Goal: Communication & Community: Answer question/provide support

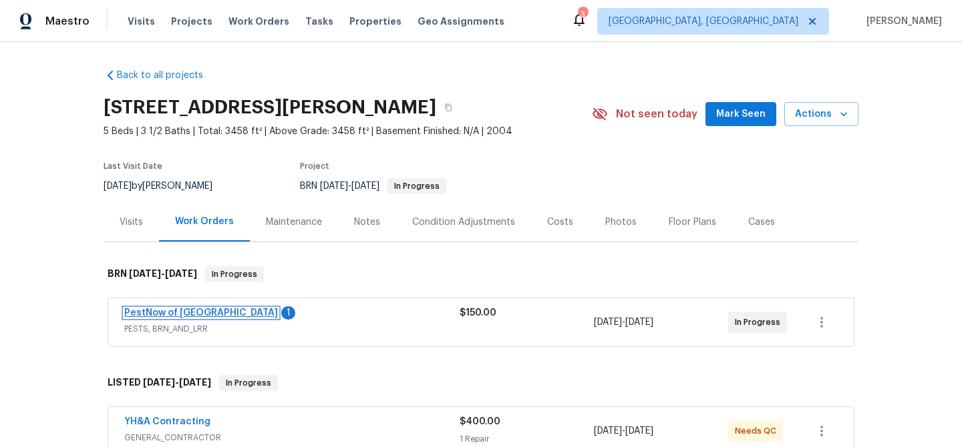
click at [164, 314] on link "PestNow of Central VA" at bounding box center [201, 313] width 154 height 9
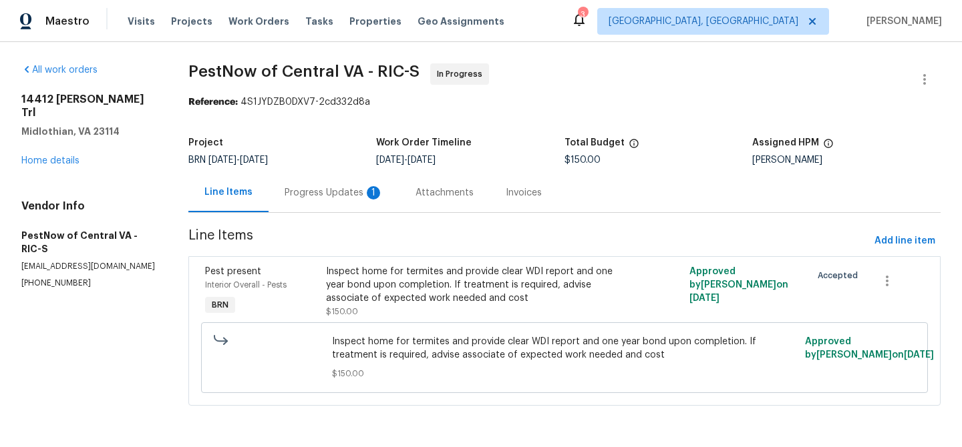
click at [333, 184] on div "Progress Updates 1" at bounding box center [333, 192] width 131 height 39
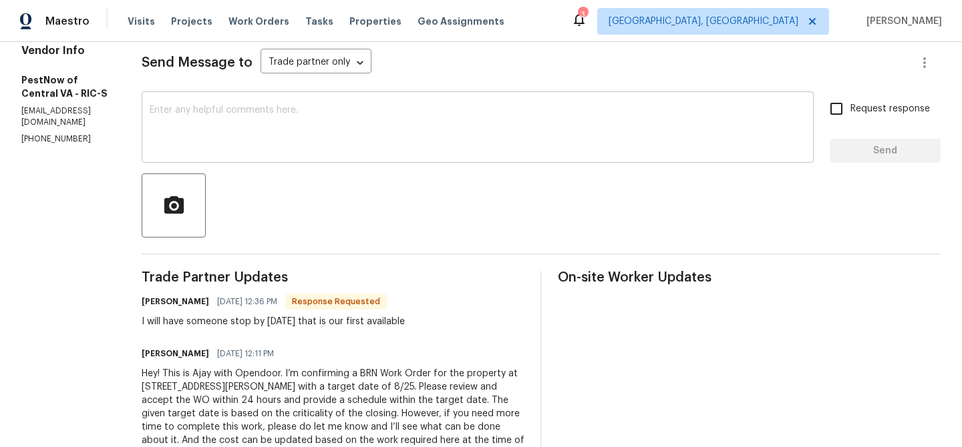
scroll to position [222, 0]
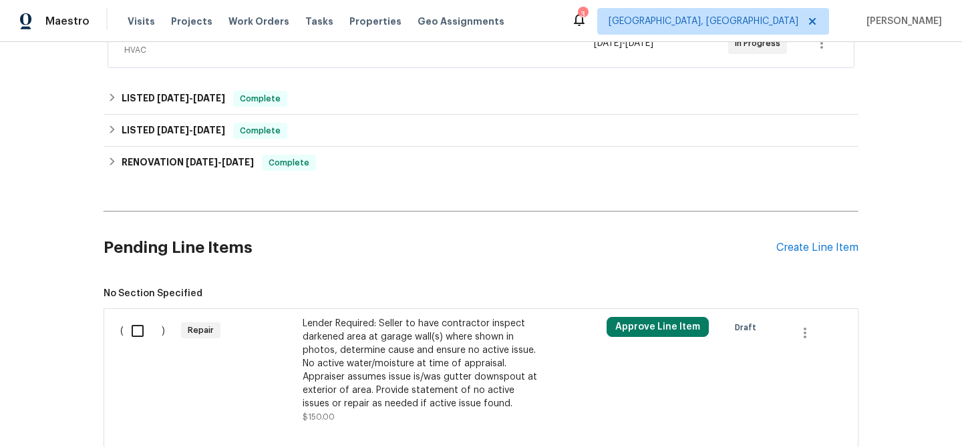
scroll to position [371, 0]
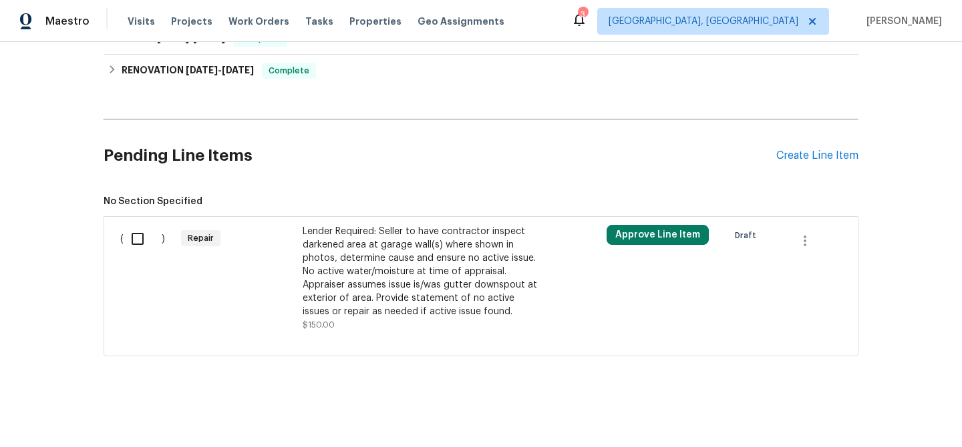
click at [355, 251] on div "Lender Required: Seller to have contractor inspect darkened area at garage wall…" at bounding box center [420, 272] width 235 height 94
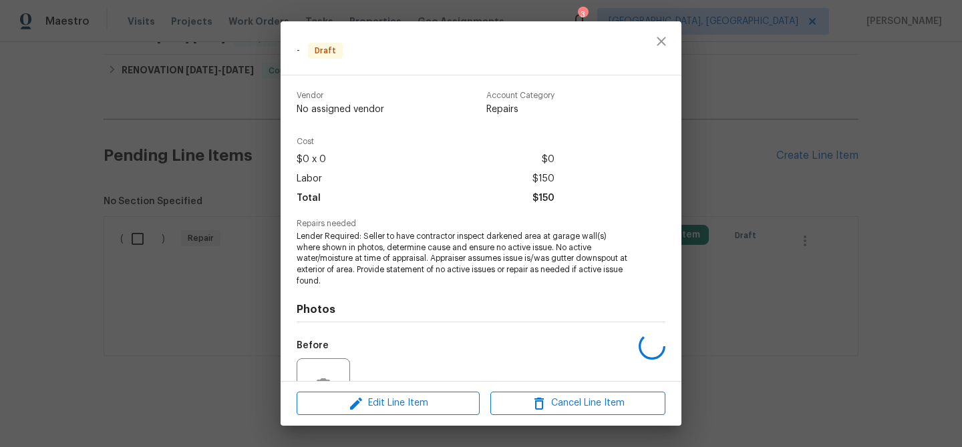
scroll to position [131, 0]
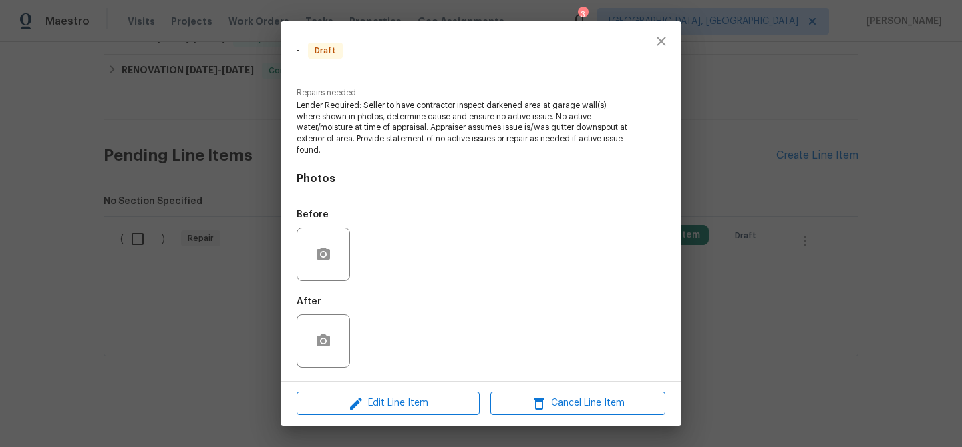
click at [382, 388] on div "Edit Line Item Cancel Line Item" at bounding box center [481, 403] width 401 height 45
click at [360, 411] on icon "button" at bounding box center [356, 404] width 16 height 16
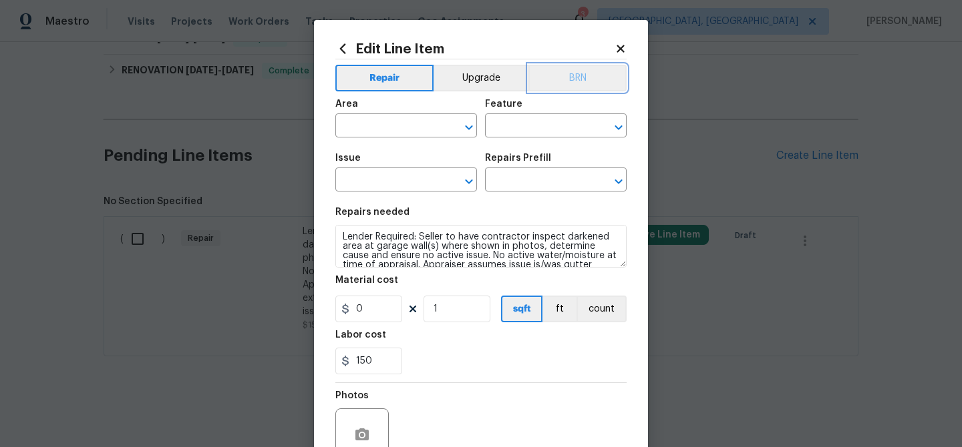
click at [593, 85] on button "BRN" at bounding box center [577, 78] width 98 height 27
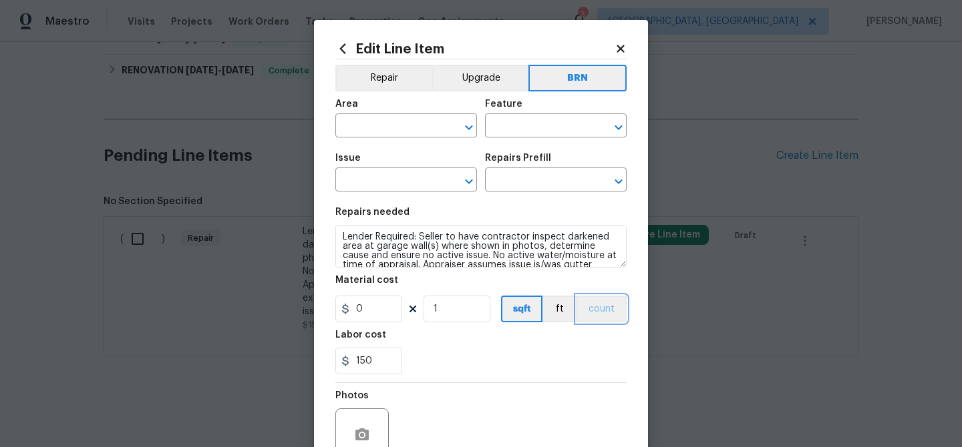
click at [588, 299] on button "count" at bounding box center [601, 309] width 50 height 27
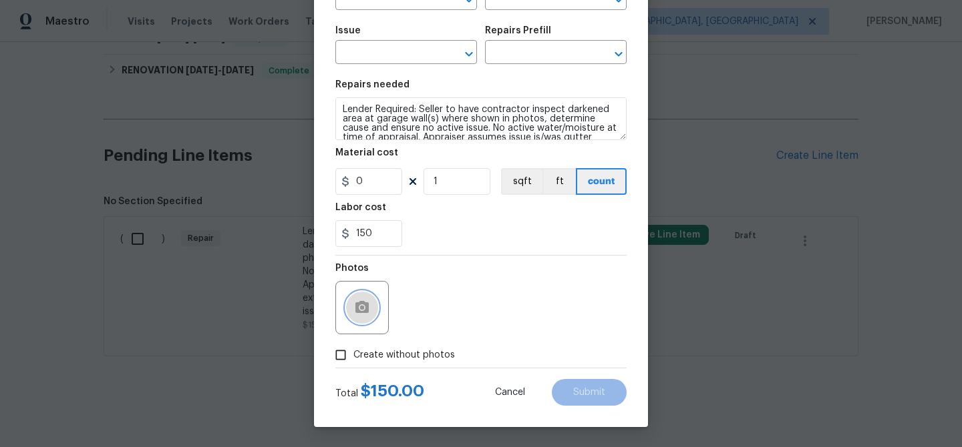
click at [359, 304] on icon "button" at bounding box center [361, 307] width 13 height 12
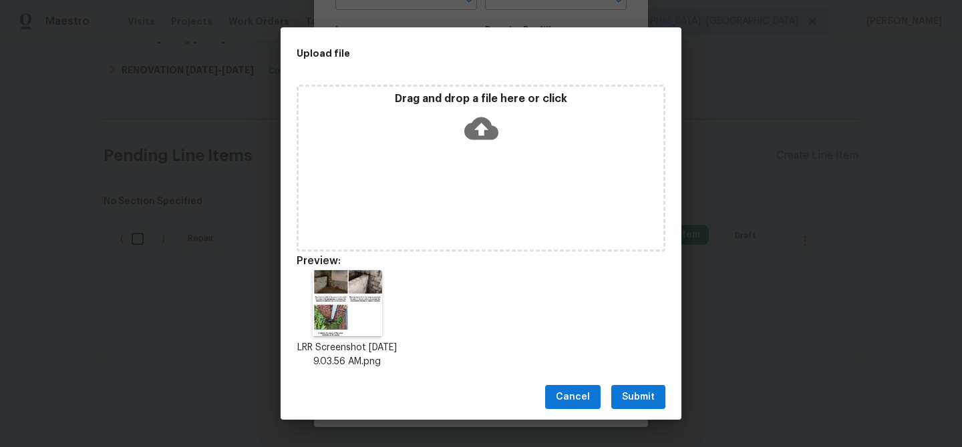
click at [632, 419] on div "Cancel Submit" at bounding box center [481, 398] width 401 height 46
click at [632, 397] on span "Submit" at bounding box center [638, 397] width 33 height 17
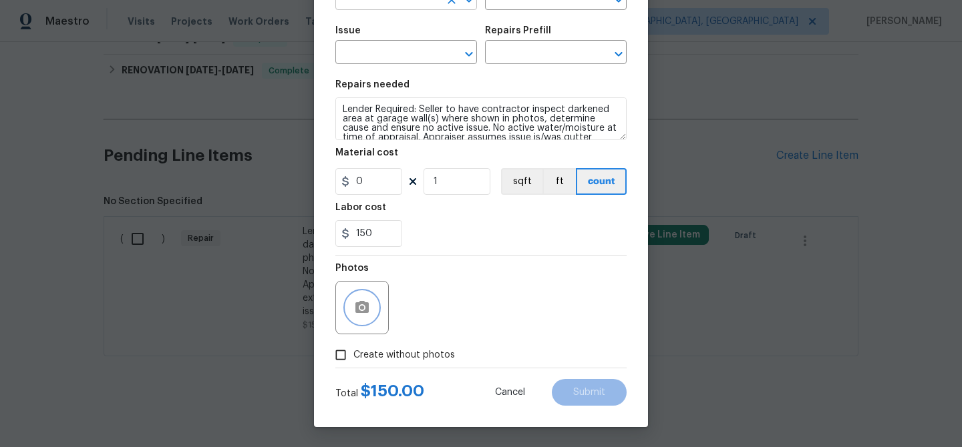
scroll to position [0, 0]
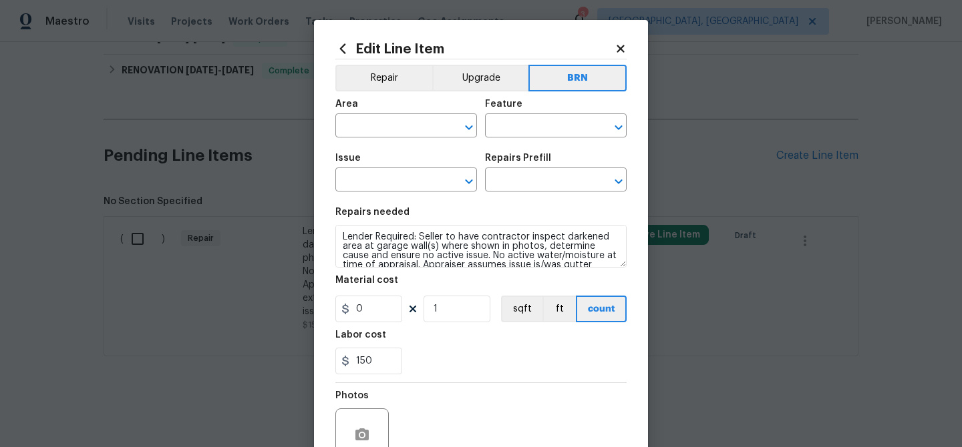
click at [371, 116] on div "Area" at bounding box center [406, 108] width 142 height 17
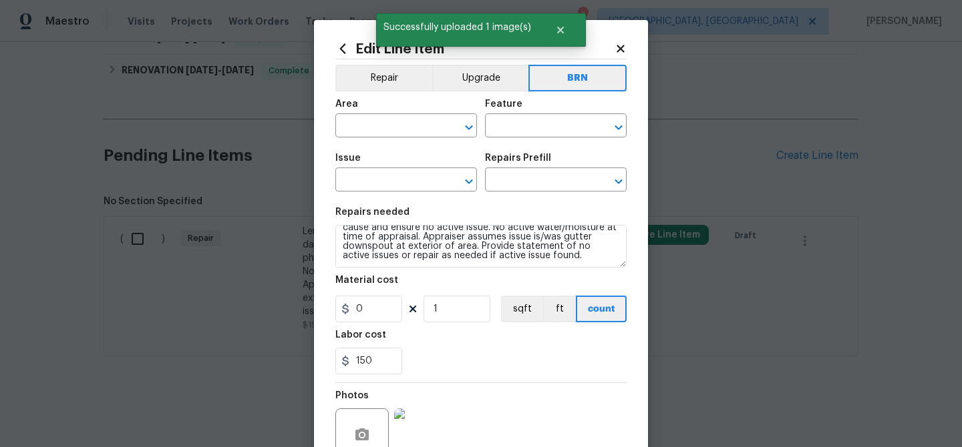
click at [379, 140] on span "Area ​" at bounding box center [406, 118] width 142 height 54
click at [379, 137] on input "text" at bounding box center [387, 127] width 104 height 21
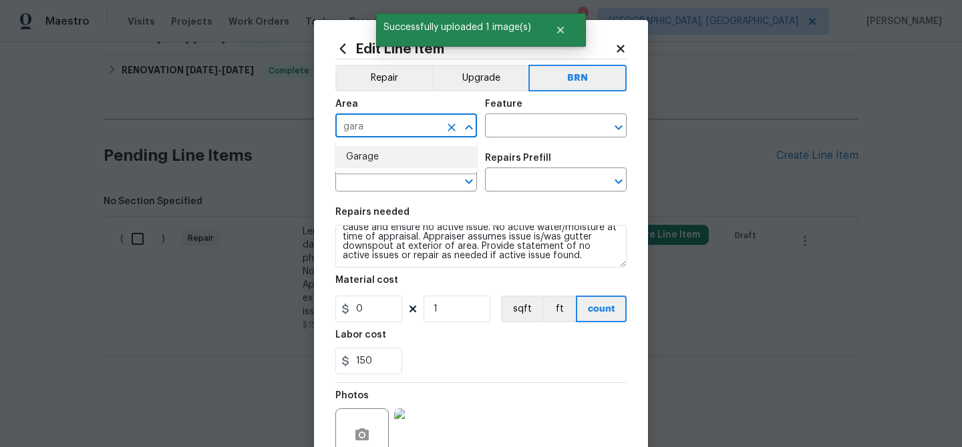
click at [411, 162] on li "Garage" at bounding box center [406, 157] width 142 height 22
type input "Garage"
click at [503, 144] on div "Area Garage ​ Feature ​" at bounding box center [480, 118] width 291 height 54
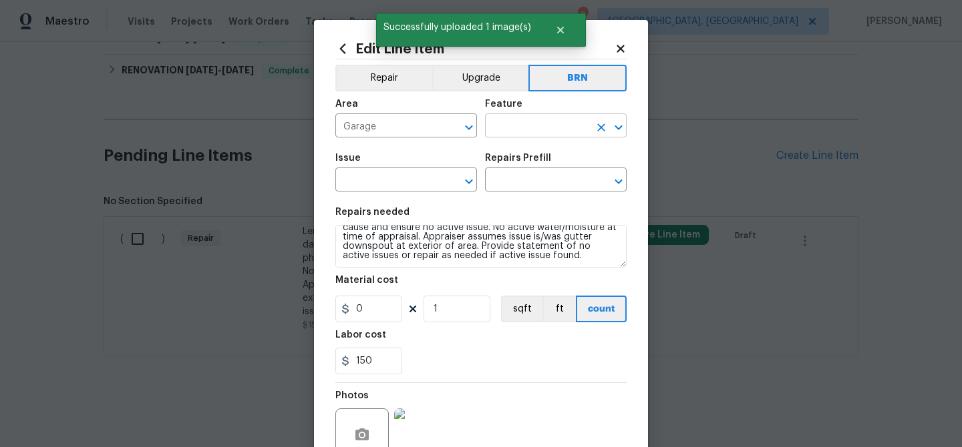
click at [503, 134] on input "text" at bounding box center [537, 127] width 104 height 21
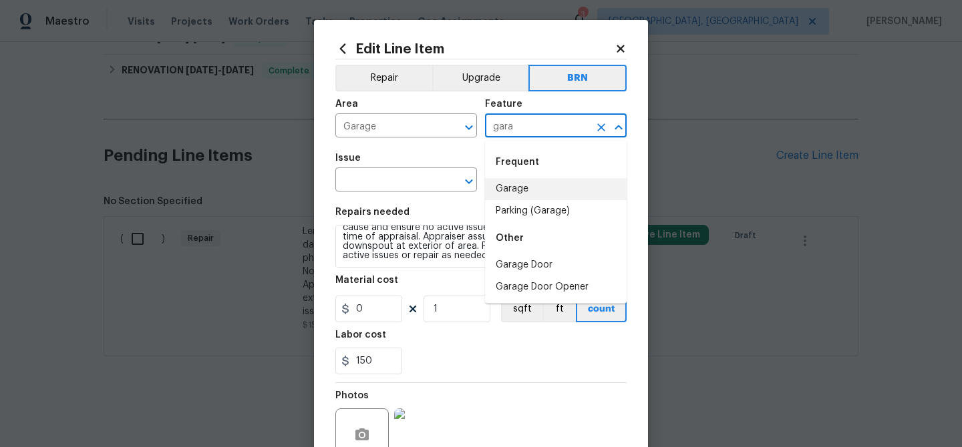
click at [535, 190] on li "Garage" at bounding box center [556, 189] width 142 height 22
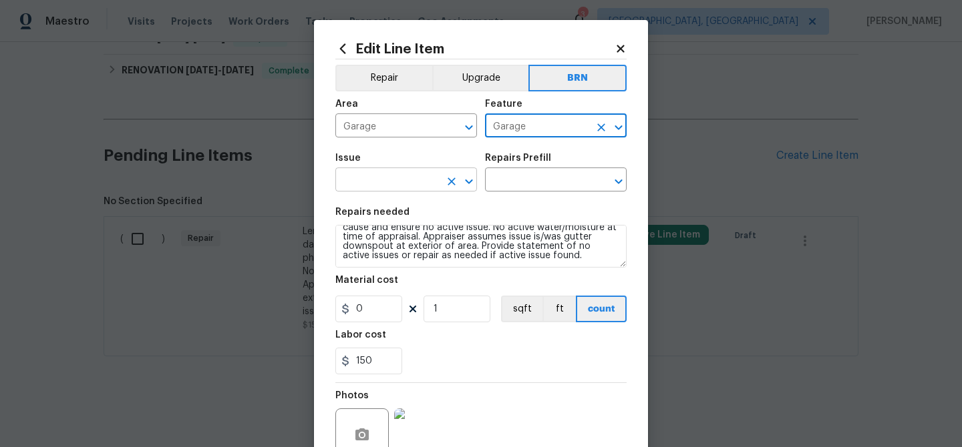
type input "Garage"
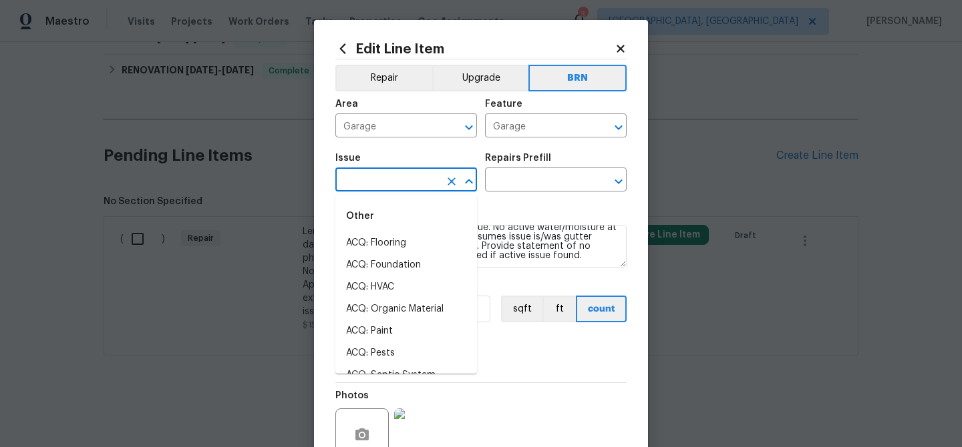
click at [367, 186] on input "text" at bounding box center [387, 181] width 104 height 21
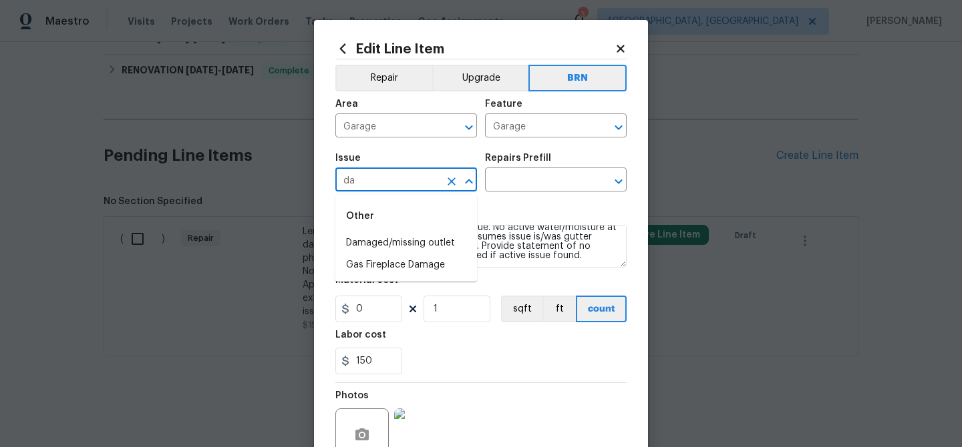
type input "d"
click at [401, 240] on li "Exterior Garage Door" at bounding box center [406, 243] width 142 height 22
type input "Exterior Garage Door"
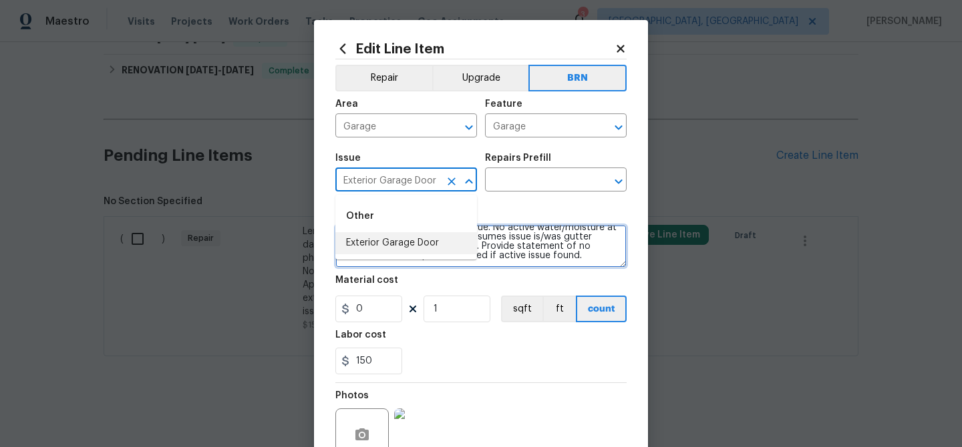
click at [401, 240] on textarea "Lender Required: Seller to have contractor inspect darkened area at garage wall…" at bounding box center [480, 246] width 291 height 43
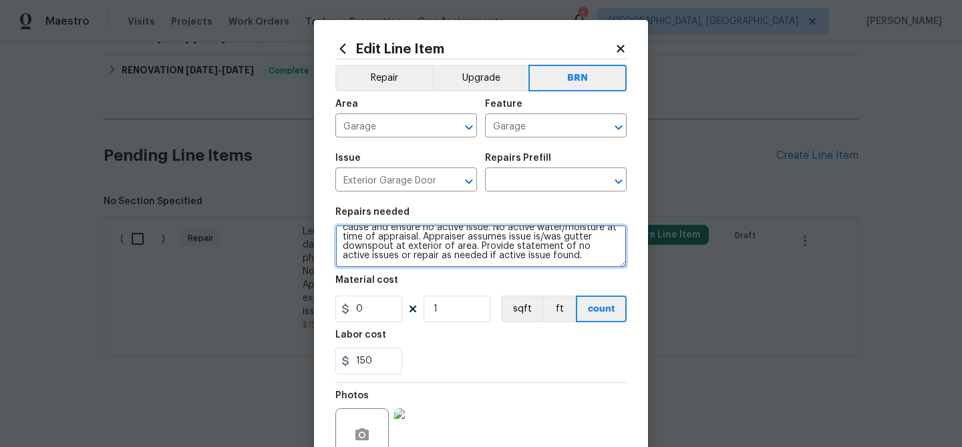
click at [401, 240] on textarea "Lender Required: Seller to have contractor inspect darkened area at garage wall…" at bounding box center [480, 246] width 291 height 43
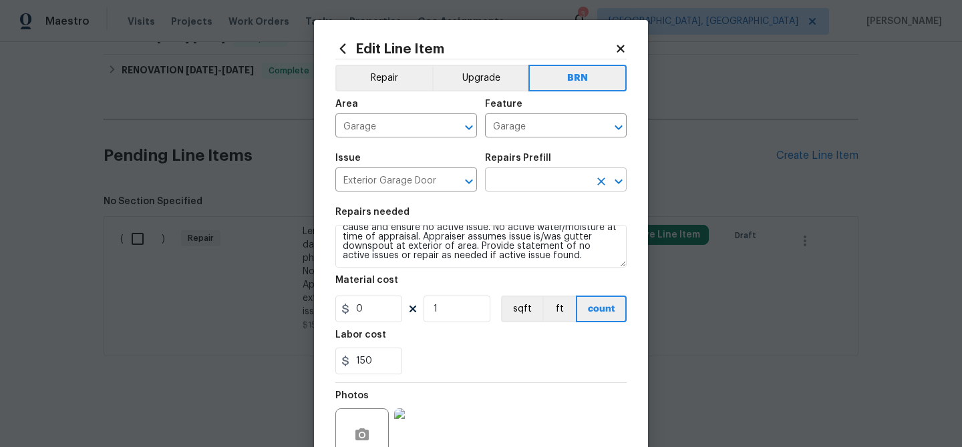
click at [501, 174] on input "text" at bounding box center [537, 181] width 104 height 21
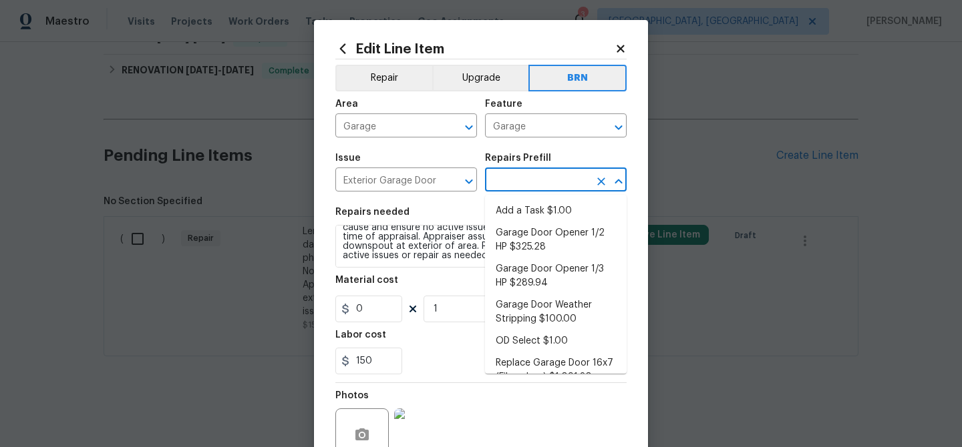
click at [508, 199] on ul "Add a Task $1.00 Garage Door Opener 1/2 HP $325.28 Garage Door Opener 1/3 HP $2…" at bounding box center [556, 284] width 142 height 179
click at [481, 216] on div "Repairs needed" at bounding box center [480, 216] width 291 height 17
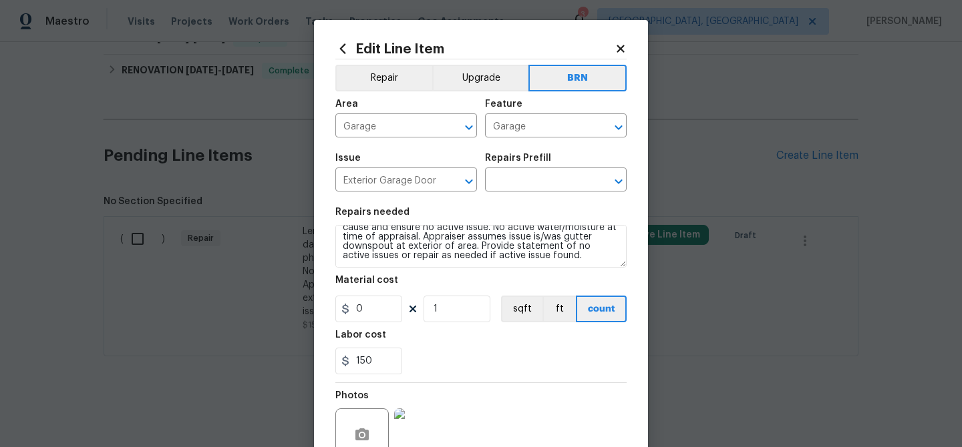
click at [492, 215] on div "Repairs needed" at bounding box center [480, 216] width 291 height 17
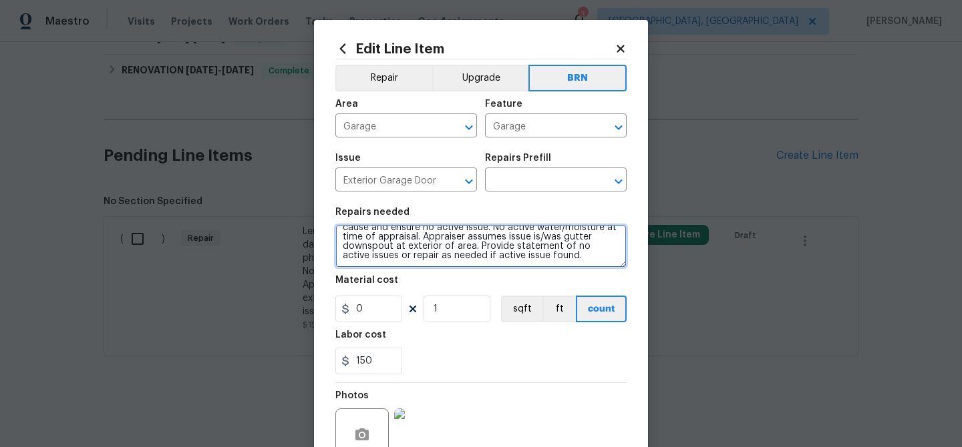
click at [451, 232] on textarea "Lender Required: Seller to have contractor inspect darkened area at garage wall…" at bounding box center [480, 246] width 291 height 43
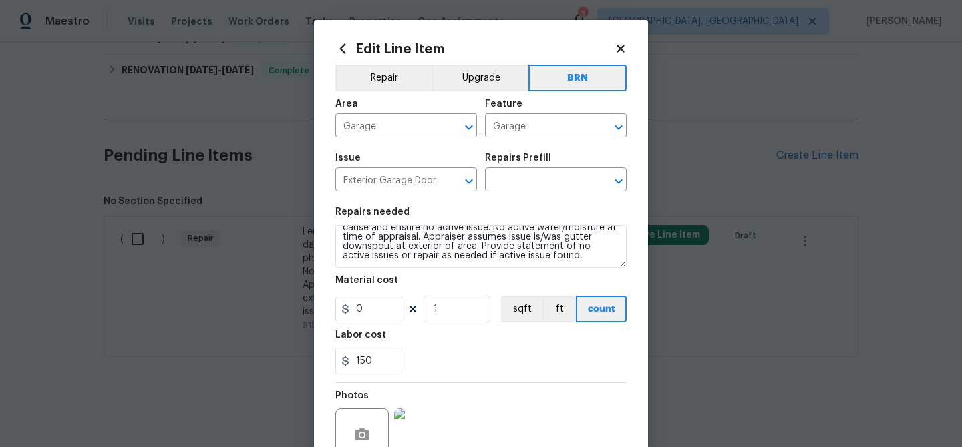
click at [492, 193] on div "Issue Exterior Garage Door ​ Repairs Prefill ​" at bounding box center [480, 173] width 291 height 54
click at [509, 168] on div "Repairs Prefill" at bounding box center [556, 162] width 142 height 17
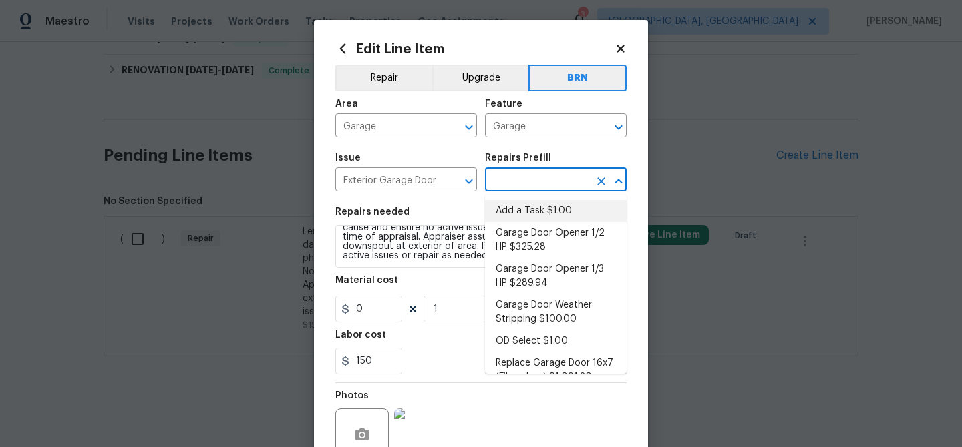
click at [508, 185] on input "text" at bounding box center [537, 181] width 104 height 21
click at [508, 209] on li "Add a Task $1.00" at bounding box center [556, 211] width 142 height 22
type input "Interior Door"
type input "Add a Task $1.00"
type textarea "HPM to detail"
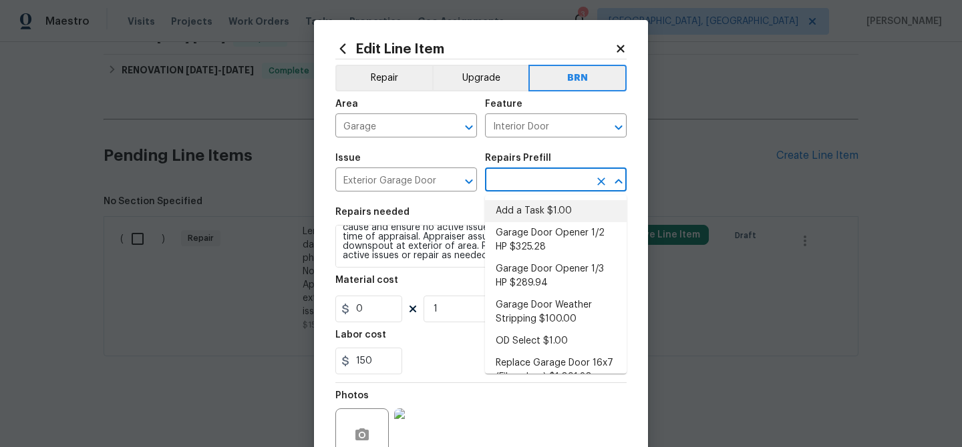
type input "1"
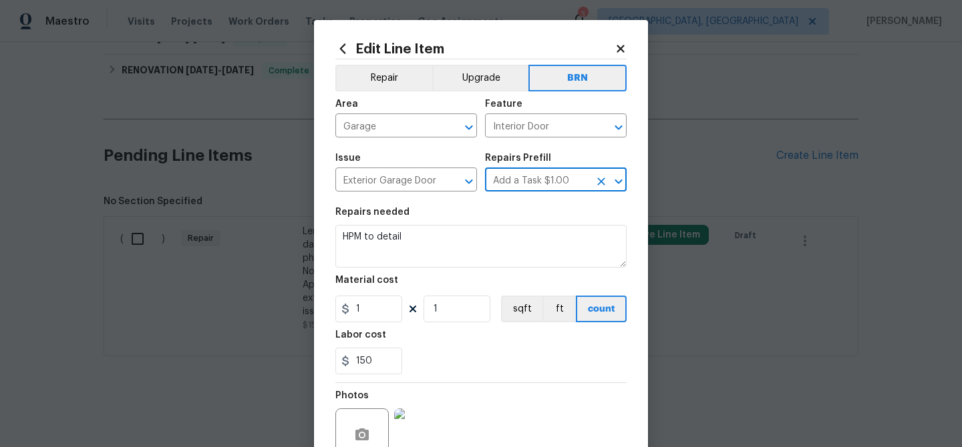
scroll to position [0, 0]
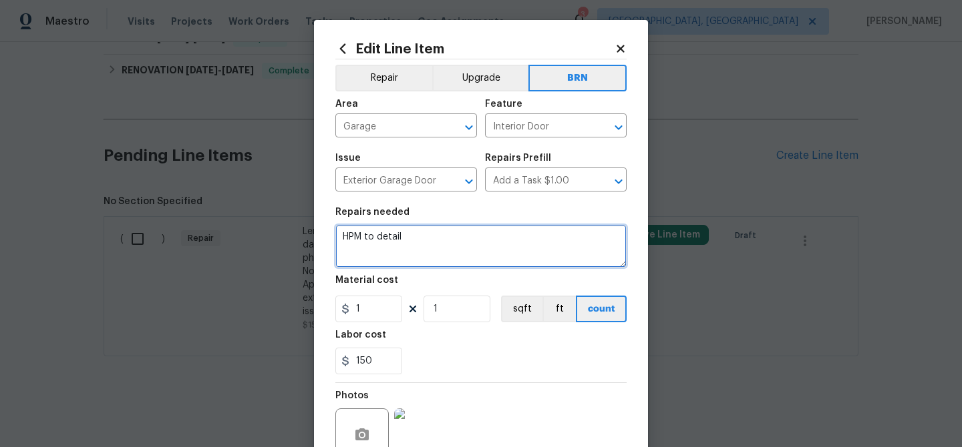
click at [416, 256] on textarea "HPM to detail" at bounding box center [480, 246] width 291 height 43
paste textarea "Lender Required: Seller to have contractor inspect darkened area at garage wall…"
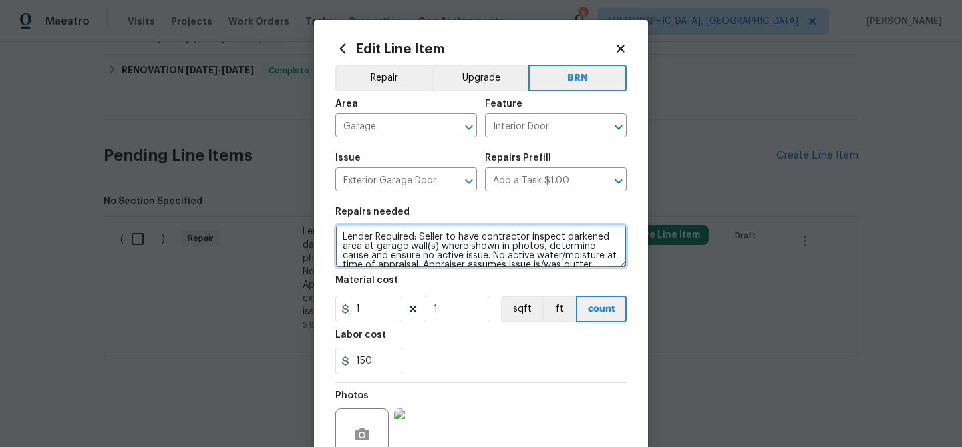
scroll to position [21, 0]
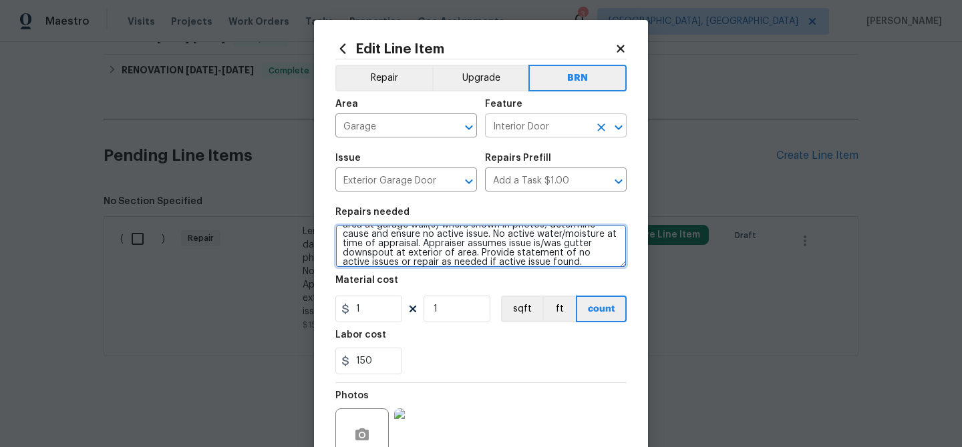
type textarea "Lender Required: Seller to have contractor inspect darkened area at garage wall…"
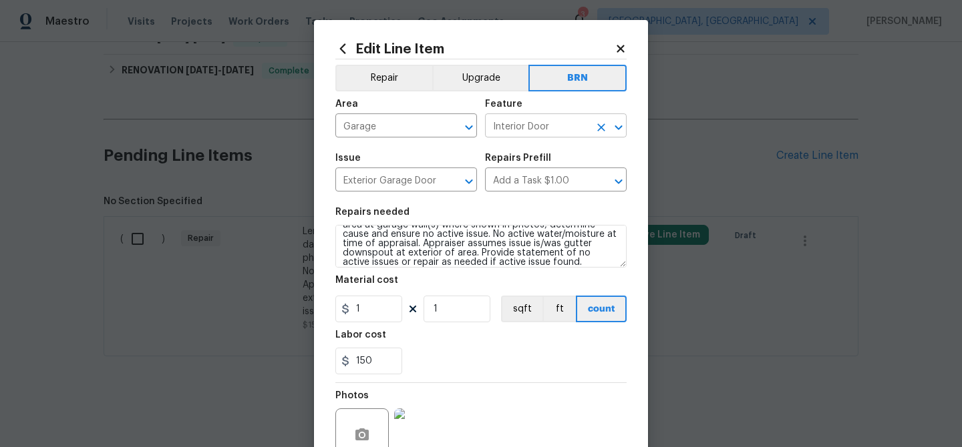
click at [500, 124] on input "Interior Door" at bounding box center [537, 127] width 104 height 21
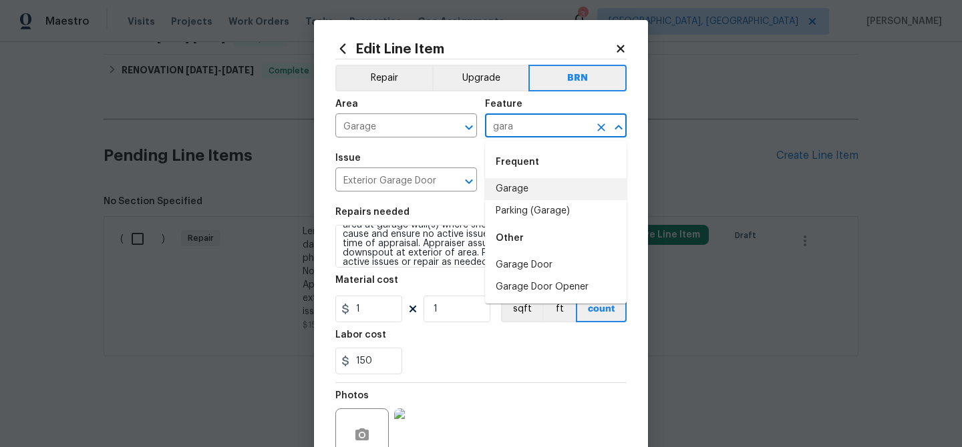
click at [518, 187] on li "Garage" at bounding box center [556, 189] width 142 height 22
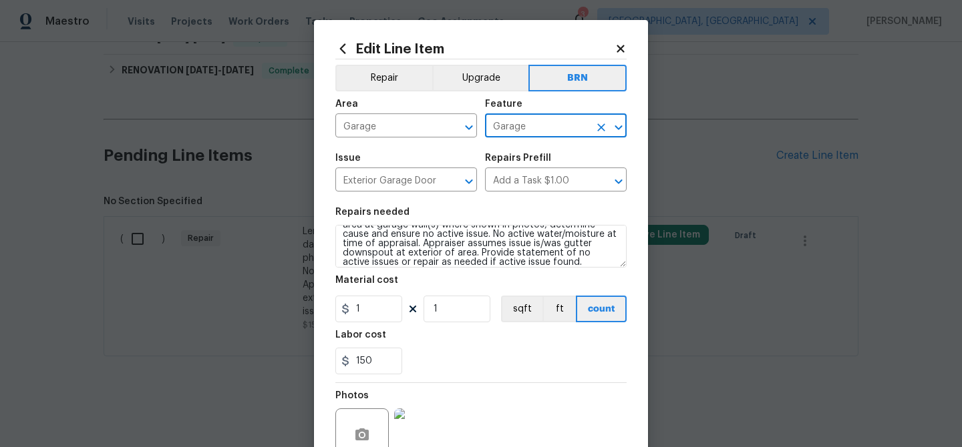
type input "Garage"
click at [377, 313] on input "1" at bounding box center [368, 309] width 67 height 27
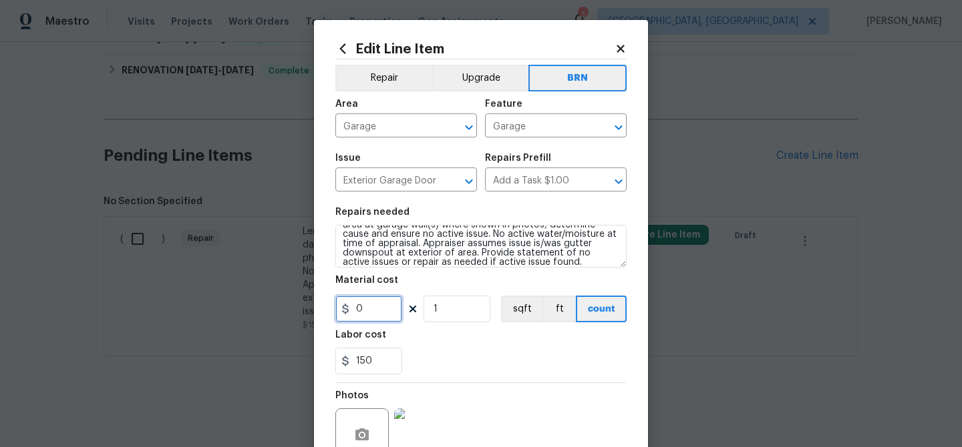
scroll to position [128, 0]
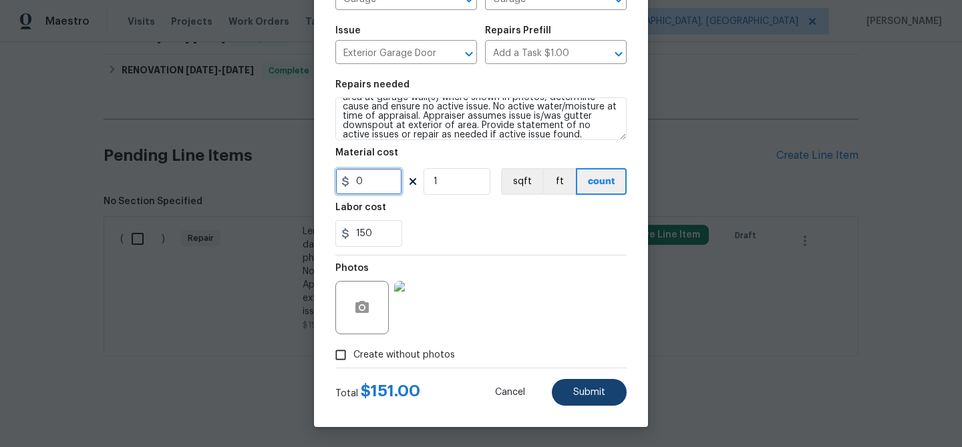
type input "0"
click at [579, 388] on span "Submit" at bounding box center [589, 393] width 32 height 10
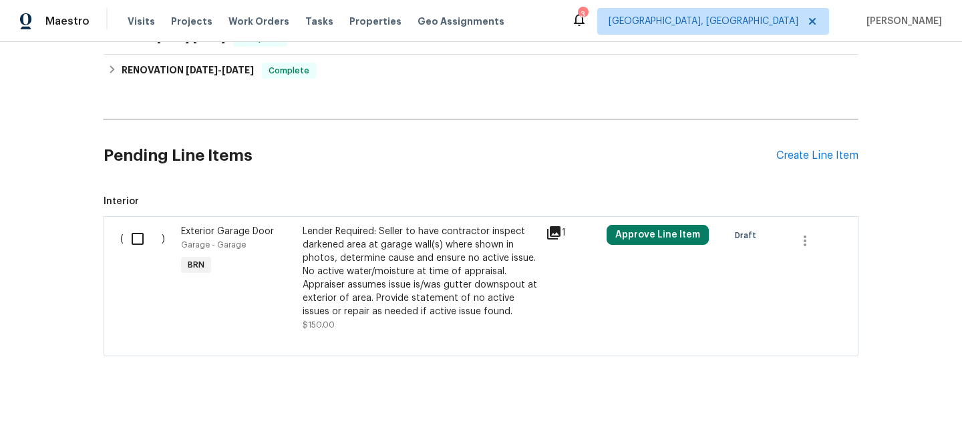
click at [146, 240] on input "checkbox" at bounding box center [143, 239] width 38 height 28
checkbox input "true"
click at [847, 413] on span "Create Work Order" at bounding box center [885, 414] width 89 height 17
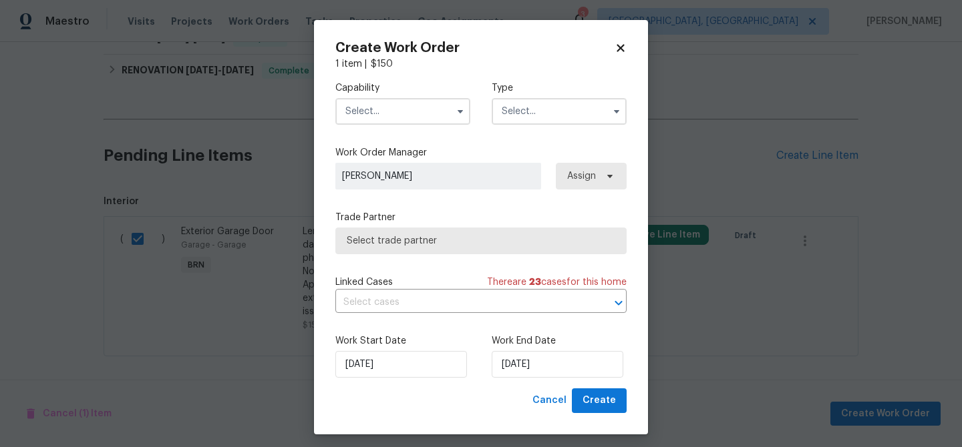
click at [428, 112] on input "text" at bounding box center [402, 111] width 135 height 27
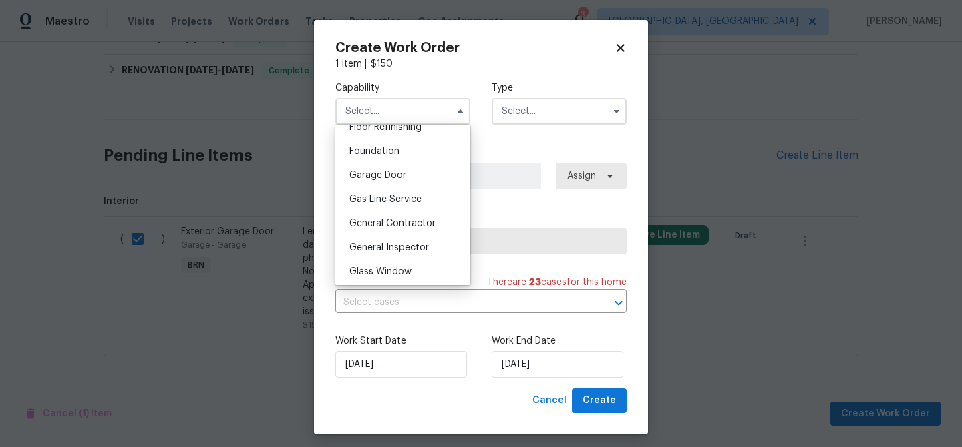
scroll to position [564, 0]
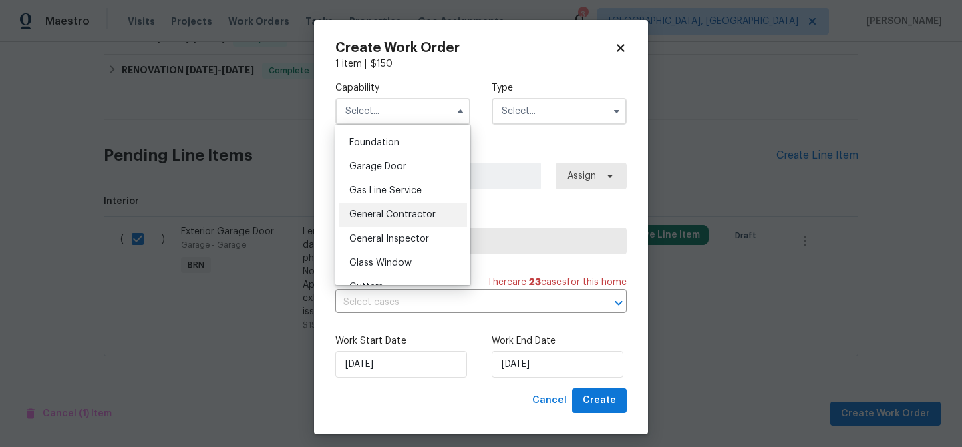
click at [402, 210] on span "General Contractor" at bounding box center [392, 214] width 86 height 9
type input "General Contractor"
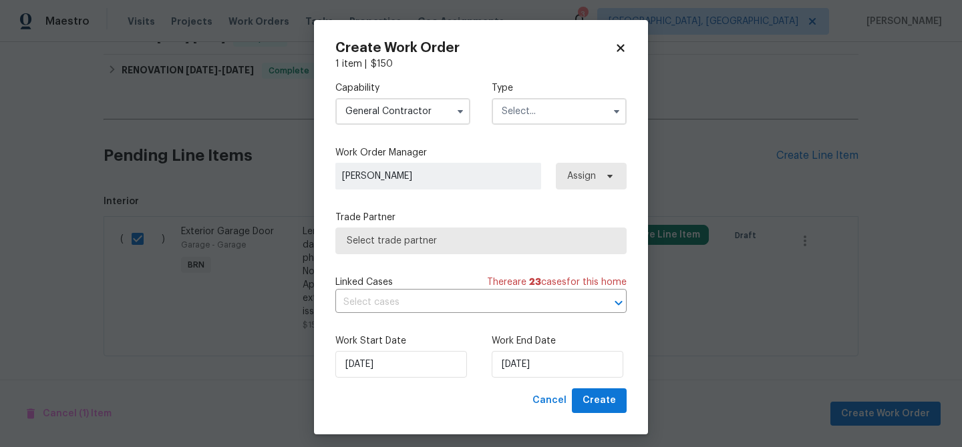
click at [518, 111] on input "text" at bounding box center [559, 111] width 135 height 27
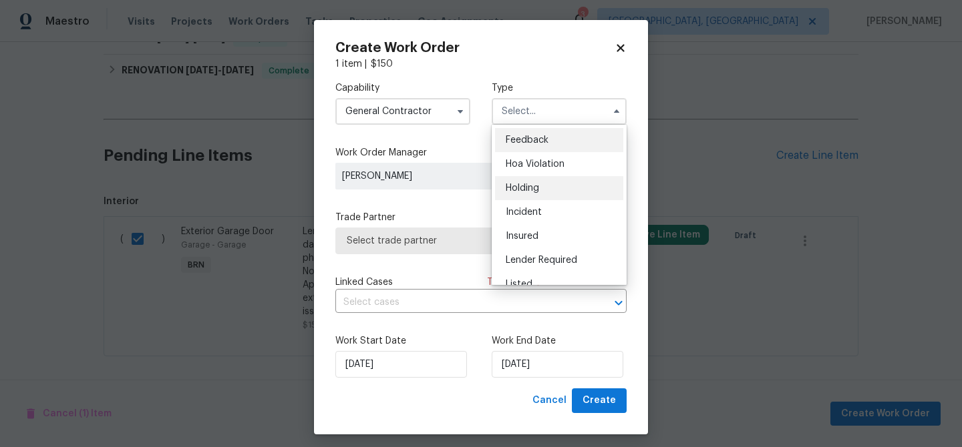
scroll to position [61, 0]
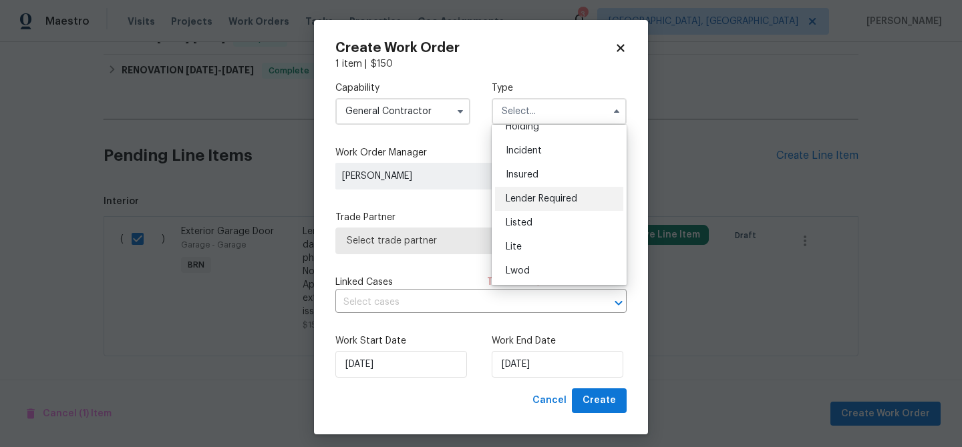
click at [524, 193] on div "Lender Required" at bounding box center [559, 199] width 128 height 24
type input "Lender Required"
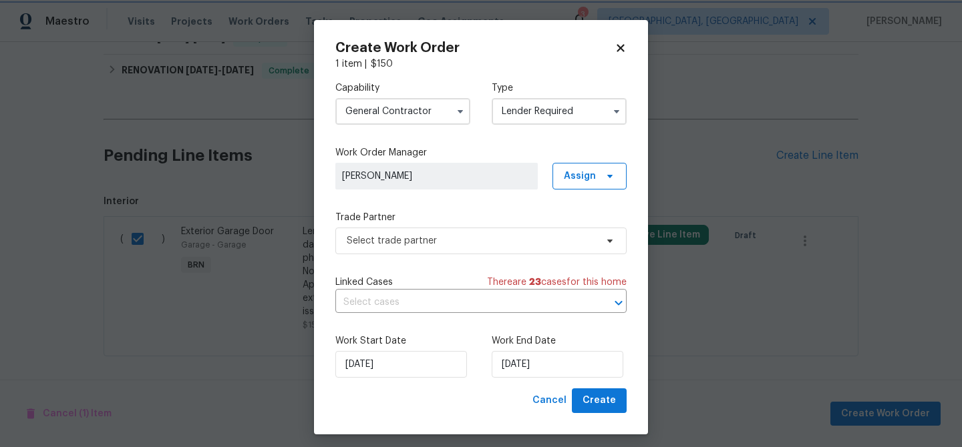
scroll to position [0, 0]
click at [424, 232] on span "Select trade partner" at bounding box center [480, 241] width 291 height 27
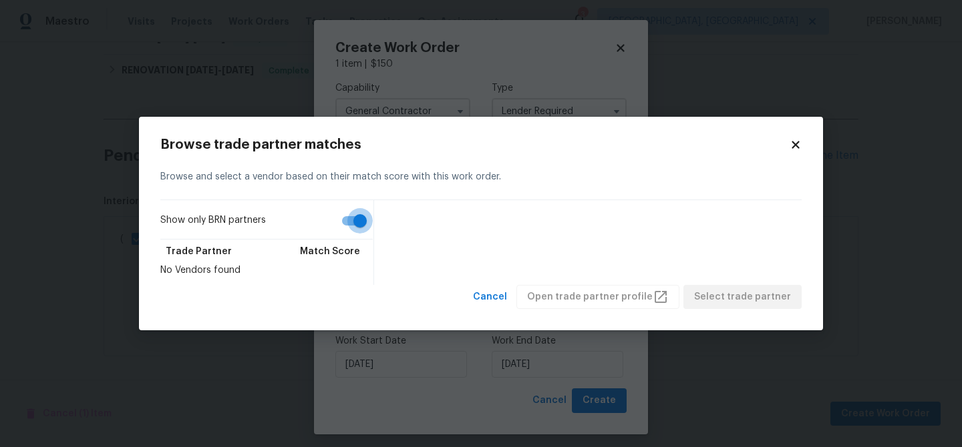
click at [358, 220] on input "Show only BRN partners" at bounding box center [360, 220] width 76 height 25
checkbox input "false"
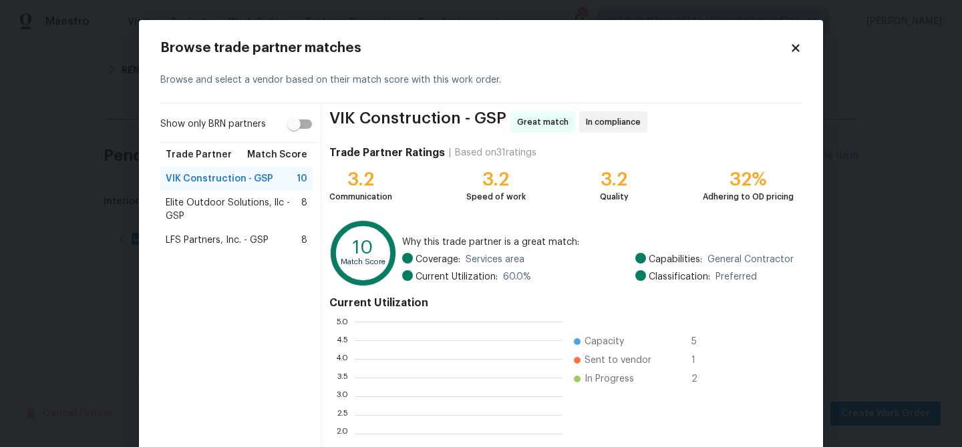
scroll to position [187, 208]
click at [208, 246] on span "LFS Partners, Inc. - GSP" at bounding box center [217, 240] width 103 height 13
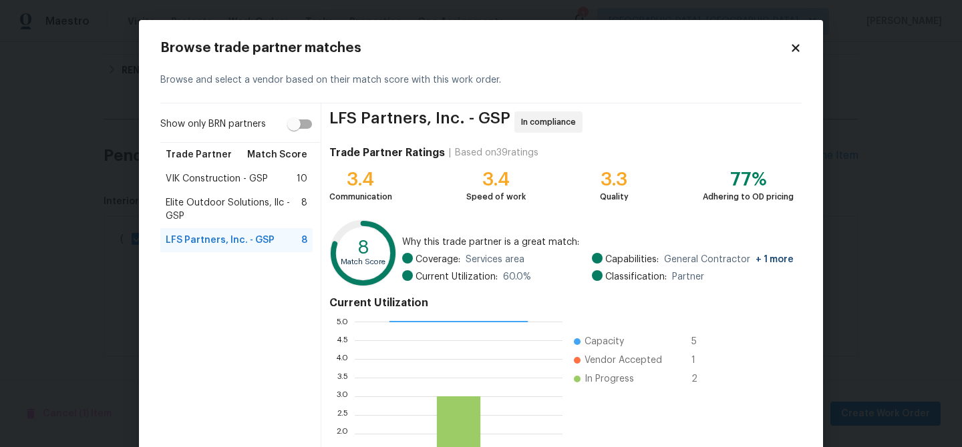
scroll to position [142, 0]
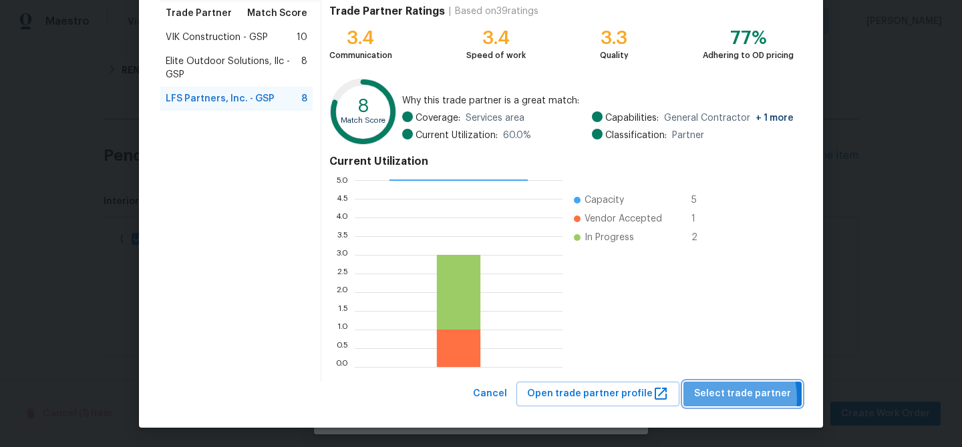
click at [712, 399] on span "Select trade partner" at bounding box center [742, 394] width 97 height 17
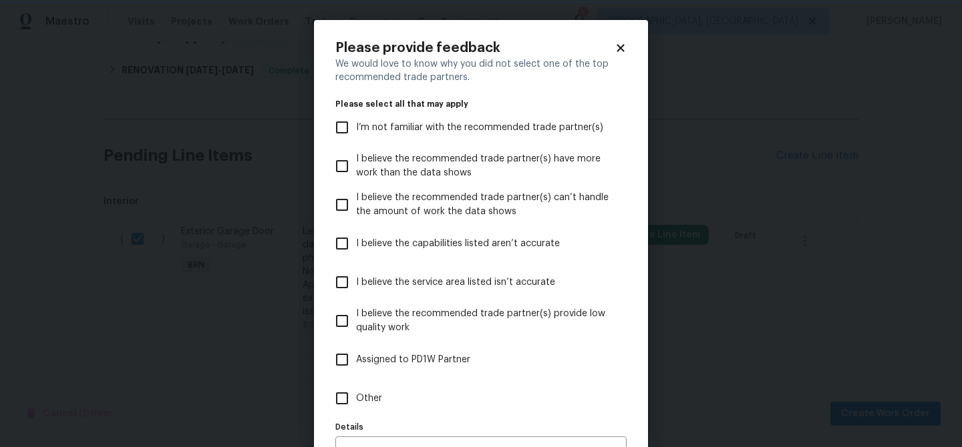
scroll to position [0, 0]
click at [362, 397] on span "Other" at bounding box center [369, 399] width 26 height 14
click at [356, 397] on input "Other" at bounding box center [342, 399] width 28 height 28
checkbox input "true"
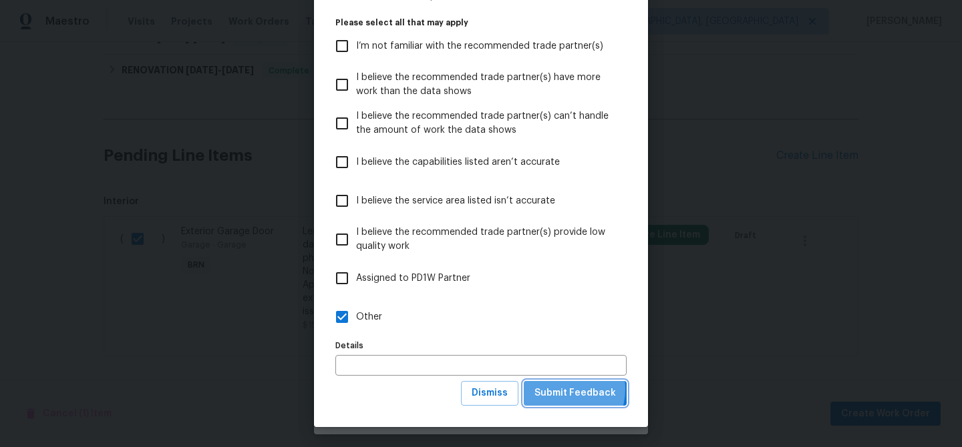
click at [561, 390] on span "Submit Feedback" at bounding box center [574, 393] width 81 height 17
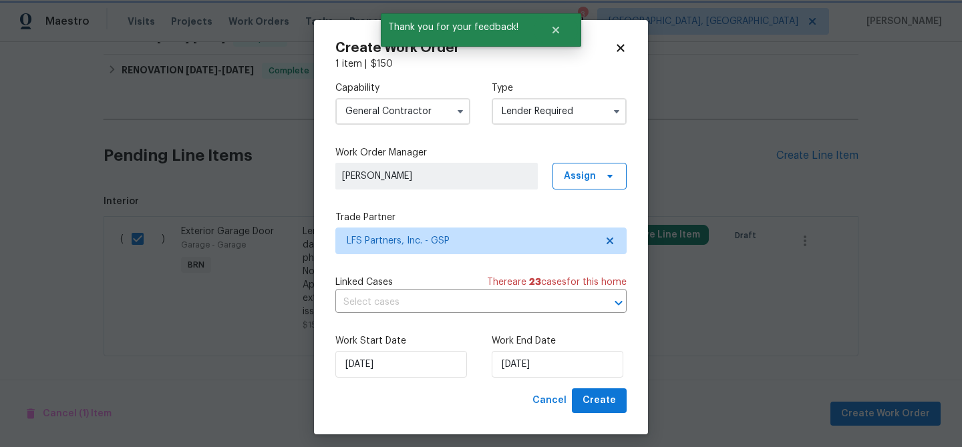
scroll to position [0, 0]
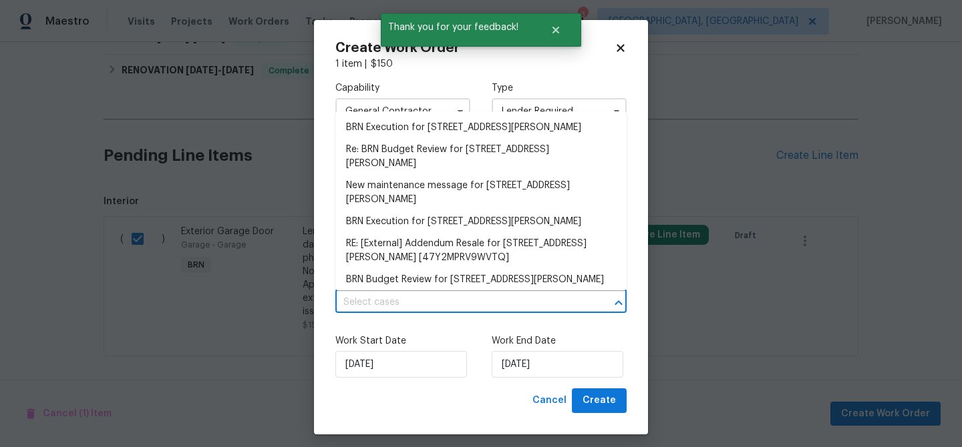
click at [443, 302] on input "text" at bounding box center [462, 303] width 254 height 21
click at [405, 131] on li "BRN Execution for 103 Gilstrap Dr, Greenville, SC 29609" at bounding box center [480, 128] width 291 height 22
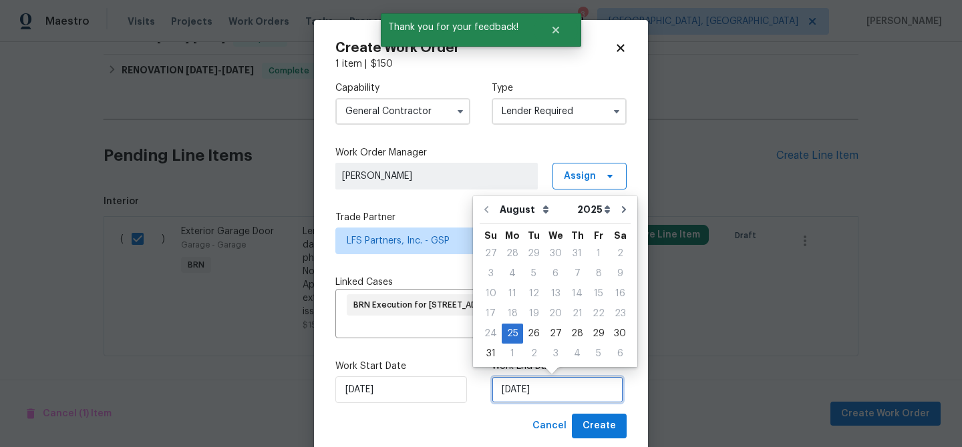
click at [520, 387] on input "25/08/2025" at bounding box center [558, 390] width 132 height 27
click at [548, 333] on div "27" at bounding box center [555, 334] width 22 height 19
type input "27/08/2025"
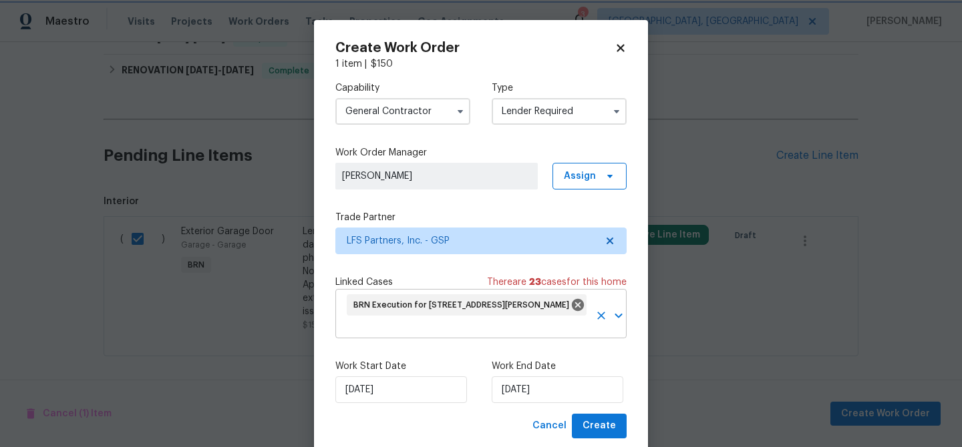
scroll to position [33, 0]
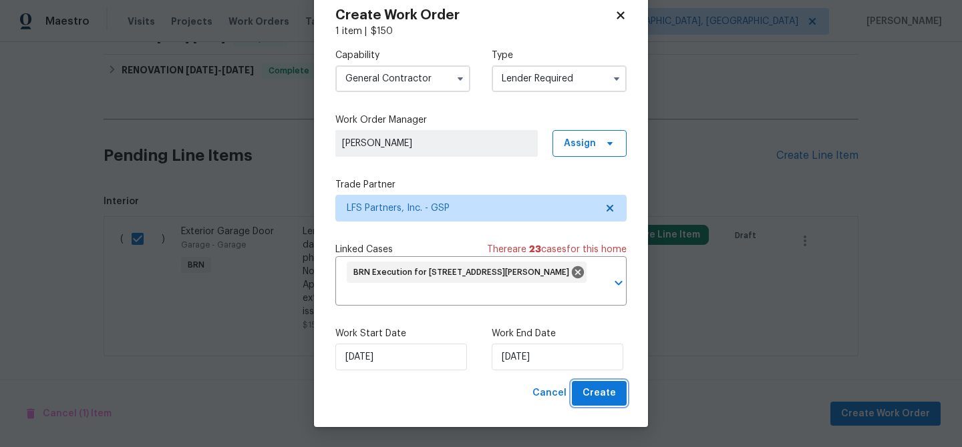
click at [596, 405] on button "Create" at bounding box center [599, 393] width 55 height 25
checkbox input "false"
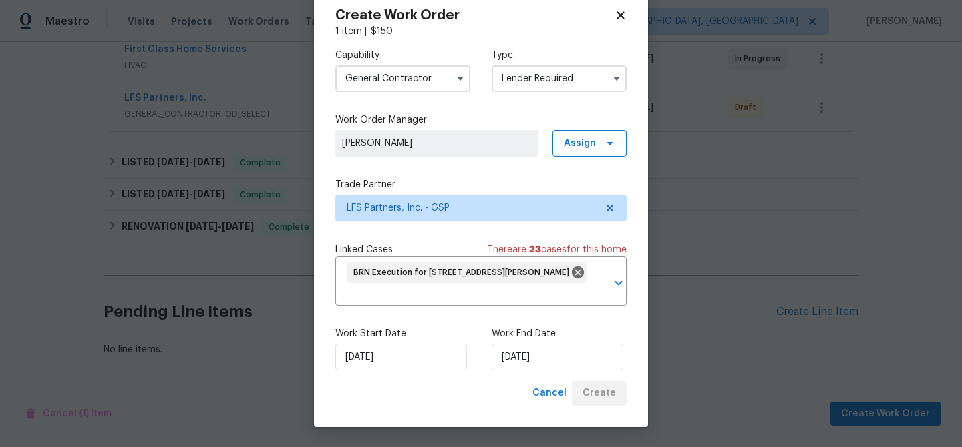
scroll to position [264, 0]
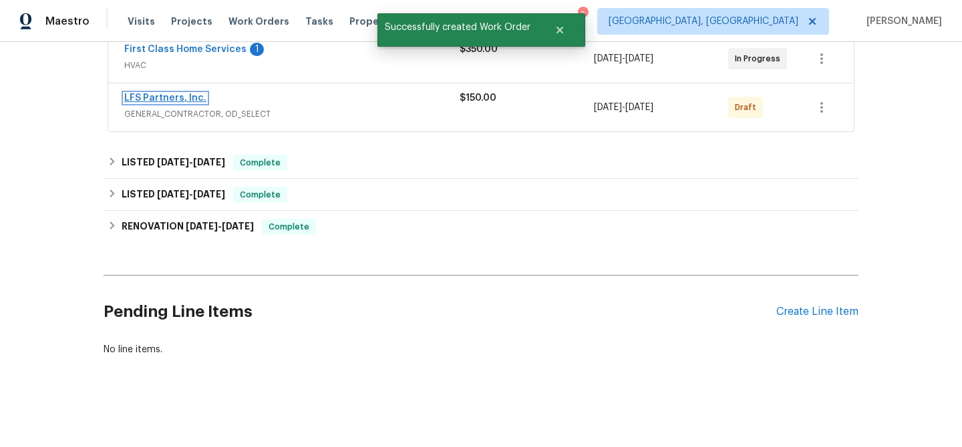
click at [171, 99] on link "LFS Partners, Inc." at bounding box center [165, 98] width 82 height 9
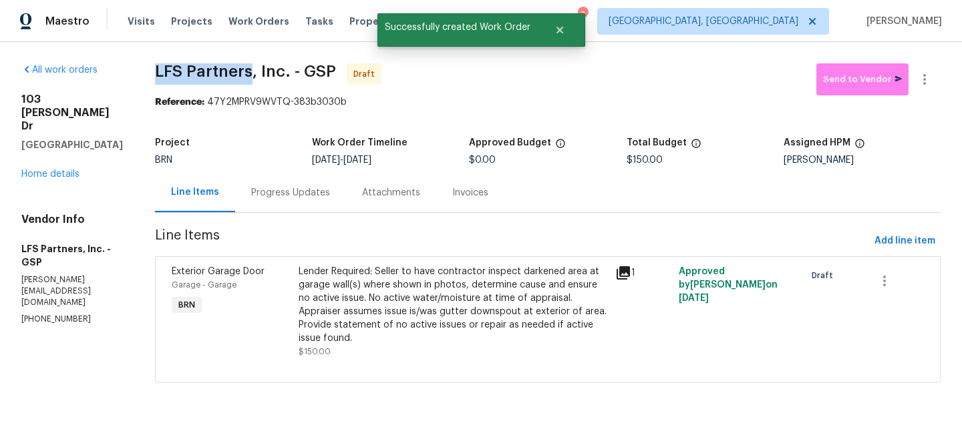
drag, startPoint x: 140, startPoint y: 71, endPoint x: 239, endPoint y: 71, distance: 98.8
click at [240, 71] on div "All work orders 103 Gilstrap Dr Greenville, SC 29609 Home details Vendor Info L…" at bounding box center [481, 231] width 962 height 379
copy span "LFS Partners"
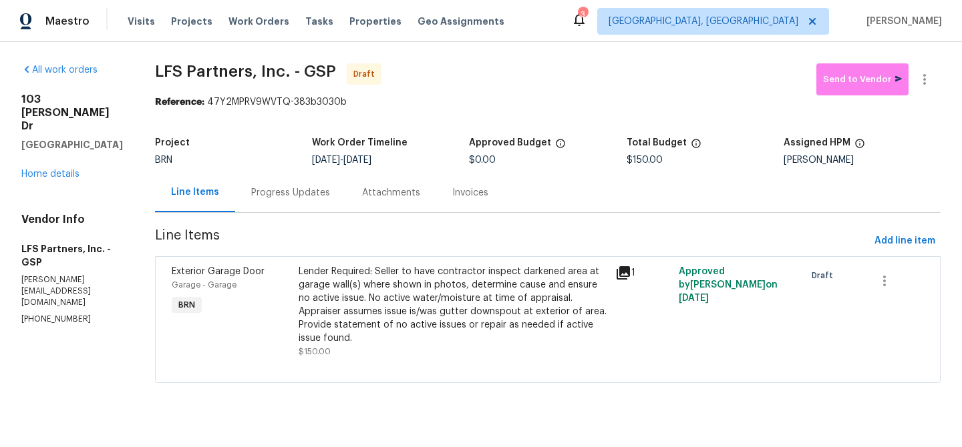
click at [220, 106] on div "Reference: 47Y2MPRV9WVTQ-383b3030b" at bounding box center [547, 102] width 785 height 13
click at [299, 198] on div "Progress Updates" at bounding box center [290, 192] width 79 height 13
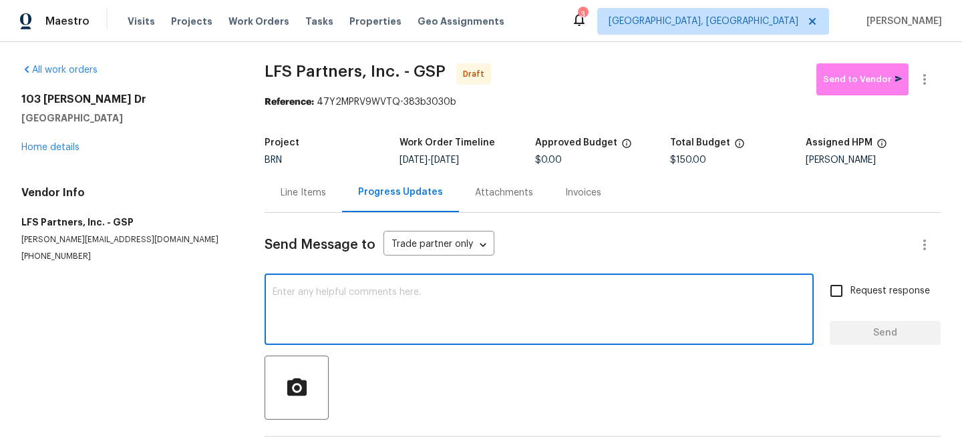
click at [332, 320] on textarea at bounding box center [538, 311] width 533 height 47
paste textarea "Hi, I'm Ananthi from Opendoor. Just wanted to check if you received the WO for …"
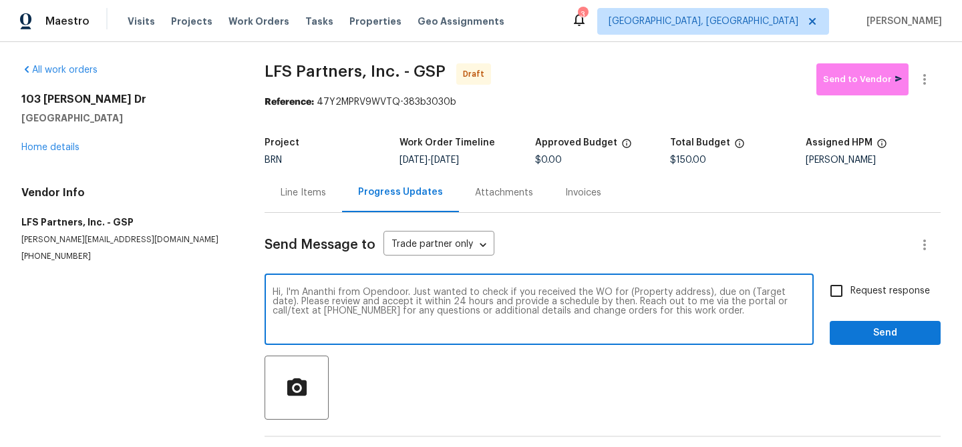
drag, startPoint x: 703, startPoint y: 294, endPoint x: 627, endPoint y: 293, distance: 76.1
click at [628, 292] on textarea "Hi, I'm Ananthi from Opendoor. Just wanted to check if you received the WO for …" at bounding box center [538, 311] width 533 height 47
paste textarea "103 Gilstrap Dr, Greenville, SC 29609"
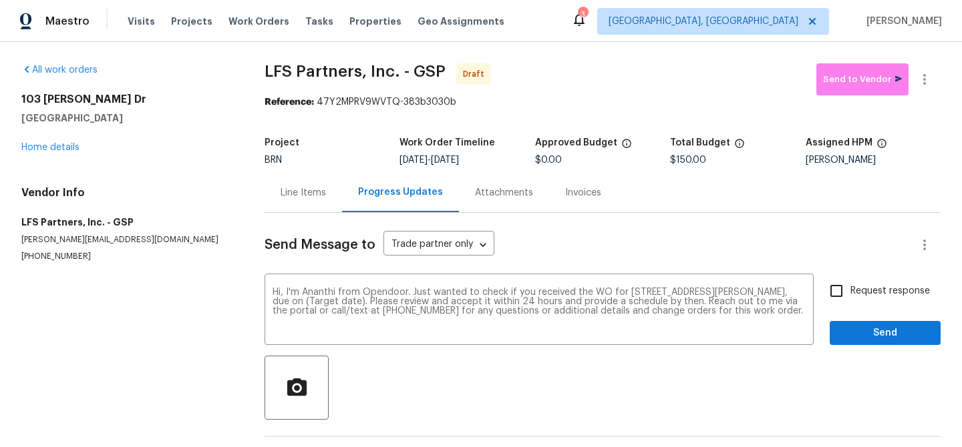
drag, startPoint x: 453, startPoint y: 163, endPoint x: 504, endPoint y: 162, distance: 50.8
click at [504, 162] on div "8/25/2025 - 8/27/2025" at bounding box center [466, 160] width 135 height 9
copy span "8/27/2025"
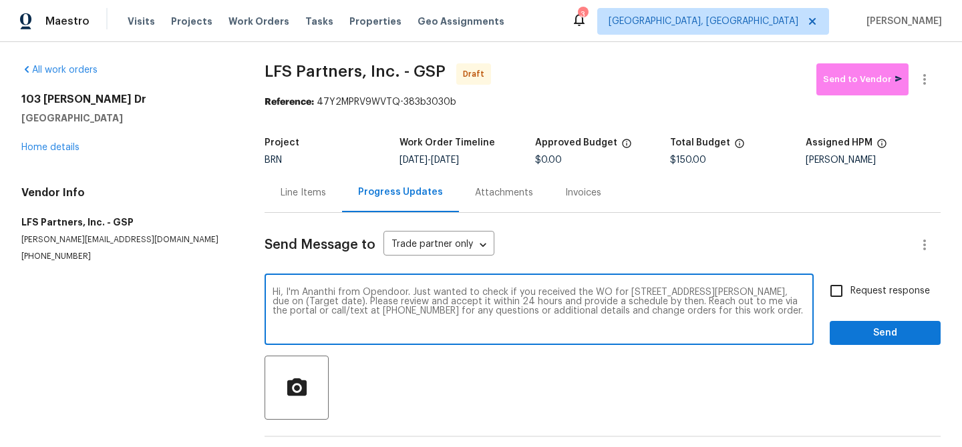
drag, startPoint x: 361, startPoint y: 303, endPoint x: 312, endPoint y: 299, distance: 49.5
click at [312, 299] on textarea "Hi, I'm Ananthi from Opendoor. Just wanted to check if you received the WO for …" at bounding box center [538, 311] width 533 height 47
paste textarea "8/27/2025"
type textarea "Hi, I'm Ananthi from Opendoor. Just wanted to check if you received the WO for …"
click at [845, 287] on input "Request response" at bounding box center [836, 291] width 28 height 28
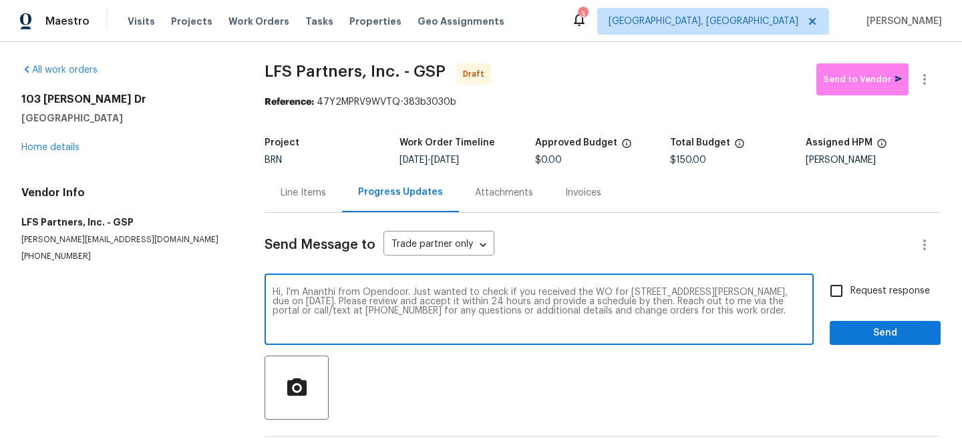
checkbox input "true"
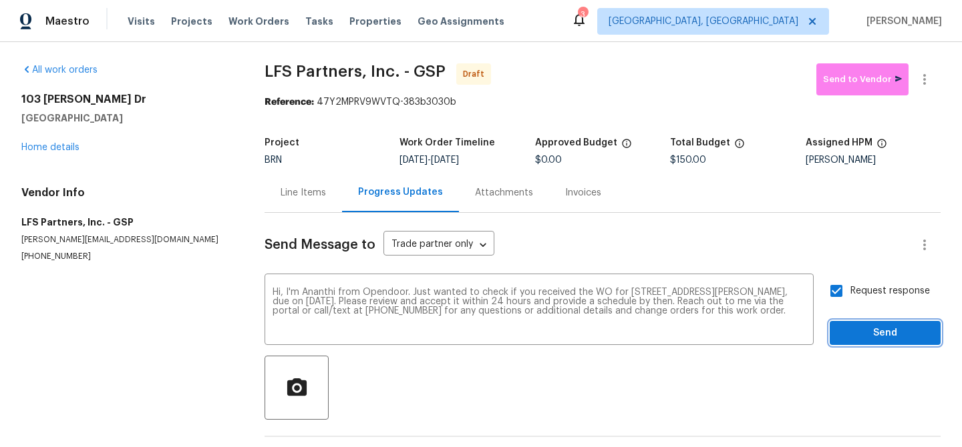
click at [857, 329] on span "Send" at bounding box center [884, 333] width 89 height 17
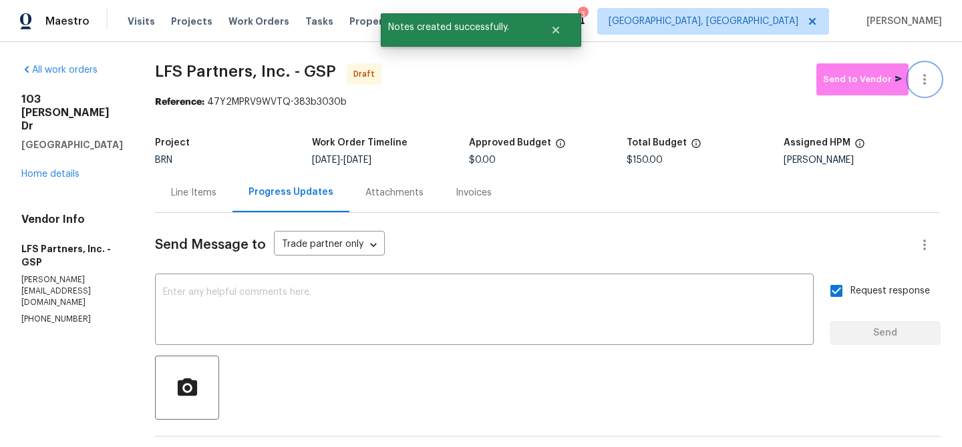
click at [928, 77] on icon "button" at bounding box center [924, 79] width 16 height 16
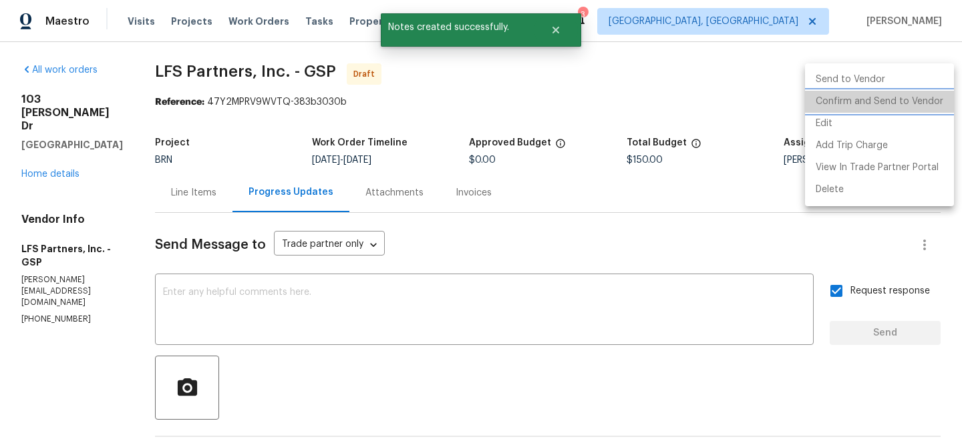
click at [880, 102] on li "Confirm and Send to Vendor" at bounding box center [879, 102] width 149 height 22
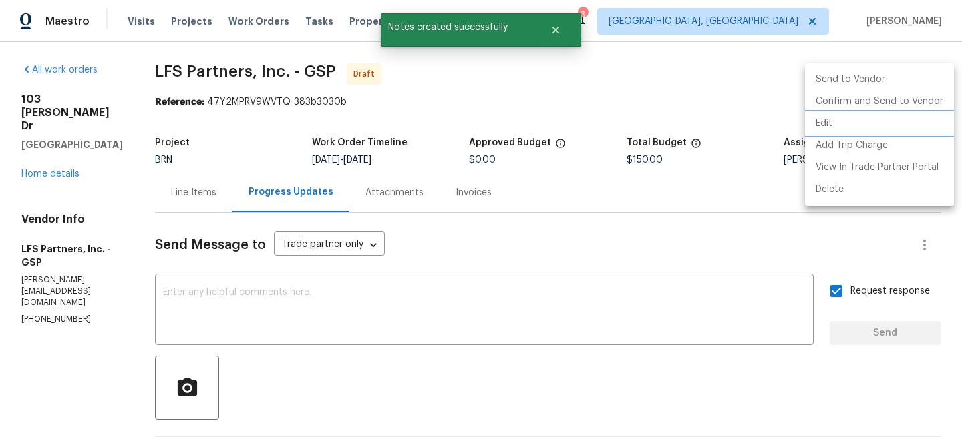
click at [211, 103] on div at bounding box center [481, 223] width 962 height 447
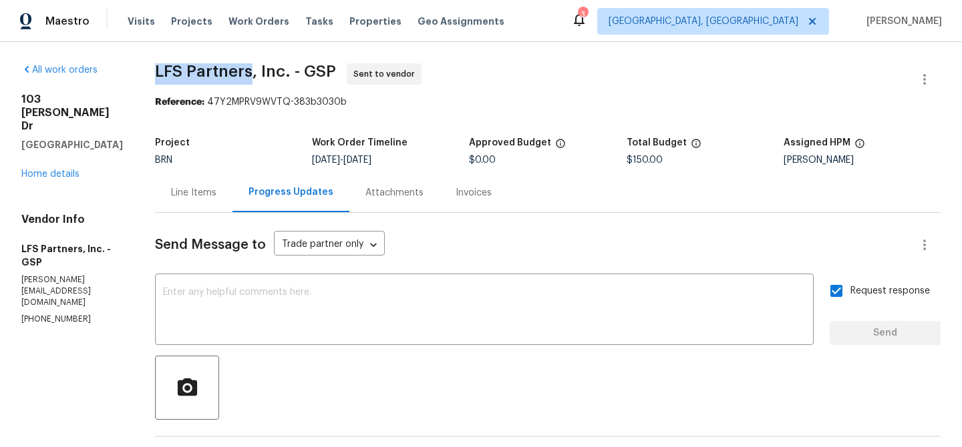
drag, startPoint x: 143, startPoint y: 76, endPoint x: 244, endPoint y: 75, distance: 101.5
click at [244, 75] on div "All work orders 103 Gilstrap Dr Greenville, SC 29609 Home details Vendor Info L…" at bounding box center [481, 322] width 962 height 560
copy span "LFS Partners"
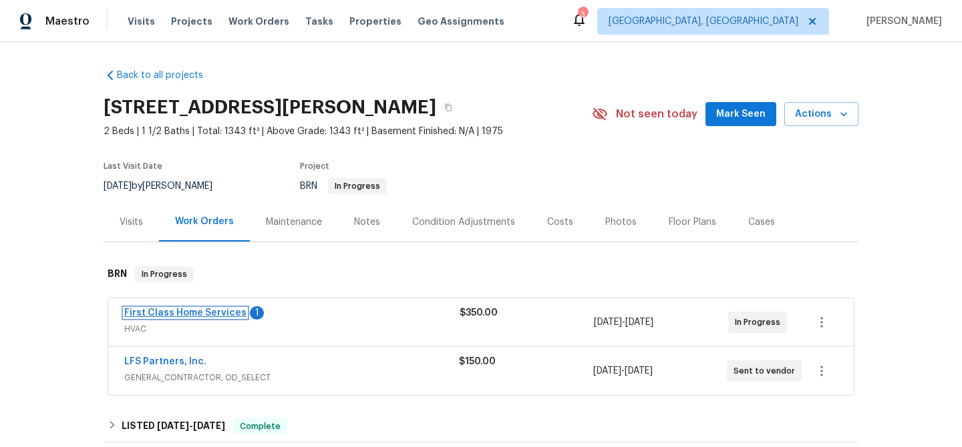
click at [162, 315] on link "First Class Home Services" at bounding box center [185, 313] width 122 height 9
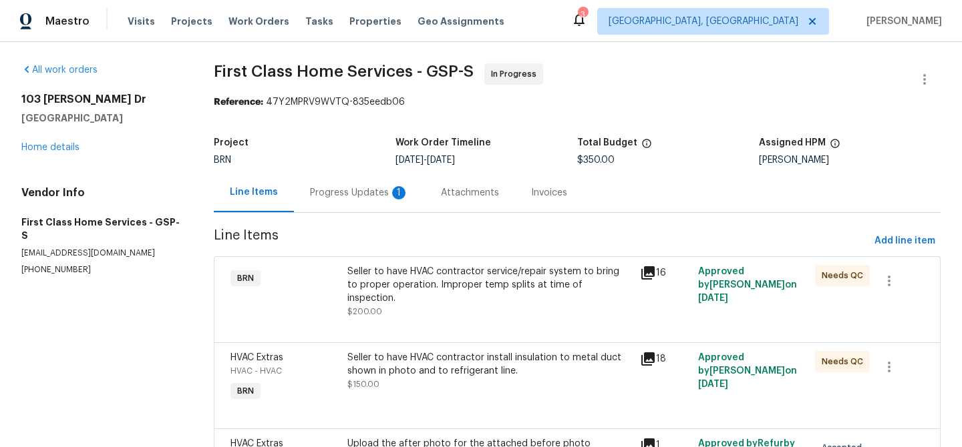
click at [366, 174] on div "Progress Updates 1" at bounding box center [359, 192] width 131 height 39
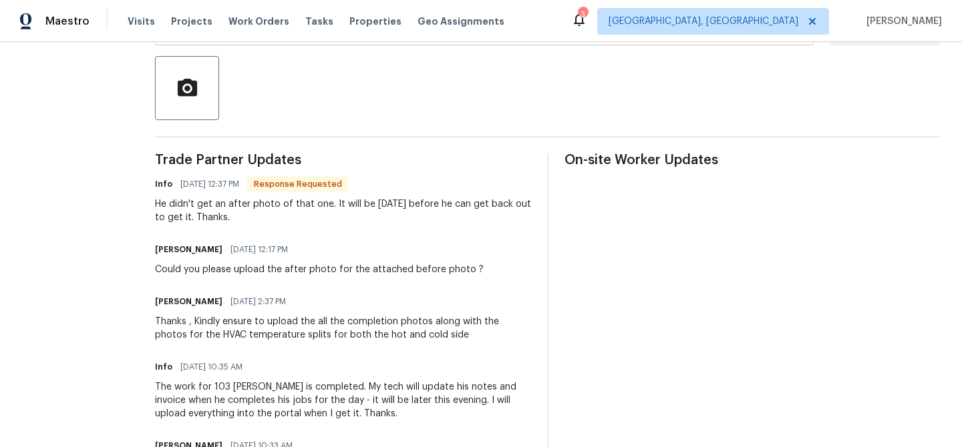
scroll to position [301, 0]
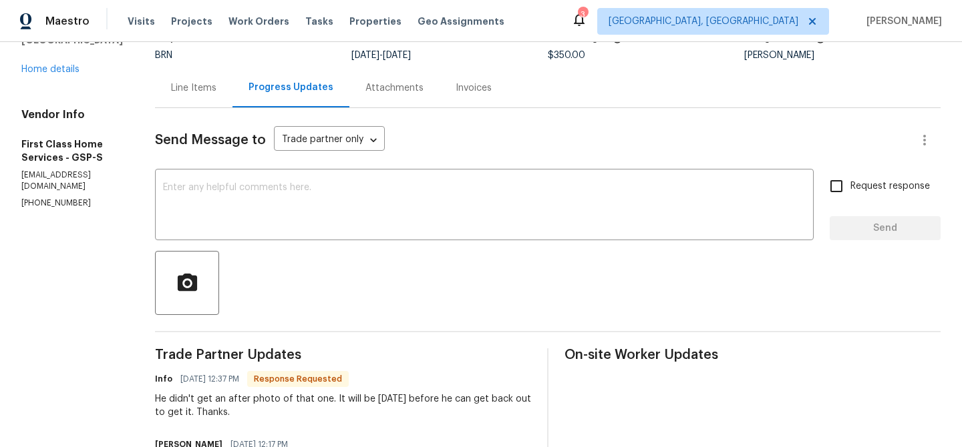
click at [192, 102] on div "Line Items" at bounding box center [193, 87] width 77 height 39
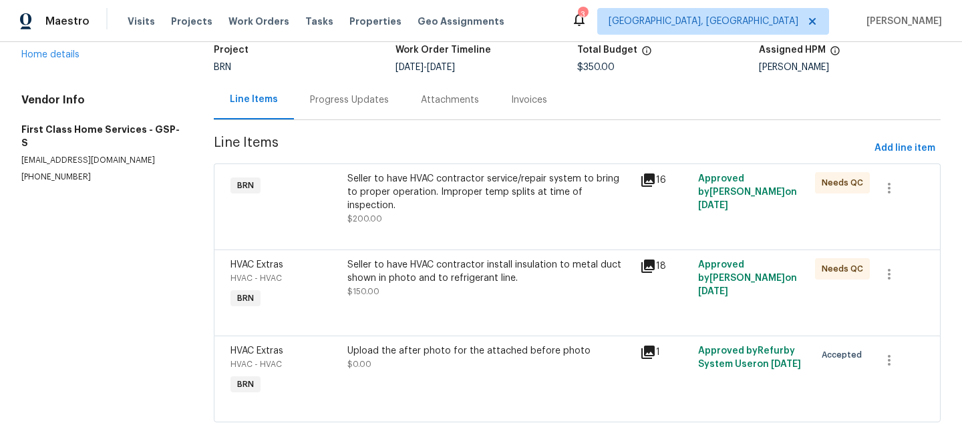
click at [405, 345] on div "Upload the after photo for the attached before photo" at bounding box center [489, 351] width 284 height 13
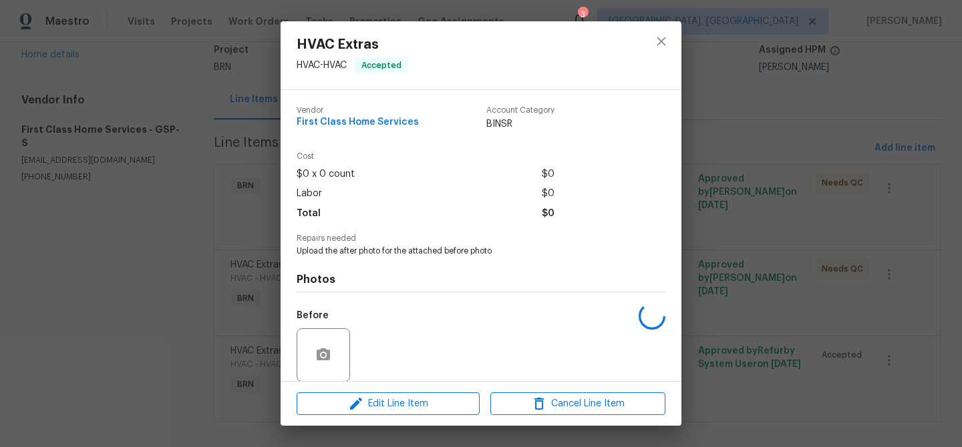
scroll to position [100, 0]
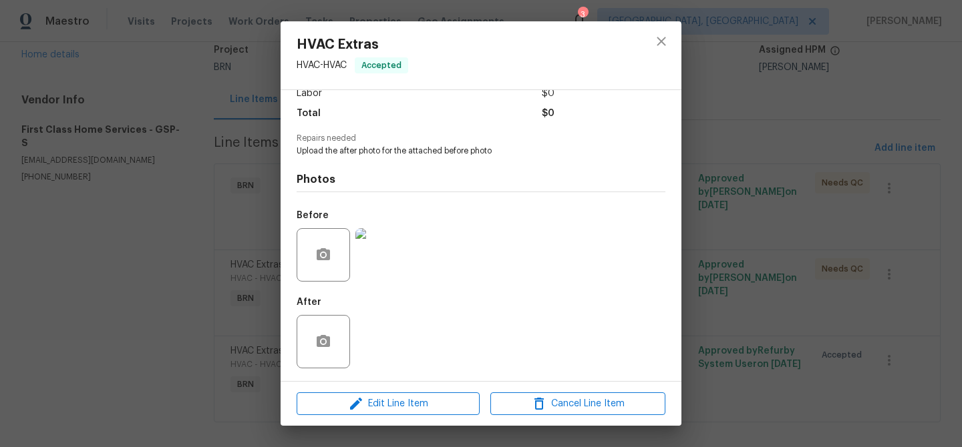
click at [152, 266] on div "HVAC Extras HVAC - HVAC Accepted Vendor First Class Home Services Account Categ…" at bounding box center [481, 223] width 962 height 447
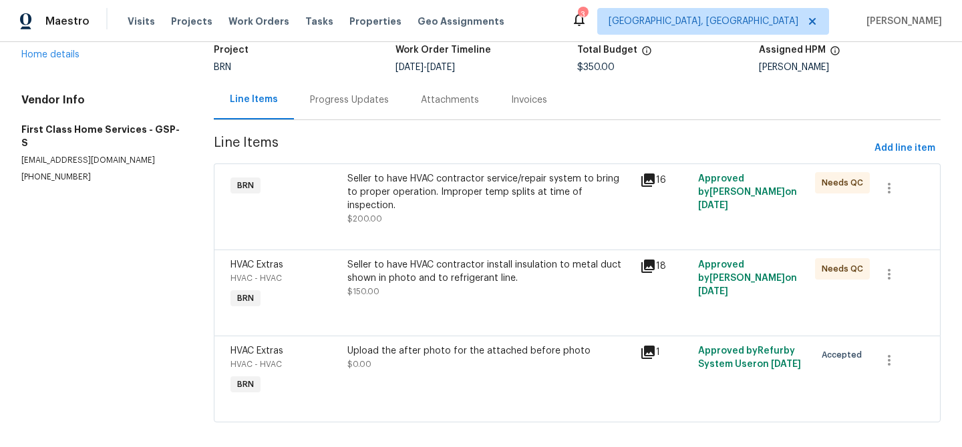
click at [347, 102] on div "Progress Updates" at bounding box center [349, 100] width 79 height 13
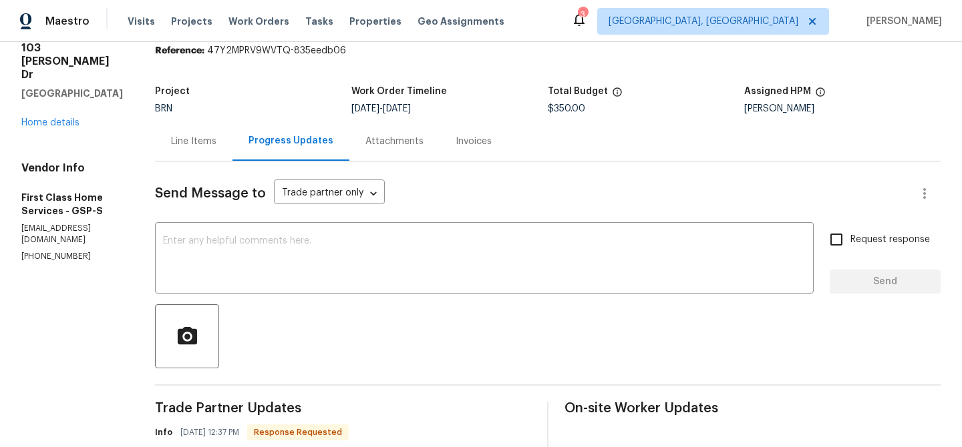
scroll to position [105, 0]
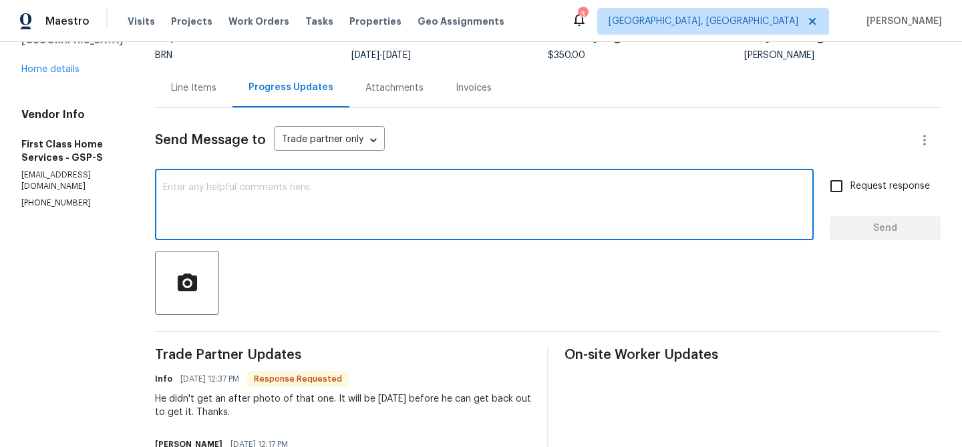
click at [286, 206] on textarea at bounding box center [484, 206] width 642 height 47
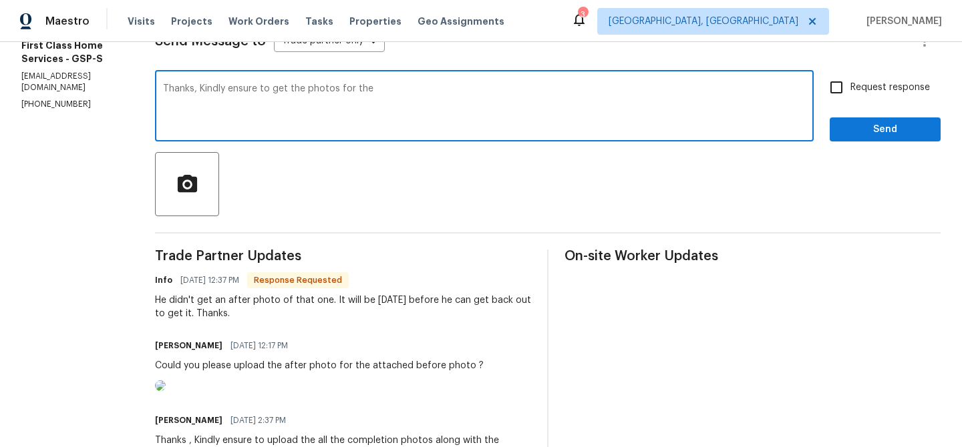
scroll to position [136, 0]
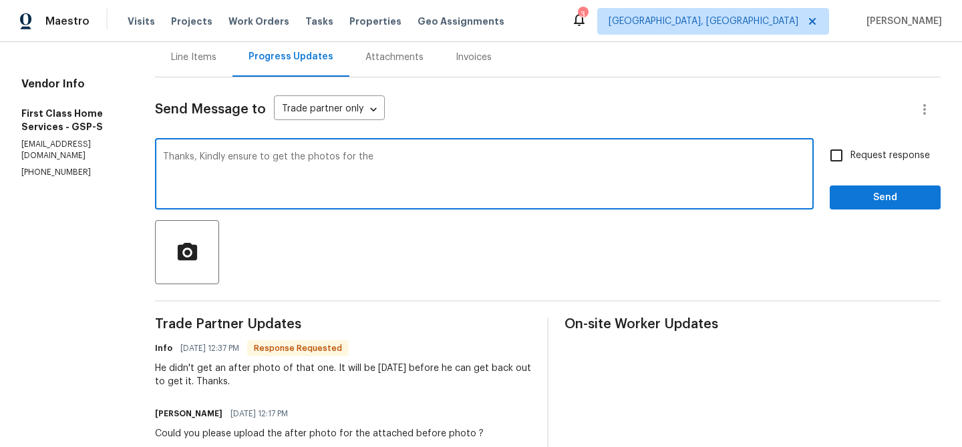
drag, startPoint x: 334, startPoint y: 160, endPoint x: 512, endPoint y: 161, distance: 178.3
click at [512, 162] on textarea "Thanks, Kindly ensure to get the photos for the" at bounding box center [484, 175] width 642 height 47
type textarea "Thanks, Kindly ensure to get the photos today"
click at [870, 160] on span "Request response" at bounding box center [889, 156] width 79 height 14
click at [850, 160] on input "Request response" at bounding box center [836, 156] width 28 height 28
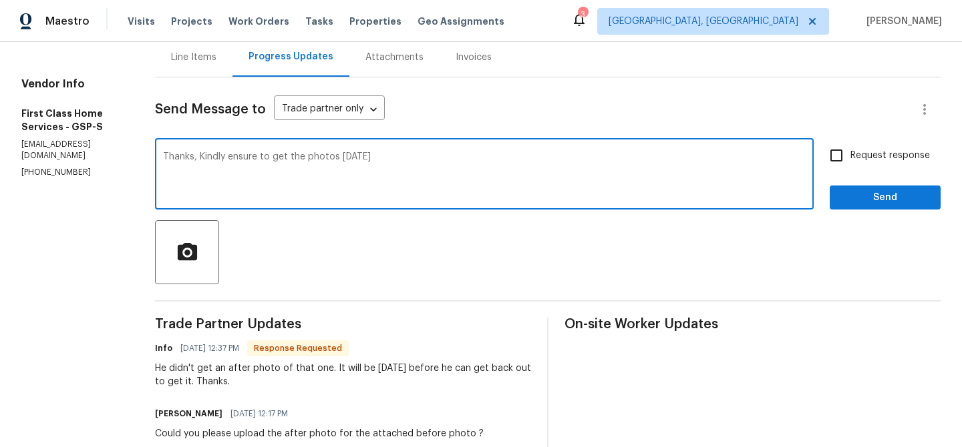
checkbox input "true"
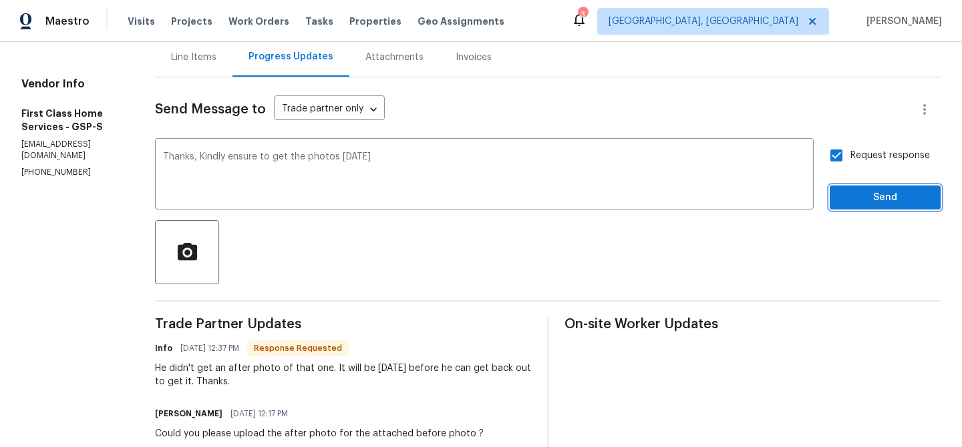
click at [861, 190] on span "Send" at bounding box center [884, 198] width 89 height 17
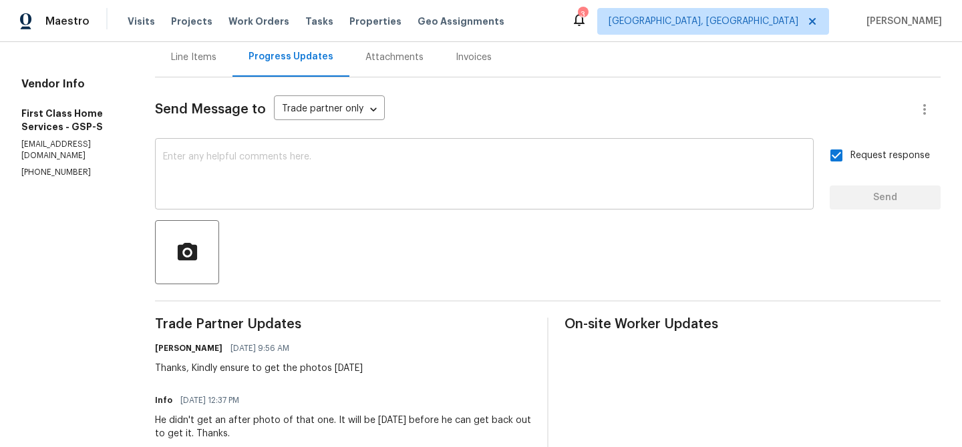
scroll to position [0, 0]
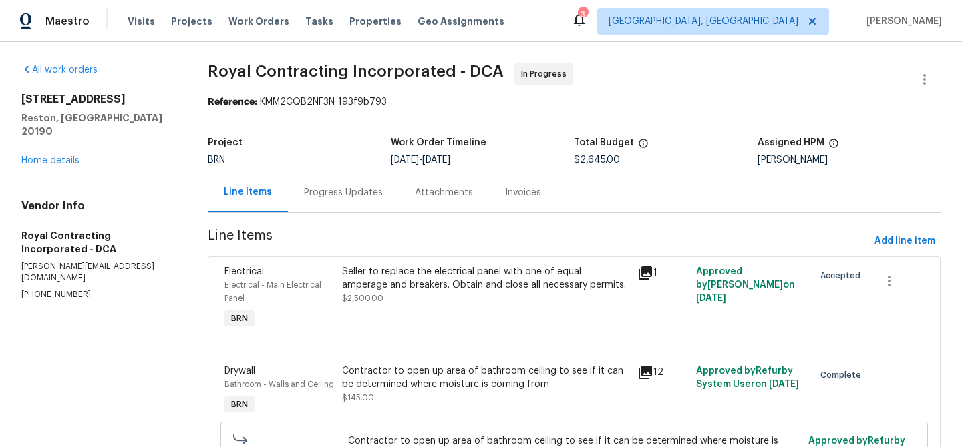
click at [330, 193] on div "Progress Updates" at bounding box center [343, 192] width 79 height 13
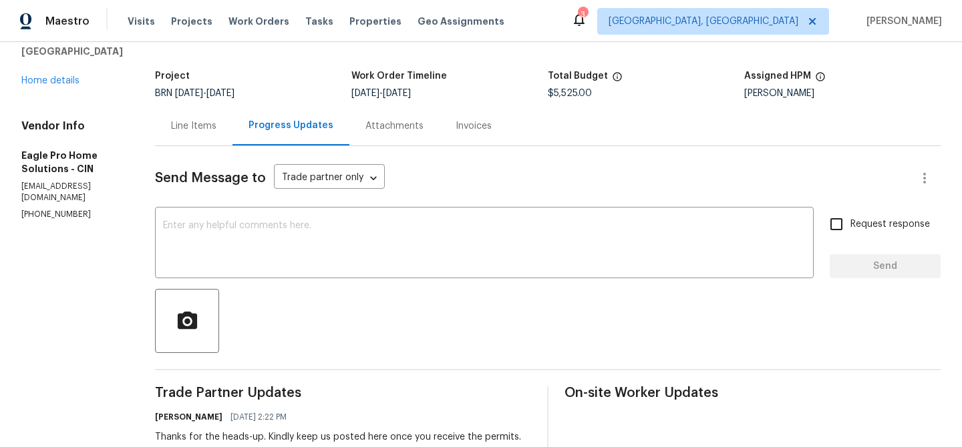
scroll to position [47, 0]
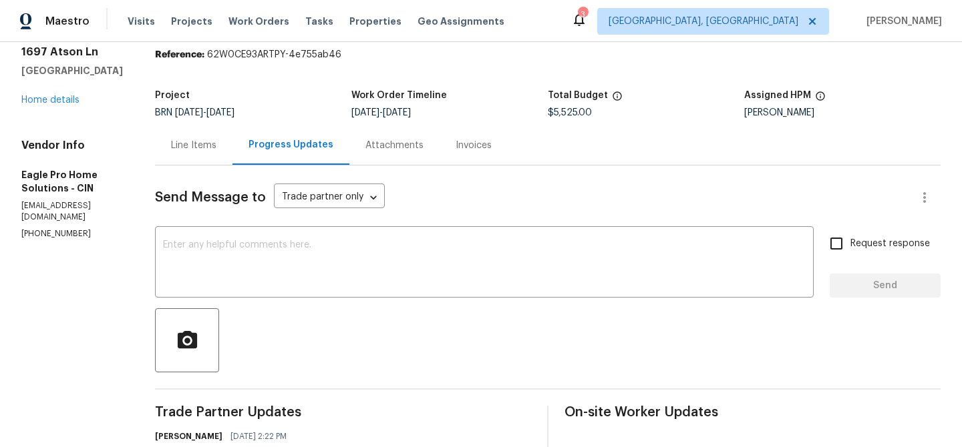
click at [71, 206] on p "[EMAIL_ADDRESS][DOMAIN_NAME]" at bounding box center [72, 211] width 102 height 23
copy p "eagleprohomesolutions"
click at [71, 206] on p "[EMAIL_ADDRESS][DOMAIN_NAME]" at bounding box center [72, 211] width 102 height 23
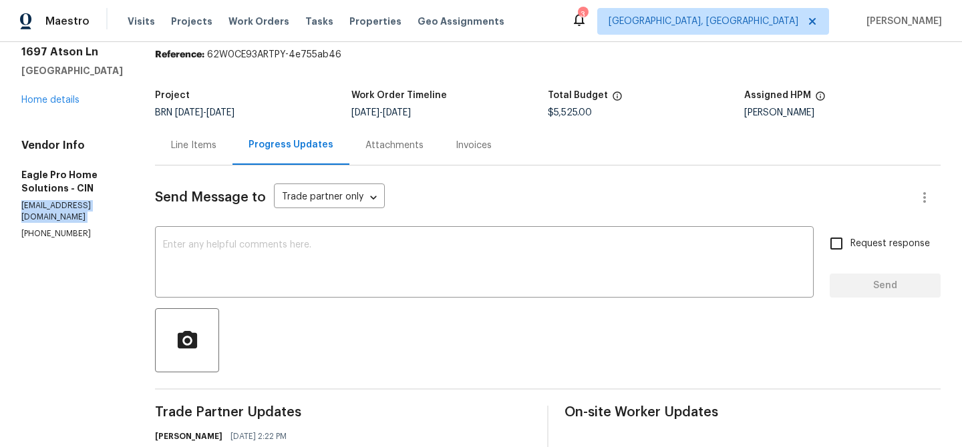
click at [71, 206] on p "[EMAIL_ADDRESS][DOMAIN_NAME]" at bounding box center [72, 211] width 102 height 23
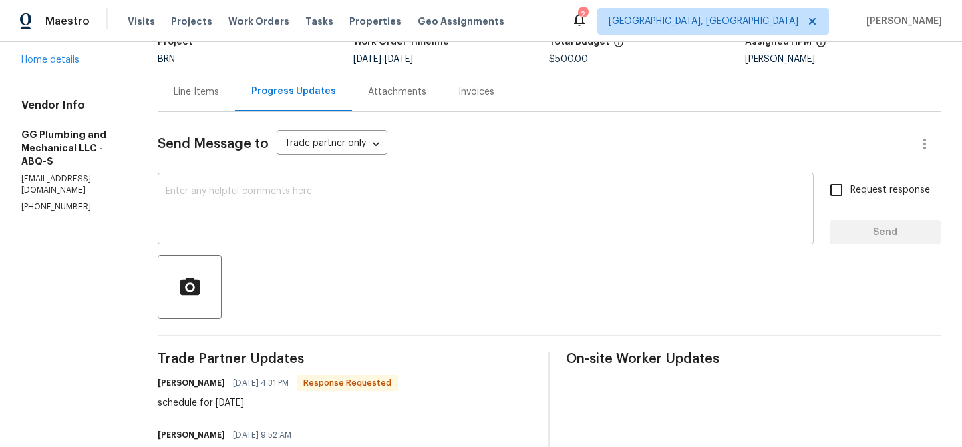
click at [273, 214] on textarea at bounding box center [486, 210] width 640 height 47
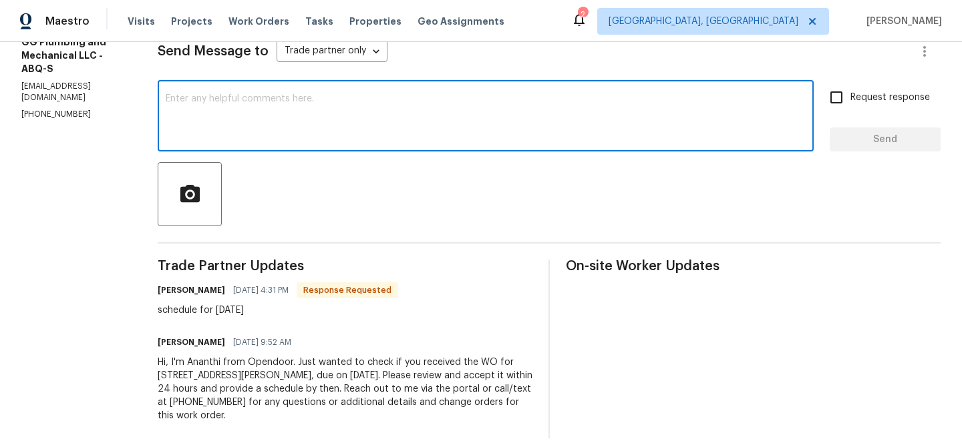
scroll to position [201, 0]
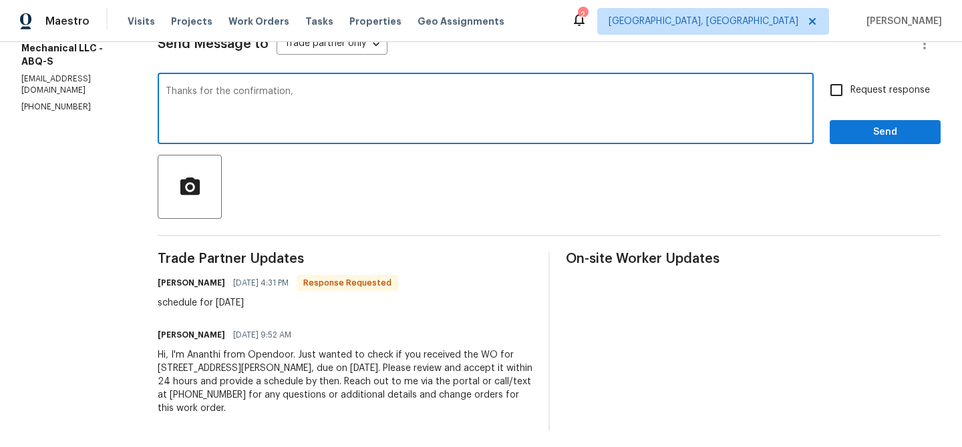
type textarea "Thanks for the confirmation,"
click at [266, 98] on textarea "Thanks for the confirmation," at bounding box center [486, 110] width 640 height 47
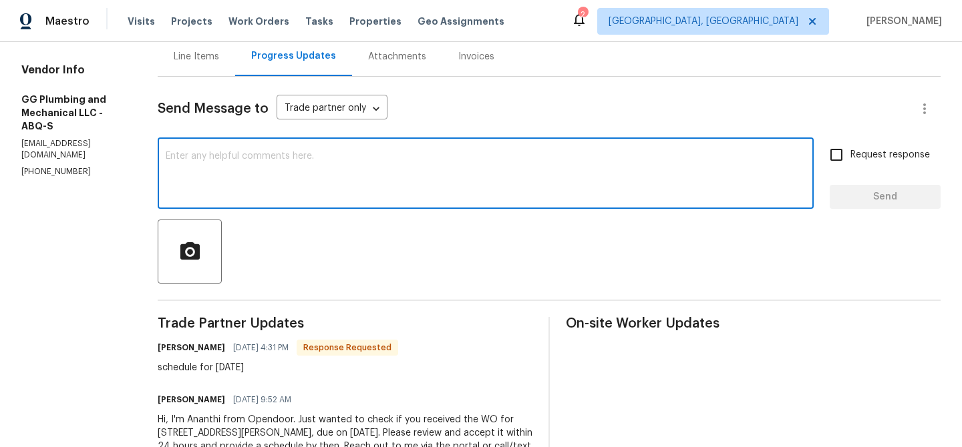
scroll to position [124, 0]
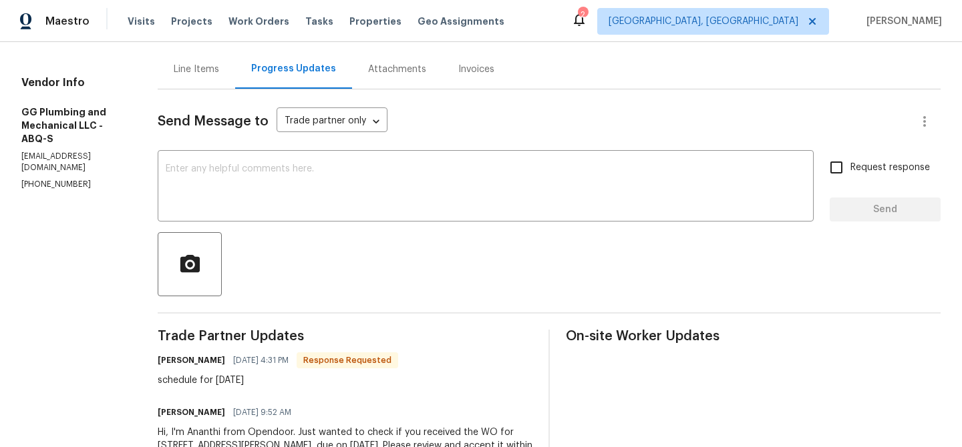
click at [241, 93] on div "Send Message to Trade partner only Trade partner only ​ x ​ Request response Se…" at bounding box center [549, 298] width 783 height 419
click at [235, 85] on div "Line Items" at bounding box center [196, 68] width 77 height 39
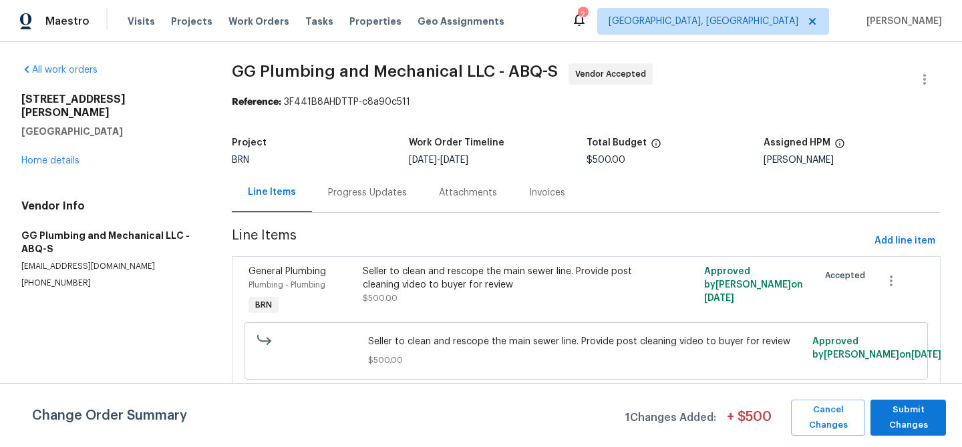
click at [366, 213] on div "Line Items Progress Updates Attachments Invoices" at bounding box center [586, 193] width 709 height 40
click at [929, 419] on span "Submit Changes" at bounding box center [908, 418] width 62 height 31
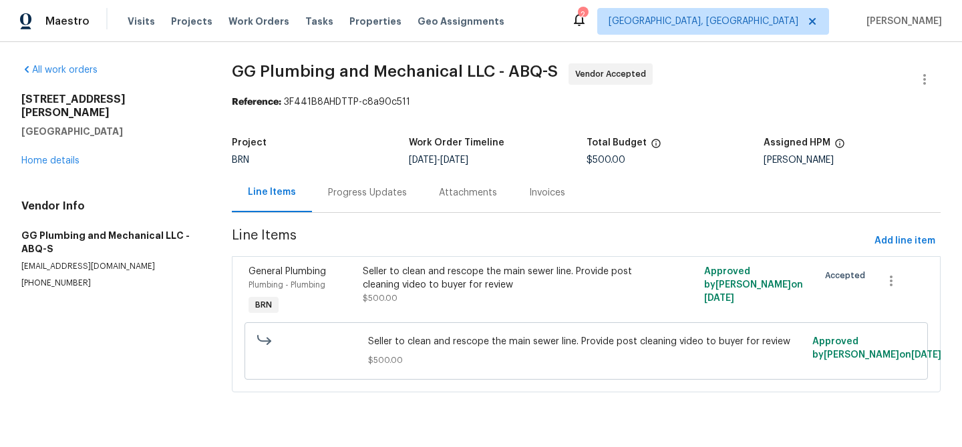
click at [367, 202] on div "Progress Updates" at bounding box center [367, 192] width 111 height 39
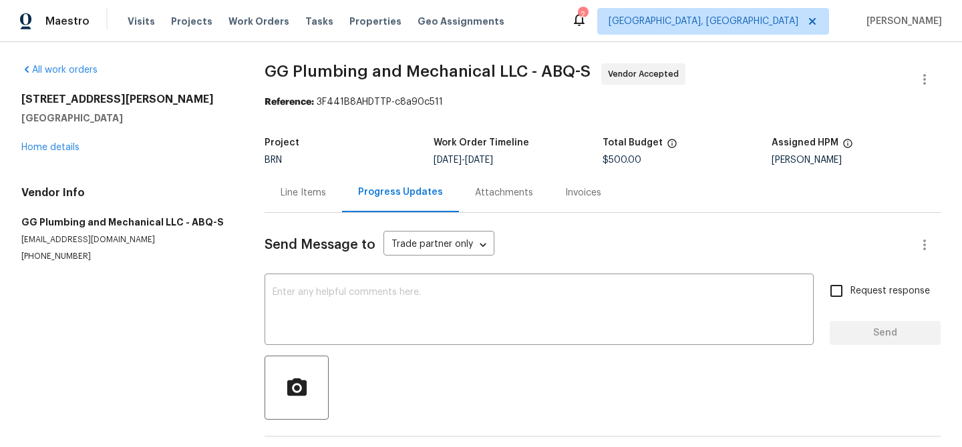
click at [358, 273] on div "Send Message to Trade partner only Trade partner only ​ x ​ Request response Se…" at bounding box center [602, 345] width 676 height 264
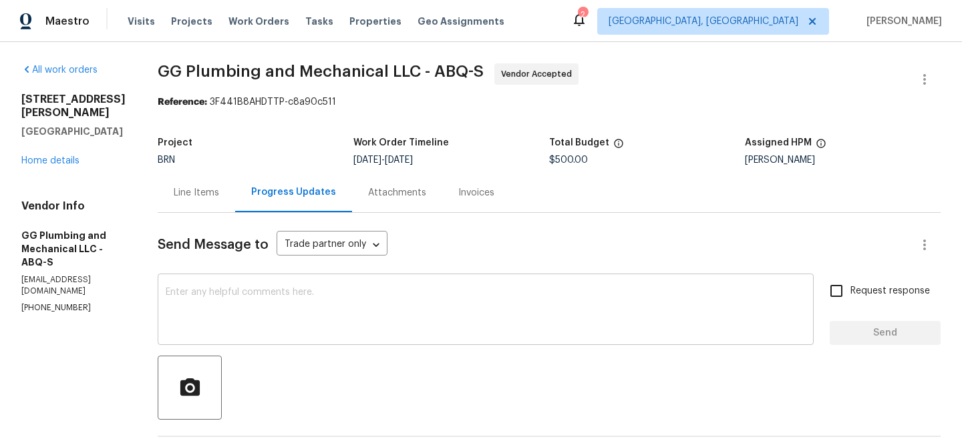
click at [309, 294] on textarea at bounding box center [486, 311] width 640 height 47
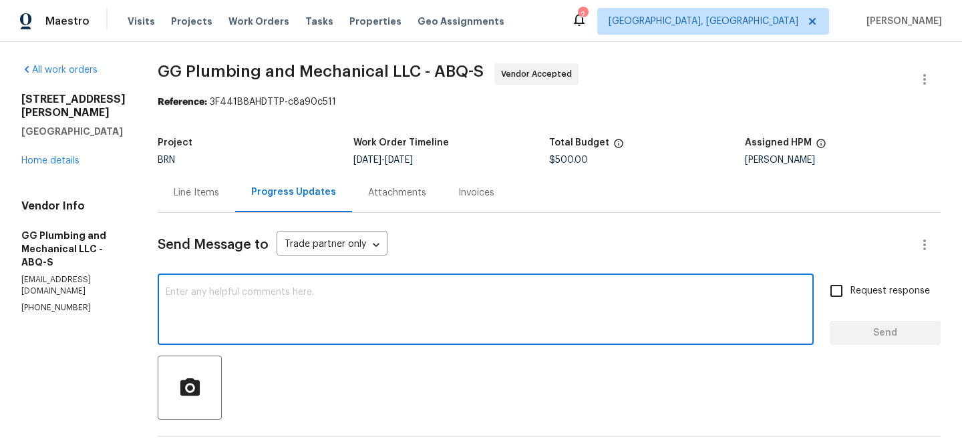
paste textarea "Thanks for the confirmation,"
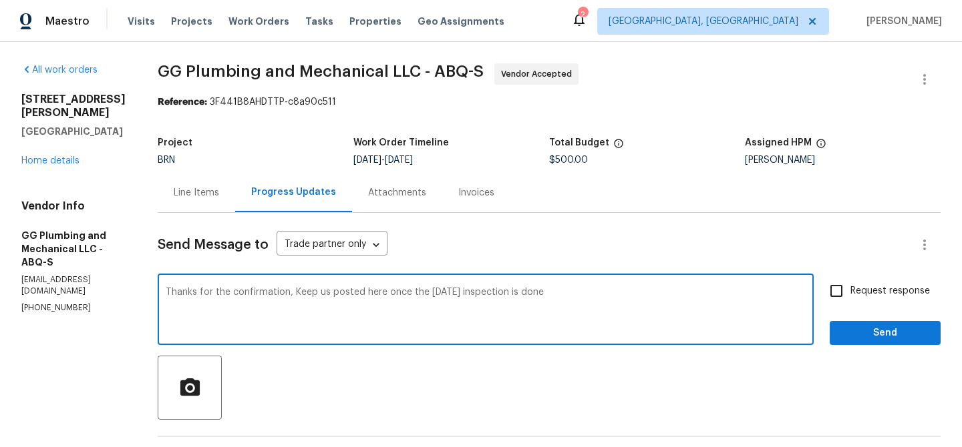
type textarea "Thanks for the confirmation, Keep us posted here once the today's inspection is…"
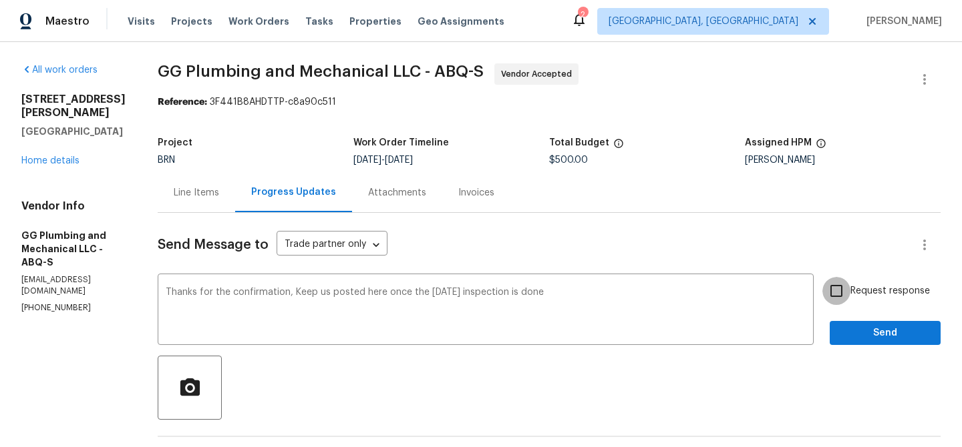
click at [835, 287] on input "Request response" at bounding box center [836, 291] width 28 height 28
checkbox input "true"
click at [855, 336] on span "Send" at bounding box center [884, 333] width 89 height 17
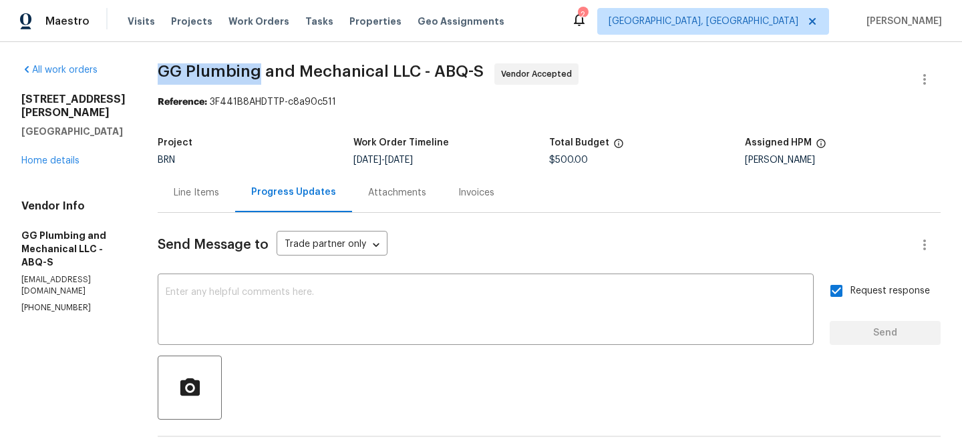
drag, startPoint x: 188, startPoint y: 78, endPoint x: 306, endPoint y: 78, distance: 117.5
click at [307, 78] on div "All work orders 10108 Matthew Ave NE Albuquerque, NM 87112 Home details Vendor …" at bounding box center [481, 380] width 962 height 677
copy span "GG Plumbing"
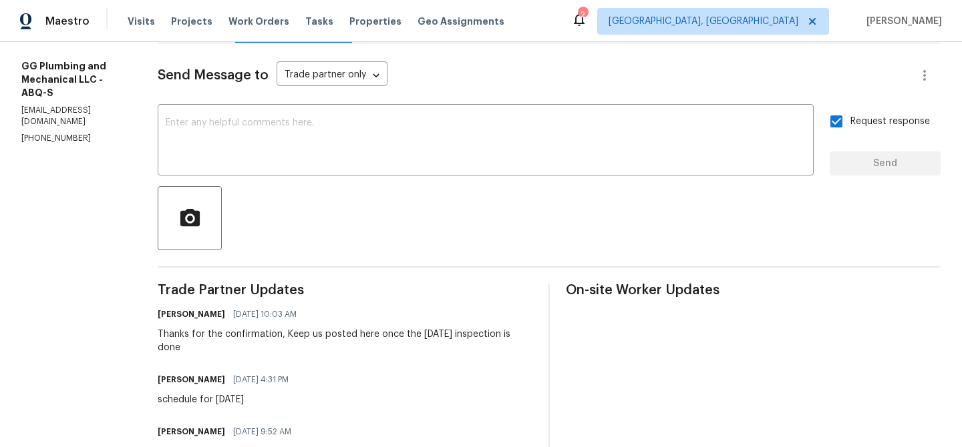
scroll to position [180, 0]
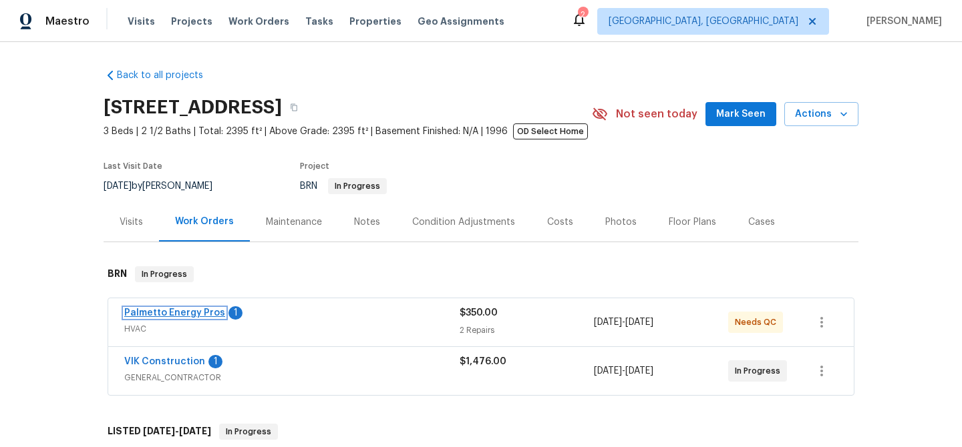
click at [184, 310] on link "Palmetto Energy Pros" at bounding box center [174, 313] width 101 height 9
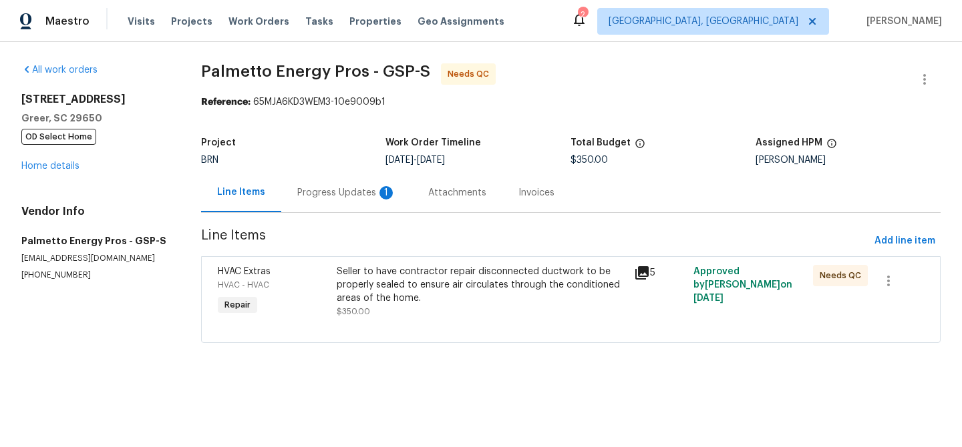
click at [357, 271] on div "Seller to have contractor repair disconnected ductwork to be properly sealed to…" at bounding box center [482, 285] width 290 height 40
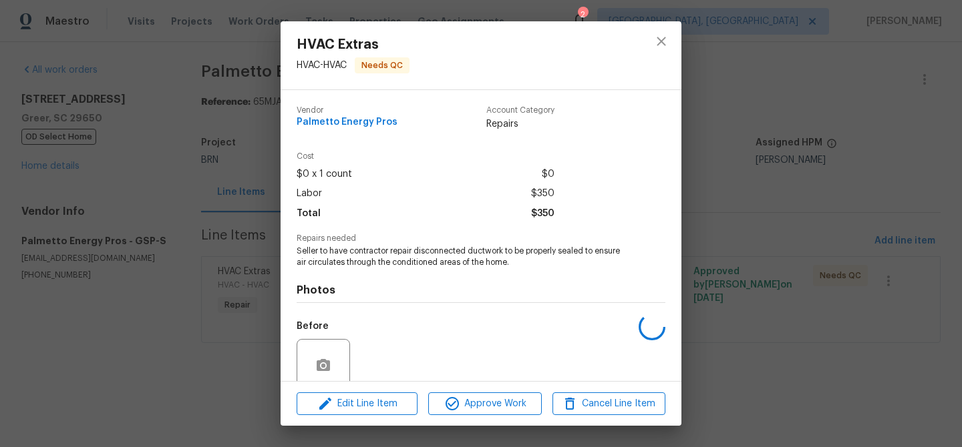
scroll to position [112, 0]
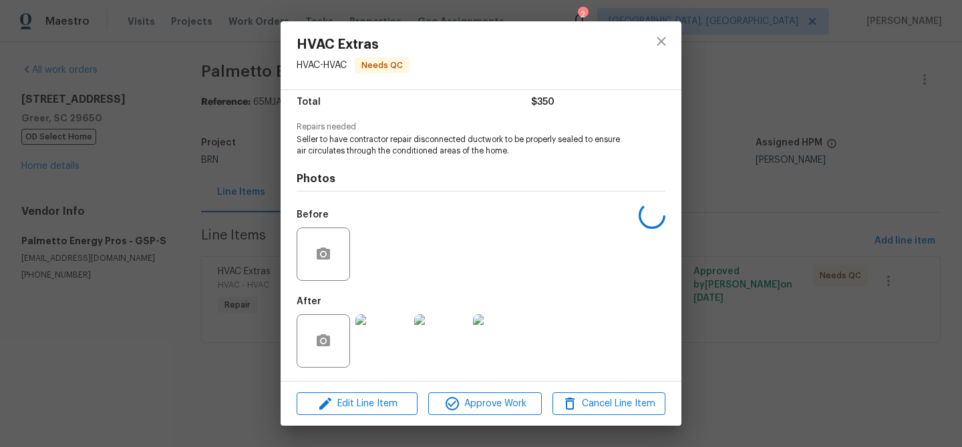
click at [377, 335] on img at bounding box center [381, 341] width 53 height 53
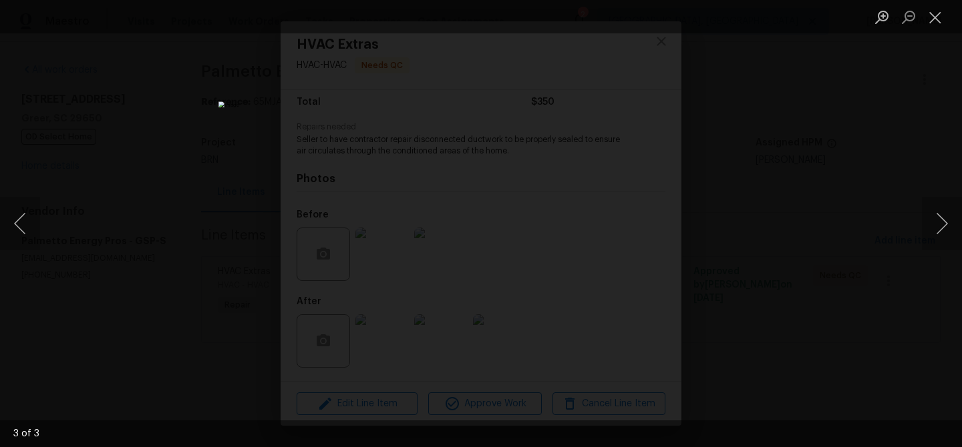
click at [159, 160] on div "Lightbox" at bounding box center [481, 223] width 962 height 447
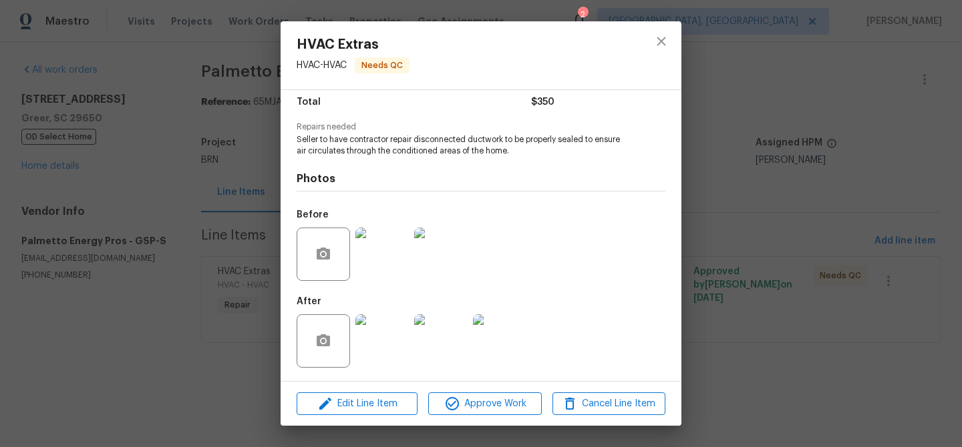
click at [200, 164] on div "HVAC Extras HVAC - HVAC Needs QC Vendor Palmetto Energy Pros Account Category R…" at bounding box center [481, 223] width 962 height 447
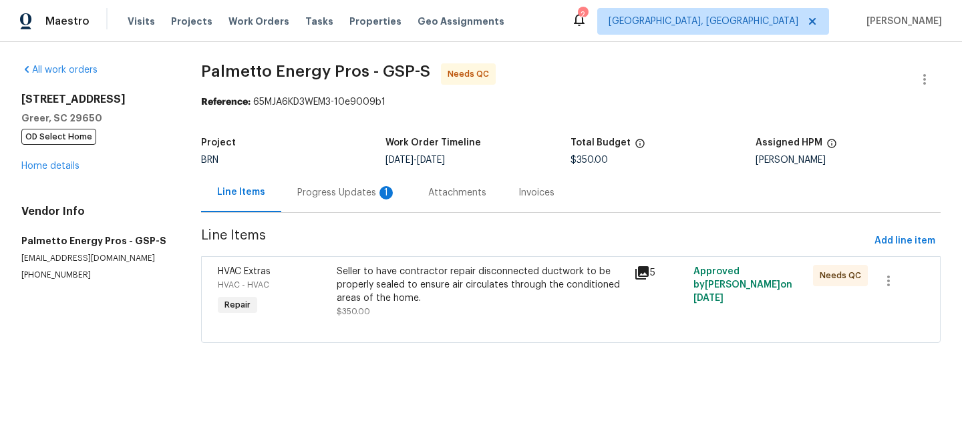
click at [297, 174] on div "Progress Updates 1" at bounding box center [346, 192] width 131 height 39
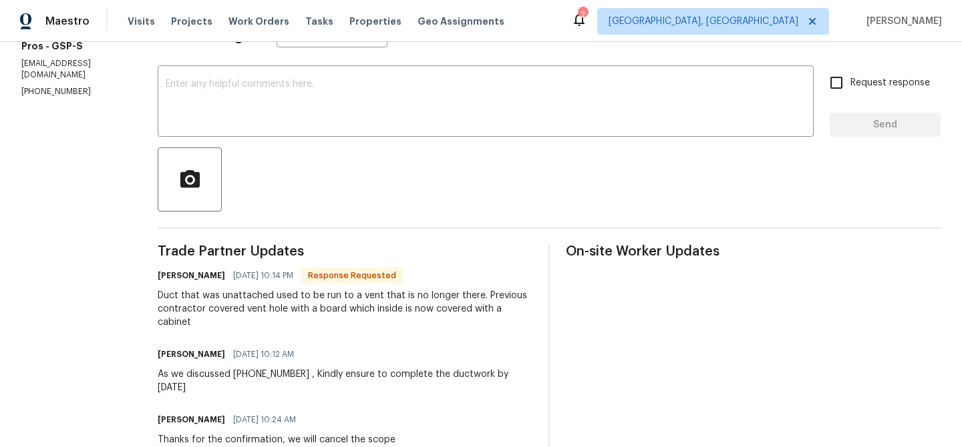
scroll to position [223, 0]
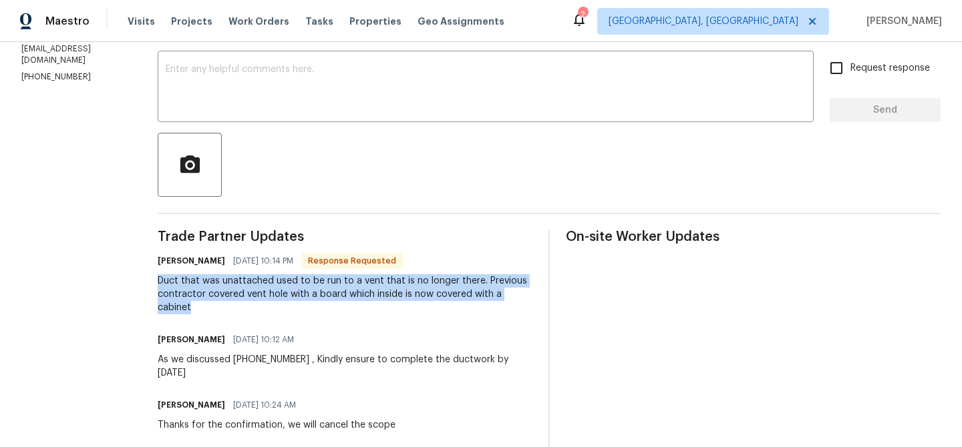
drag, startPoint x: 158, startPoint y: 287, endPoint x: 198, endPoint y: 303, distance: 43.2
click at [198, 303] on div "All work orders 7 Riverton Ct Greer, SC 29650 OD Select Home Home details Vendo…" at bounding box center [481, 262] width 962 height 887
copy div "Duct that was unattached used to be run to a vent that is no longer there. Prev…"
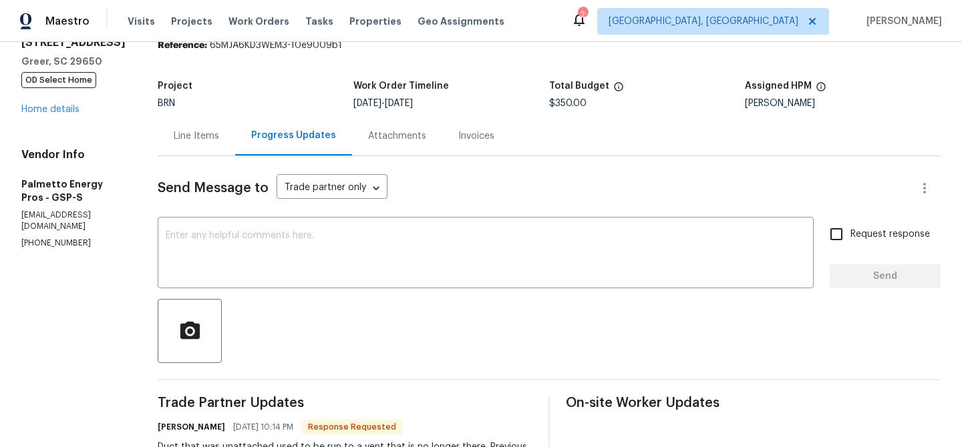
click at [198, 141] on div "Line Items" at bounding box center [196, 136] width 45 height 13
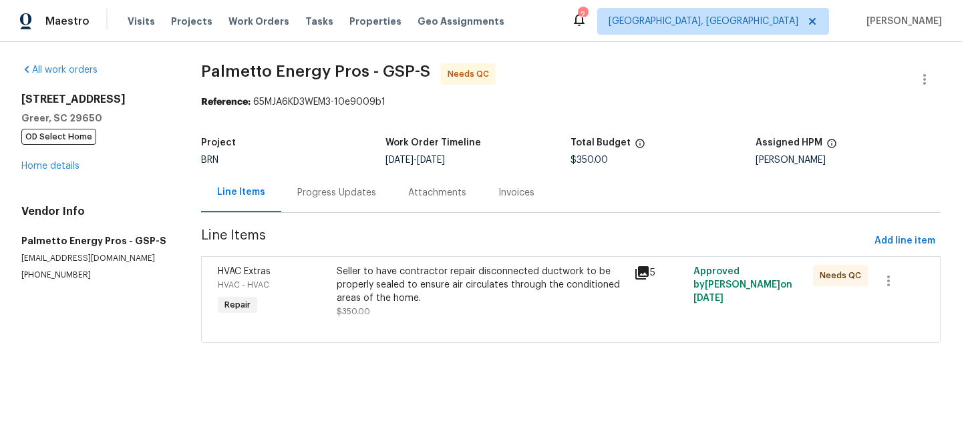
click at [363, 225] on section "Palmetto Energy Pros - GSP-S Needs QC Reference: 65MJA6KD3WEM3-10e9009b1 Projec…" at bounding box center [570, 211] width 739 height 296
click at [363, 311] on span "$350.00" at bounding box center [353, 312] width 33 height 8
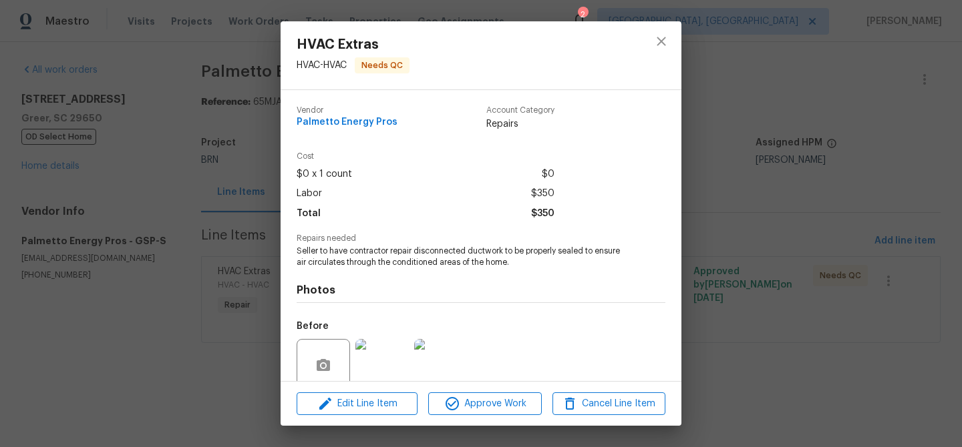
scroll to position [112, 0]
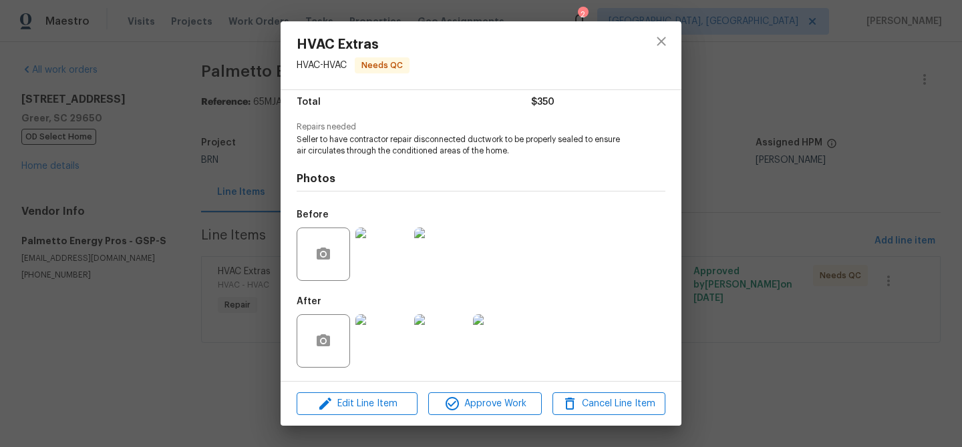
click at [391, 330] on img at bounding box center [381, 341] width 53 height 53
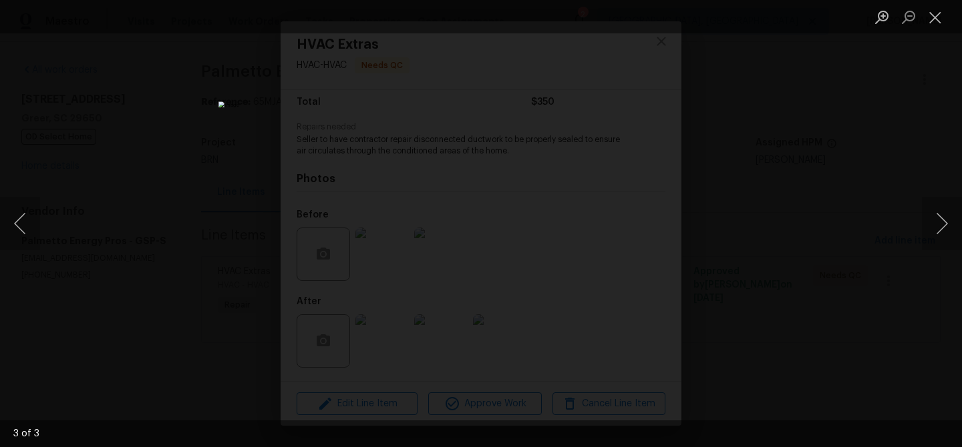
click at [152, 186] on div "Lightbox" at bounding box center [481, 223] width 962 height 447
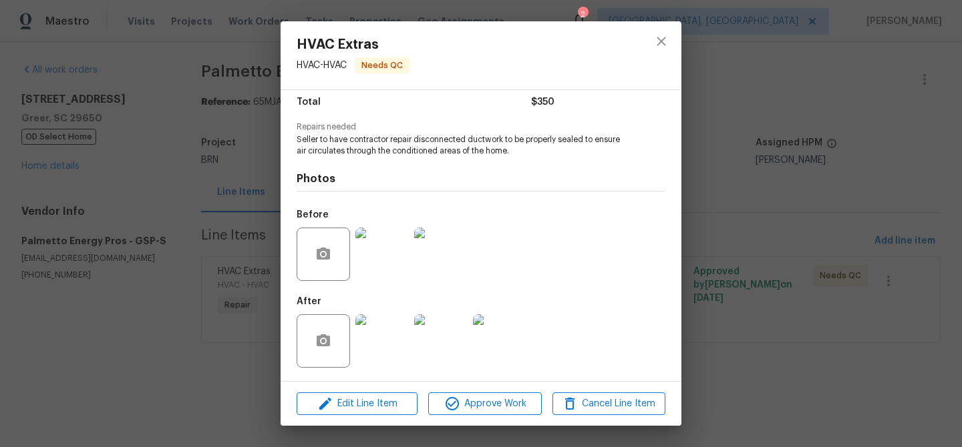
click at [186, 176] on div "HVAC Extras HVAC - HVAC Needs QC Vendor Palmetto Energy Pros Account Category R…" at bounding box center [481, 223] width 962 height 447
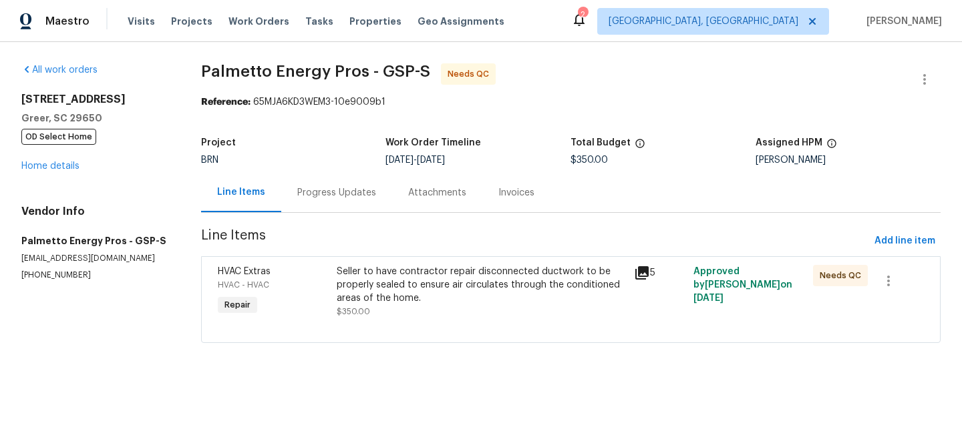
click at [303, 198] on div "Progress Updates" at bounding box center [336, 192] width 79 height 13
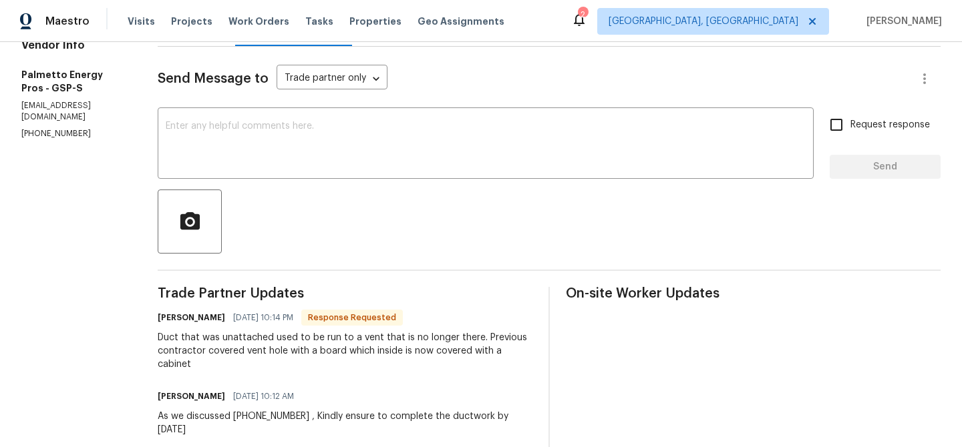
scroll to position [166, 0]
click at [51, 129] on p "(864) 380-8678" at bounding box center [73, 134] width 104 height 11
click at [51, 129] on p "[PHONE_NUMBER]" at bounding box center [73, 134] width 104 height 11
copy p "[PHONE_NUMBER]"
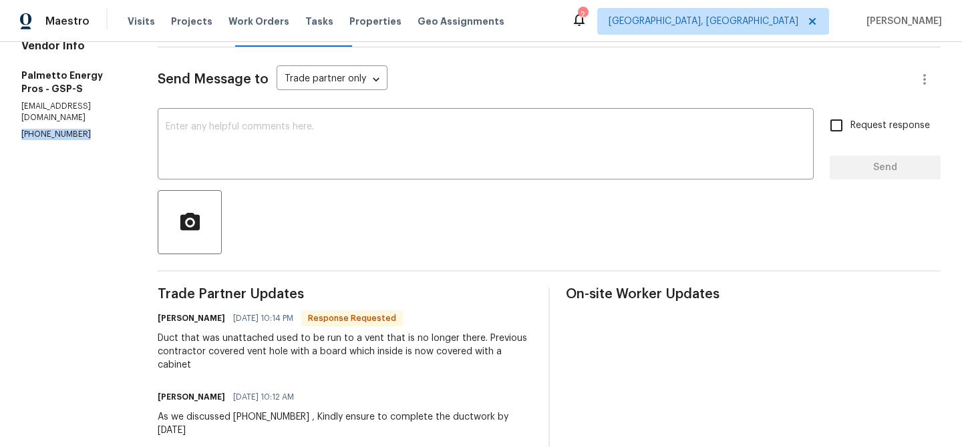
copy p "[PHONE_NUMBER]"
click at [60, 105] on p "[EMAIL_ADDRESS][DOMAIN_NAME]" at bounding box center [73, 112] width 104 height 23
copy p "[EMAIL_ADDRESS][DOMAIN_NAME]"
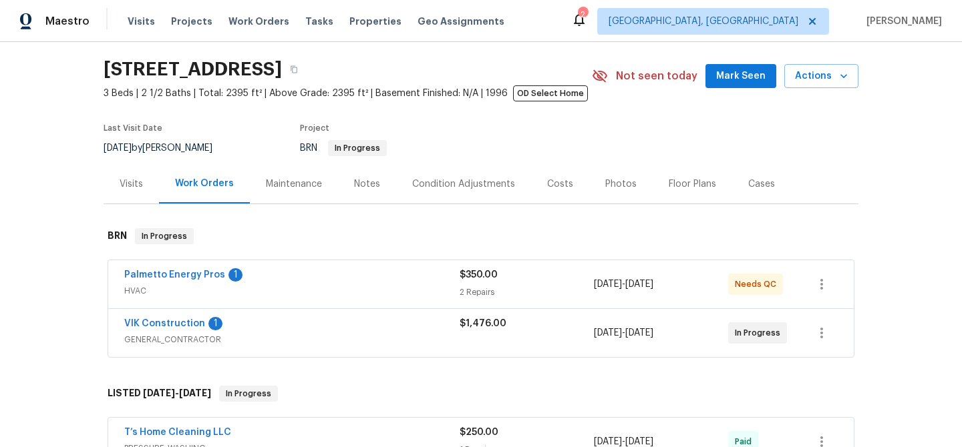
scroll to position [49, 0]
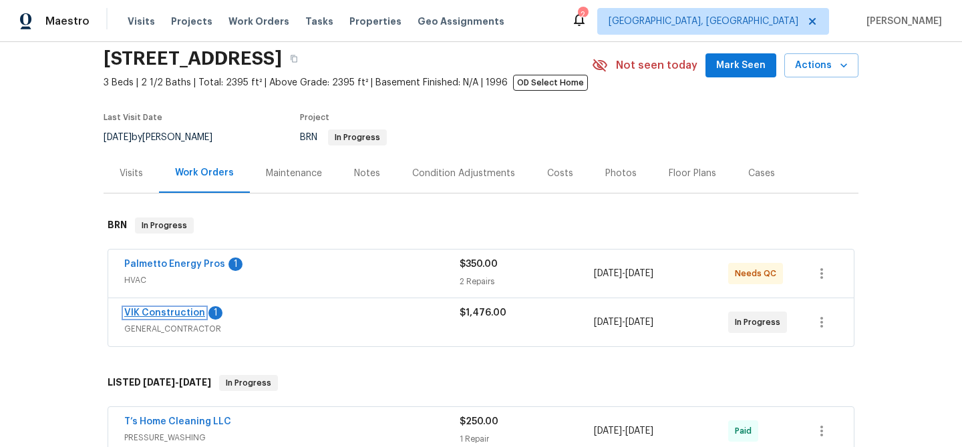
click at [155, 315] on link "VIK Construction" at bounding box center [164, 313] width 81 height 9
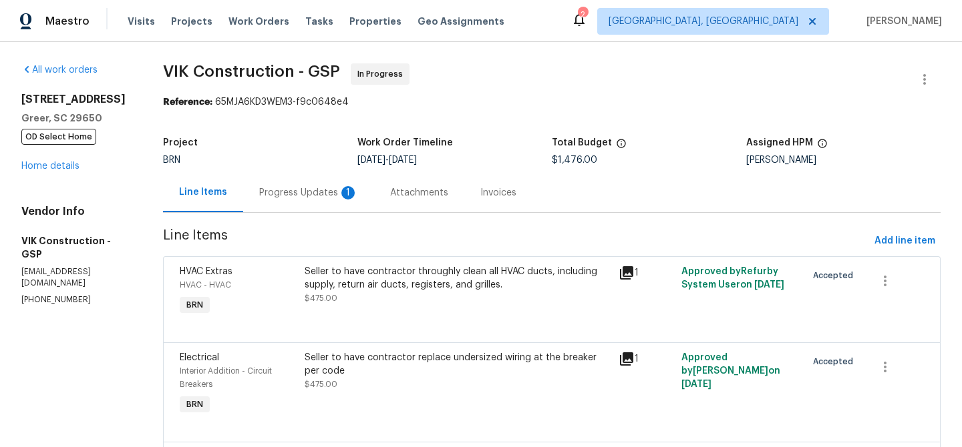
click at [355, 189] on div "Progress Updates 1" at bounding box center [308, 192] width 99 height 13
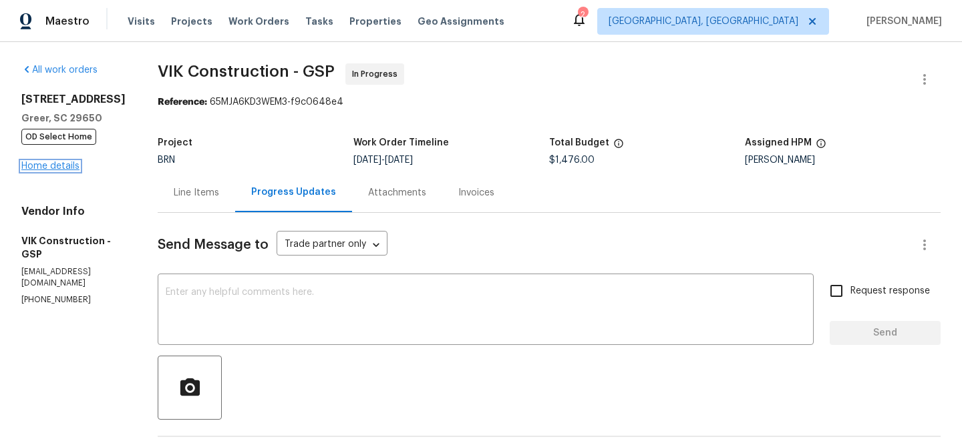
click at [51, 164] on link "Home details" at bounding box center [50, 166] width 58 height 9
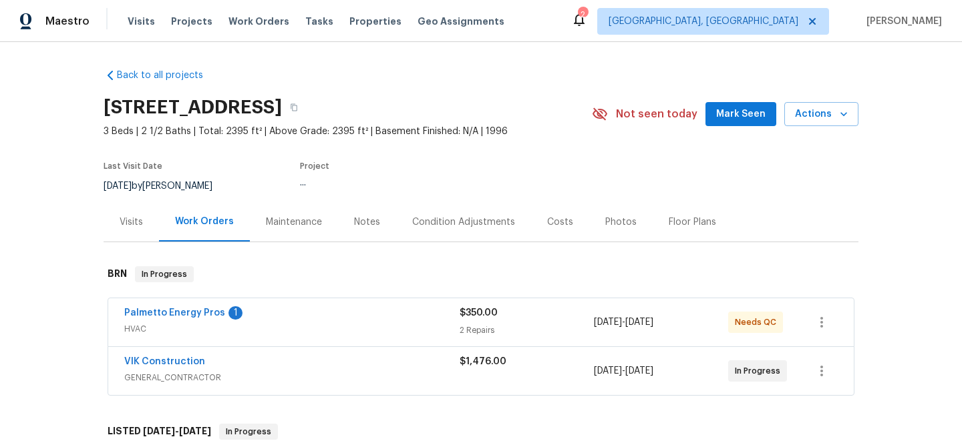
scroll to position [87, 0]
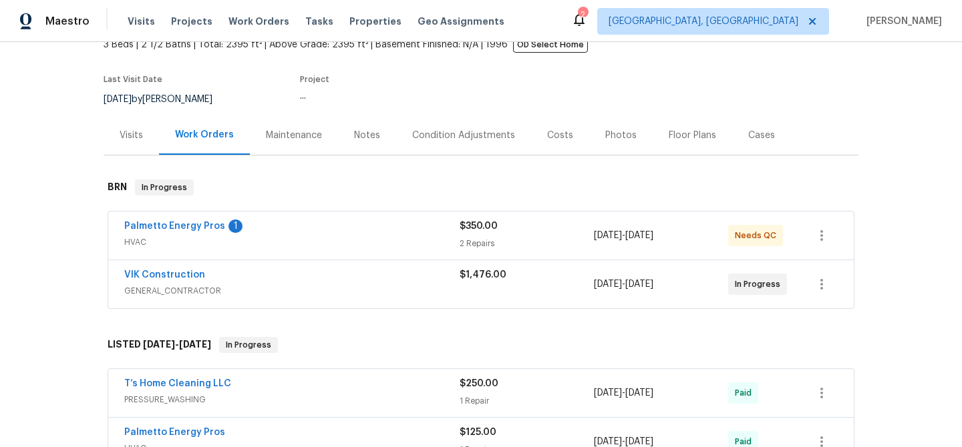
click at [148, 232] on span "Palmetto Energy Pros" at bounding box center [174, 226] width 101 height 13
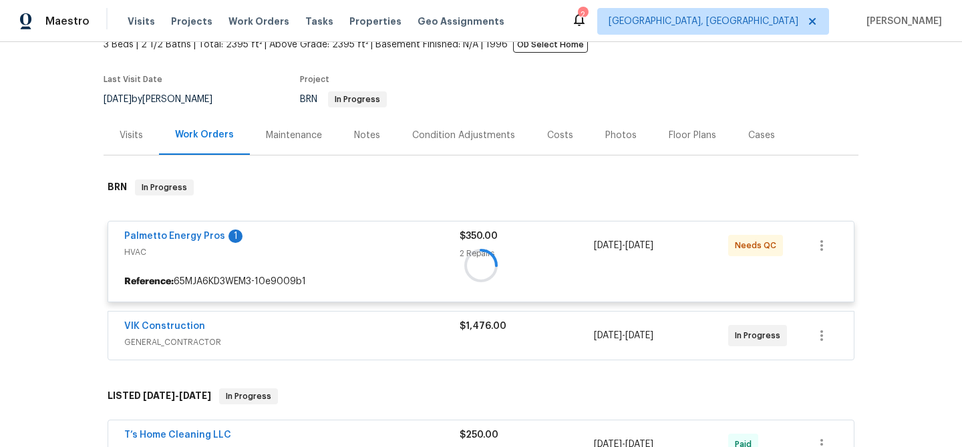
click at [158, 238] on div at bounding box center [481, 265] width 755 height 198
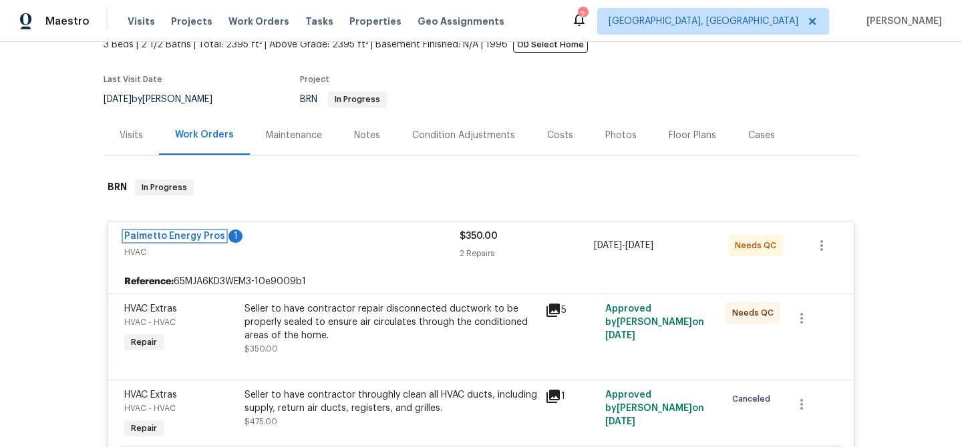
click at [158, 238] on link "Palmetto Energy Pros" at bounding box center [174, 236] width 101 height 9
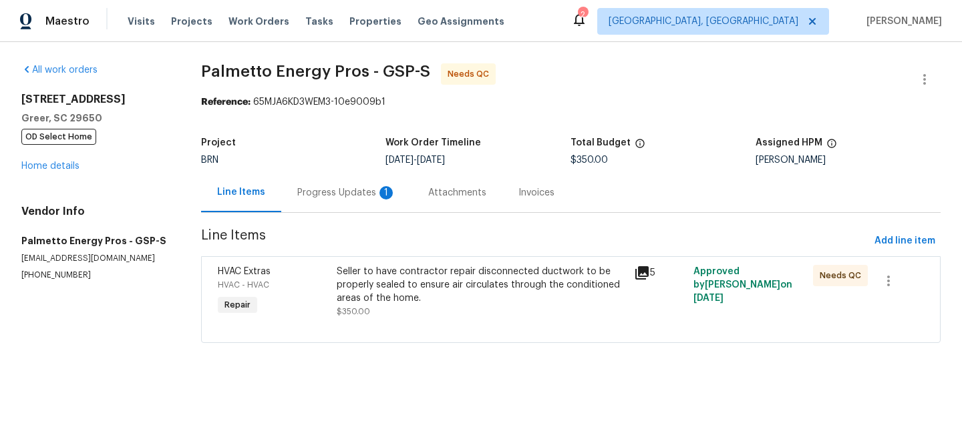
click at [294, 178] on div "Progress Updates 1" at bounding box center [346, 192] width 131 height 39
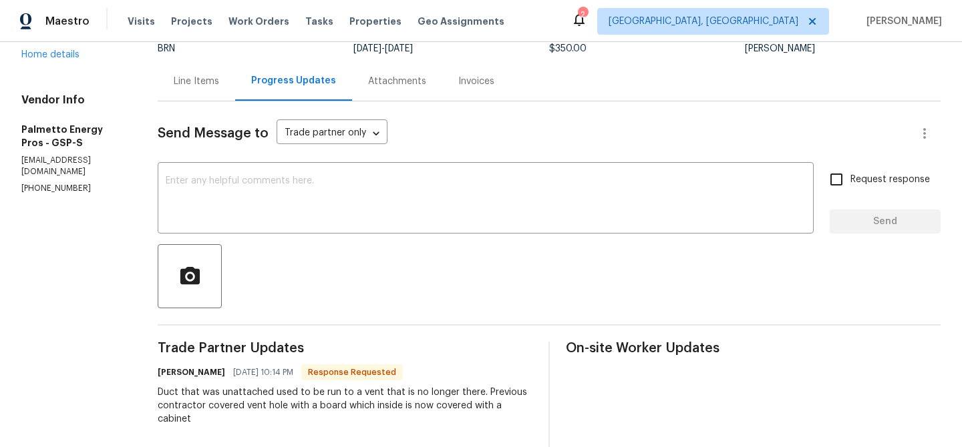
scroll to position [104, 0]
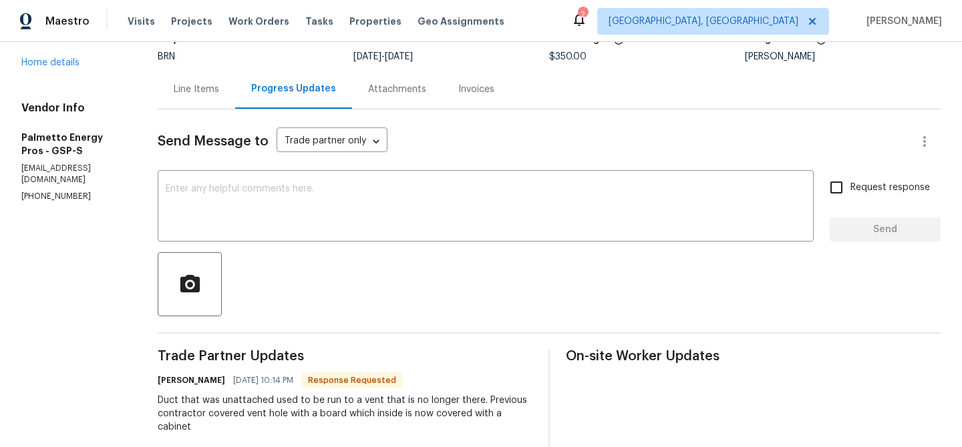
click at [209, 89] on div "Line Items" at bounding box center [196, 89] width 45 height 13
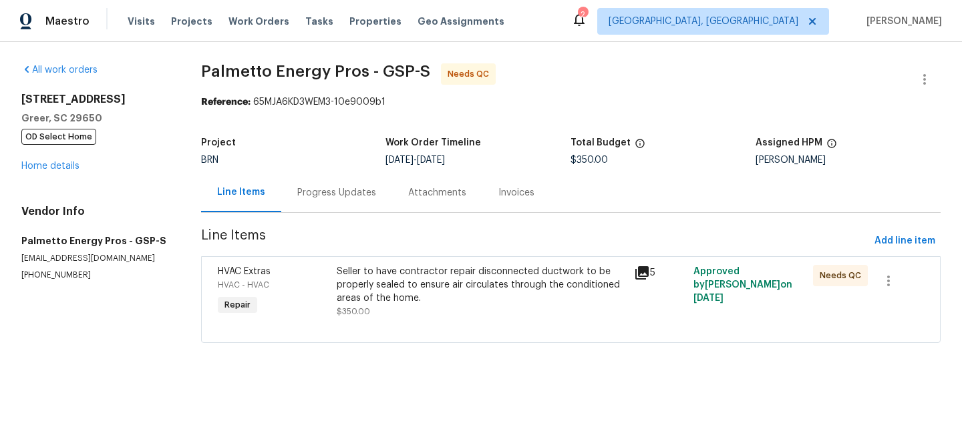
click at [411, 254] on section "Palmetto Energy Pros - GSP-S Needs QC Reference: 65MJA6KD3WEM3-10e9009b1 Projec…" at bounding box center [570, 211] width 739 height 296
click at [390, 292] on div "Seller to have contractor repair disconnected ductwork to be properly sealed to…" at bounding box center [482, 285] width 290 height 40
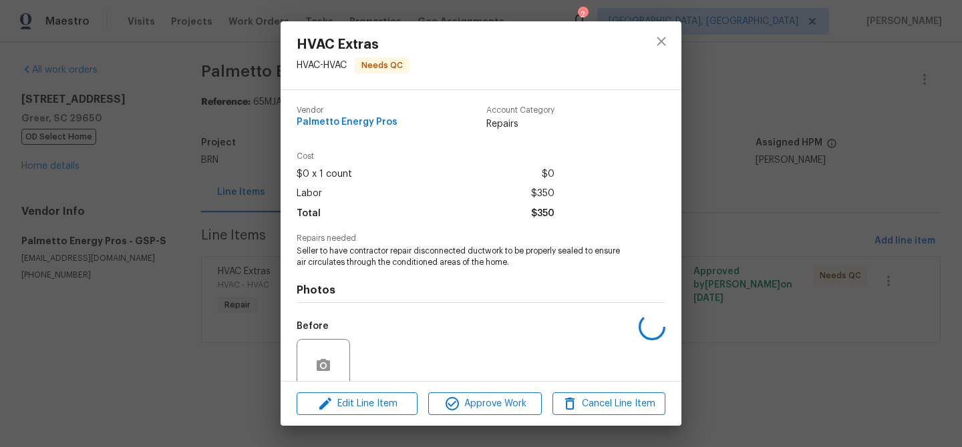
scroll to position [112, 0]
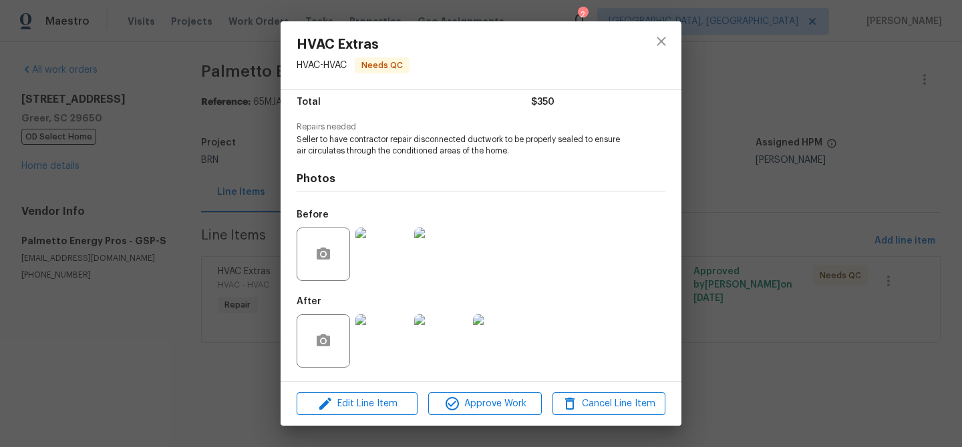
click at [390, 260] on img at bounding box center [381, 254] width 53 height 53
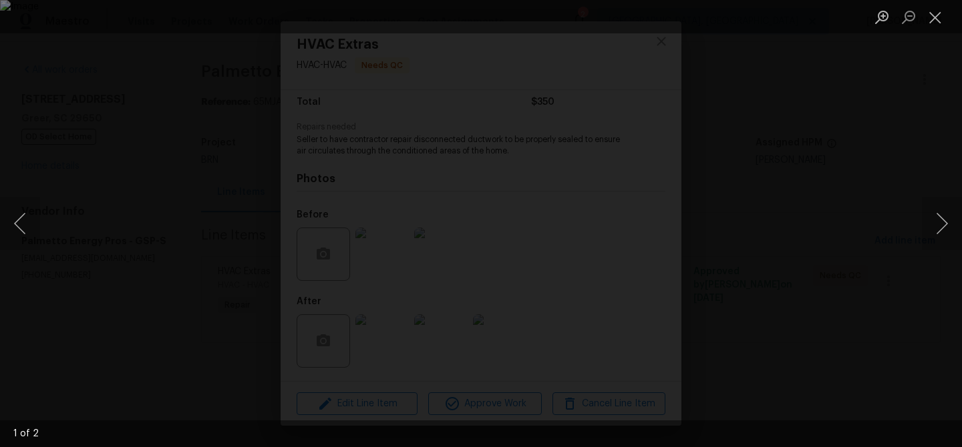
click at [134, 74] on div "Lightbox" at bounding box center [481, 223] width 962 height 447
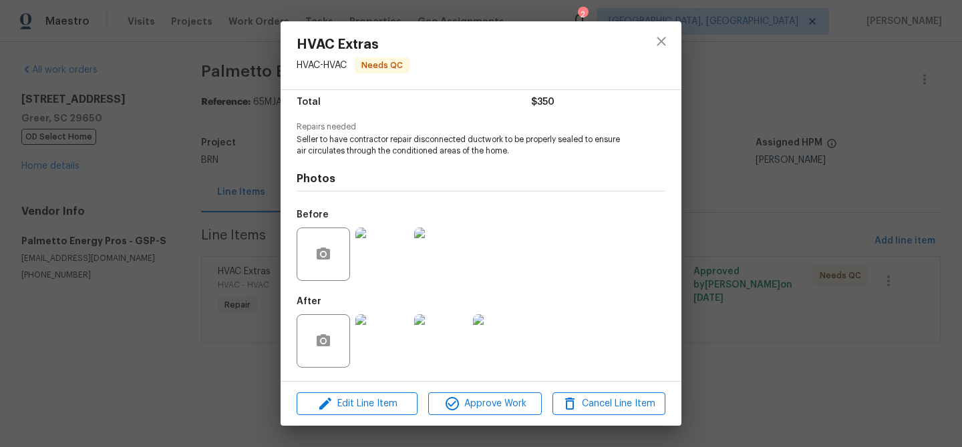
click at [104, 77] on div "HVAC Extras HVAC - HVAC Needs QC Vendor Palmetto Energy Pros Account Category R…" at bounding box center [481, 223] width 962 height 447
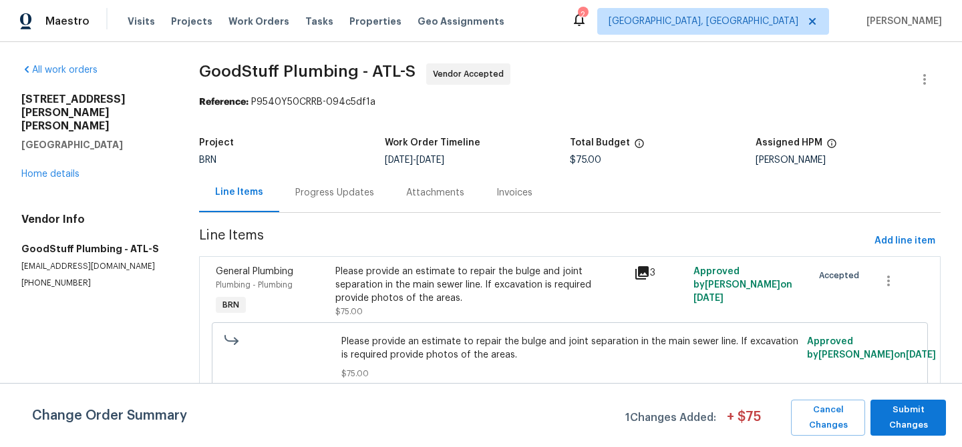
click at [295, 192] on div "Progress Updates" at bounding box center [334, 192] width 79 height 13
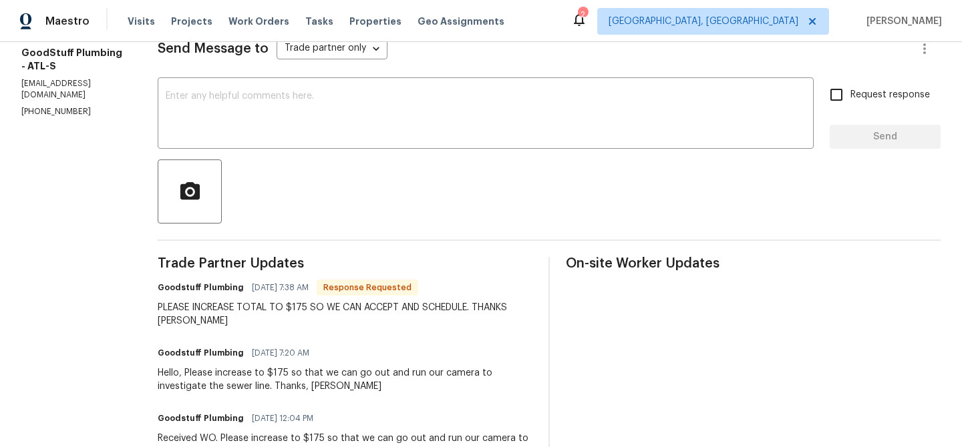
scroll to position [217, 0]
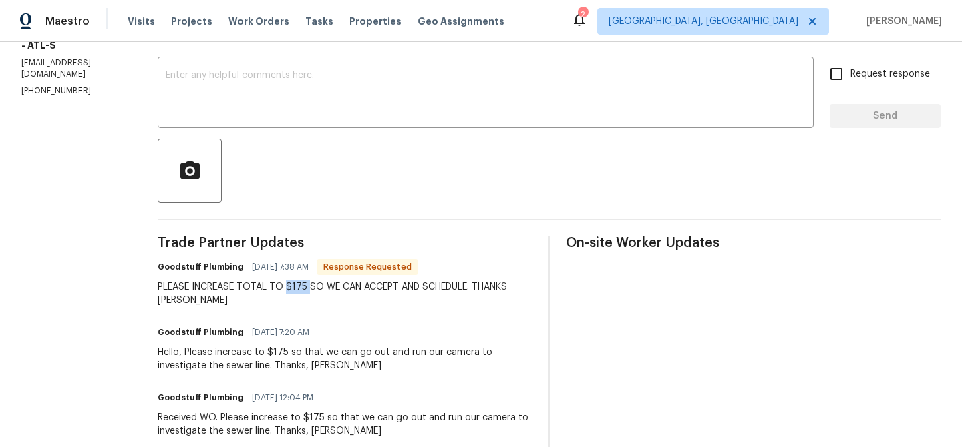
drag, startPoint x: 339, startPoint y: 289, endPoint x: 321, endPoint y: 289, distance: 18.7
click at [321, 289] on div "PLEASE INCREASE TOTAL TO $175 SO WE CAN ACCEPT AND SCHEDULE. THANKS [PERSON_NAM…" at bounding box center [345, 294] width 375 height 27
copy div "$175"
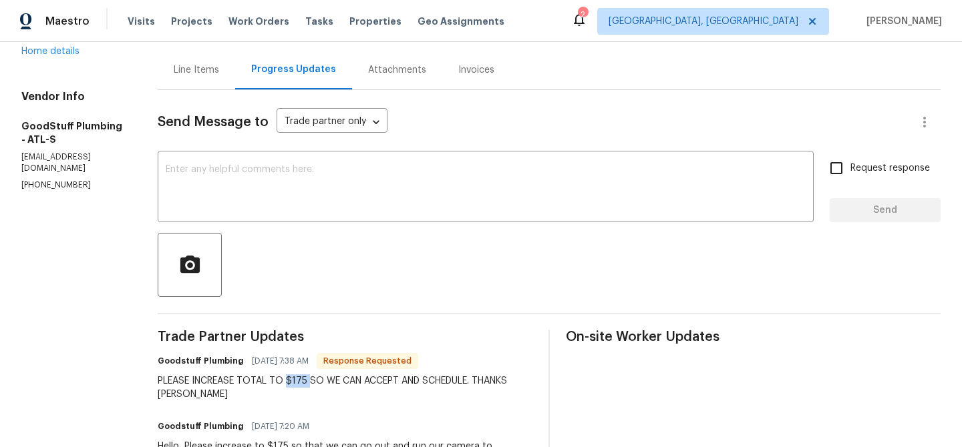
scroll to position [81, 0]
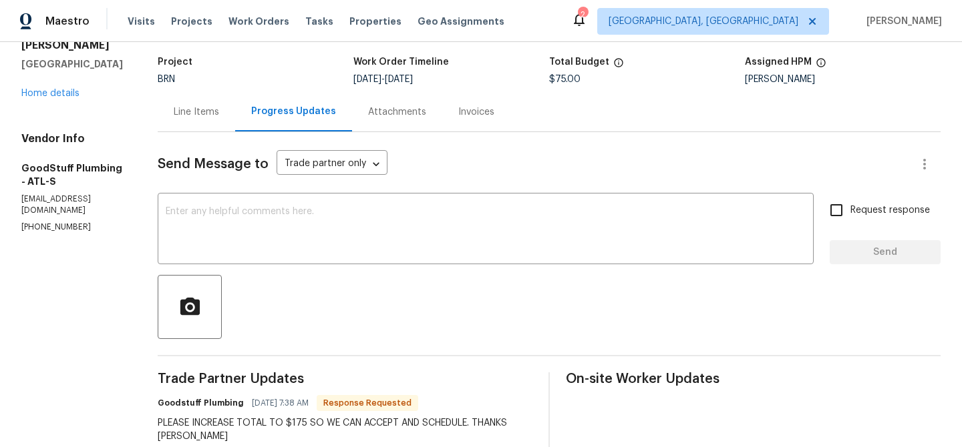
click at [220, 93] on div "Line Items" at bounding box center [196, 111] width 77 height 39
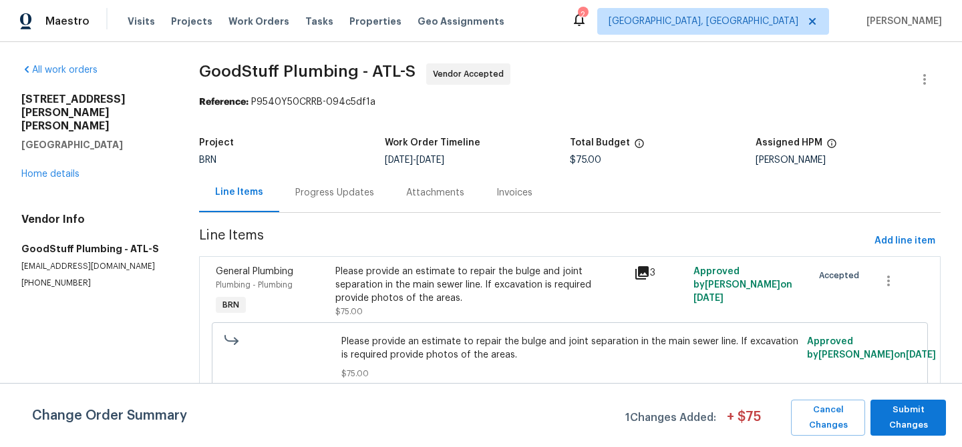
click at [440, 293] on div "Please provide an estimate to repair the bulge and joint separation in the main…" at bounding box center [480, 285] width 290 height 40
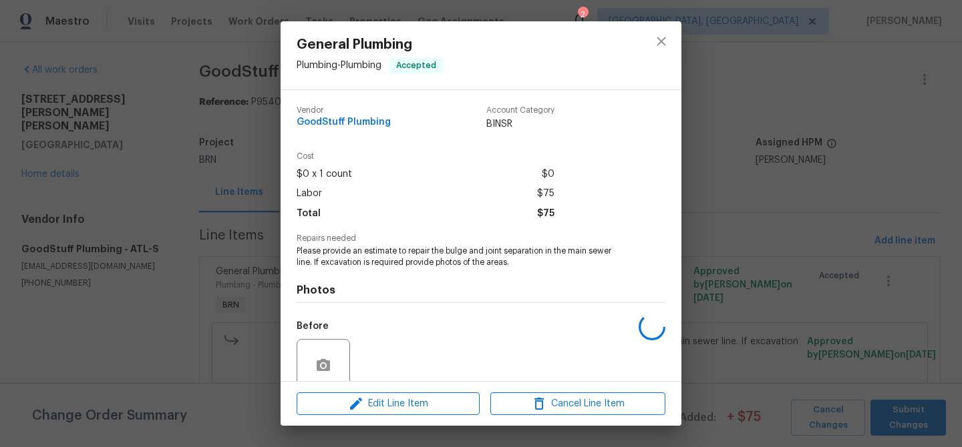
scroll to position [112, 0]
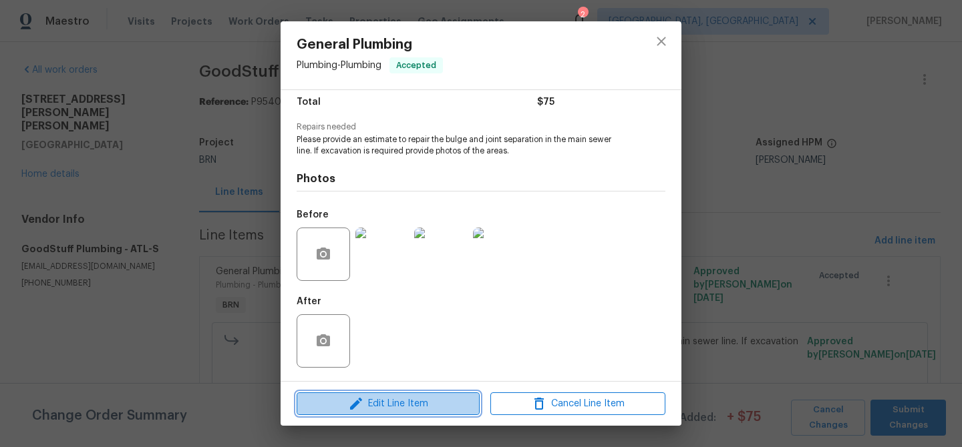
click at [378, 399] on span "Edit Line Item" at bounding box center [388, 404] width 175 height 17
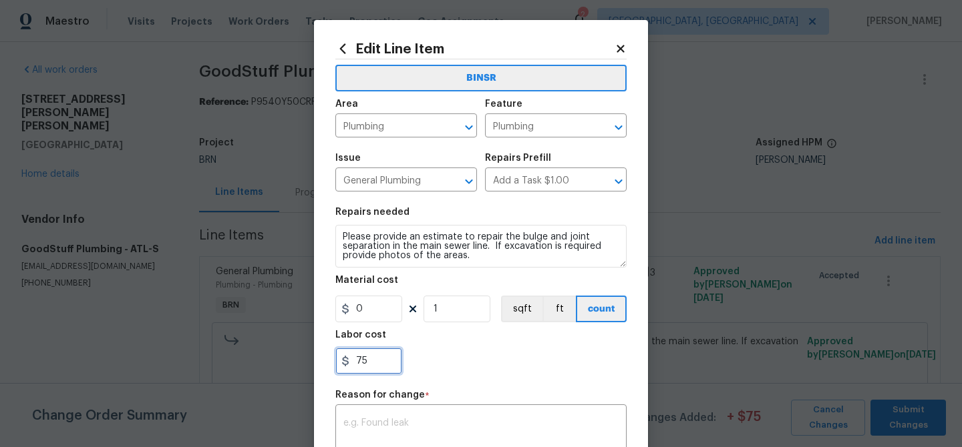
click at [380, 362] on input "75" at bounding box center [368, 361] width 67 height 27
type input "7"
paste input "175"
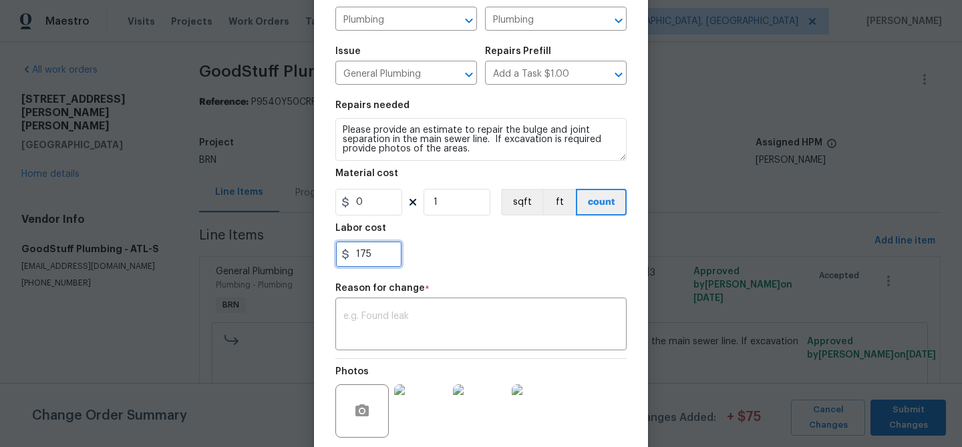
scroll to position [211, 0]
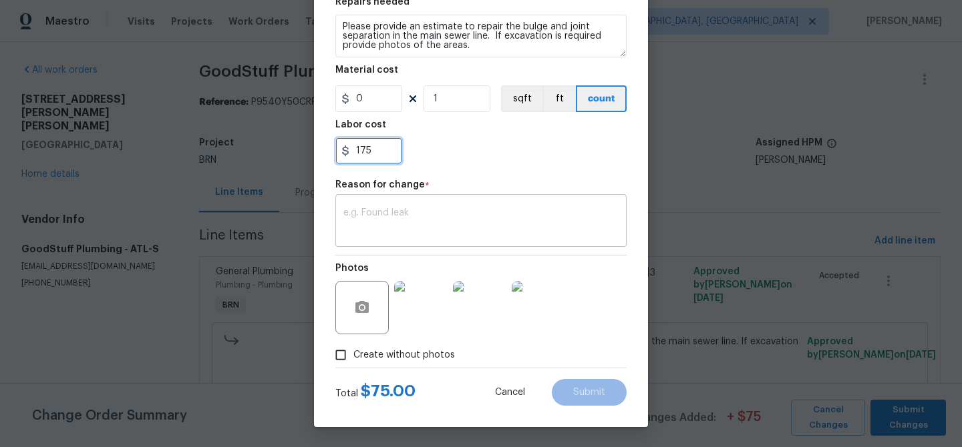
type input "175"
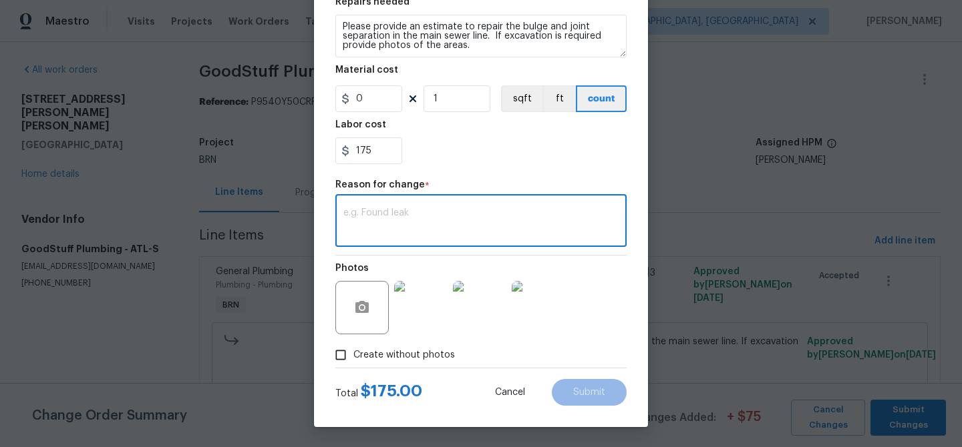
click at [460, 216] on textarea at bounding box center [480, 222] width 275 height 28
paste textarea "(AM) Updated per BR approval"
type textarea "(AM) Updated per BR approval"
click at [600, 390] on span "Submit" at bounding box center [589, 393] width 32 height 10
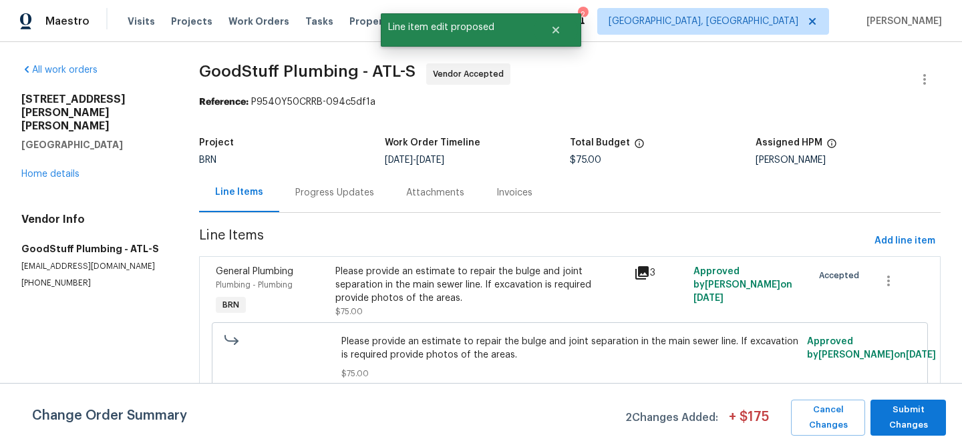
scroll to position [0, 0]
click at [896, 420] on span "Submit Changes" at bounding box center [908, 418] width 62 height 31
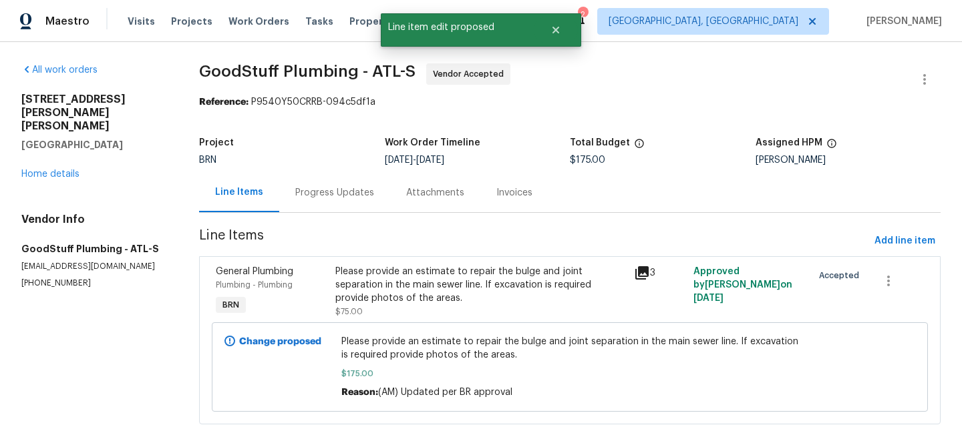
click at [322, 188] on div "Progress Updates" at bounding box center [334, 192] width 79 height 13
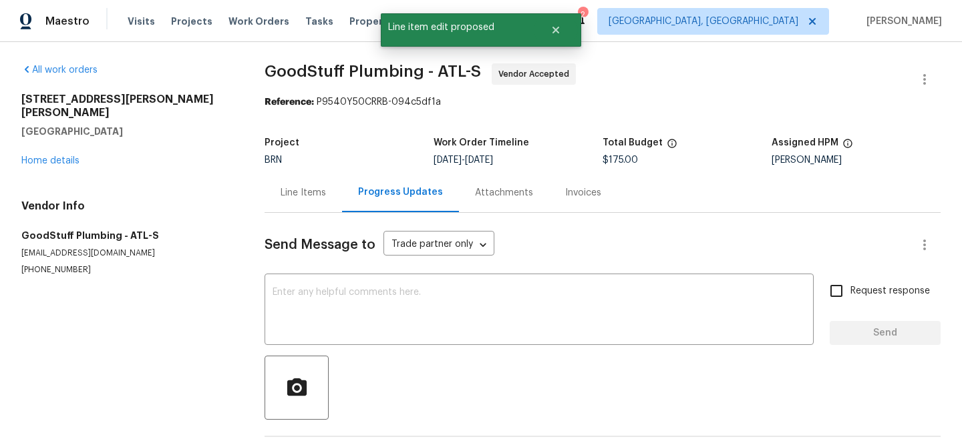
scroll to position [51, 0]
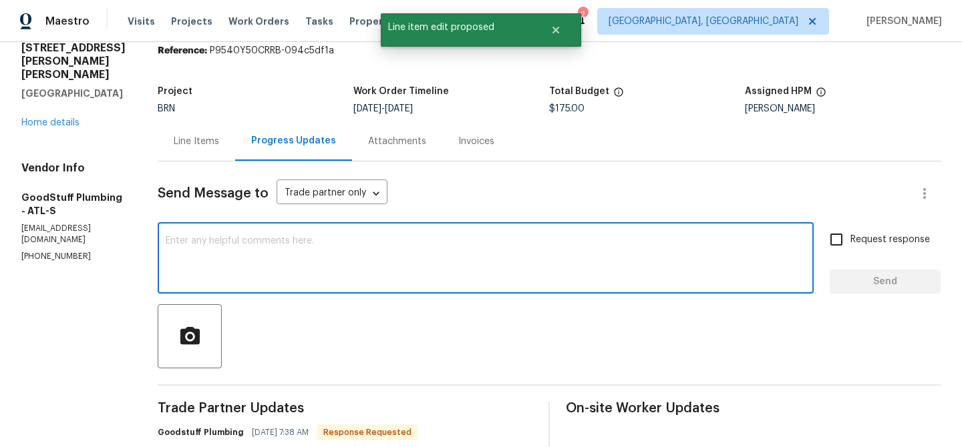
click at [274, 251] on textarea at bounding box center [486, 259] width 640 height 47
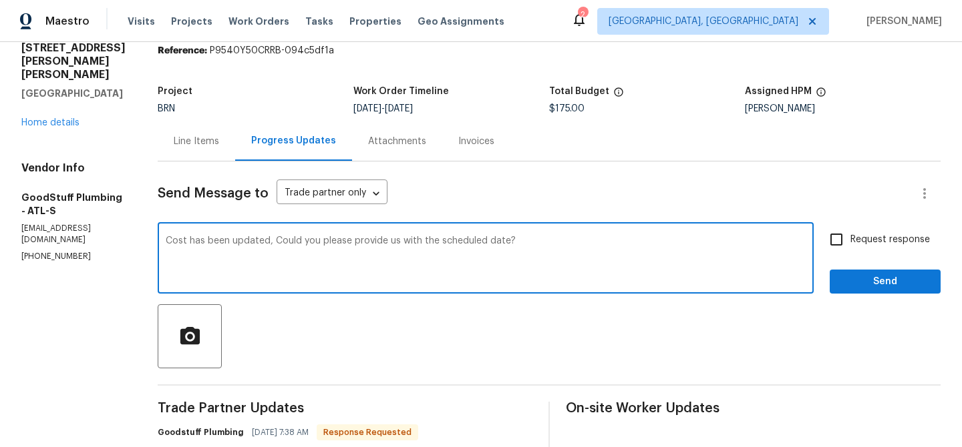
click at [274, 240] on textarea "Cost has been updated, Could you please provide us with the scheduled date?" at bounding box center [486, 259] width 640 height 47
type textarea "Cost has been updated, Could you please provide us with the scheduled date?"
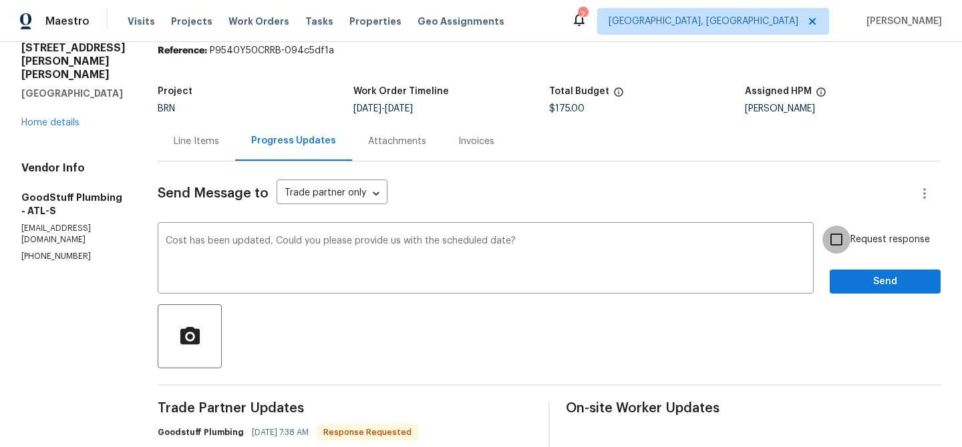
click at [843, 236] on input "Request response" at bounding box center [836, 240] width 28 height 28
checkbox input "true"
click at [849, 279] on span "Send" at bounding box center [884, 282] width 89 height 17
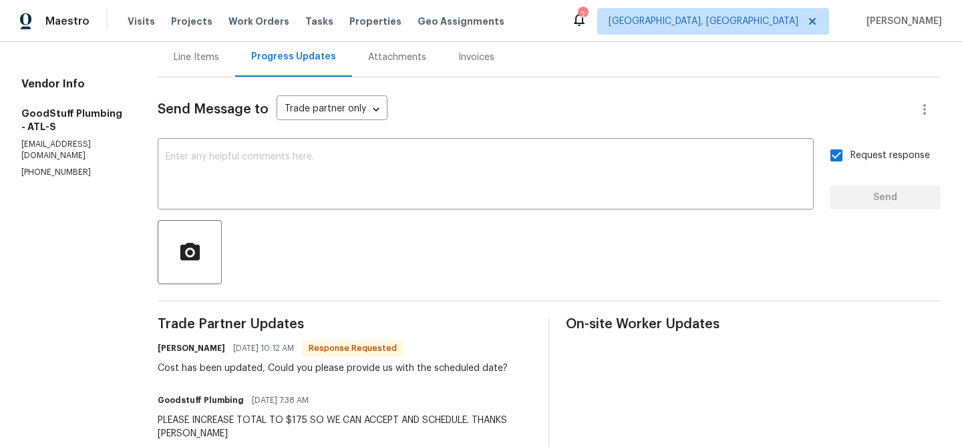
scroll to position [142, 0]
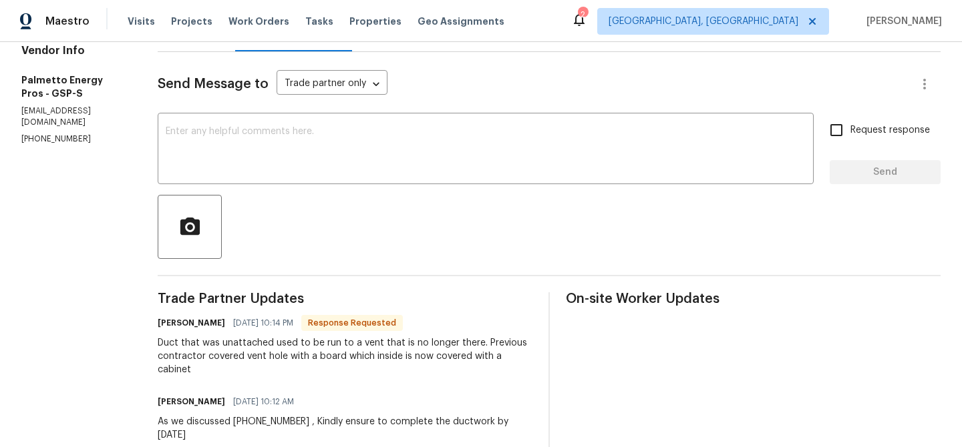
scroll to position [170, 0]
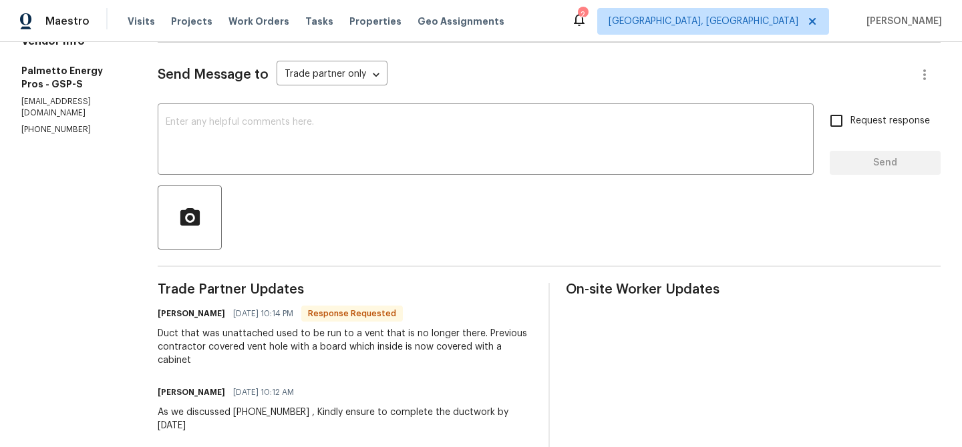
click at [401, 180] on div "Send Message to Trade partner only Trade partner only ​ x ​ Request response Se…" at bounding box center [549, 390] width 783 height 695
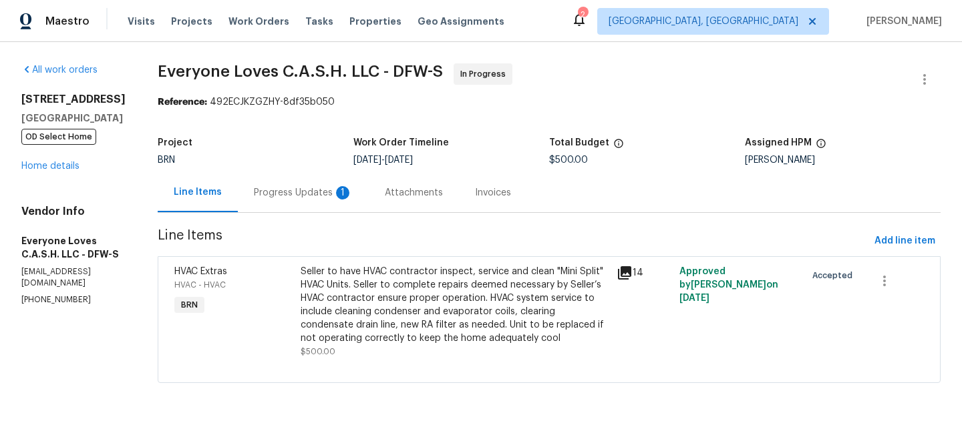
click at [333, 198] on div "Progress Updates 1" at bounding box center [303, 192] width 99 height 13
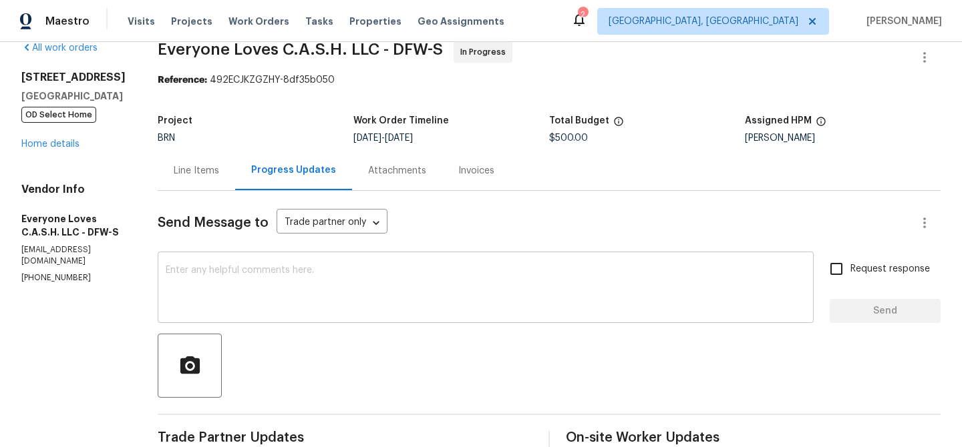
scroll to position [25, 0]
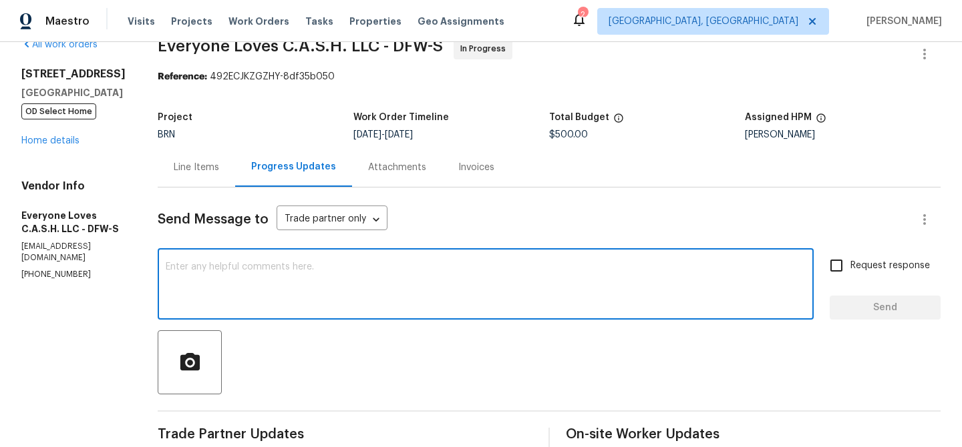
click at [226, 300] on textarea at bounding box center [486, 285] width 640 height 47
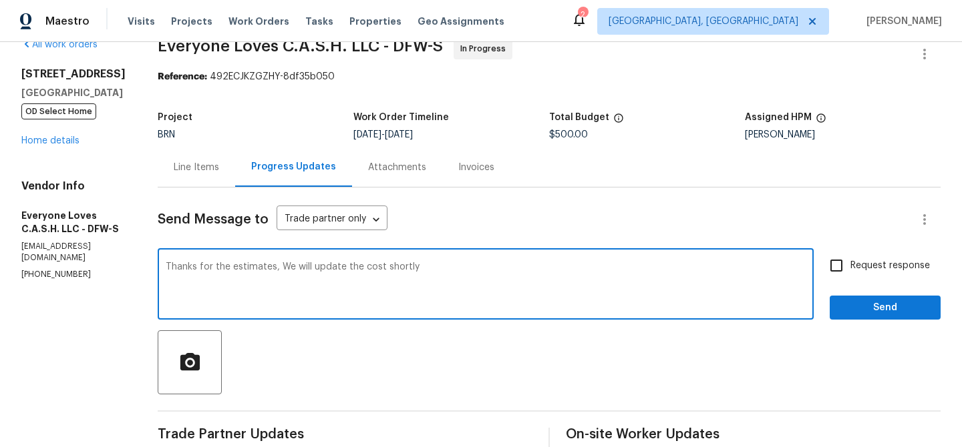
type textarea "Thanks for the estimates, We will update the cost shortly"
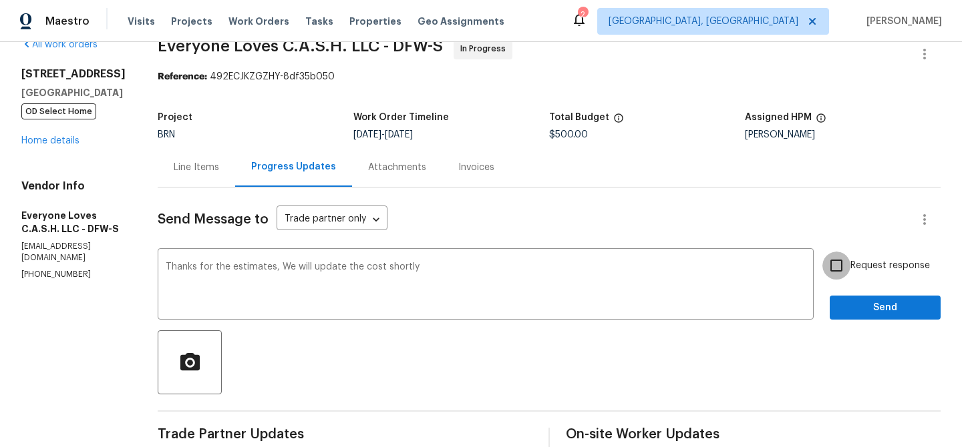
click at [829, 267] on input "Request response" at bounding box center [836, 266] width 28 height 28
checkbox input "true"
click at [832, 307] on button "Send" at bounding box center [884, 308] width 111 height 25
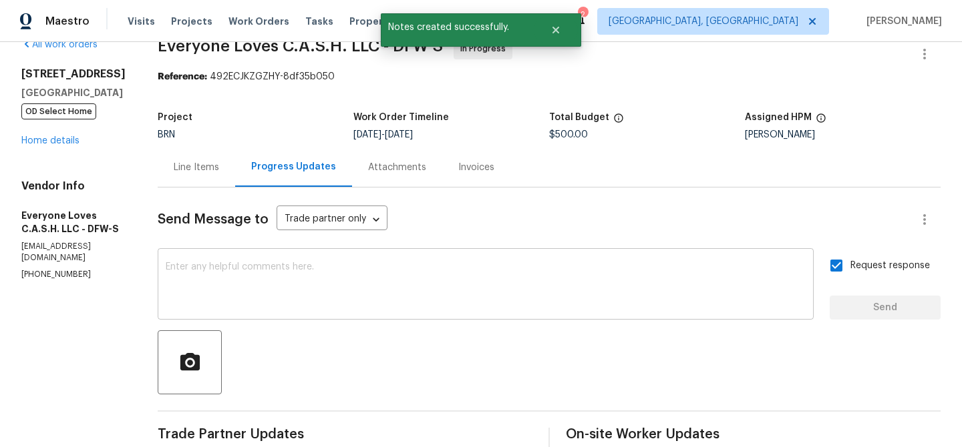
scroll to position [0, 0]
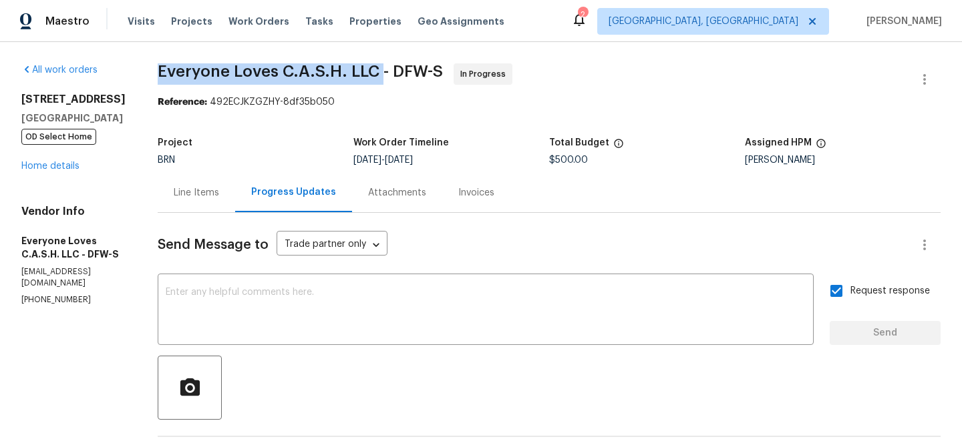
drag, startPoint x: 179, startPoint y: 73, endPoint x: 403, endPoint y: 66, distance: 223.9
copy span "Everyone Loves C.A.S.H. LLC"
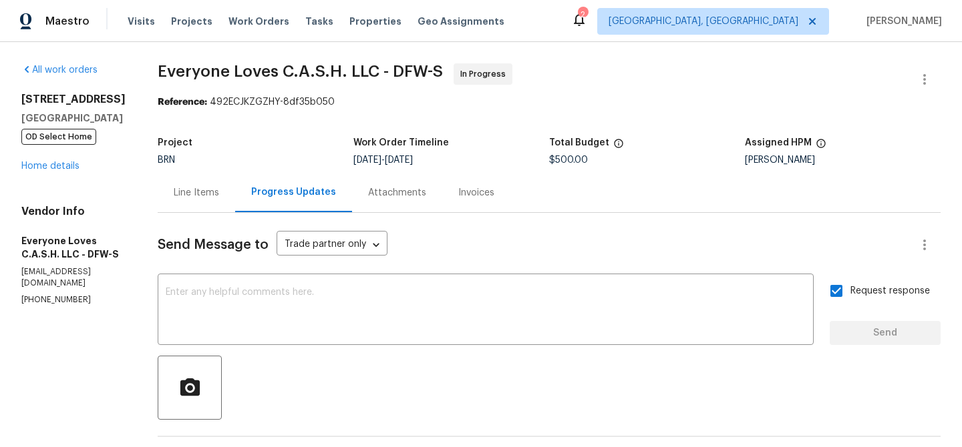
click at [203, 188] on div "Line Items" at bounding box center [196, 192] width 45 height 13
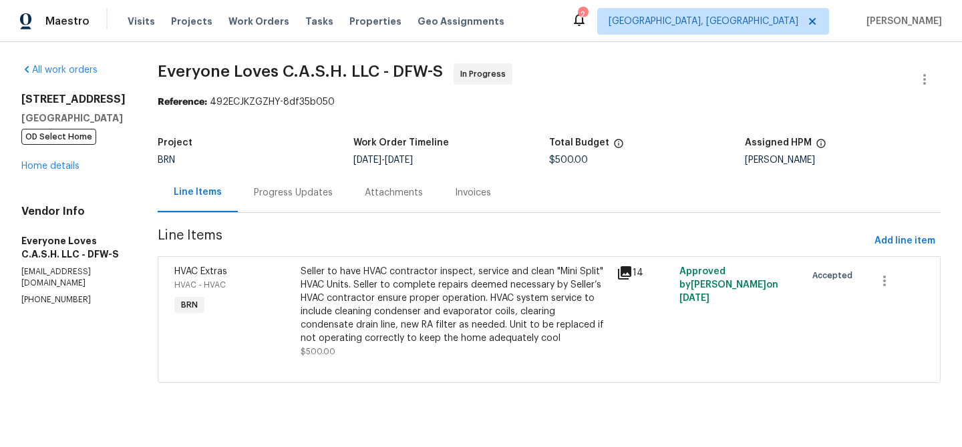
click at [371, 281] on div "Seller to have HVAC contractor inspect, service and clean "Mini Split" HVAC Uni…" at bounding box center [455, 305] width 308 height 80
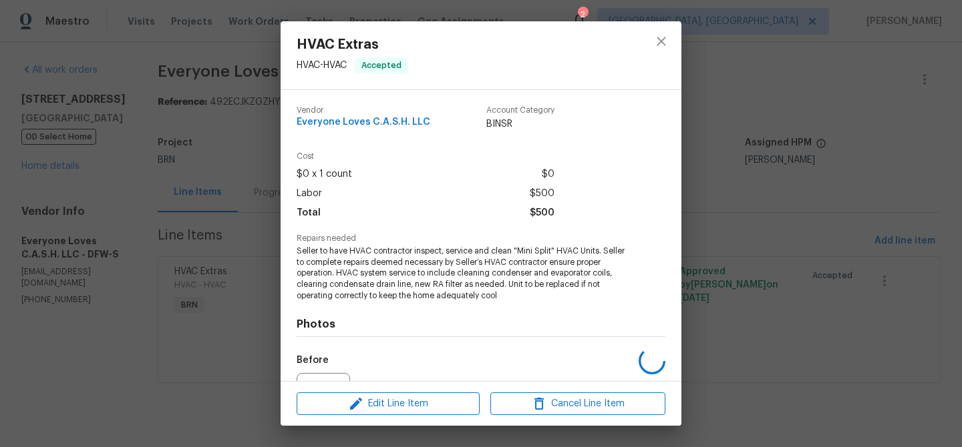
click at [330, 263] on span "Seller to have HVAC contractor inspect, service and clean "Mini Split" HVAC Uni…" at bounding box center [463, 274] width 332 height 56
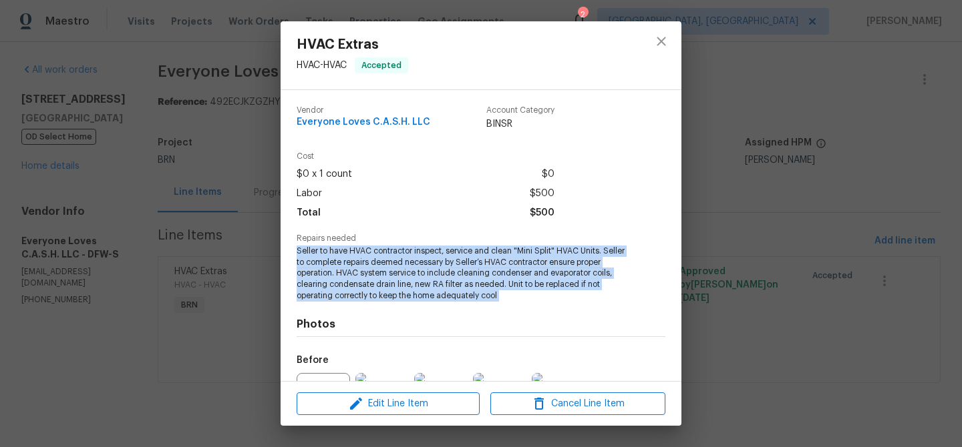
click at [330, 263] on span "Seller to have HVAC contractor inspect, service and clean "Mini Split" HVAC Uni…" at bounding box center [463, 274] width 332 height 56
copy span "Seller to have HVAC contractor inspect, service and clean "Mini Split" HVAC Uni…"
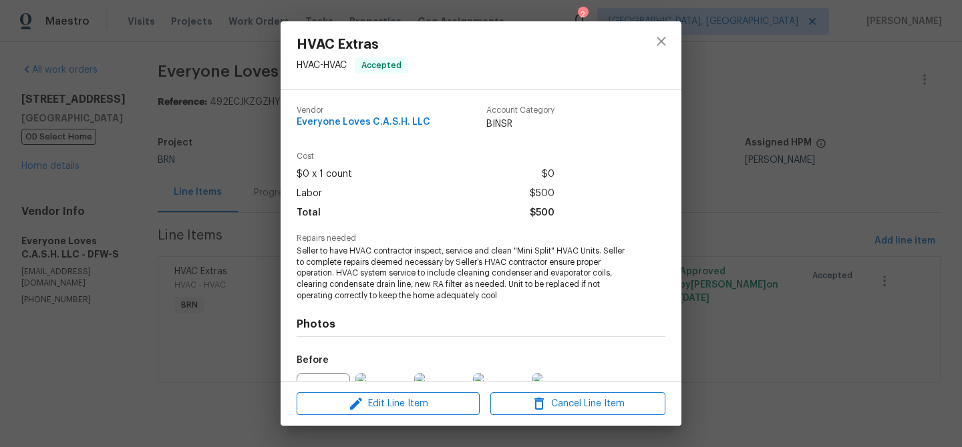
click at [166, 244] on div "HVAC Extras HVAC - HVAC Accepted Vendor Everyone Loves C.A.S.H. LLC Account Cat…" at bounding box center [481, 223] width 962 height 447
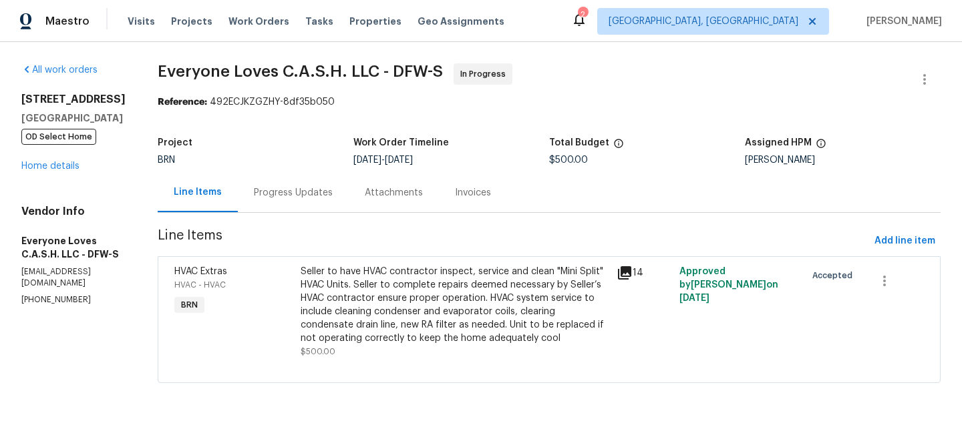
click at [290, 200] on div "Progress Updates" at bounding box center [293, 192] width 111 height 39
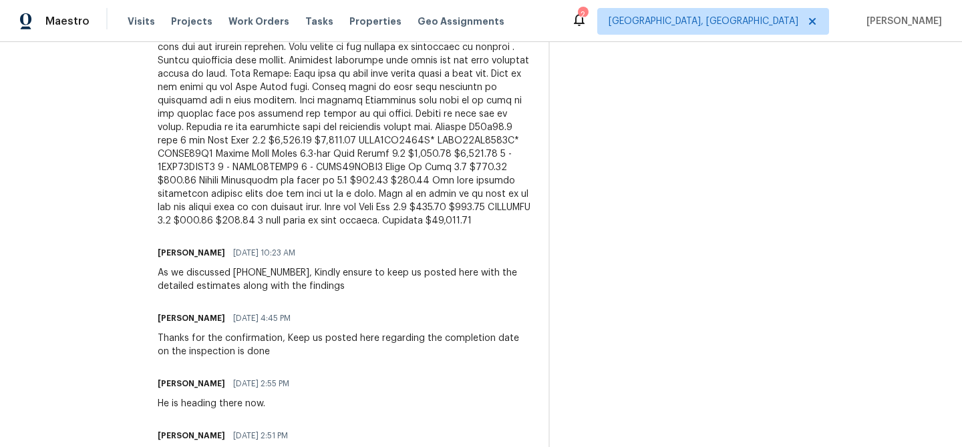
scroll to position [419, 0]
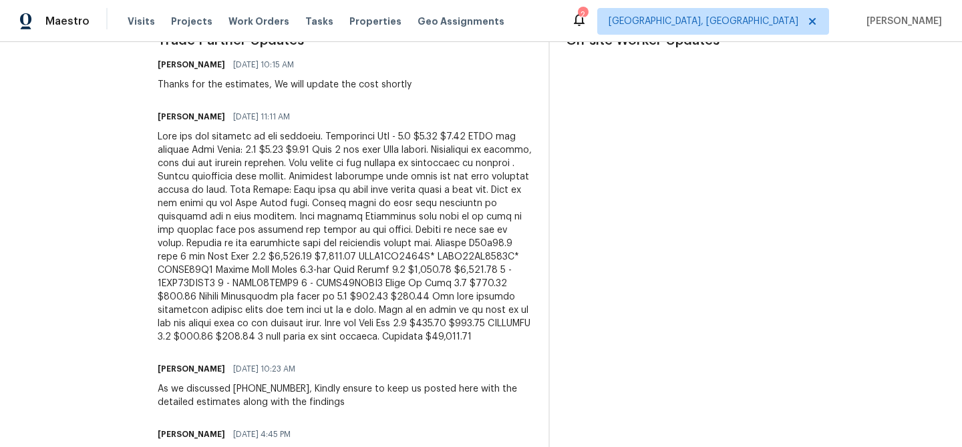
click at [288, 160] on div at bounding box center [345, 237] width 375 height 214
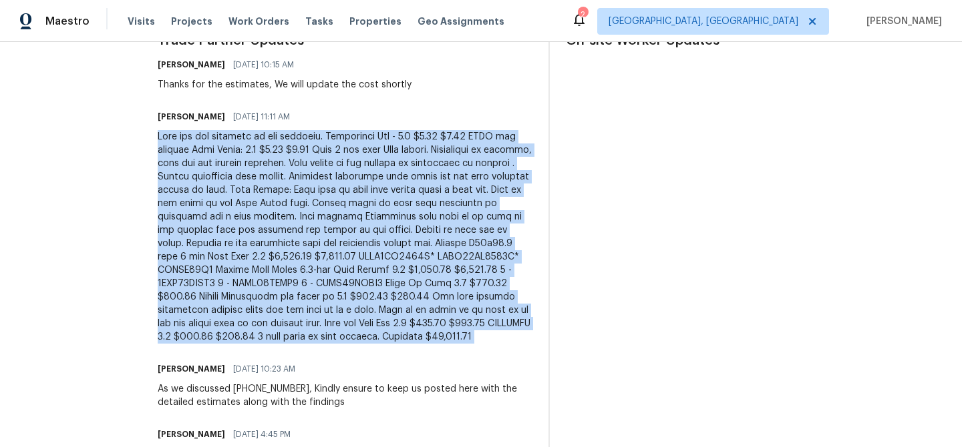
click at [288, 160] on div at bounding box center [345, 237] width 375 height 214
copy div "Here are the findings at the property. Diagnostic Fee - 1.0 $0.00 $0.00 HVAC no…"
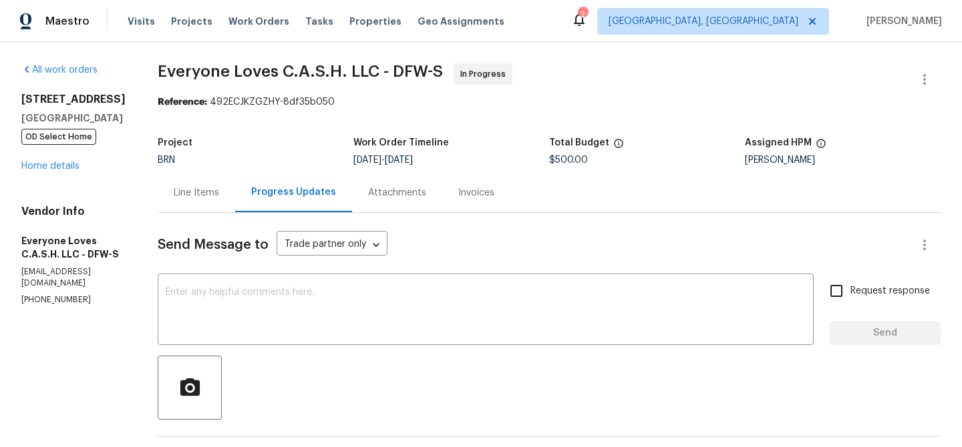
click at [575, 159] on span "$500.00" at bounding box center [568, 160] width 39 height 9
copy span "$500.00"
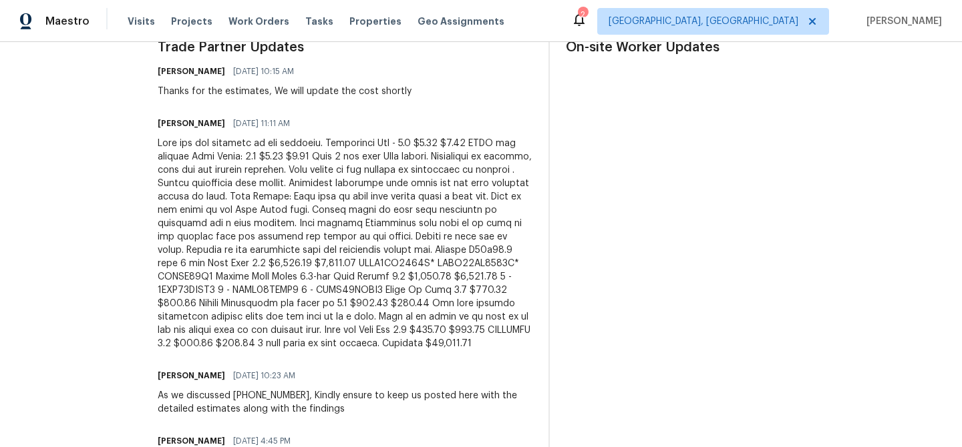
scroll to position [558, 0]
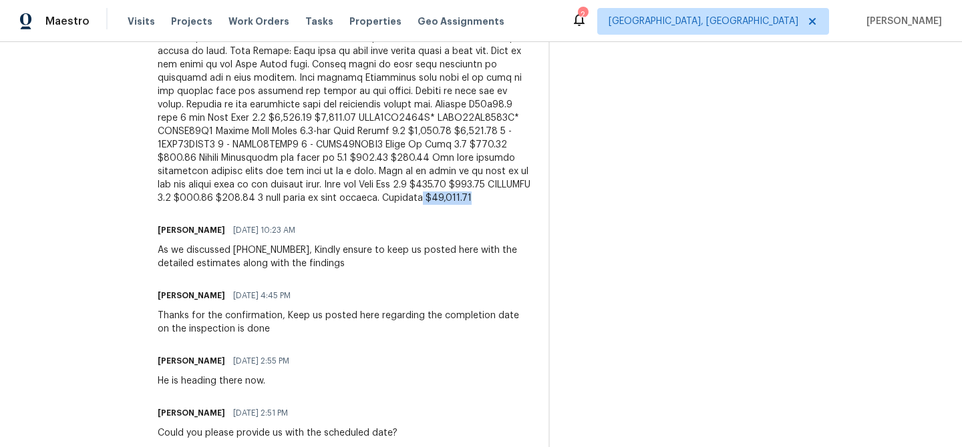
drag, startPoint x: 258, startPoint y: 212, endPoint x: 360, endPoint y: 212, distance: 102.2
click at [360, 205] on div at bounding box center [345, 98] width 375 height 214
copy div "$13,882.00"
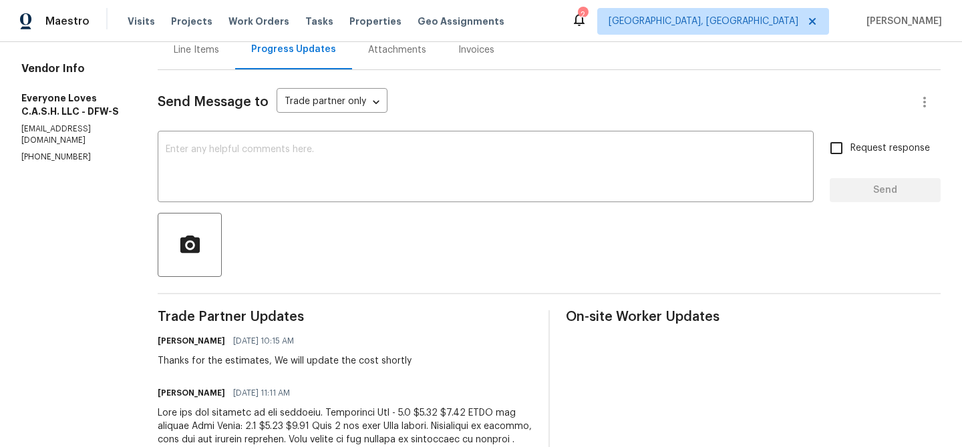
scroll to position [0, 0]
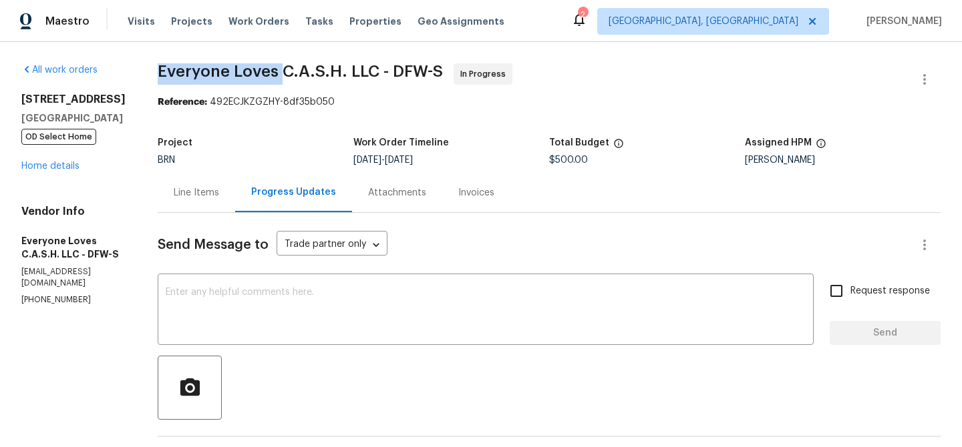
drag, startPoint x: 175, startPoint y: 71, endPoint x: 304, endPoint y: 72, distance: 128.9
copy span "Everyone Loves"
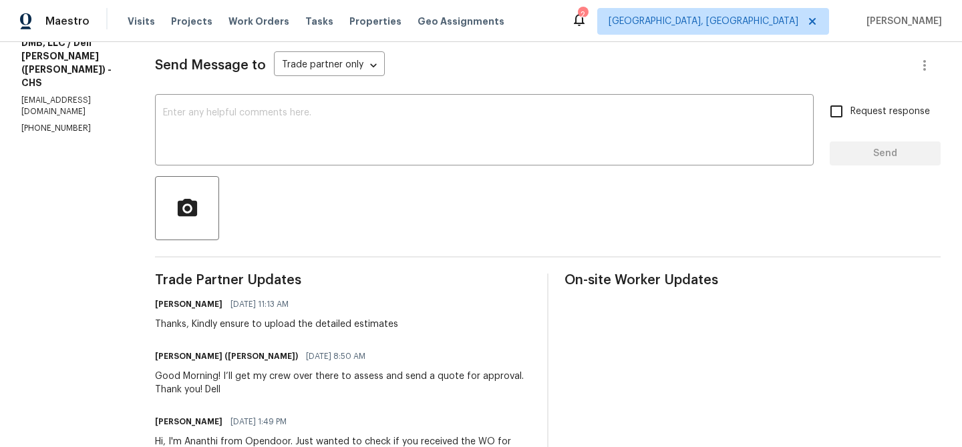
scroll to position [198, 0]
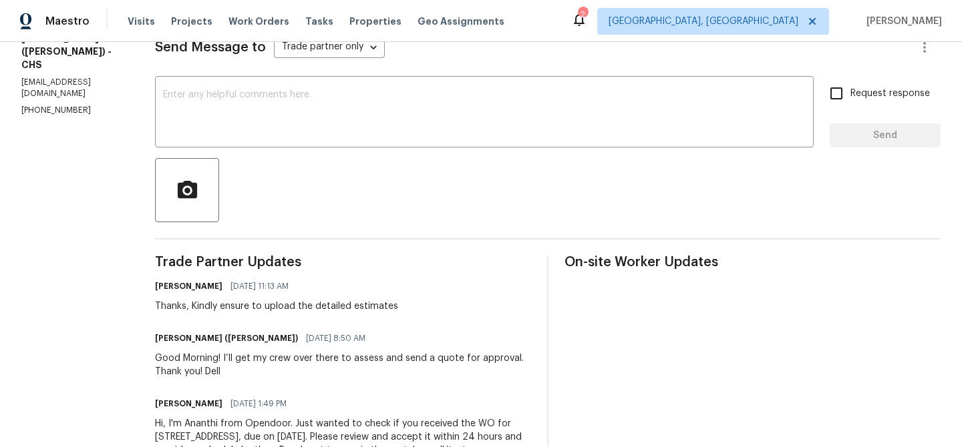
click at [57, 105] on p "[PHONE_NUMBER]" at bounding box center [72, 110] width 102 height 11
copy p "[PHONE_NUMBER]"
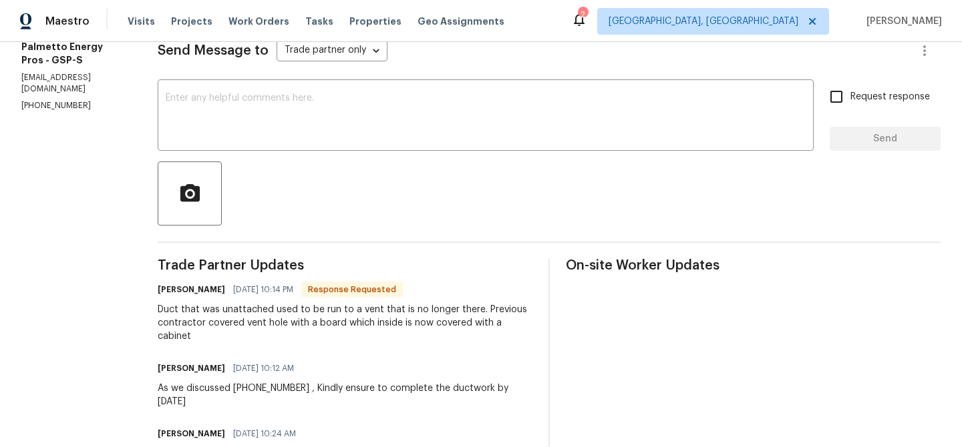
scroll to position [152, 0]
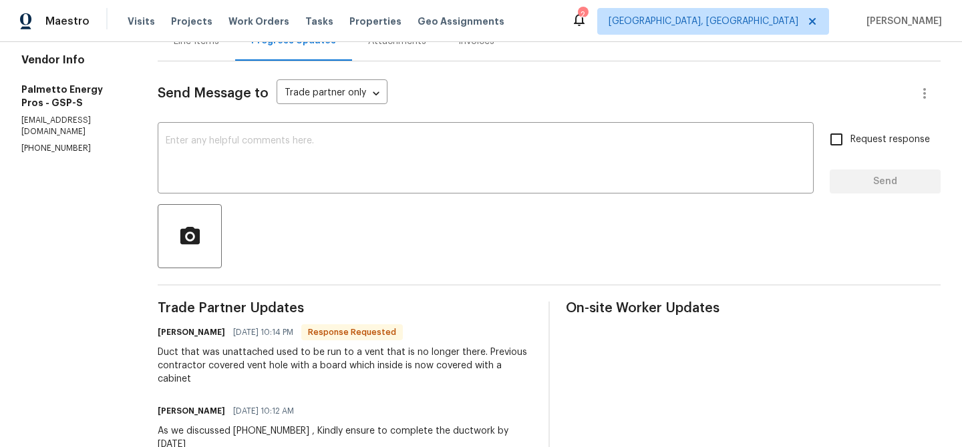
click at [52, 143] on p "(864) 380-8678" at bounding box center [73, 148] width 104 height 11
click at [52, 143] on p "[PHONE_NUMBER]" at bounding box center [73, 148] width 104 height 11
copy p "[PHONE_NUMBER]"
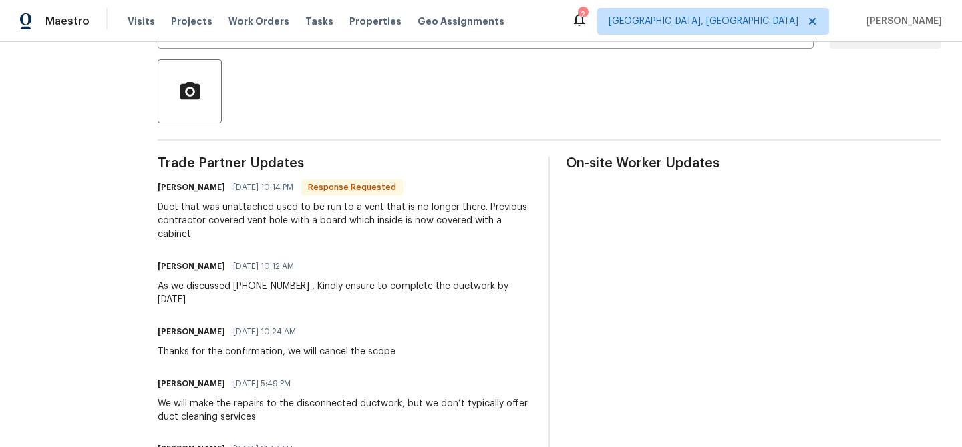
scroll to position [291, 0]
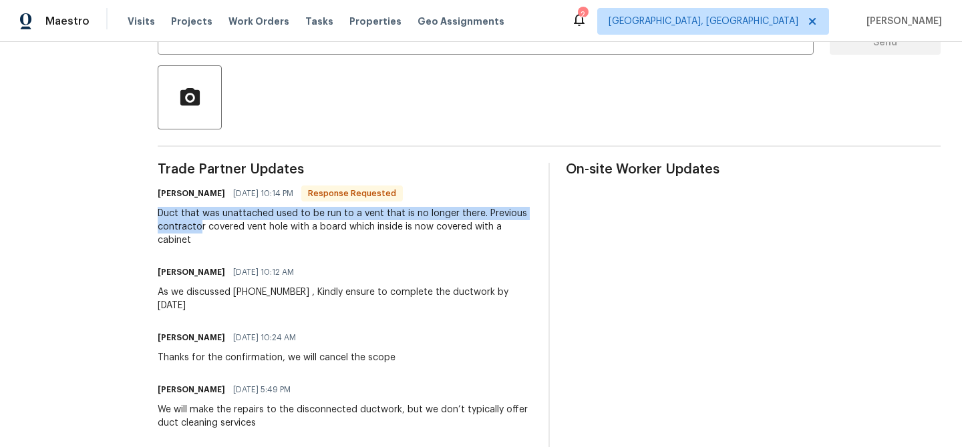
drag, startPoint x: 162, startPoint y: 216, endPoint x: 206, endPoint y: 230, distance: 46.3
click at [206, 230] on div "All work orders 7 Riverton Ct Greer, SC 29650 OD Select Home Home details Vendo…" at bounding box center [481, 195] width 962 height 887
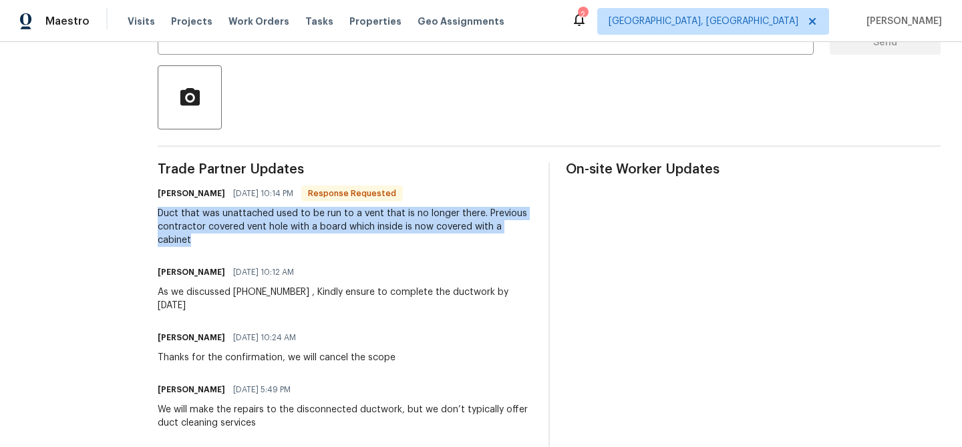
drag, startPoint x: 202, startPoint y: 242, endPoint x: 160, endPoint y: 210, distance: 52.5
click at [160, 210] on div "All work orders 7 Riverton Ct Greer, SC 29650 OD Select Home Home details Vendo…" at bounding box center [481, 195] width 962 height 887
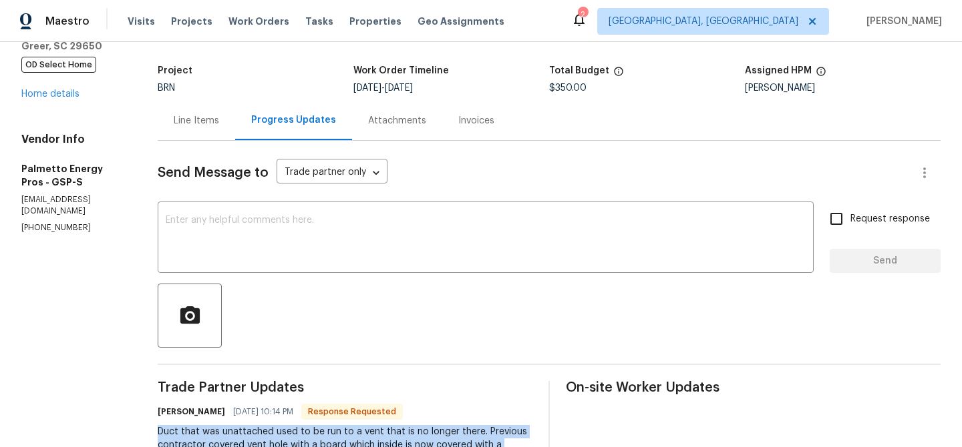
scroll to position [68, 0]
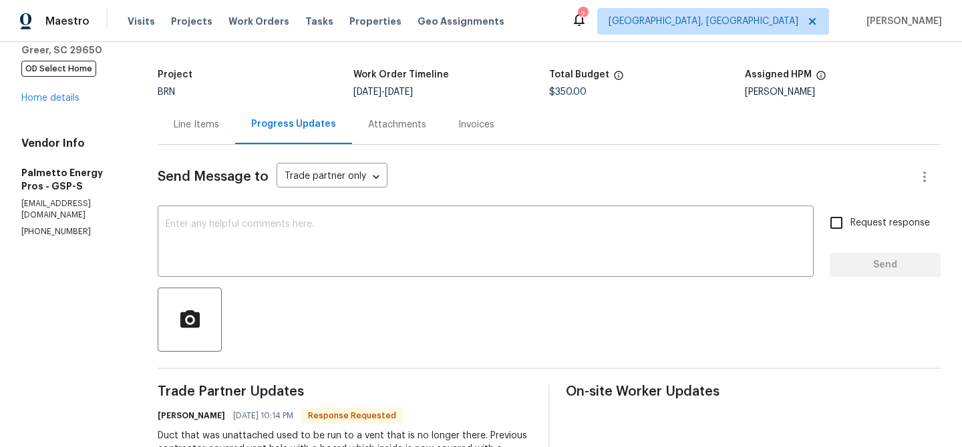
click at [208, 137] on div "Line Items" at bounding box center [196, 124] width 77 height 39
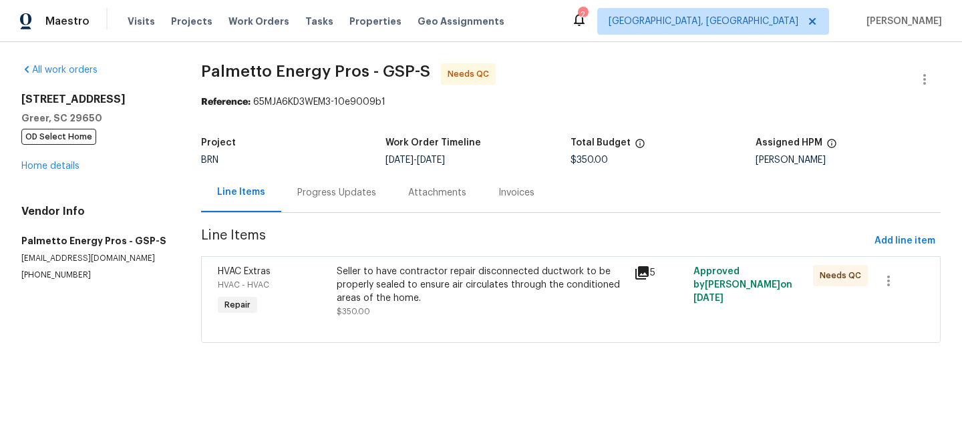
click at [399, 284] on div "Seller to have contractor repair disconnected ductwork to be properly sealed to…" at bounding box center [482, 285] width 290 height 40
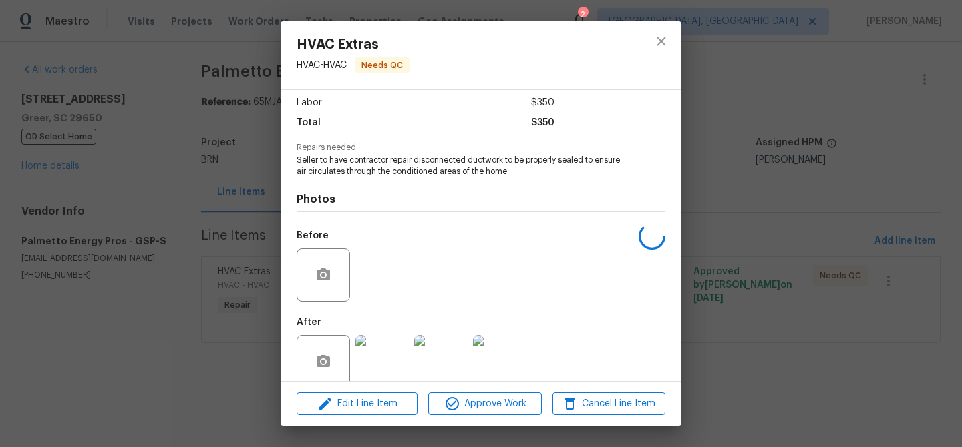
scroll to position [112, 0]
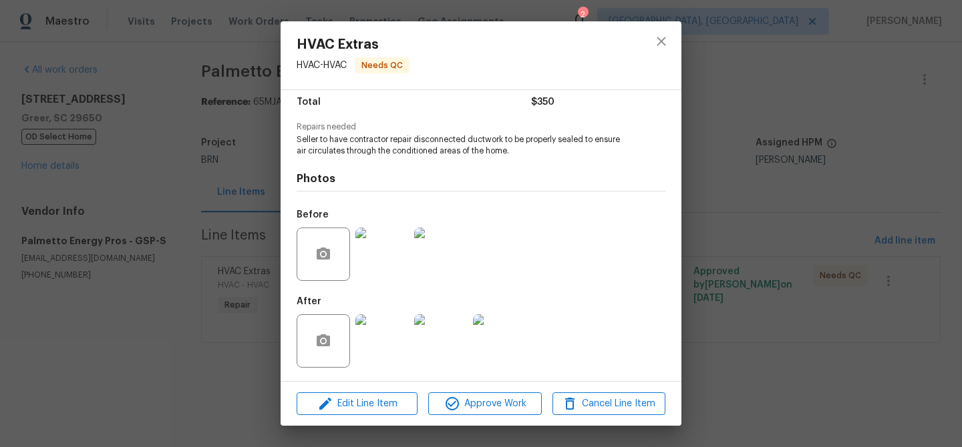
click at [392, 344] on img at bounding box center [381, 341] width 53 height 53
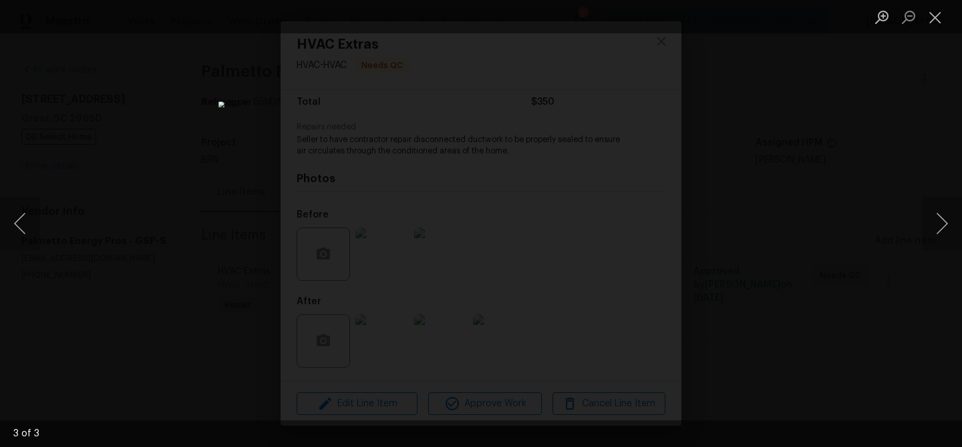
click at [160, 316] on div "Lightbox" at bounding box center [481, 223] width 962 height 447
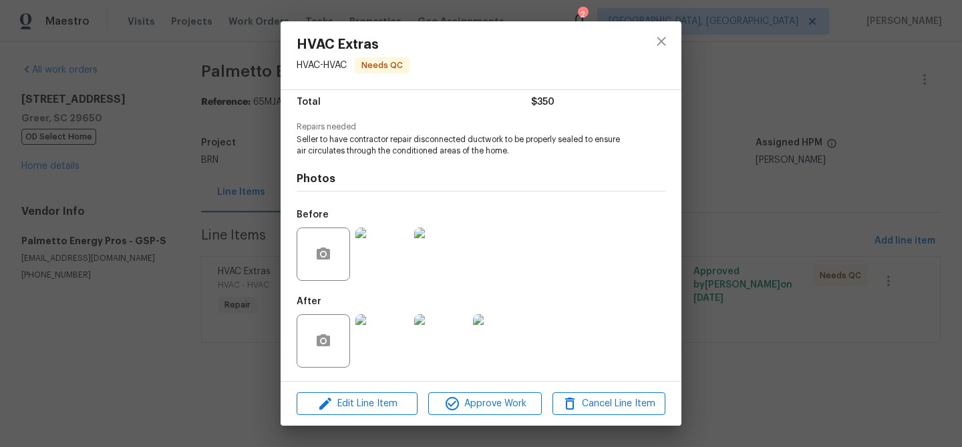
click at [389, 343] on img at bounding box center [381, 341] width 53 height 53
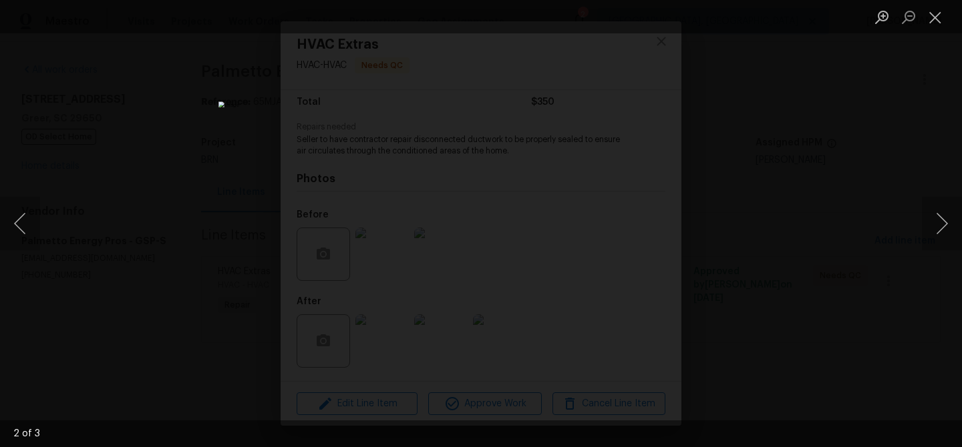
click at [160, 248] on div "Lightbox" at bounding box center [481, 223] width 962 height 447
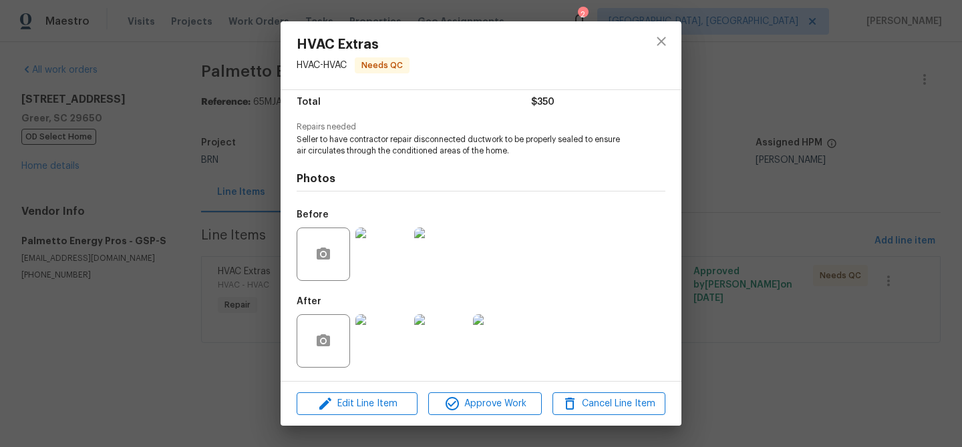
click at [208, 229] on div "HVAC Extras HVAC - HVAC Needs QC Vendor Palmetto Energy Pros Account Category R…" at bounding box center [481, 223] width 962 height 447
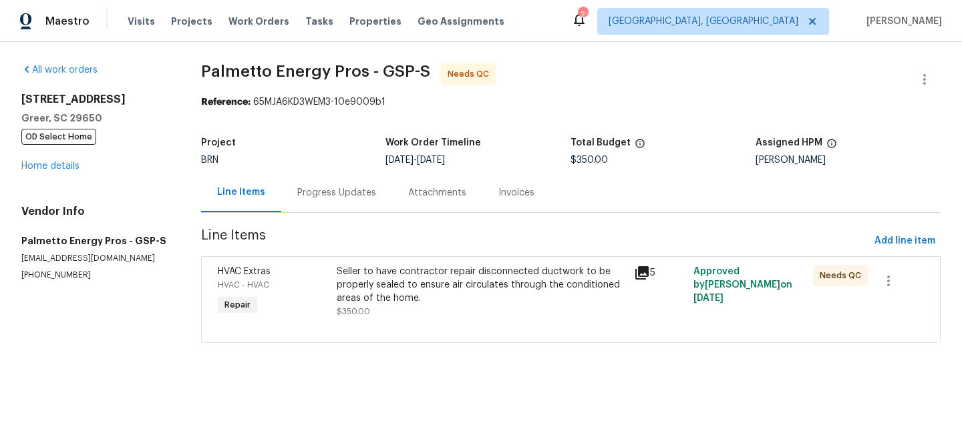
click at [328, 186] on div "Progress Updates" at bounding box center [336, 192] width 79 height 13
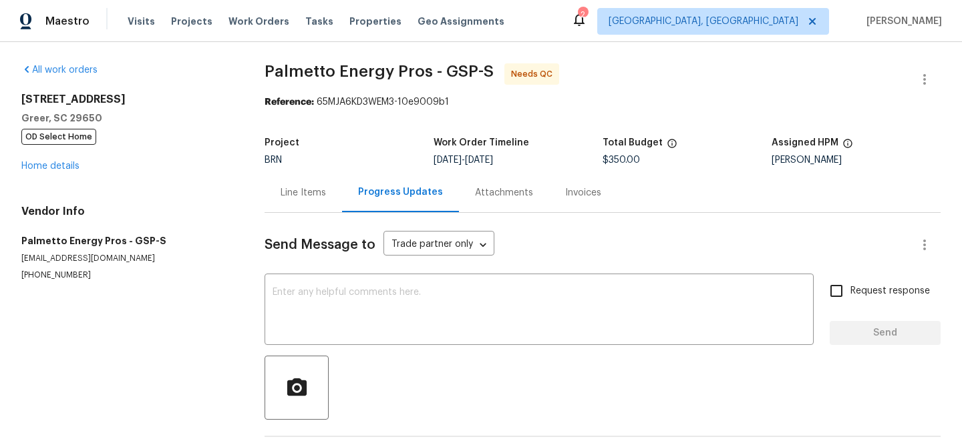
scroll to position [51, 0]
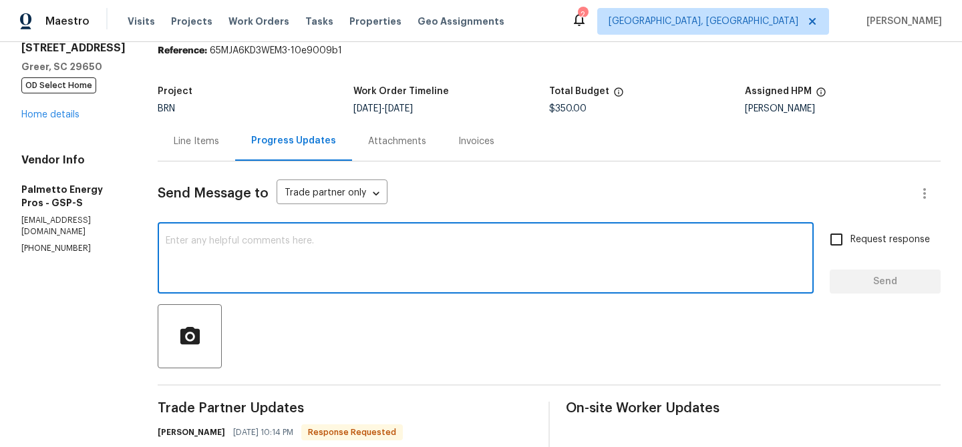
click at [261, 260] on textarea at bounding box center [486, 259] width 640 height 47
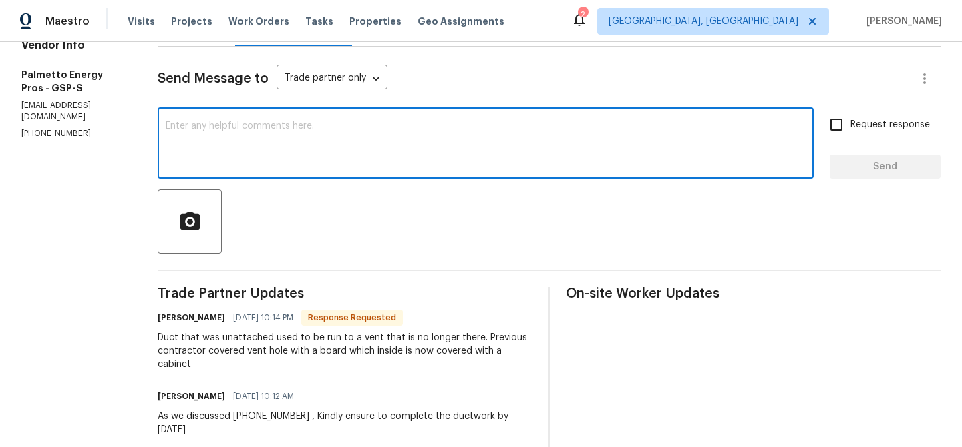
scroll to position [186, 0]
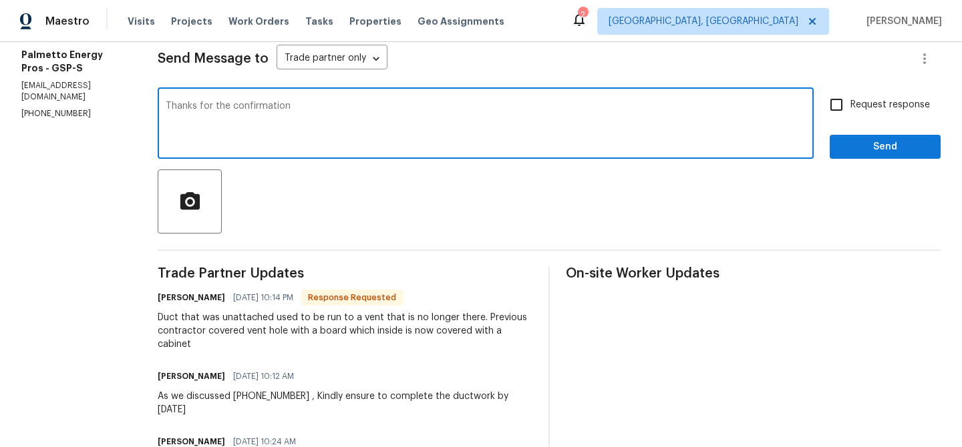
type textarea "Thanks for the confirmation"
click at [862, 108] on span "Request response" at bounding box center [889, 105] width 79 height 14
click at [850, 108] on input "Request response" at bounding box center [836, 105] width 28 height 28
checkbox input "true"
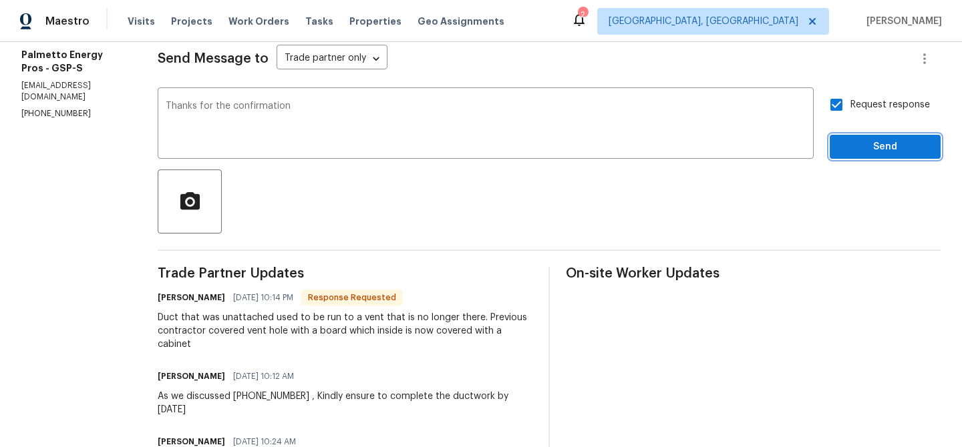
click at [858, 144] on span "Send" at bounding box center [884, 147] width 89 height 17
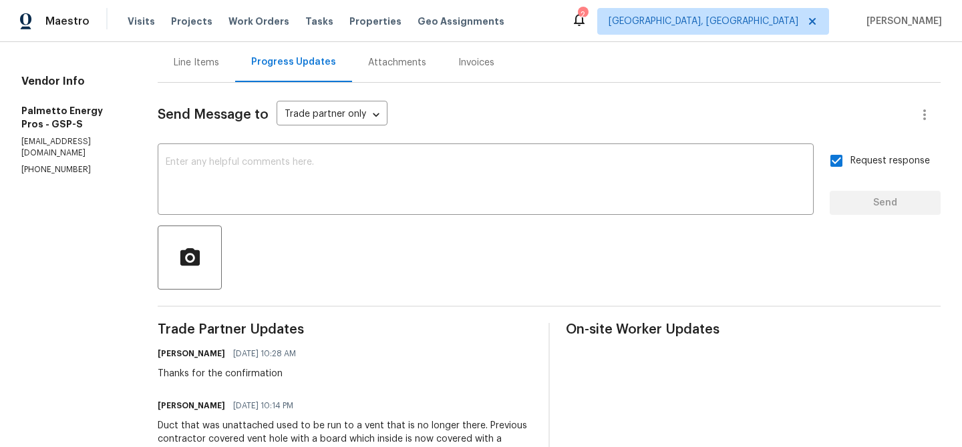
scroll to position [83, 0]
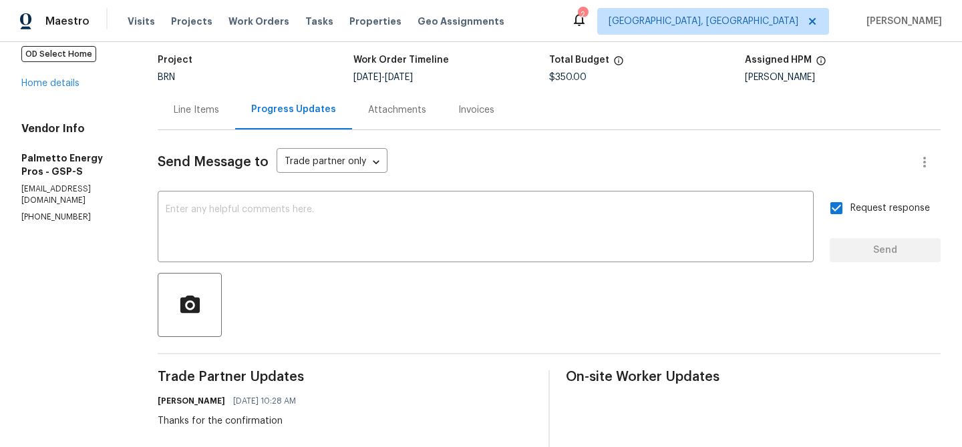
click at [207, 92] on div "Line Items" at bounding box center [196, 109] width 77 height 39
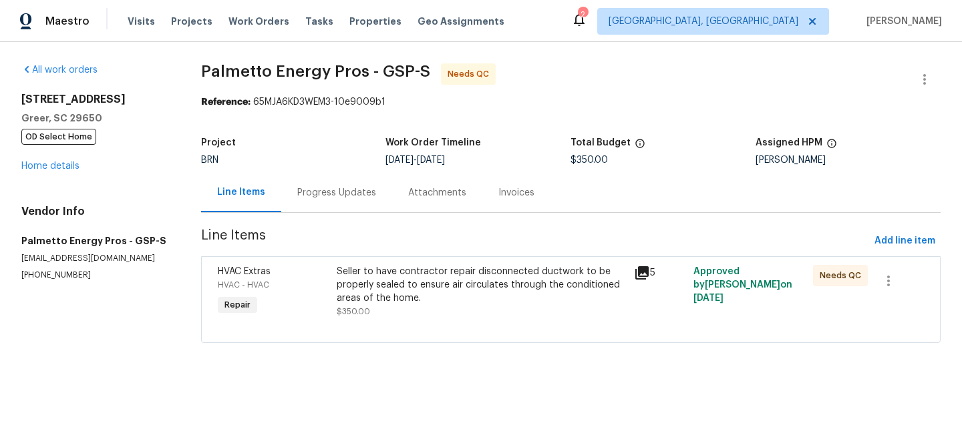
click at [447, 285] on div "Seller to have contractor repair disconnected ductwork to be properly sealed to…" at bounding box center [482, 285] width 290 height 40
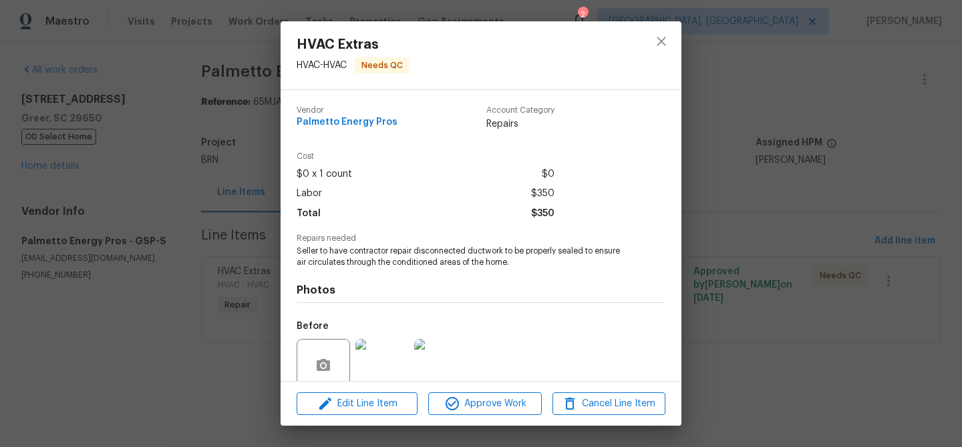
scroll to position [112, 0]
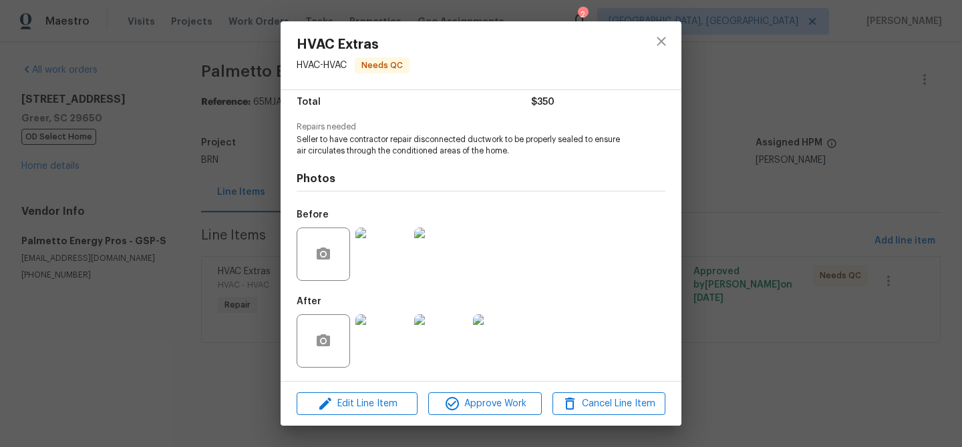
click at [405, 324] on img at bounding box center [381, 341] width 53 height 53
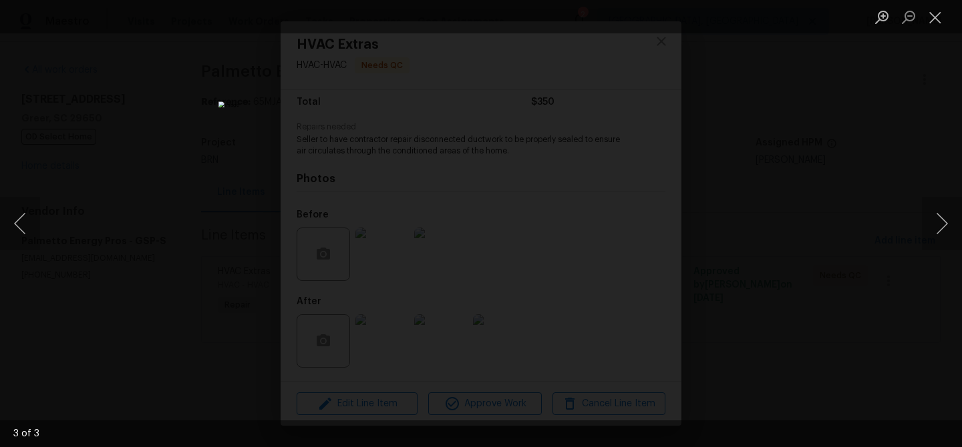
click at [152, 232] on div "Lightbox" at bounding box center [481, 223] width 962 height 447
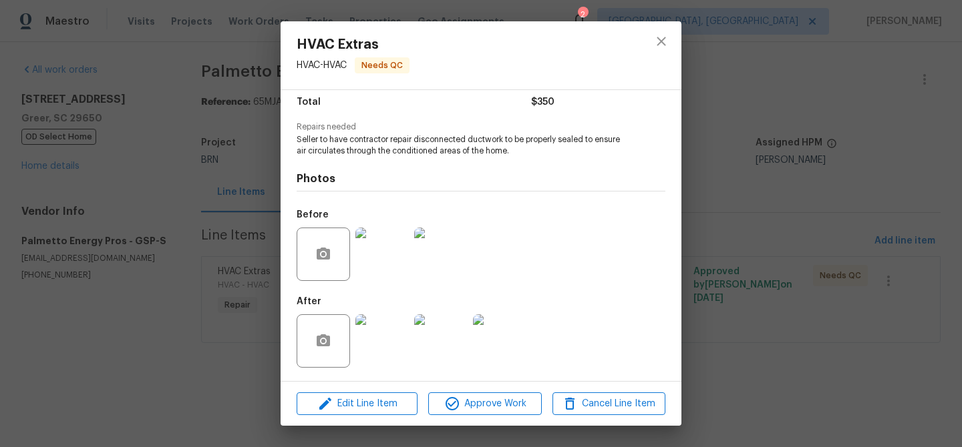
click at [180, 212] on div "HVAC Extras HVAC - HVAC Needs QC Vendor Palmetto Energy Pros Account Category R…" at bounding box center [481, 223] width 962 height 447
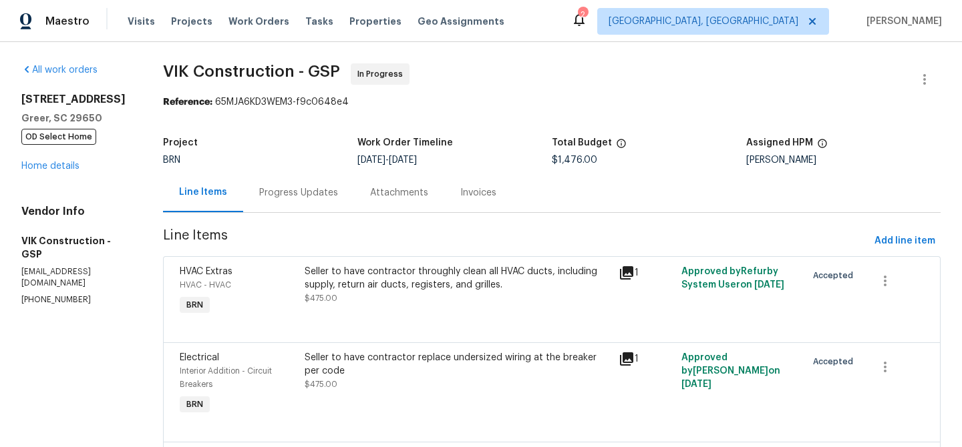
scroll to position [5, 0]
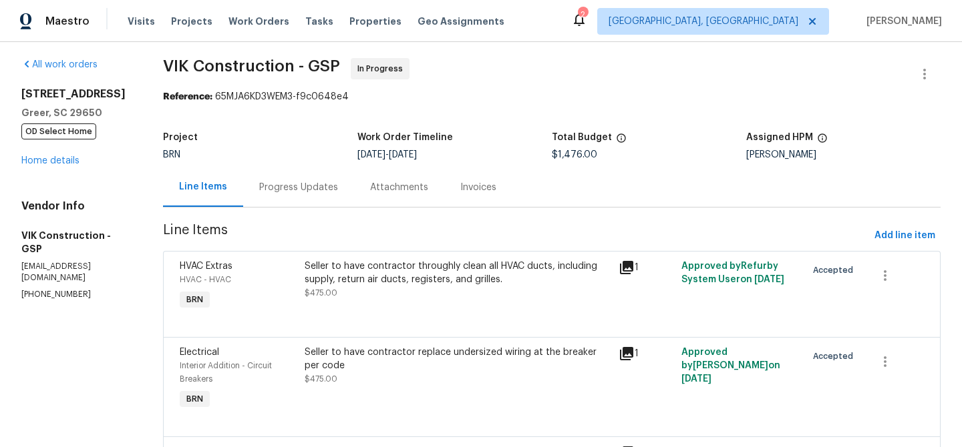
click at [307, 180] on div "Progress Updates" at bounding box center [298, 187] width 111 height 39
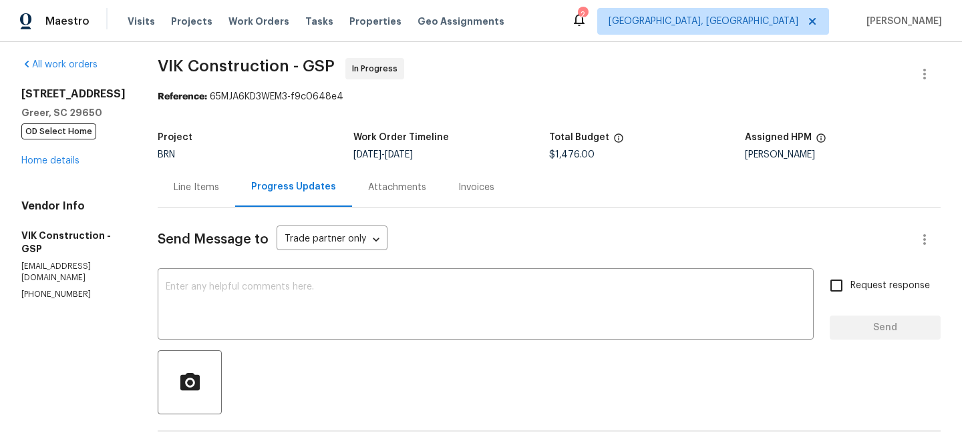
scroll to position [151, 0]
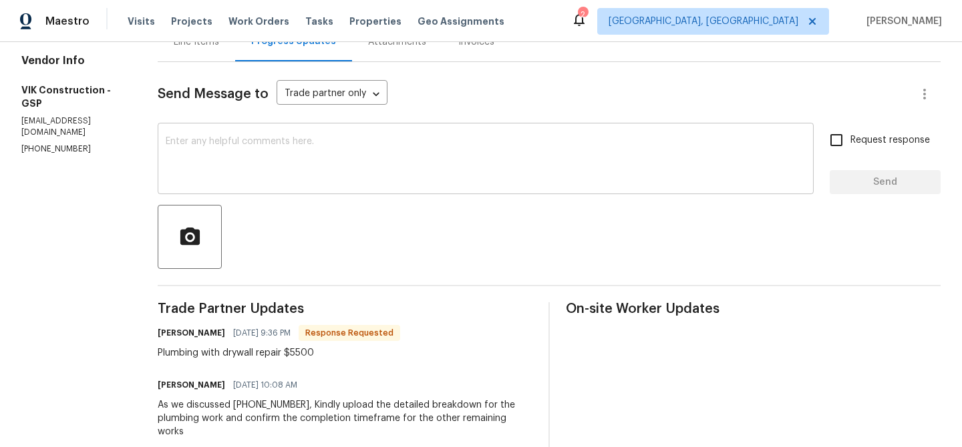
click at [268, 154] on textarea at bounding box center [486, 160] width 640 height 47
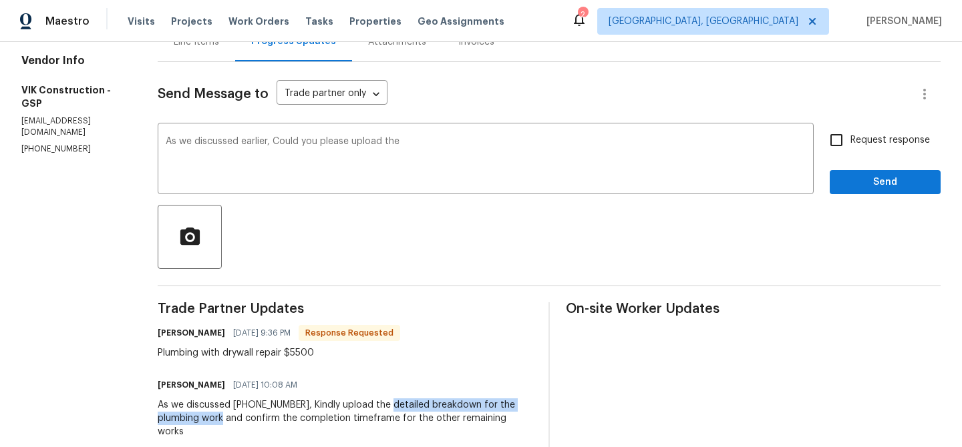
drag, startPoint x: 408, startPoint y: 405, endPoint x: 247, endPoint y: 421, distance: 161.7
click at [247, 419] on div "As we discussed (916) 804-9045, Kindly upload the detailed breakdown for the pl…" at bounding box center [345, 419] width 375 height 40
copy div "detailed breakdown for the plumbing work"
click at [466, 150] on textarea "As we discussed earlier, Could you please upload the" at bounding box center [486, 160] width 640 height 47
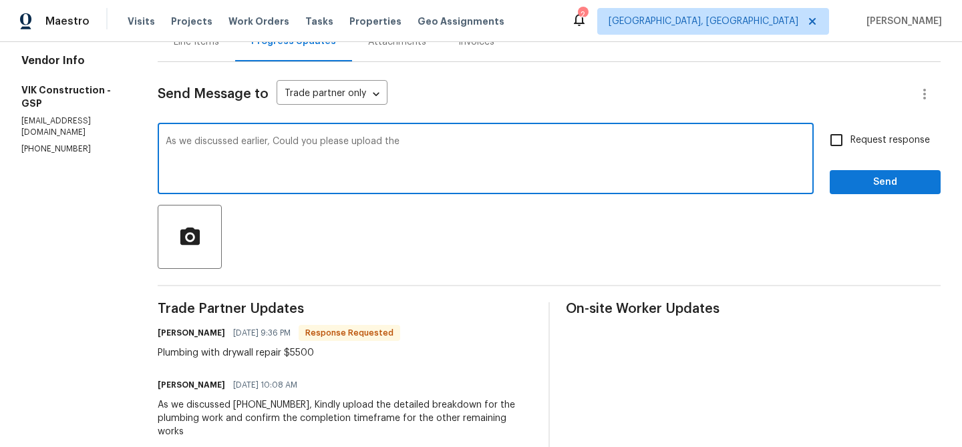
paste textarea "detailed breakdown for the plumbing work"
type textarea "As we discussed earlier, Could you please upload the detailed breakdown for the…"
click at [864, 142] on span "Request response" at bounding box center [889, 141] width 79 height 14
click at [850, 142] on input "Request response" at bounding box center [836, 140] width 28 height 28
checkbox input "true"
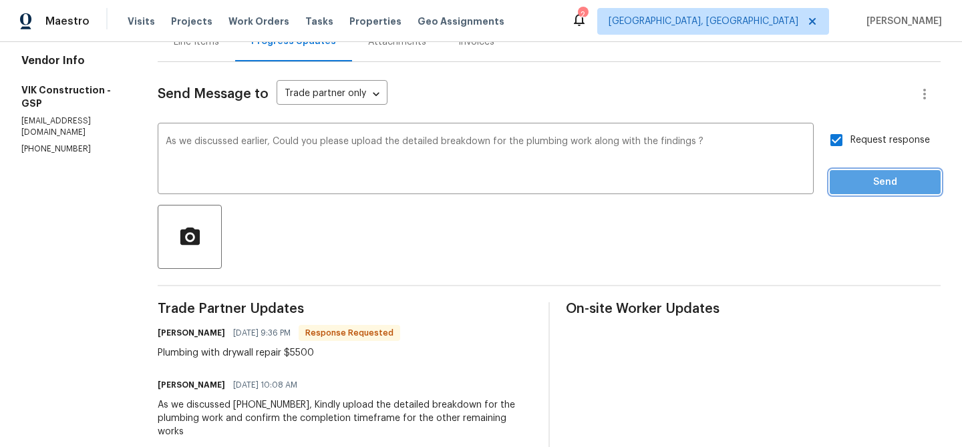
click at [855, 174] on span "Send" at bounding box center [884, 182] width 89 height 17
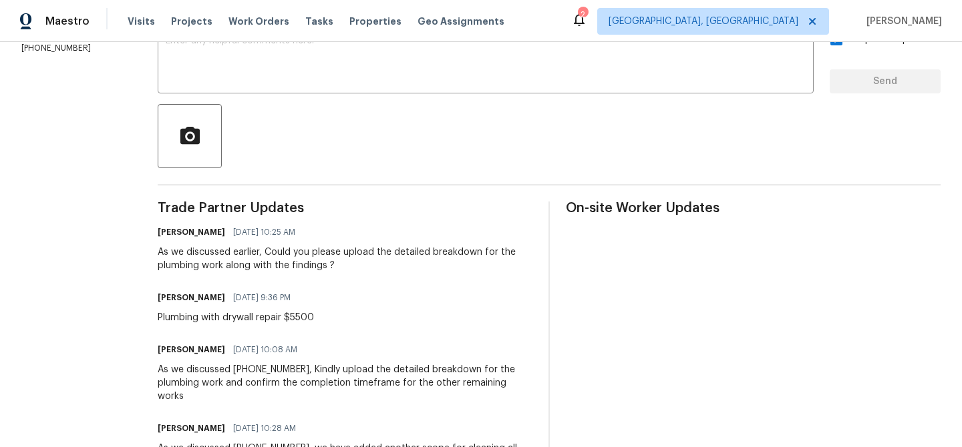
scroll to position [261, 0]
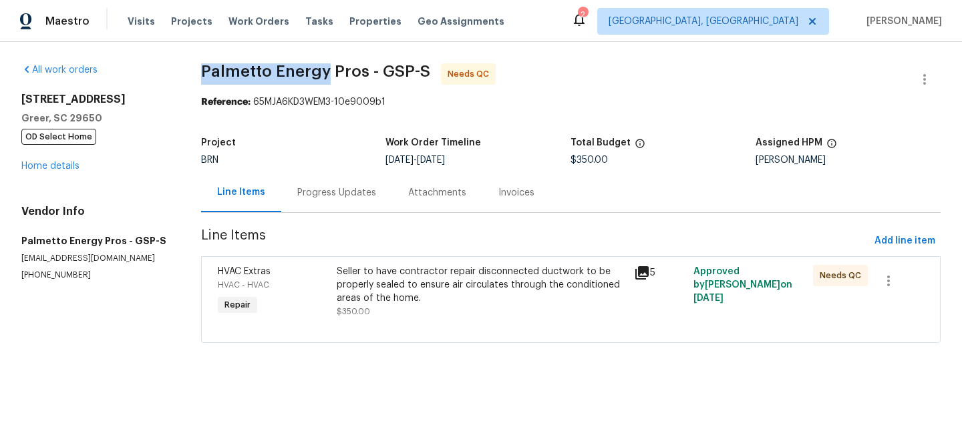
drag, startPoint x: 192, startPoint y: 69, endPoint x: 326, endPoint y: 67, distance: 133.6
click at [326, 67] on div "All work orders [STREET_ADDRESS] OD Select Home Home details Vendor Info Palmet…" at bounding box center [481, 211] width 962 height 339
copy span "Palmetto Energy"
click at [330, 179] on div "Progress Updates" at bounding box center [336, 192] width 111 height 39
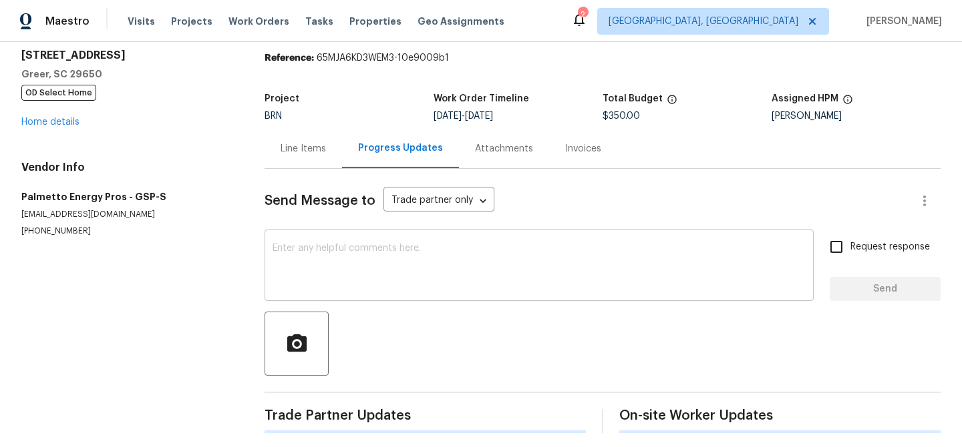
scroll to position [51, 0]
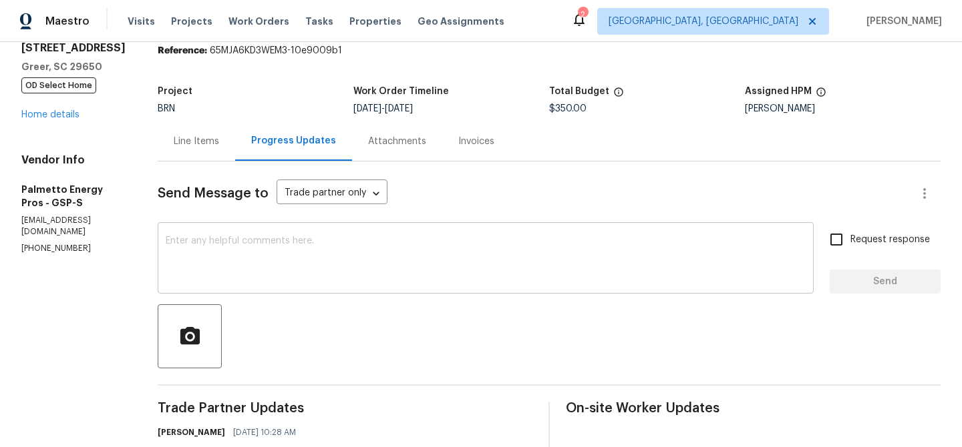
click at [291, 268] on textarea at bounding box center [486, 259] width 640 height 47
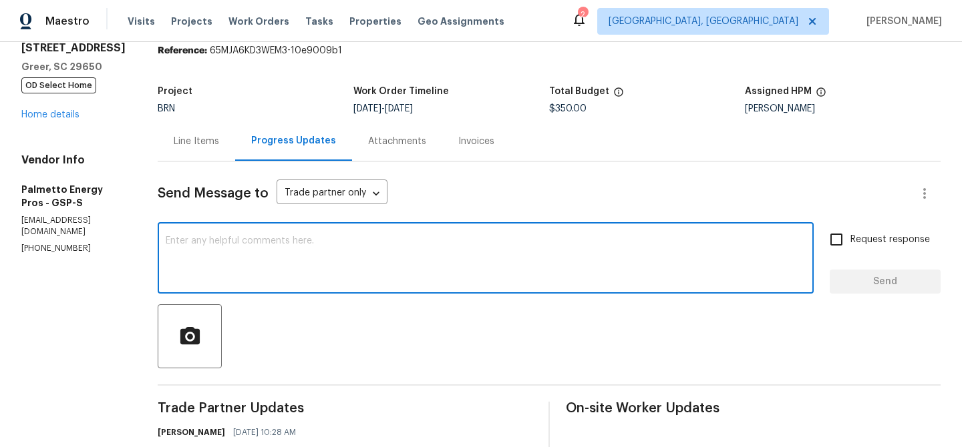
scroll to position [0, 0]
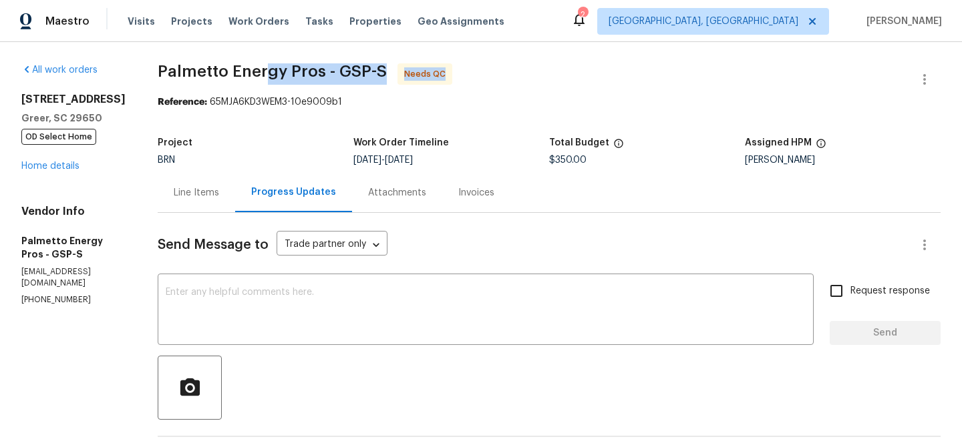
drag, startPoint x: 163, startPoint y: 84, endPoint x: 270, endPoint y: 83, distance: 106.9
click at [270, 83] on span "Palmetto Energy Pros - GSP-S Needs QC" at bounding box center [533, 79] width 751 height 32
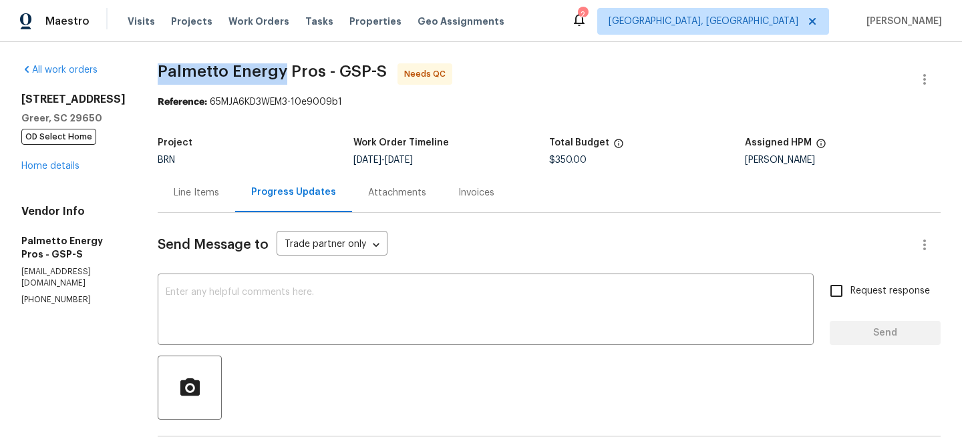
drag, startPoint x: 147, startPoint y: 77, endPoint x: 290, endPoint y: 77, distance: 142.9
copy span "Palmetto Energy"
click at [226, 303] on textarea at bounding box center [486, 311] width 640 height 47
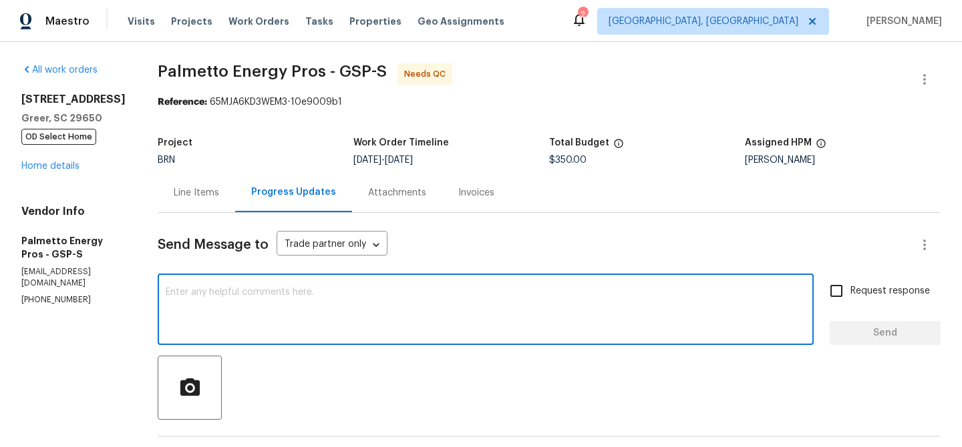
paste textarea "Palmetto Energy"
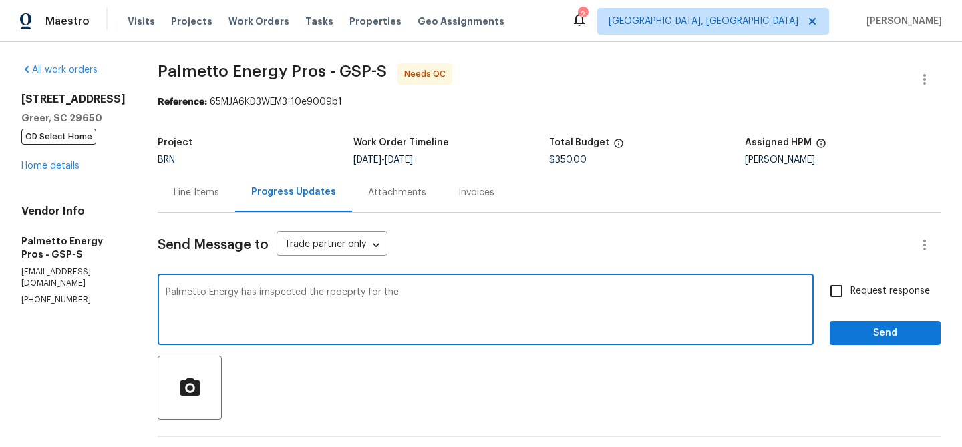
paste textarea "disconnected ductwork"
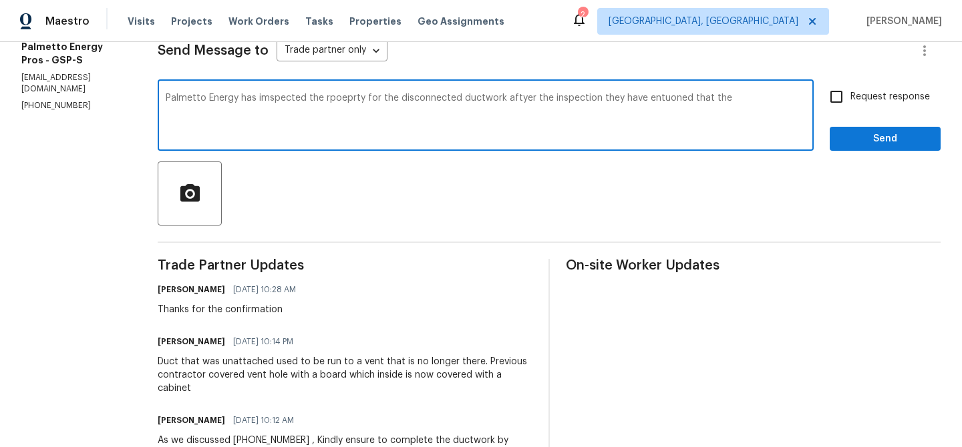
scroll to position [205, 0]
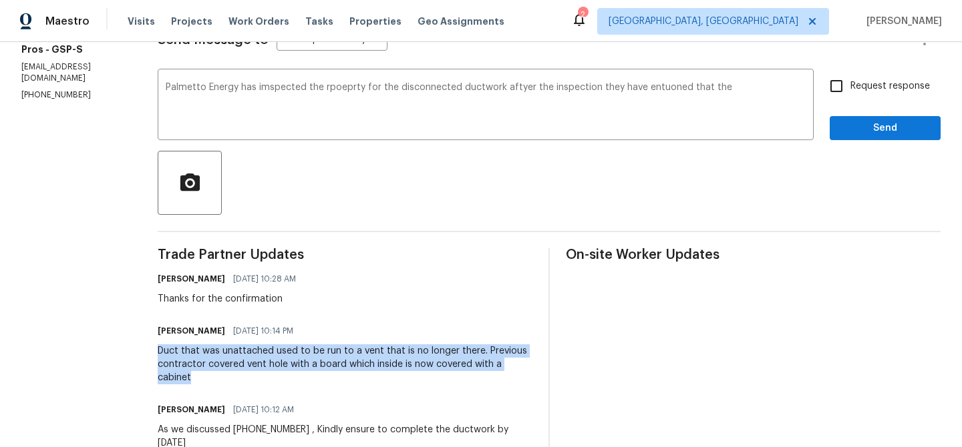
drag, startPoint x: 156, startPoint y: 355, endPoint x: 204, endPoint y: 371, distance: 49.8
click at [207, 372] on div "All work orders [STREET_ADDRESS] OD Select Home Home details Vendor Info Palmet…" at bounding box center [481, 306] width 962 height 939
copy div "Duct that was unattached used to be run to a vent that is no longer there. Prev…"
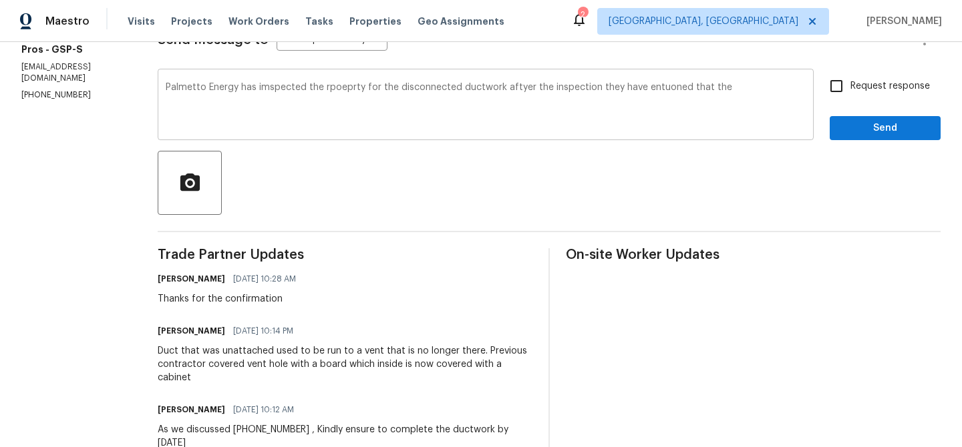
click at [747, 89] on textarea "Palmetto Energy has imspected the rpoeprty for the disconnected ductwork aftyer…" at bounding box center [486, 106] width 640 height 47
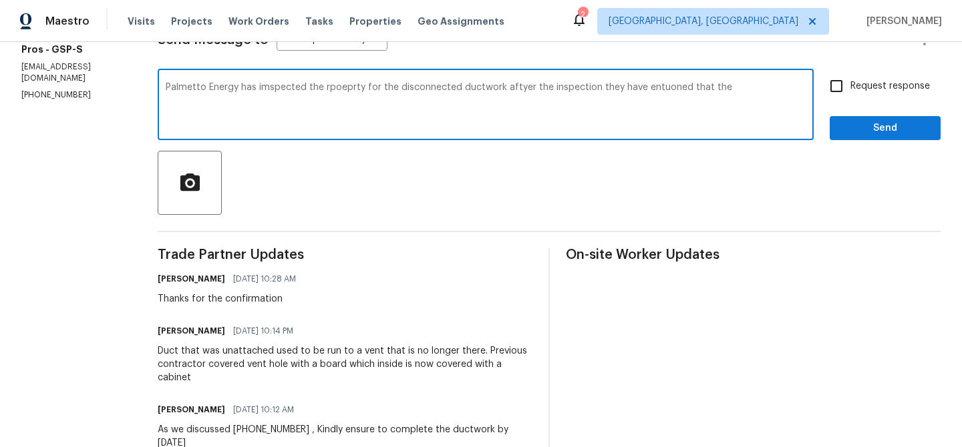
paste textarea "Duct that was unattached used to be run to a vent that is no longer there. Prev…"
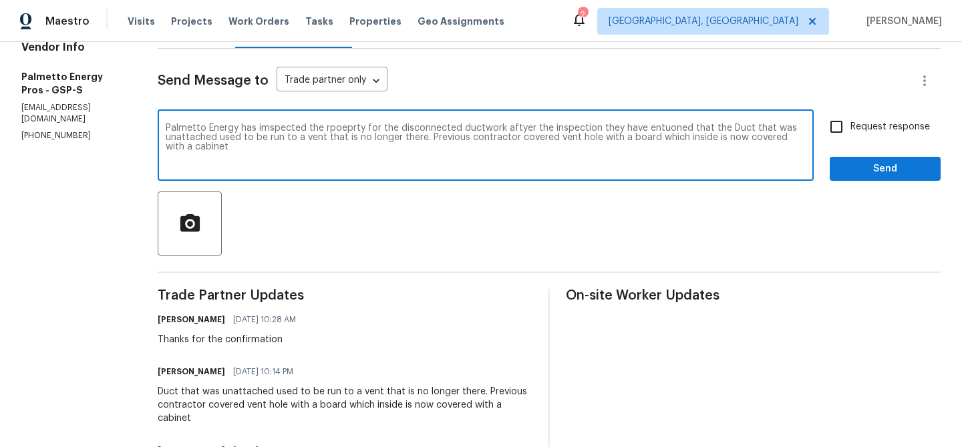
scroll to position [148, 0]
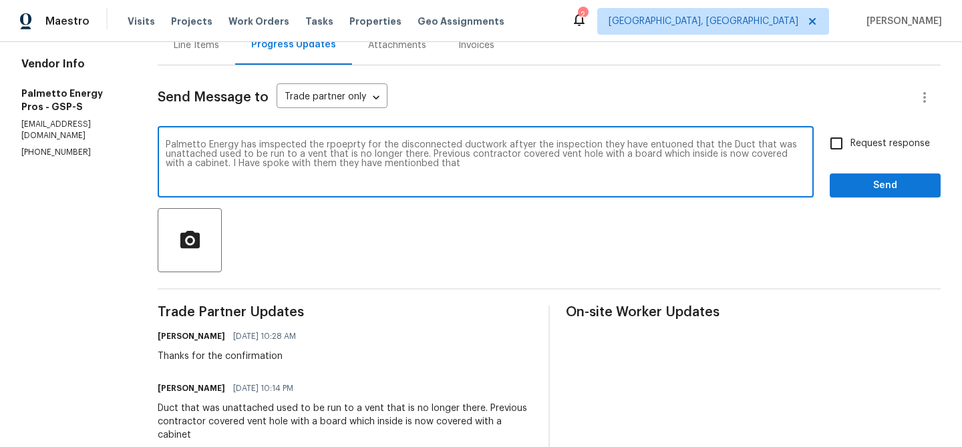
paste textarea "The duct was disconnected due to the absence of the vent, and it has been seale…"
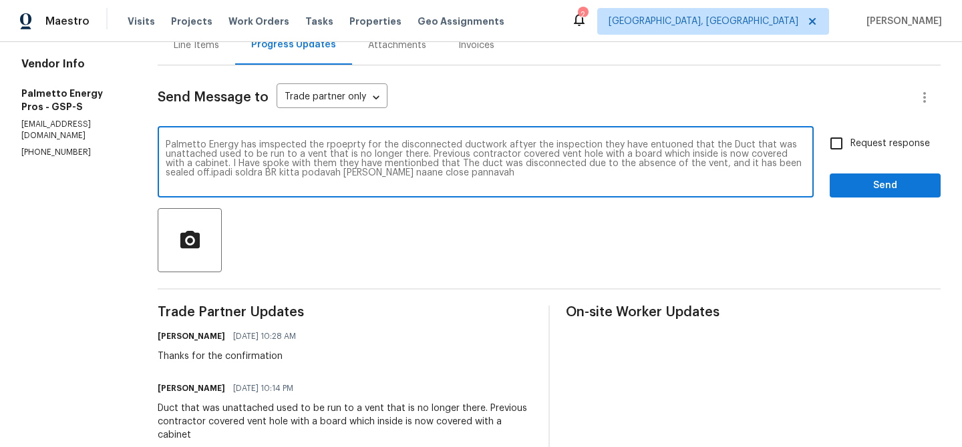
scroll to position [0, 0]
click at [172, 178] on textarea "Palmetto Energy has imspected the rpoeprty for the disconnected ductwork aftyer…" at bounding box center [486, 163] width 640 height 47
drag, startPoint x: 204, startPoint y: 176, endPoint x: 464, endPoint y: 179, distance: 259.8
click at [464, 179] on textarea "Palmetto Energy has imspected the rpoeprty for the disconnected ductwork aftyer…" at bounding box center [486, 163] width 640 height 47
drag, startPoint x: 183, startPoint y: 174, endPoint x: 479, endPoint y: 178, distance: 295.9
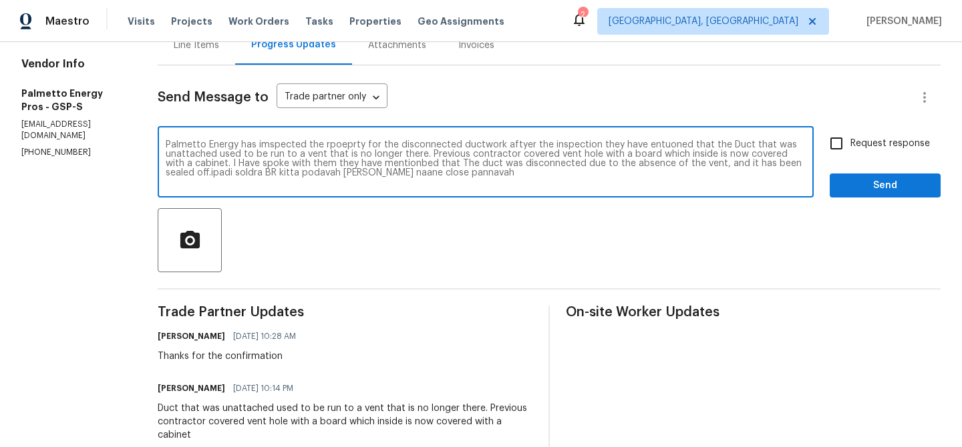
click at [479, 178] on textarea "Palmetto Energy has imspected the rpoeprty for the disconnected ductwork aftyer…" at bounding box center [486, 163] width 640 height 47
drag, startPoint x: 746, startPoint y: 176, endPoint x: 777, endPoint y: 197, distance: 37.4
click at [777, 197] on div "Palmetto Energy has imspected the rpoeprty for the disconnected ductwork aftyer…" at bounding box center [486, 164] width 656 height 68
type textarea "Palmetto Energy has imspected the rpoeprty for the disconnected ductwork aftyer…"
click at [645, 186] on textarea "Palmetto Energy has imspected the rpoeprty for the disconnected ductwork aftyer…" at bounding box center [486, 163] width 640 height 47
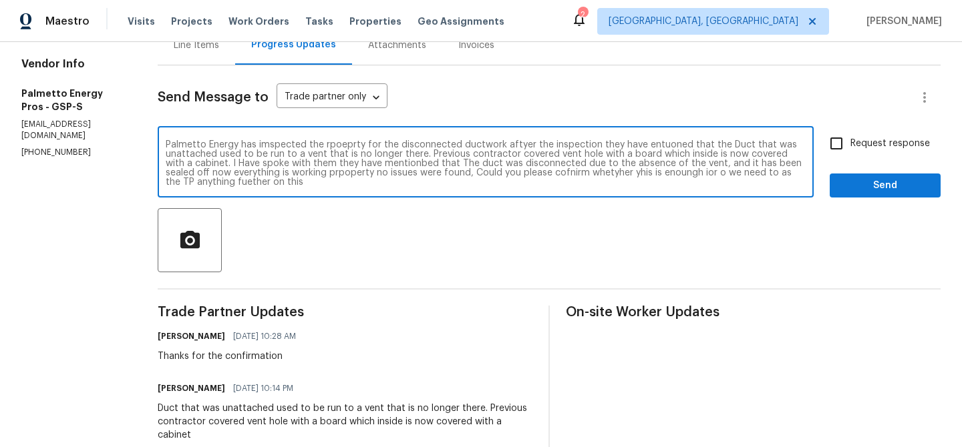
click at [645, 186] on textarea "Palmetto Energy has imspected the rpoeprty for the disconnected ductwork aftyer…" at bounding box center [486, 163] width 640 height 47
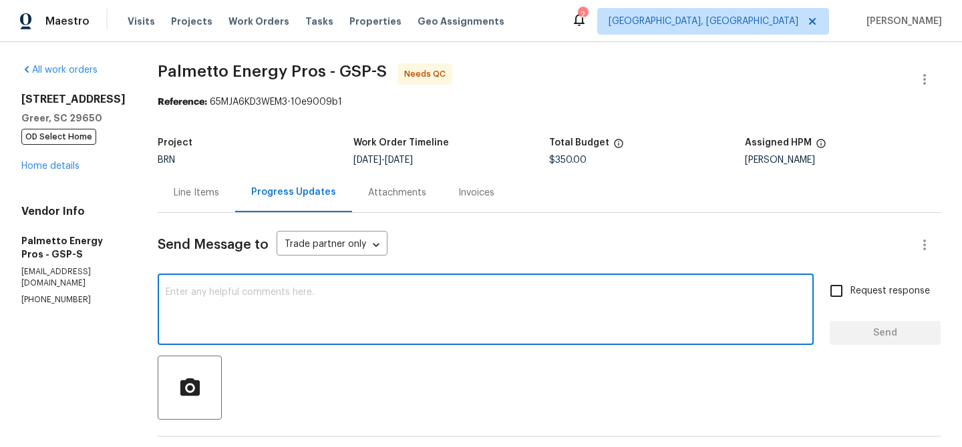
click at [186, 174] on div "Line Items" at bounding box center [196, 192] width 77 height 39
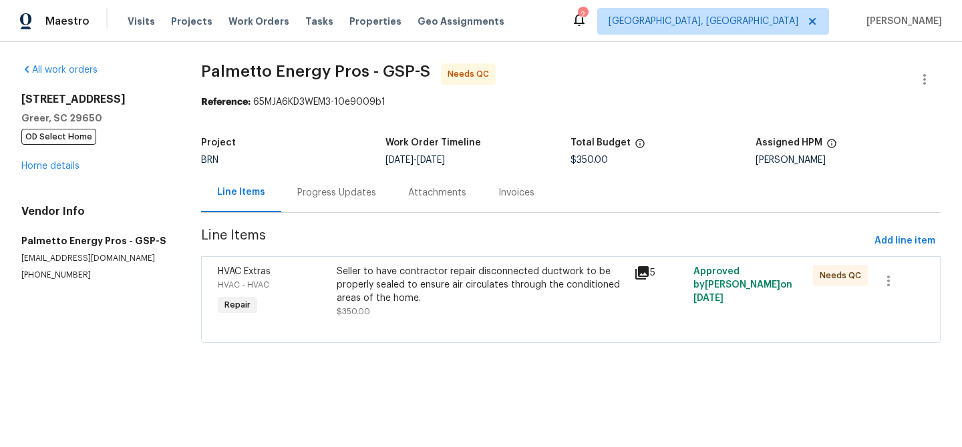
click at [447, 287] on div "Seller to have contractor repair disconnected ductwork to be properly sealed to…" at bounding box center [482, 285] width 290 height 40
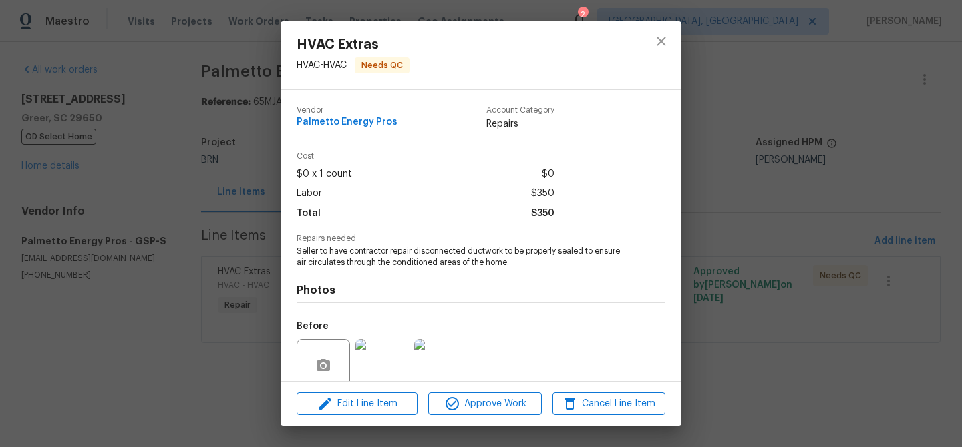
scroll to position [112, 0]
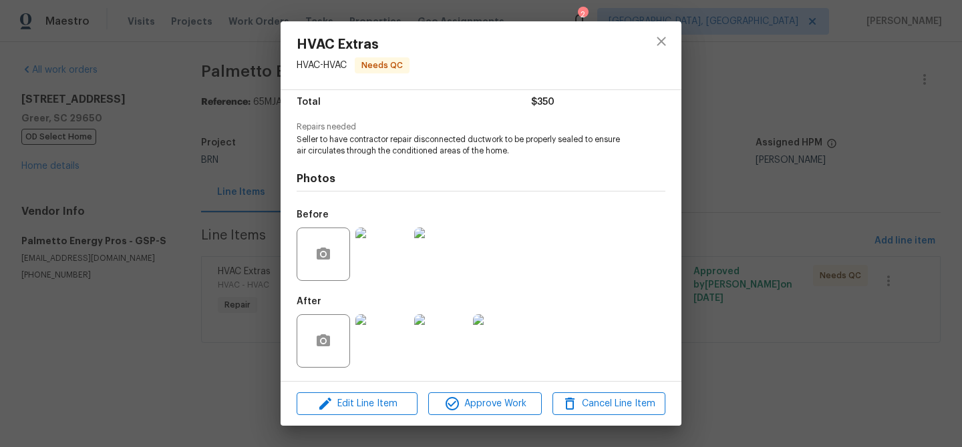
click at [381, 251] on img at bounding box center [381, 254] width 53 height 53
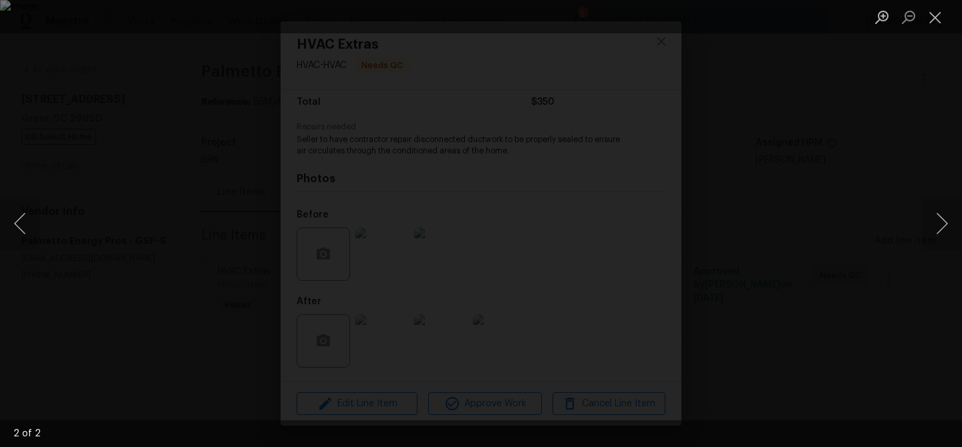
click at [94, 312] on div "Lightbox" at bounding box center [481, 223] width 962 height 447
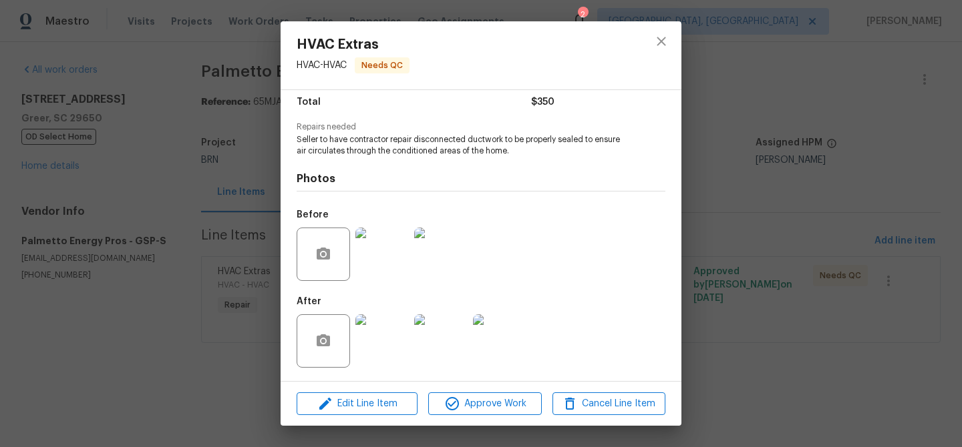
click at [196, 277] on div "HVAC Extras HVAC - HVAC Needs QC Vendor Palmetto Energy Pros Account Category R…" at bounding box center [481, 223] width 962 height 447
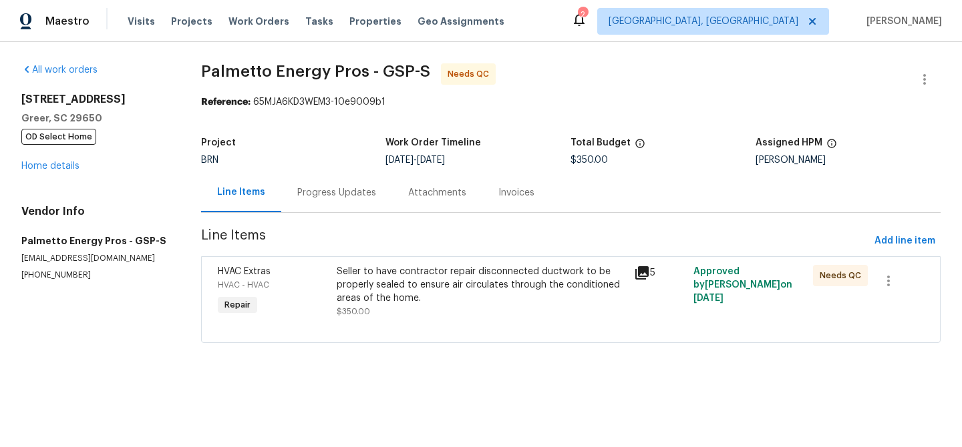
click at [174, 98] on div "All work orders 7 Riverton Ct Greer, SC 29650 OD Select Home Home details Vendo…" at bounding box center [481, 211] width 962 height 339
drag, startPoint x: 196, startPoint y: 73, endPoint x: 321, endPoint y: 71, distance: 124.9
click at [321, 71] on div "All work orders 7 Riverton Ct Greer, SC 29650 OD Select Home Home details Vendo…" at bounding box center [481, 211] width 962 height 339
copy span "Palmetto Energy"
click at [183, 151] on div "All work orders 7 Riverton Ct Greer, SC 29650 OD Select Home Home details Vendo…" at bounding box center [481, 211] width 962 height 339
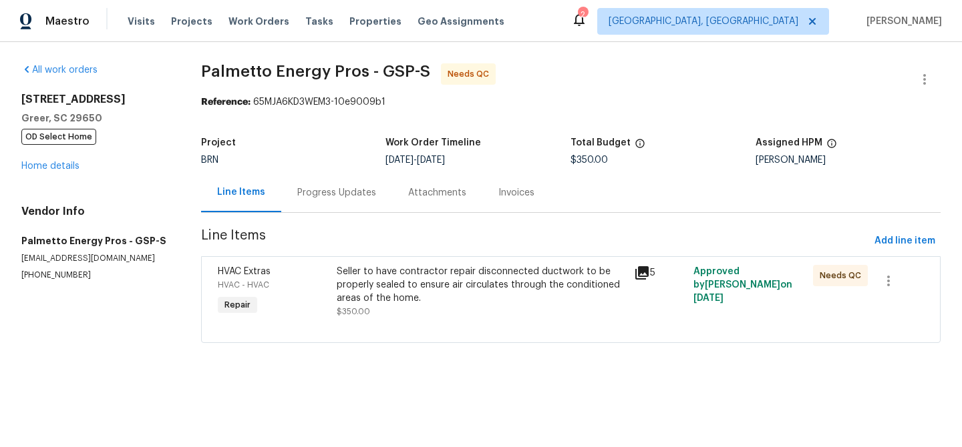
click at [375, 287] on div "Seller to have contractor repair disconnected ductwork to be properly sealed to…" at bounding box center [482, 285] width 290 height 40
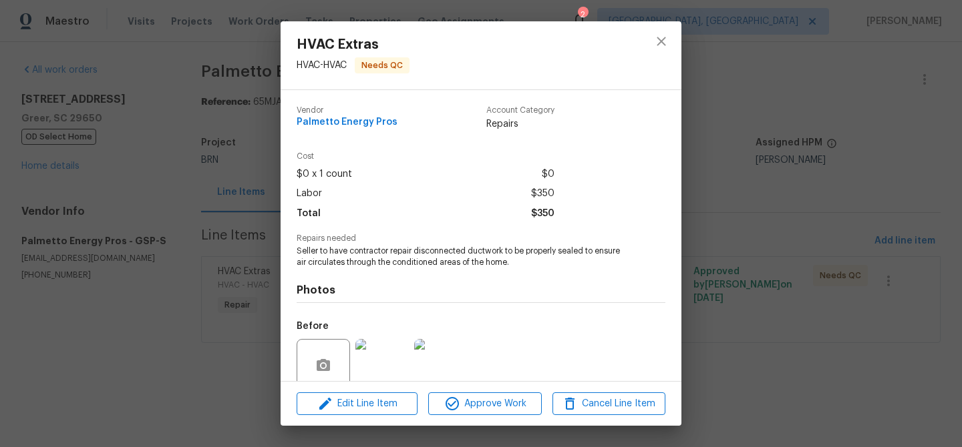
click at [369, 260] on span "Seller to have contractor repair disconnected ductwork to be properly sealed to…" at bounding box center [463, 257] width 332 height 23
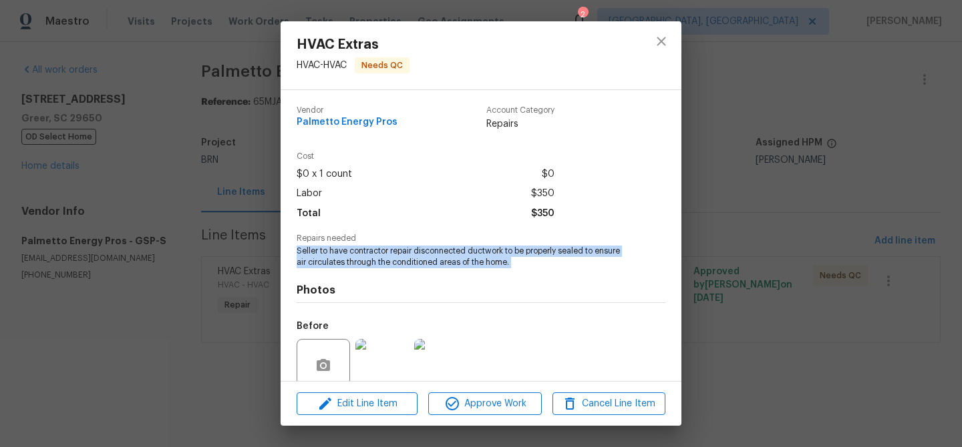
click at [369, 260] on span "Seller to have contractor repair disconnected ductwork to be properly sealed to…" at bounding box center [463, 257] width 332 height 23
copy span "Seller to have contractor repair disconnected ductwork to be properly sealed to…"
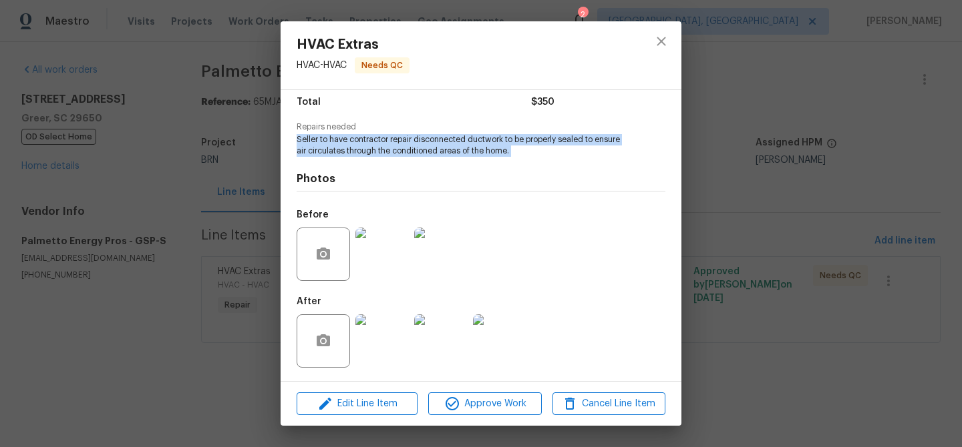
click at [376, 328] on img at bounding box center [381, 341] width 53 height 53
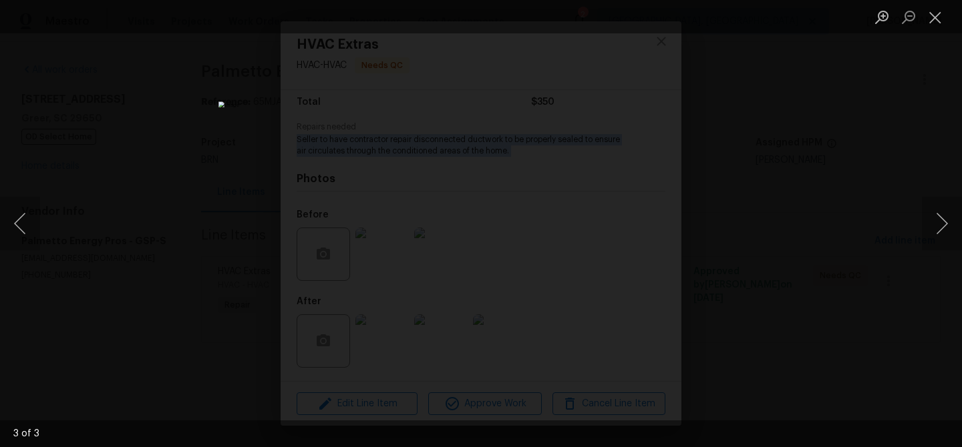
click at [144, 89] on div "Lightbox" at bounding box center [481, 223] width 962 height 447
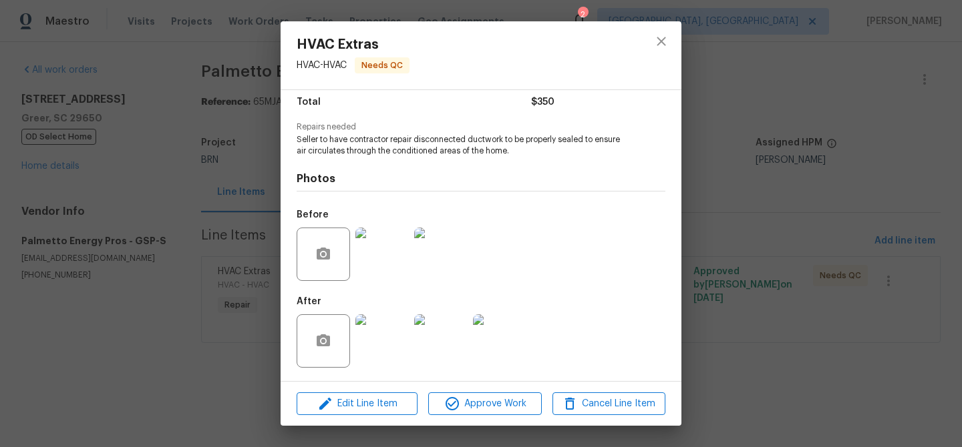
click at [218, 82] on div "HVAC Extras HVAC - HVAC Needs QC Vendor Palmetto Energy Pros Account Category R…" at bounding box center [481, 223] width 962 height 447
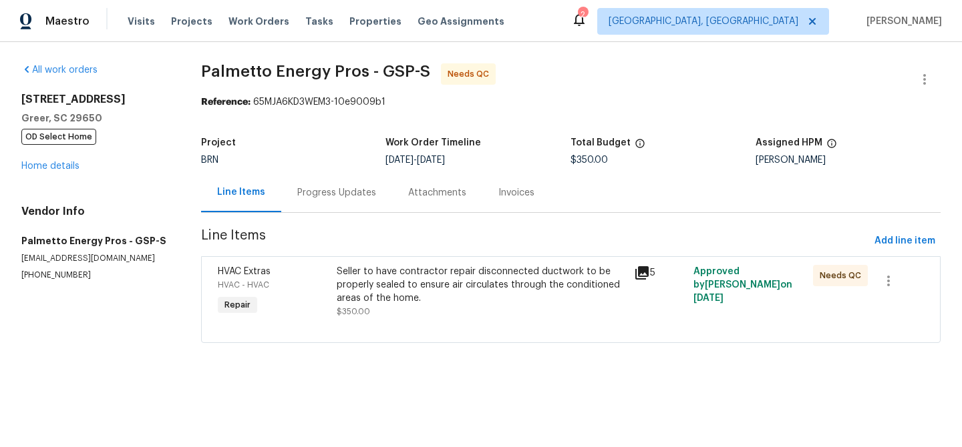
click at [342, 181] on div "Progress Updates" at bounding box center [336, 192] width 111 height 39
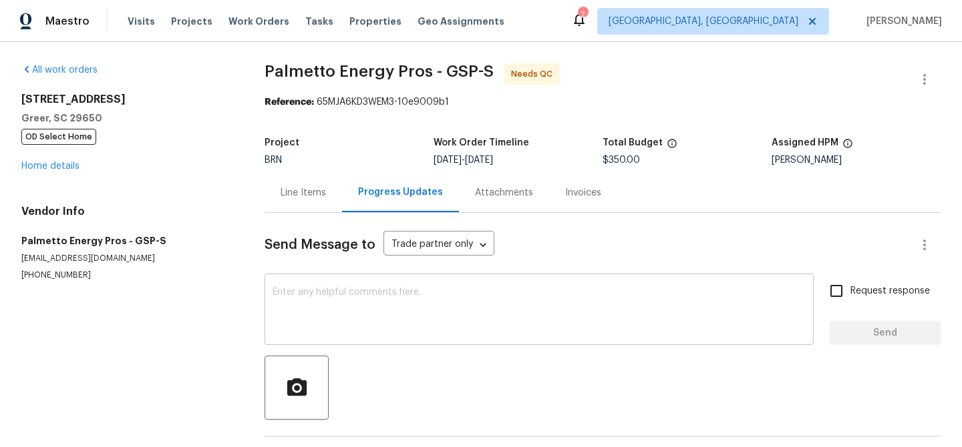
scroll to position [51, 0]
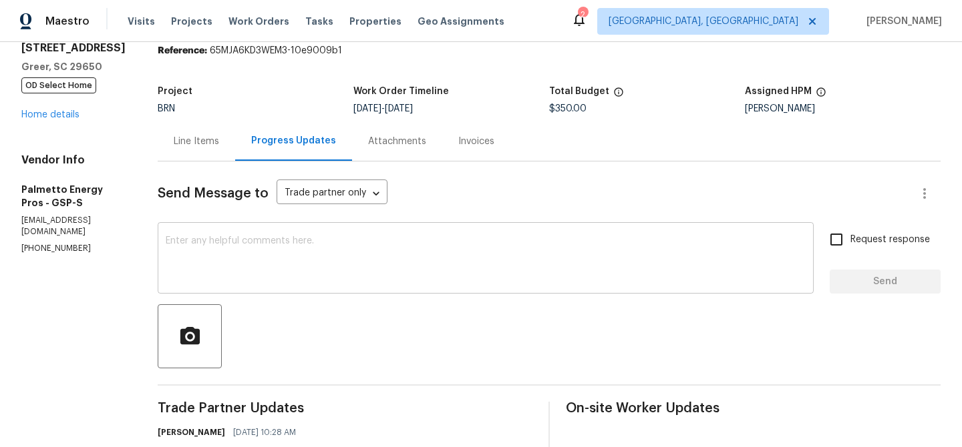
click at [278, 281] on textarea at bounding box center [486, 259] width 640 height 47
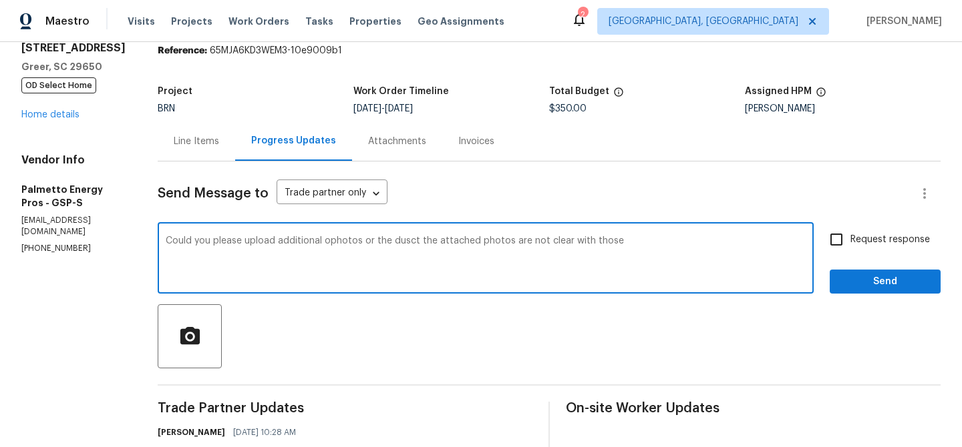
paste textarea "those and really can't tell it's sealed."
click at [622, 240] on textarea "Could you please upload additional ophotos or the dusct the attached photos are…" at bounding box center [486, 259] width 640 height 47
click at [693, 241] on textarea "Could you please upload additional ophotos or the dusct the attached photos are…" at bounding box center [486, 259] width 640 height 47
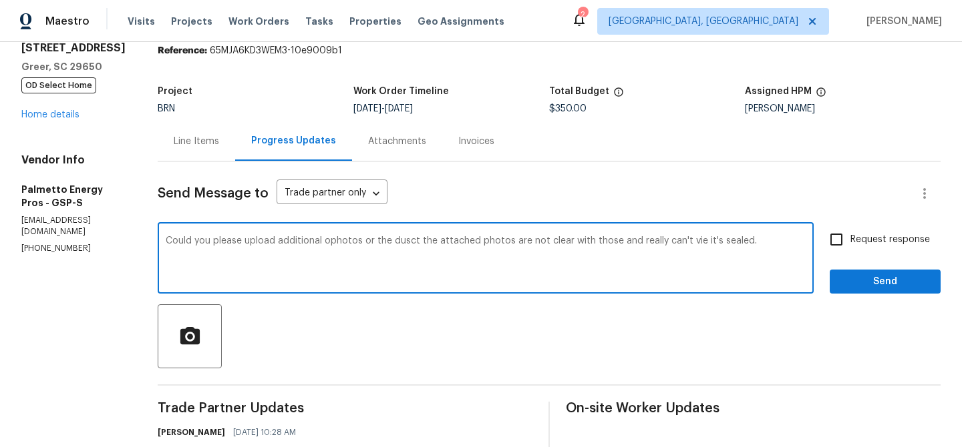
type textarea "Could you please upload additional ophotos or the dusct the attached photos are…"
click at [655, 247] on textarea "Could you please upload additional ophotos or the dusct the attached photos are…" at bounding box center [486, 259] width 640 height 47
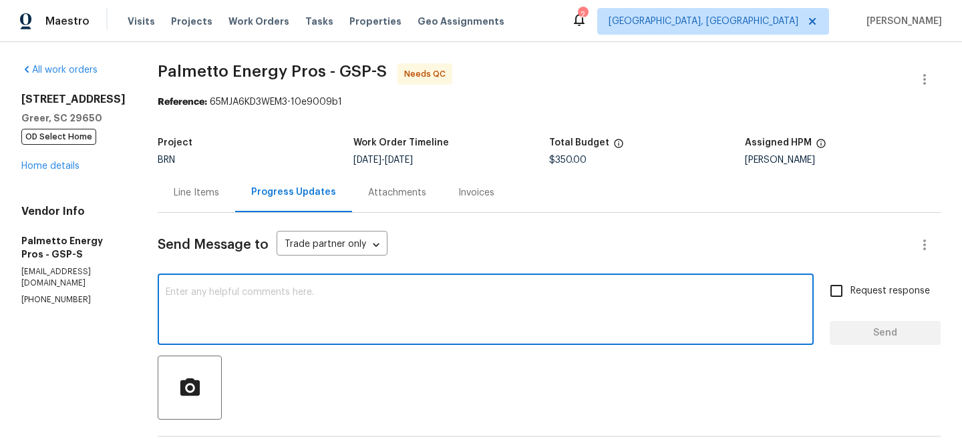
scroll to position [94, 0]
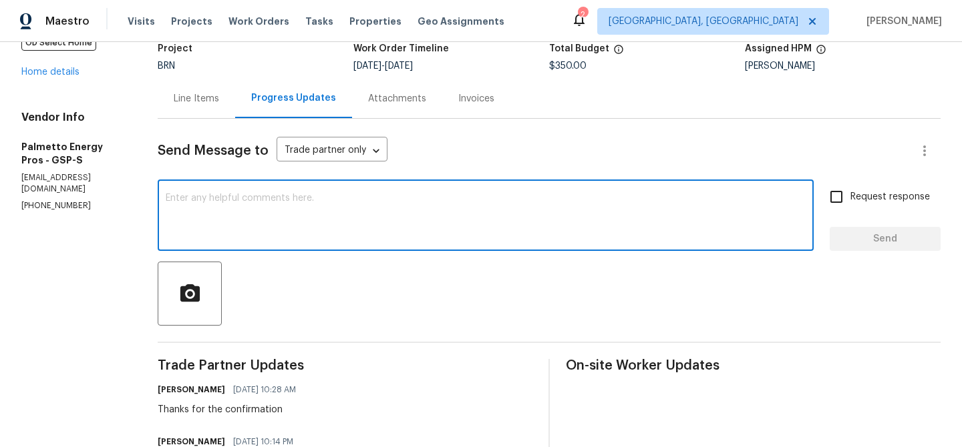
paste textarea "Could you please upload additional photos of the duct? The attached ones are un…"
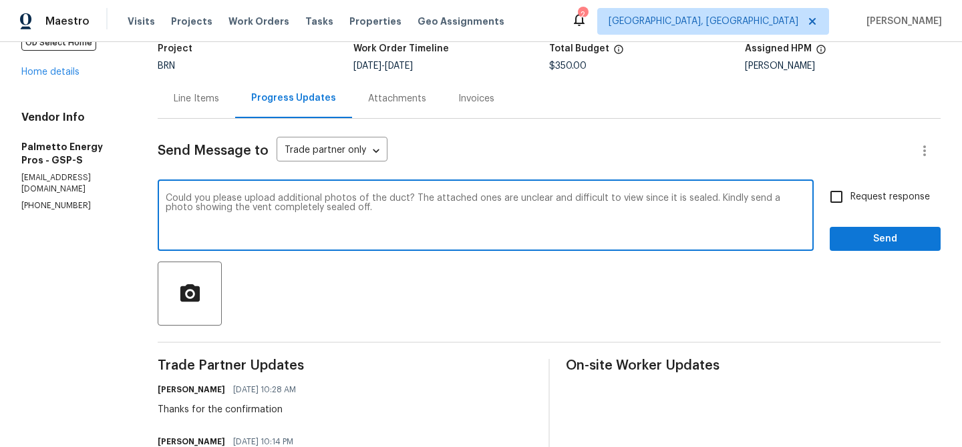
type textarea "Could you please upload additional photos of the duct? The attached ones are un…"
click at [843, 192] on input "Request response" at bounding box center [836, 197] width 28 height 28
checkbox input "true"
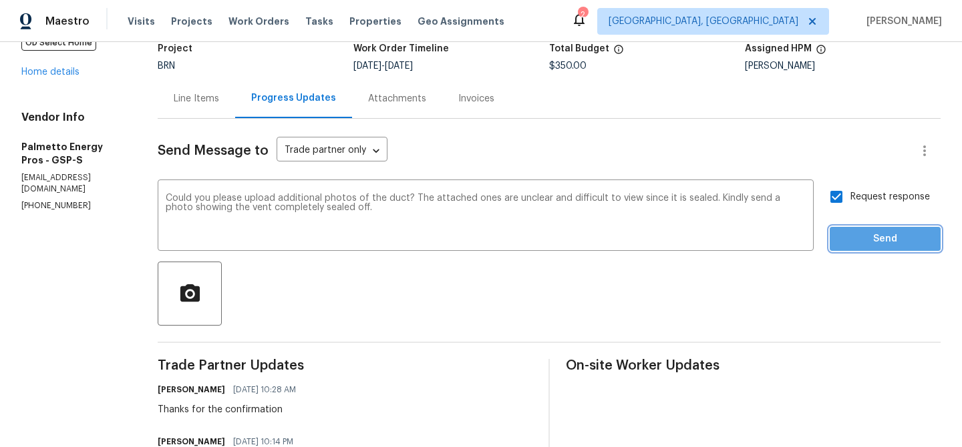
click at [851, 238] on span "Send" at bounding box center [884, 239] width 89 height 17
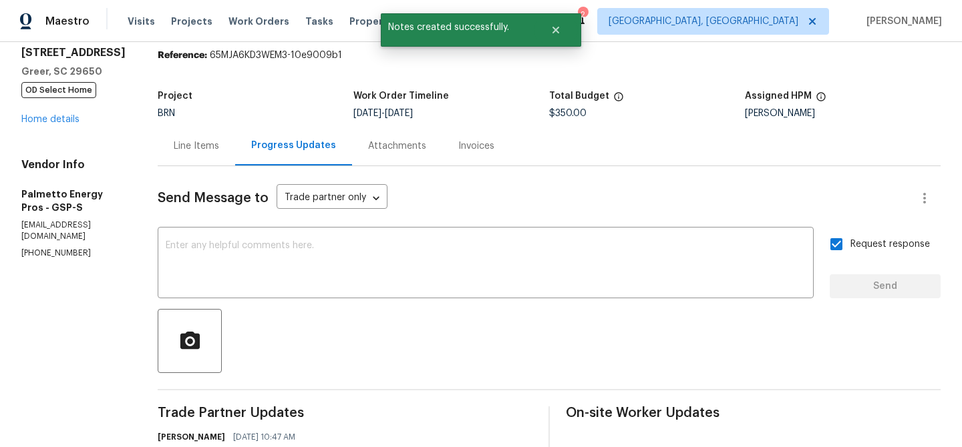
scroll to position [0, 0]
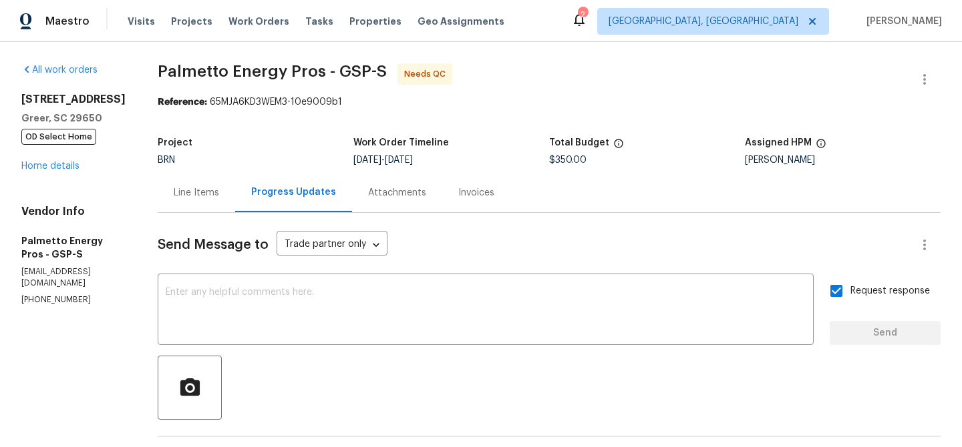
click at [65, 274] on p "[EMAIL_ADDRESS][DOMAIN_NAME]" at bounding box center [73, 277] width 104 height 23
click at [47, 295] on p "(864) 380-8678" at bounding box center [73, 300] width 104 height 11
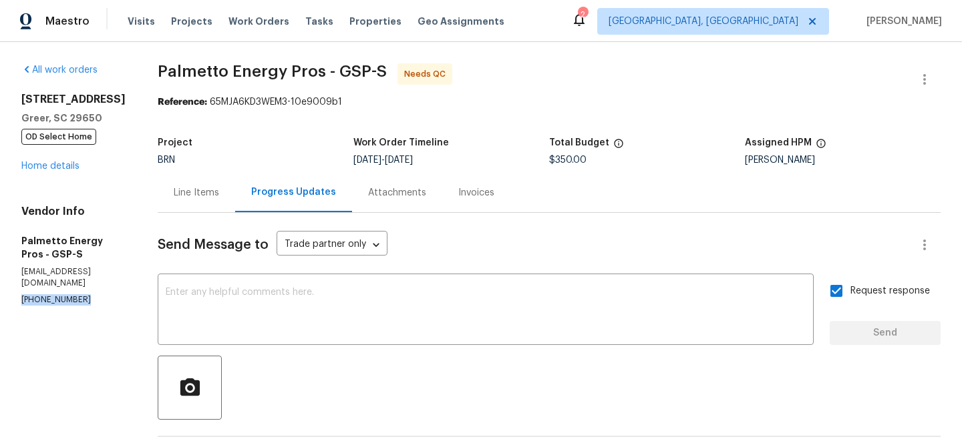
click at [47, 295] on p "(864) 380-8678" at bounding box center [73, 300] width 104 height 11
copy p "(864) 380-8678"
click at [69, 275] on p "jgreen2500@rocketmail.com" at bounding box center [73, 277] width 104 height 23
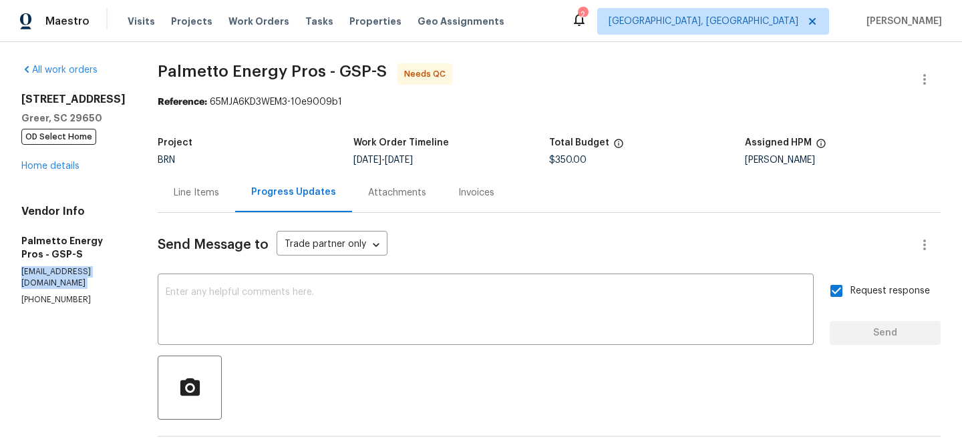
click at [69, 275] on p "jgreen2500@rocketmail.com" at bounding box center [73, 277] width 104 height 23
copy p "jgreen2500@rocketmail.com"
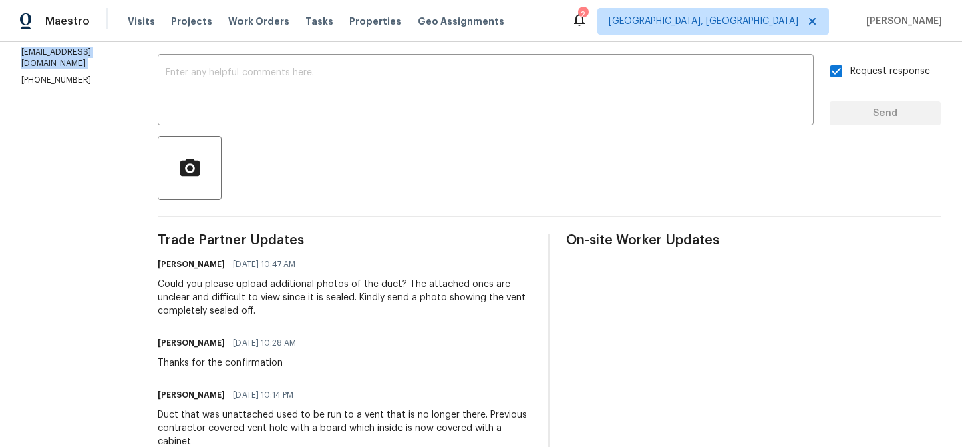
scroll to position [227, 0]
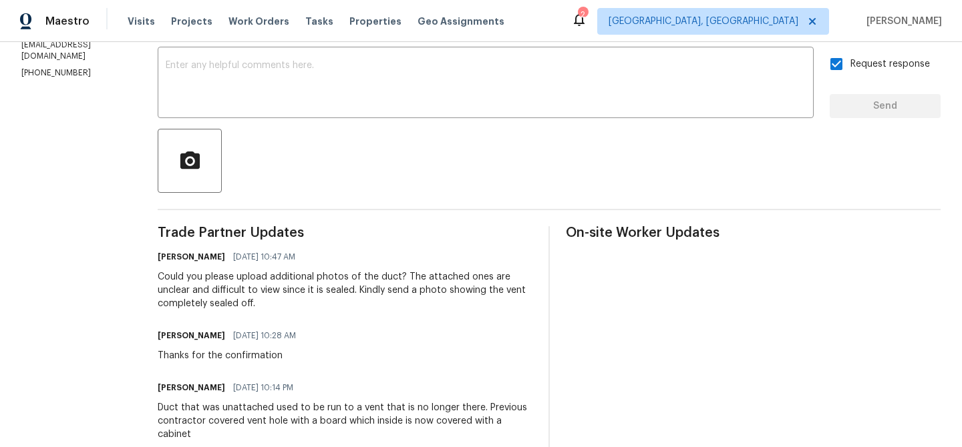
click at [237, 295] on div "Could you please upload additional photos of the duct? The attached ones are un…" at bounding box center [345, 290] width 375 height 40
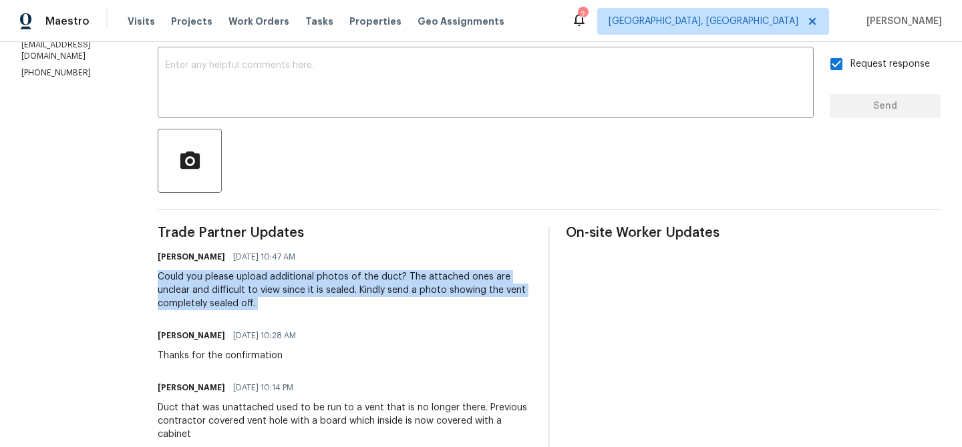
click at [237, 295] on div "Could you please upload additional photos of the duct? The attached ones are un…" at bounding box center [345, 290] width 375 height 40
copy div "Could you please upload additional photos of the duct? The attached ones are un…"
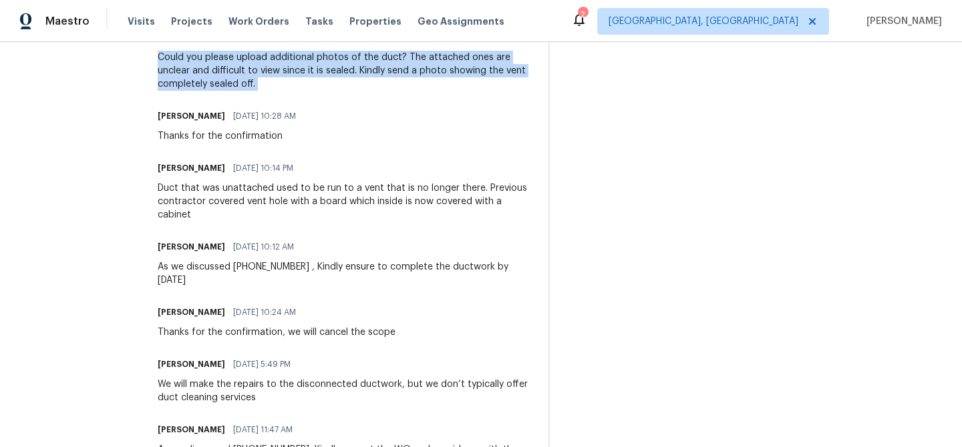
scroll to position [371, 0]
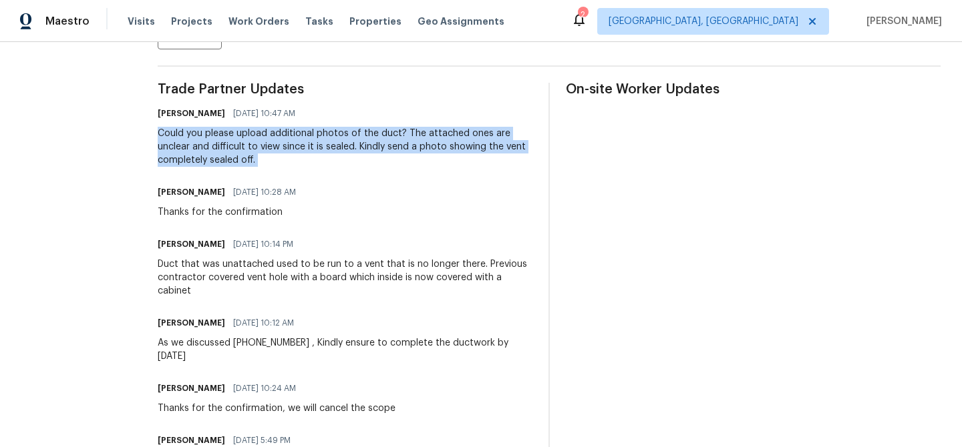
click at [396, 159] on div "Could you please upload additional photos of the duct? The attached ones are un…" at bounding box center [345, 147] width 375 height 40
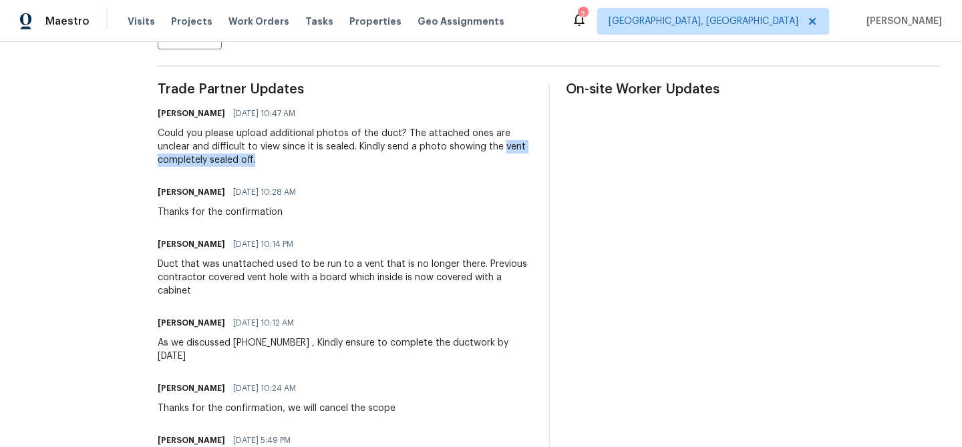
drag, startPoint x: 509, startPoint y: 148, endPoint x: 356, endPoint y: 159, distance: 153.4
click at [356, 159] on div "Could you please upload additional photos of the duct? The attached ones are un…" at bounding box center [345, 147] width 375 height 40
click at [433, 160] on div "Could you please upload additional photos of the duct? The attached ones are un…" at bounding box center [345, 147] width 375 height 40
drag, startPoint x: 508, startPoint y: 150, endPoint x: 522, endPoint y: 152, distance: 14.2
click at [522, 152] on div "Could you please upload additional photos of the duct? The attached ones are un…" at bounding box center [345, 147] width 375 height 40
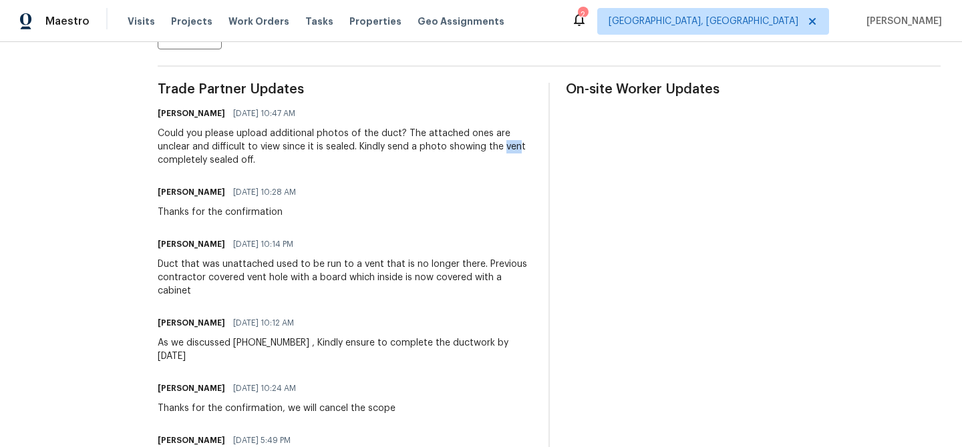
copy div "ven"
click at [365, 213] on div "Ananthi Mahendran 08/25/2025 10:28 AM Thanks for the confirmation" at bounding box center [345, 201] width 375 height 36
drag, startPoint x: 162, startPoint y: 163, endPoint x: 294, endPoint y: 162, distance: 132.2
click at [294, 162] on div "All work orders 7 Riverton Ct Greer, SC 29650 OD Select Home Home details Vendo…" at bounding box center [481, 180] width 962 height 1018
copy div "completely sealed off."
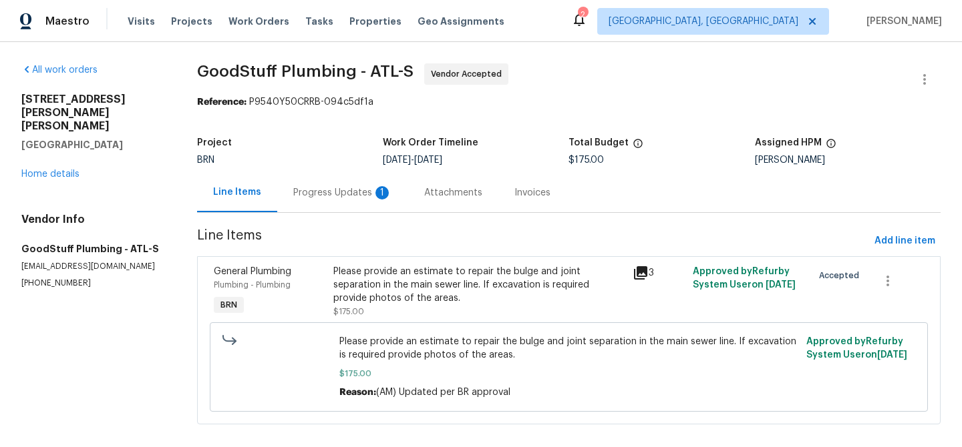
click at [336, 186] on div "Progress Updates 1" at bounding box center [342, 192] width 99 height 13
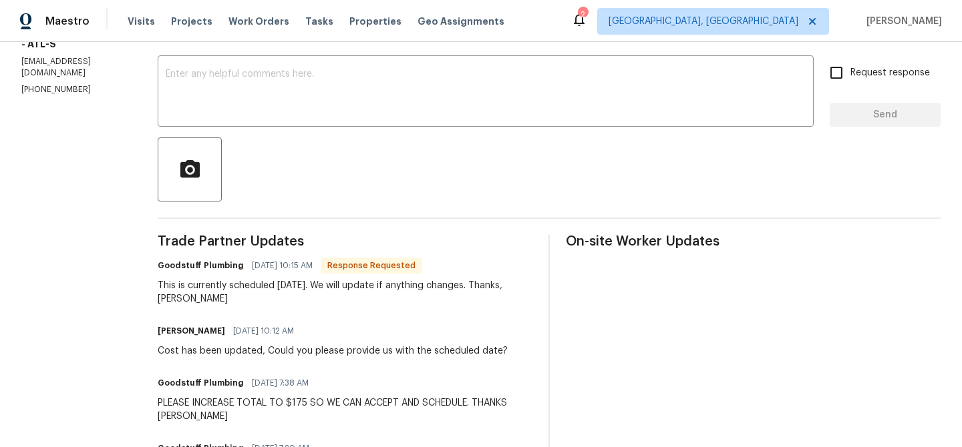
scroll to position [204, 0]
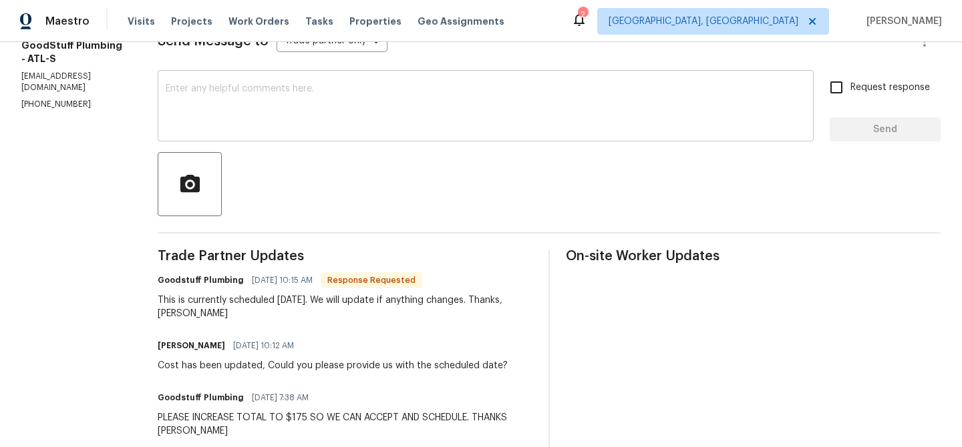
click at [263, 141] on div "x ​" at bounding box center [486, 107] width 656 height 68
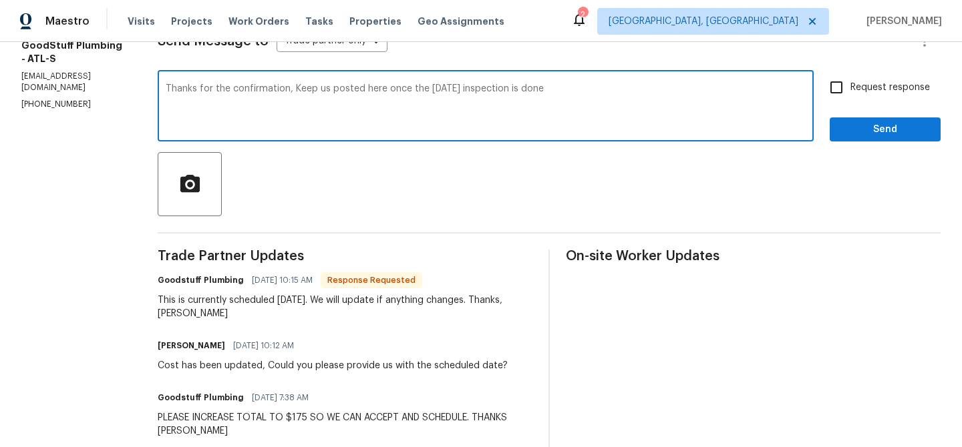
type textarea "Thanks for the confirmation, Keep us posted here once the today's inspection is…"
click at [878, 75] on label "Request response" at bounding box center [876, 87] width 108 height 28
click at [850, 75] on input "Request response" at bounding box center [836, 87] width 28 height 28
checkbox input "true"
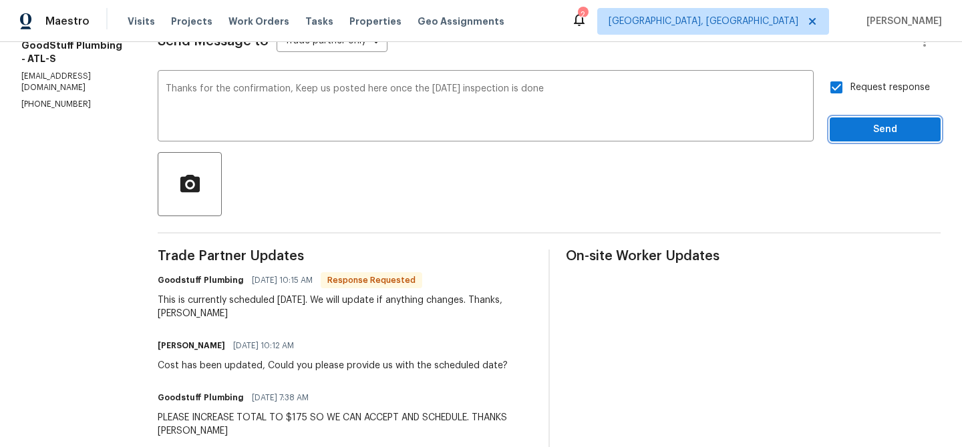
click at [844, 136] on span "Send" at bounding box center [884, 130] width 89 height 17
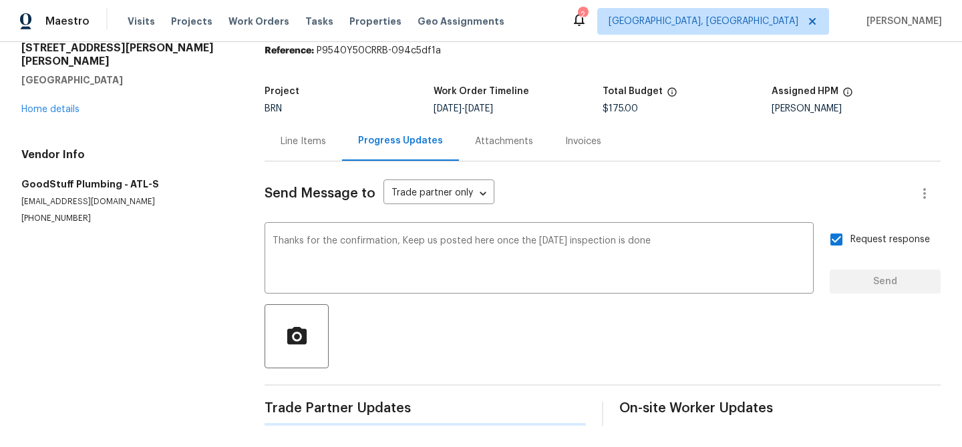
scroll to position [0, 0]
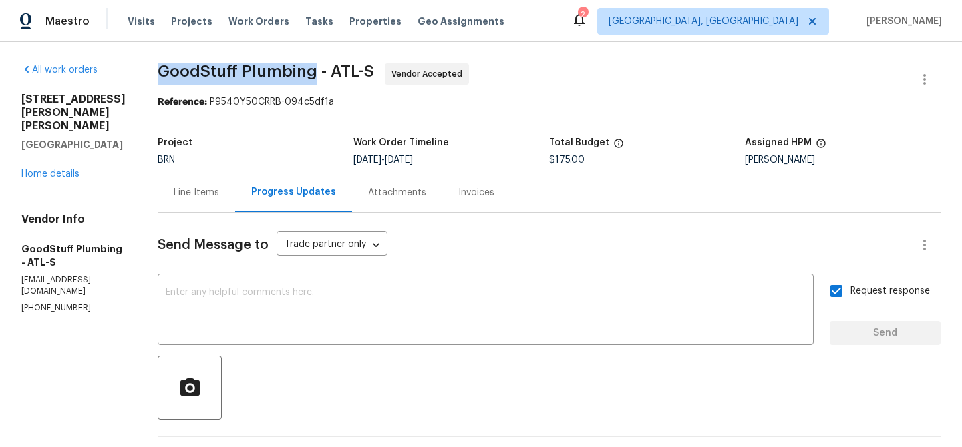
drag, startPoint x: 181, startPoint y: 70, endPoint x: 348, endPoint y: 72, distance: 167.0
copy span "GoodStuff Plumbing"
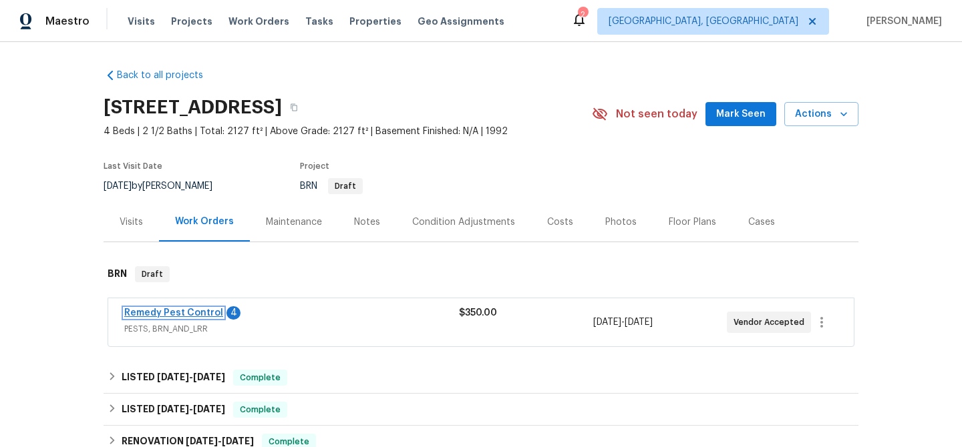
click at [173, 315] on link "Remedy Pest Control" at bounding box center [173, 313] width 99 height 9
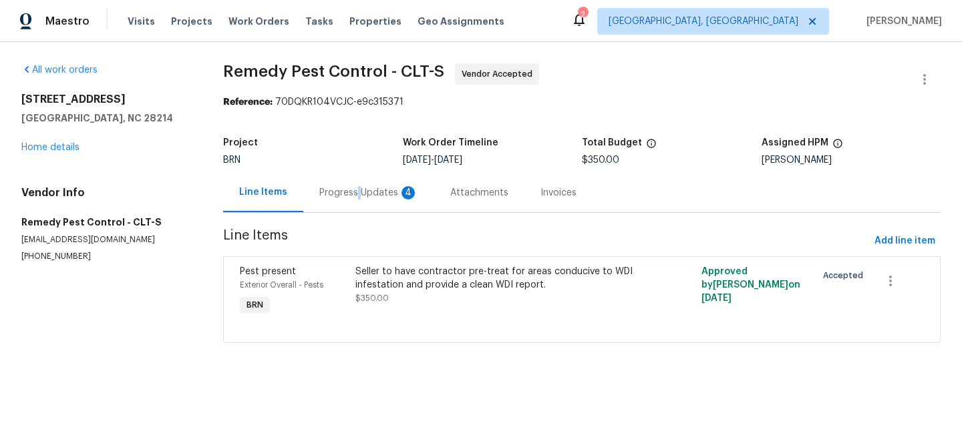
click at [353, 188] on div "Progress Updates 4" at bounding box center [368, 192] width 99 height 13
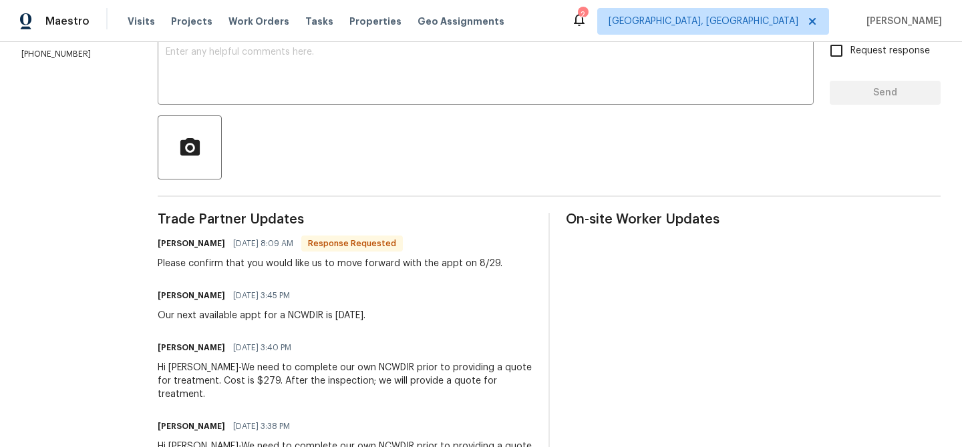
scroll to position [221, 0]
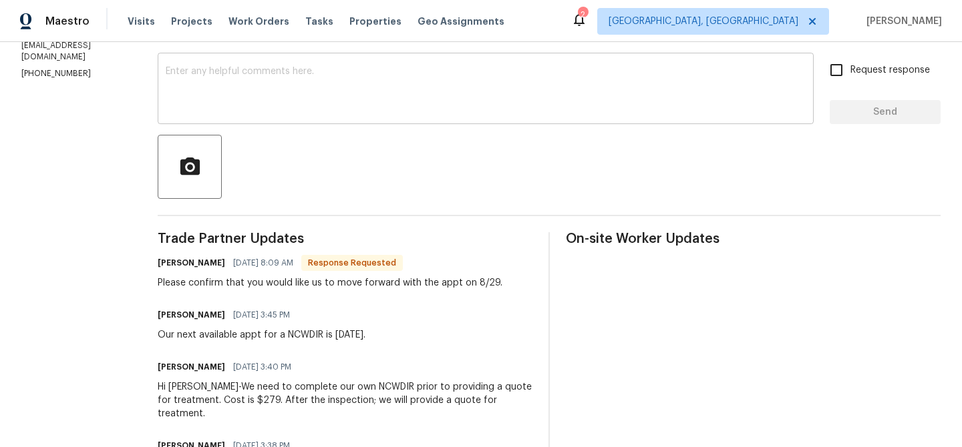
click at [201, 100] on textarea at bounding box center [486, 90] width 640 height 47
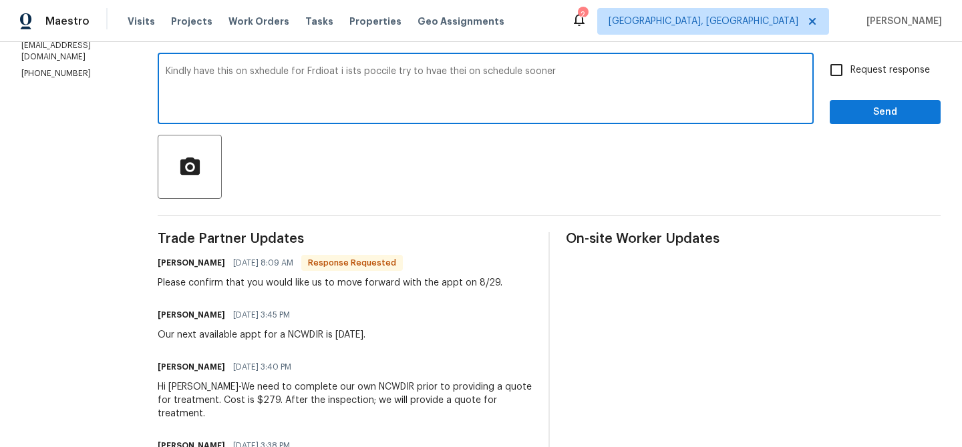
type textarea "Kindly have this on sxhedule for Frdioat i ists poccile try to hvae thei on sch…"
click at [323, 93] on textarea "Kindly have this on sxhedule for Frdioat i ists poccile try to hvae thei on sch…" at bounding box center [486, 90] width 640 height 47
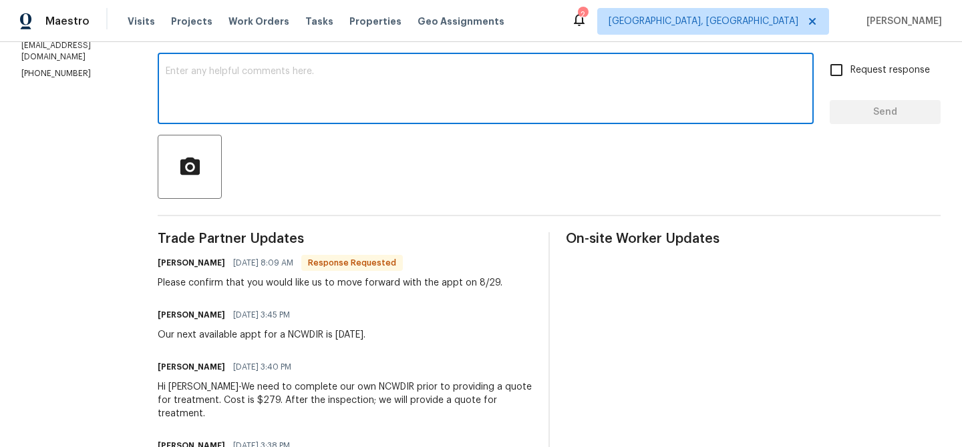
paste textarea "Kindly schedule this for [DATE]. If possible, please try to have it scheduled s…"
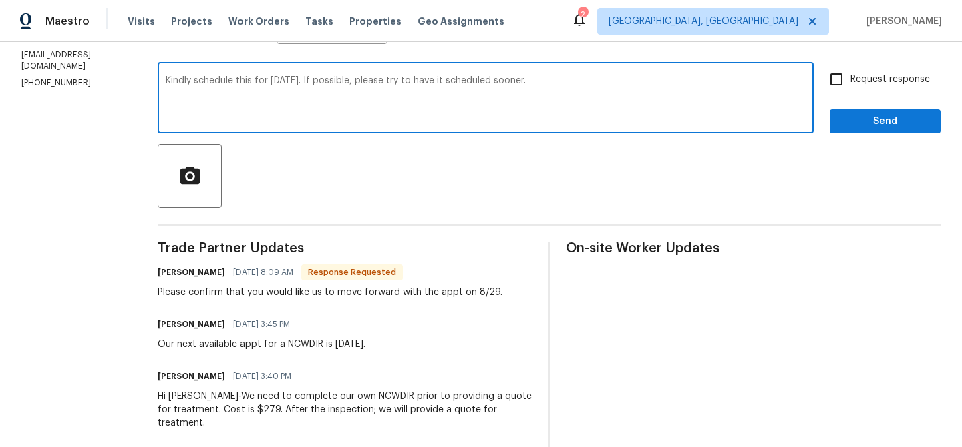
scroll to position [209, 0]
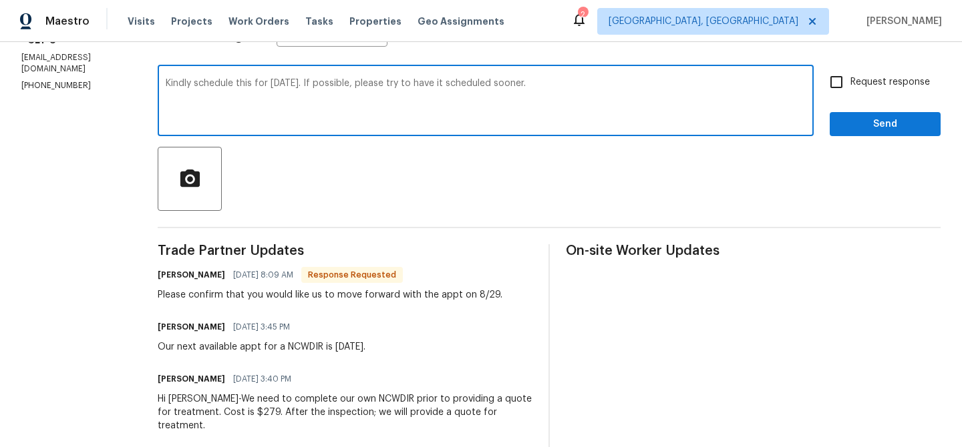
type textarea "Kindly schedule this for Friday. If possible, please try to have it scheduled s…"
click at [842, 87] on input "Request response" at bounding box center [836, 82] width 28 height 28
checkbox input "true"
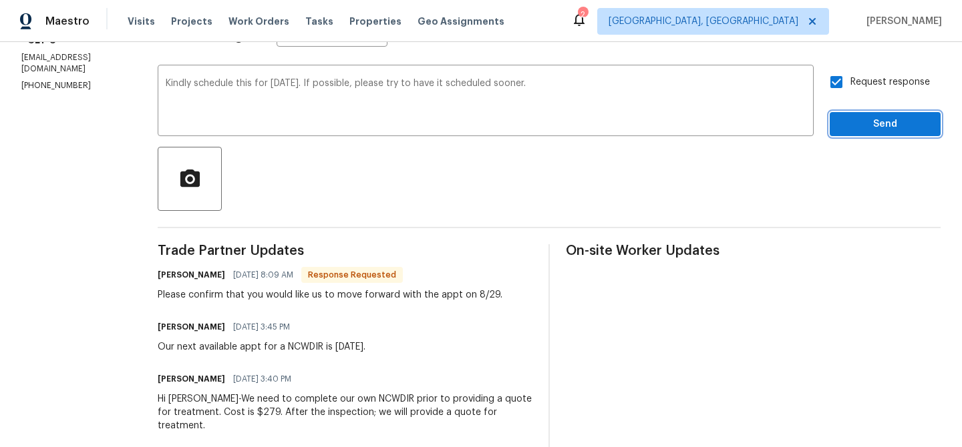
click at [855, 126] on span "Send" at bounding box center [884, 124] width 89 height 17
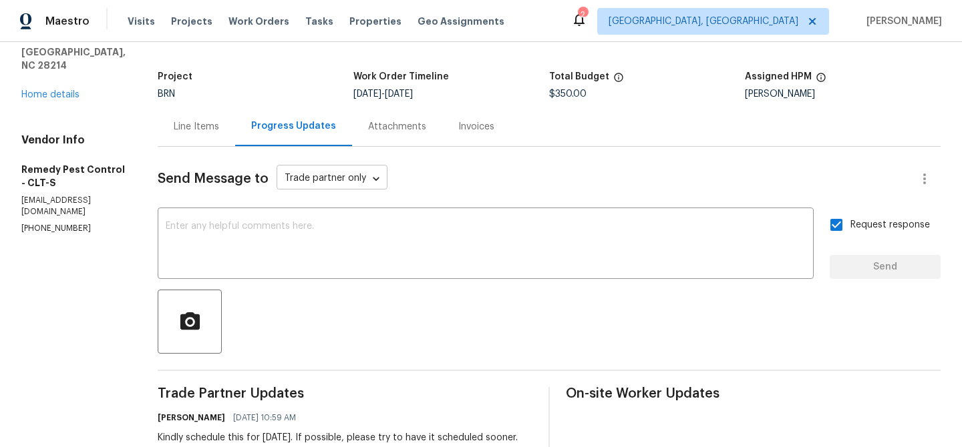
scroll to position [0, 0]
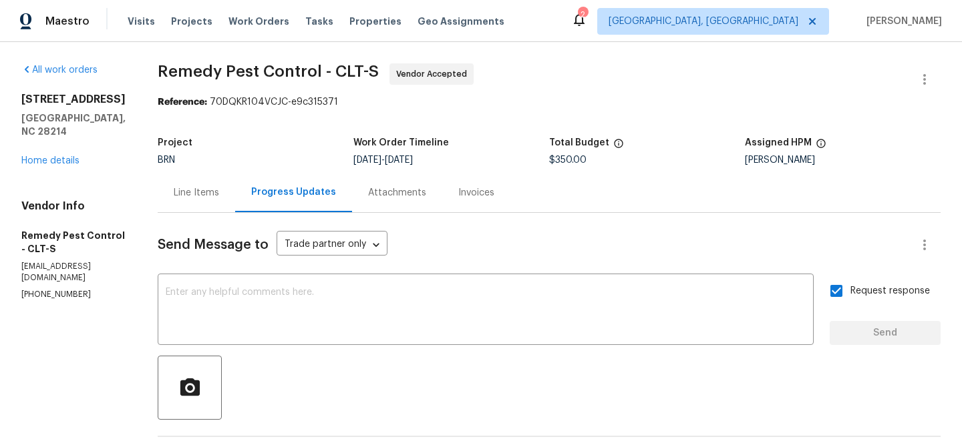
drag, startPoint x: 133, startPoint y: 79, endPoint x: 309, endPoint y: 70, distance: 175.9
copy span "Remedy Pest Control"
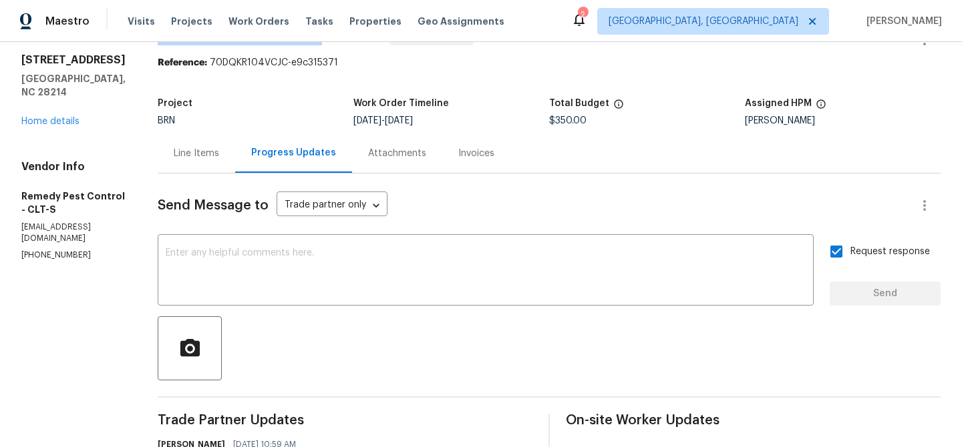
scroll to position [65, 0]
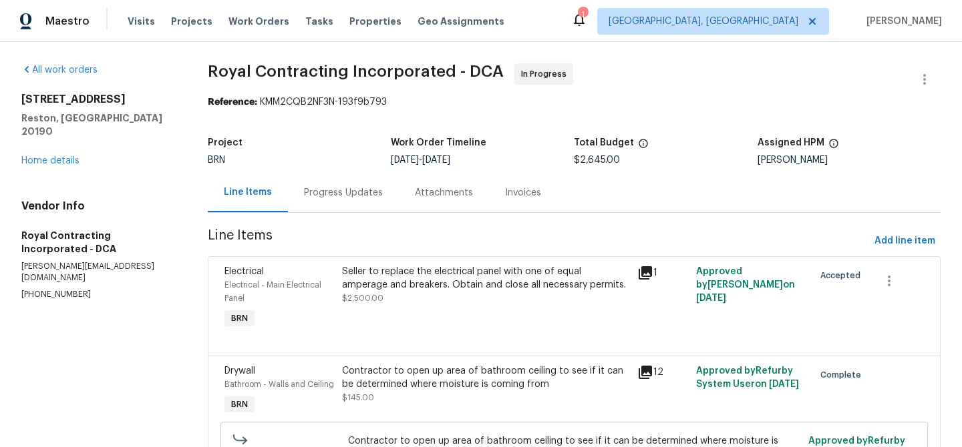
click at [61, 153] on div "[STREET_ADDRESS] Home details" at bounding box center [98, 130] width 154 height 75
click at [60, 158] on link "Home details" at bounding box center [50, 160] width 58 height 9
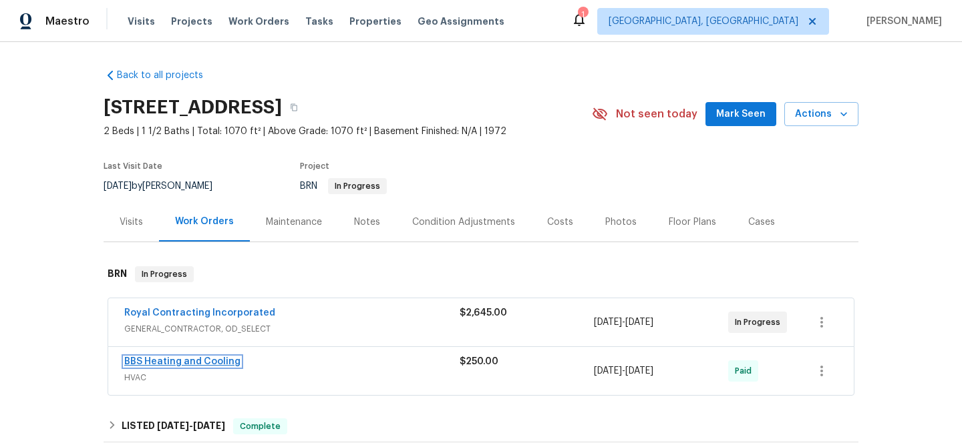
click at [174, 367] on link "BBS Heating and Cooling" at bounding box center [182, 361] width 116 height 9
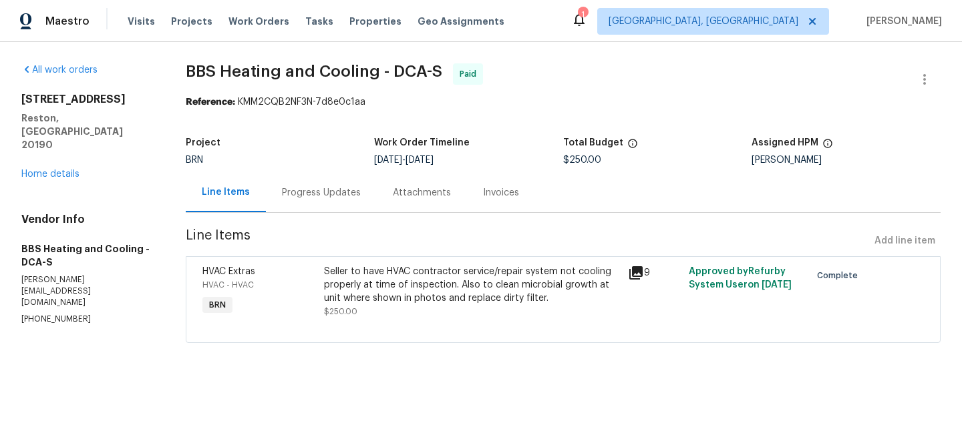
click at [301, 182] on div "Progress Updates" at bounding box center [321, 192] width 111 height 39
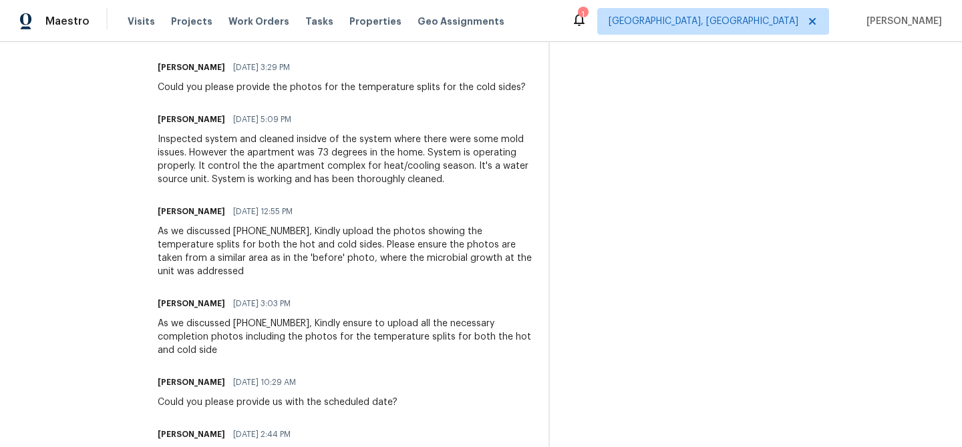
scroll to position [542, 0]
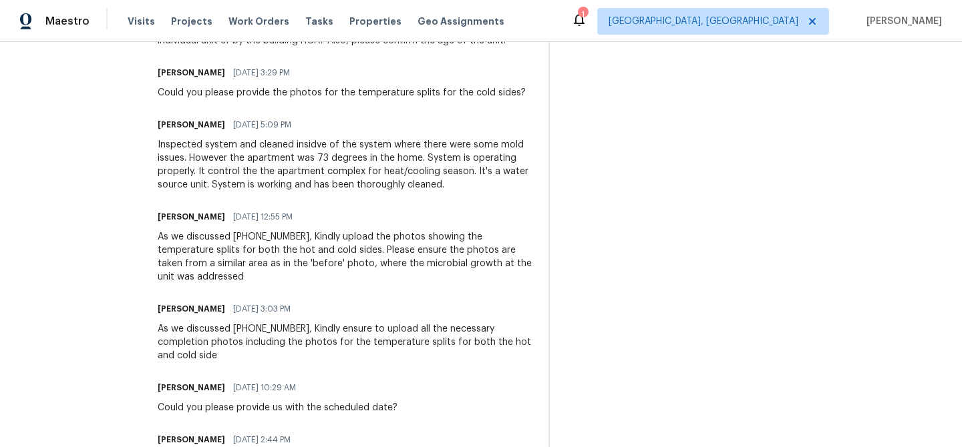
click at [261, 192] on div "Inspected system and cleaned insidve of the system where there were some mold i…" at bounding box center [345, 164] width 375 height 53
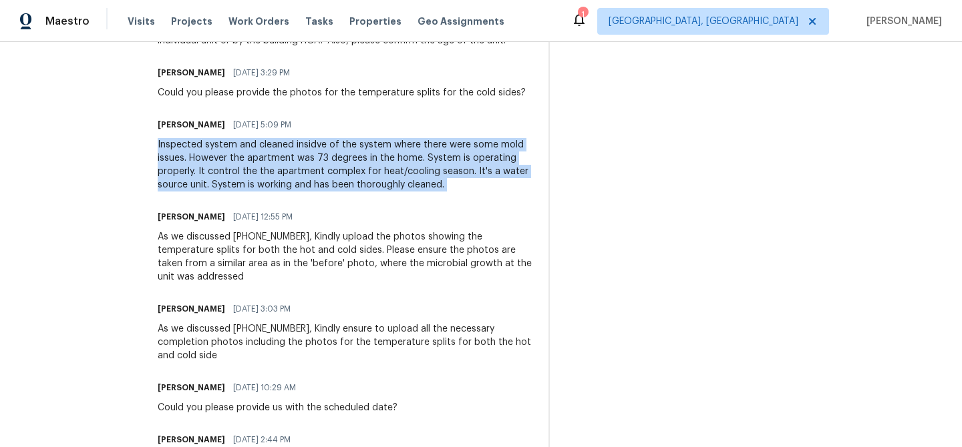
click at [261, 192] on div "Inspected system and cleaned insidve of the system where there were some mold i…" at bounding box center [345, 164] width 375 height 53
copy div "Inspected system and cleaned insidve of the system where there were some mold i…"
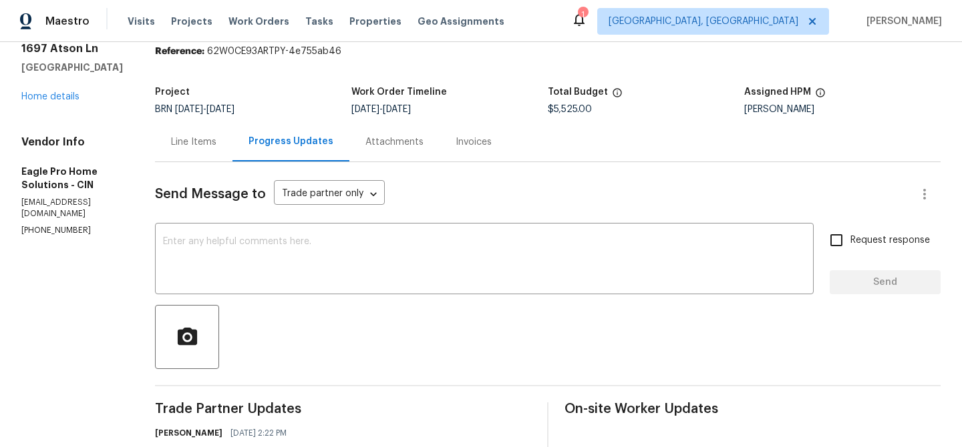
scroll to position [85, 0]
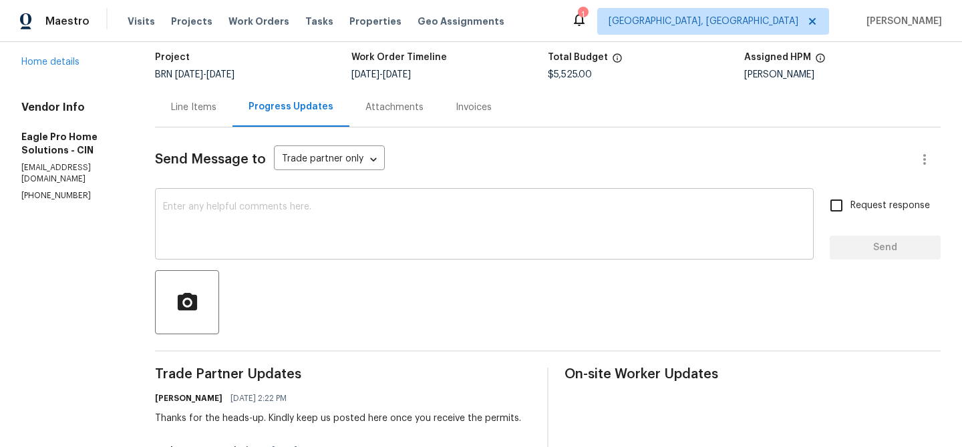
click at [272, 244] on textarea at bounding box center [484, 225] width 642 height 47
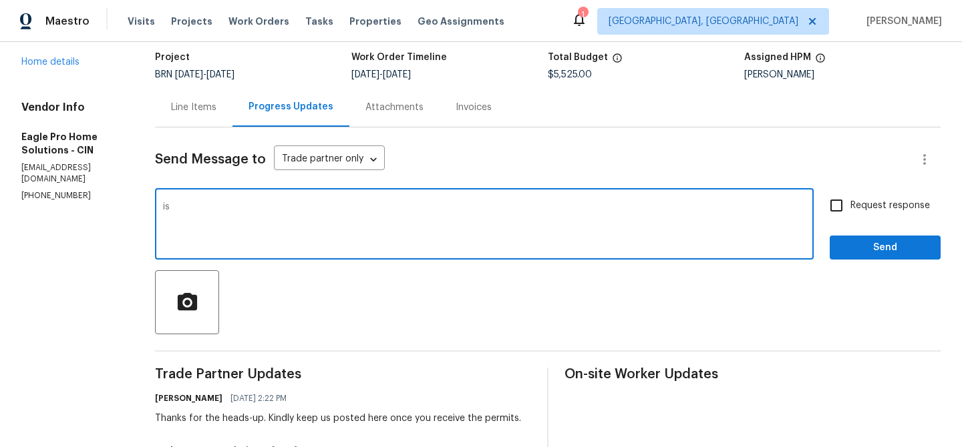
type textarea "i"
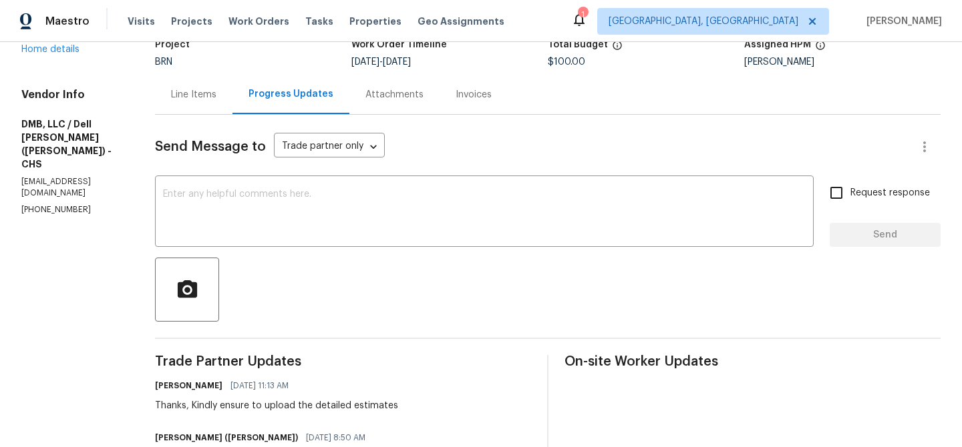
scroll to position [108, 0]
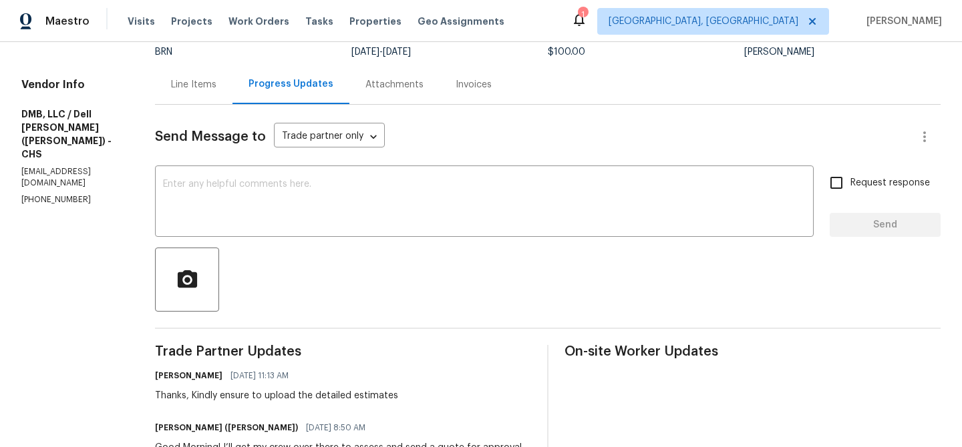
click at [30, 168] on div "Vendor Info DMB, LLC / [PERSON_NAME] ([PERSON_NAME]) - CHS [EMAIL_ADDRESS][DOMA…" at bounding box center [72, 142] width 102 height 128
copy p "(843) 991-8081"
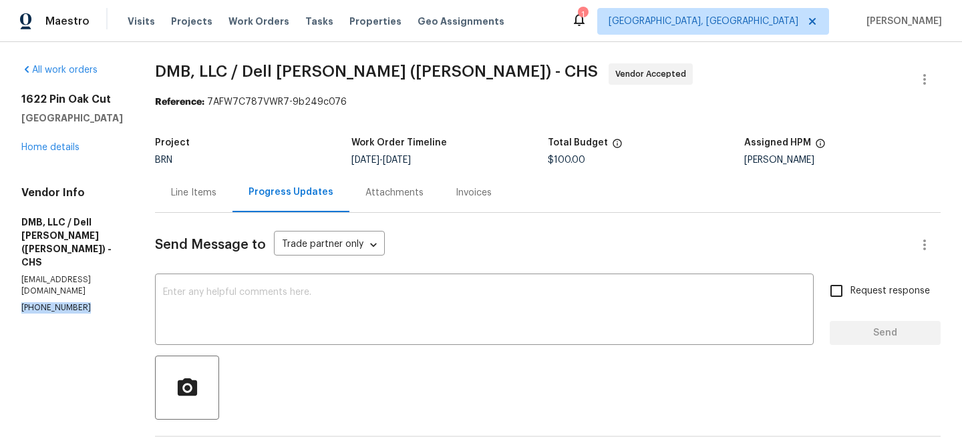
copy p "(843) 991-8081"
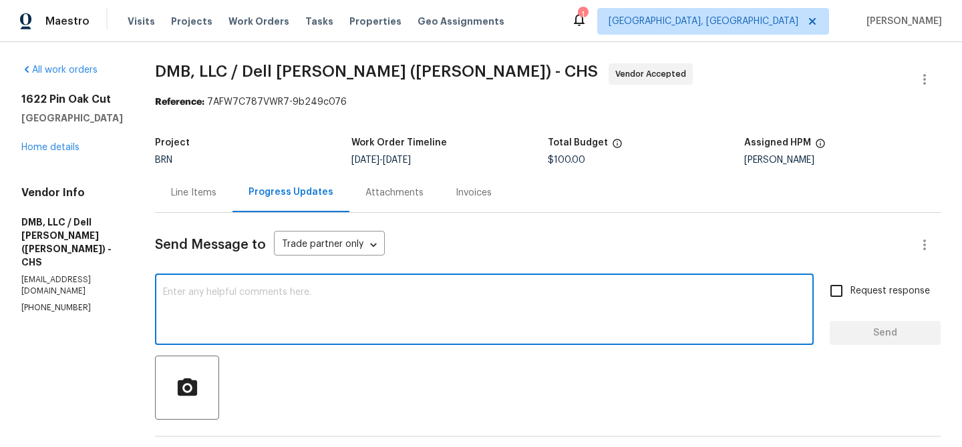
click at [186, 332] on textarea at bounding box center [484, 311] width 642 height 47
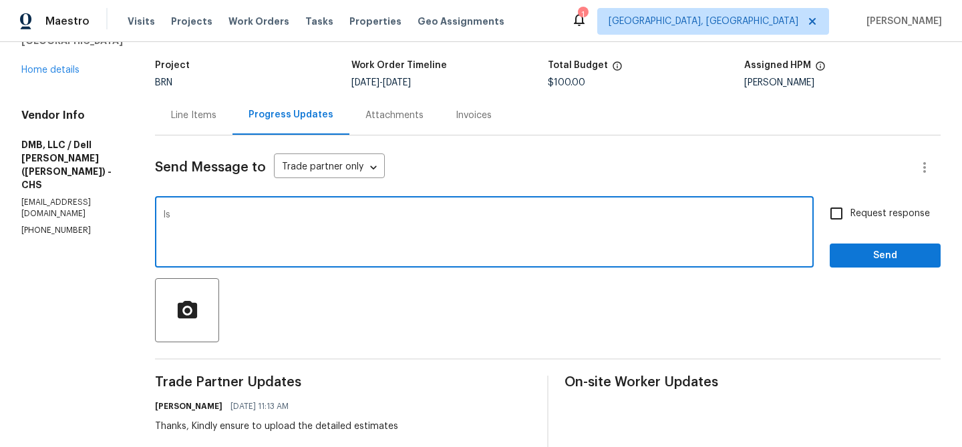
scroll to position [82, 0]
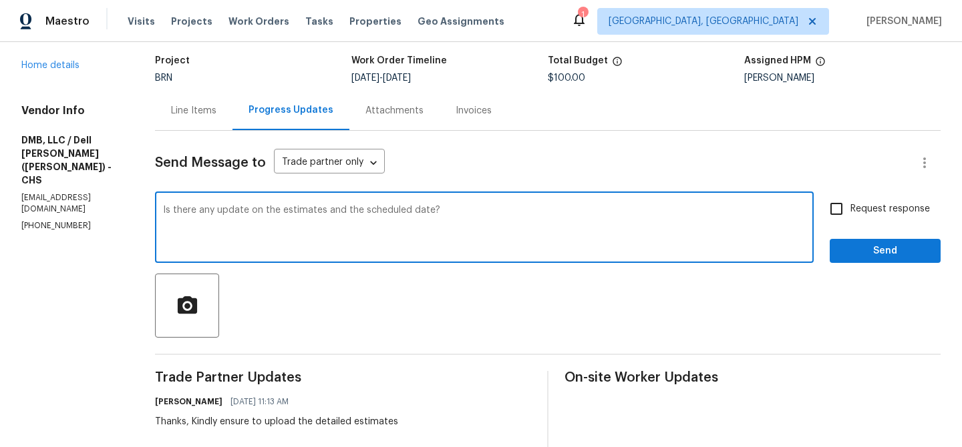
type textarea "Is there any update on the estimates and the scheduled date?"
click at [846, 208] on input "Request response" at bounding box center [836, 209] width 28 height 28
checkbox input "true"
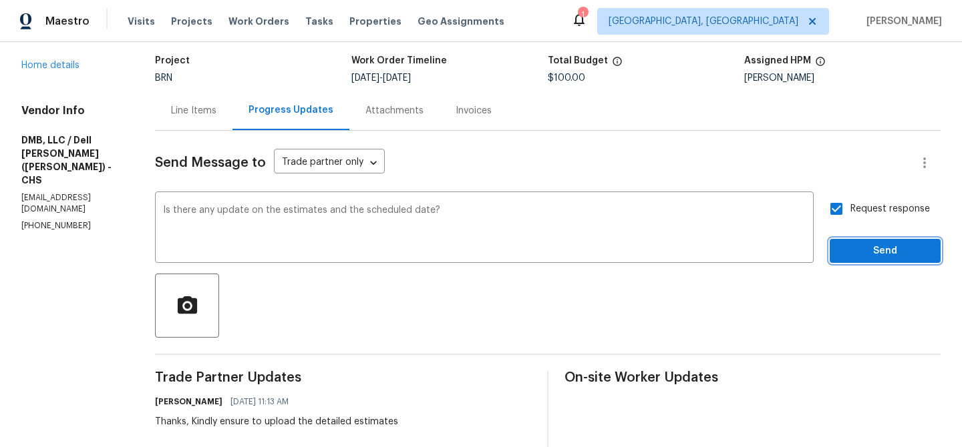
click at [864, 248] on span "Send" at bounding box center [884, 251] width 89 height 17
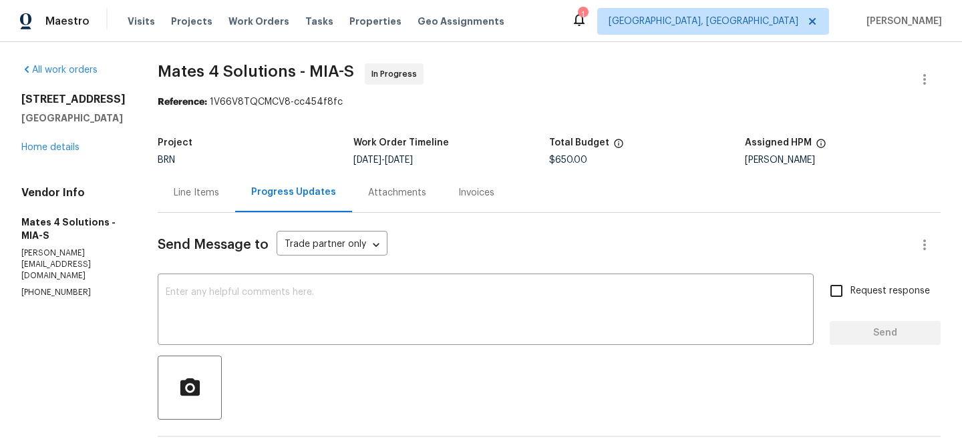
copy p "[PHONE_NUMBER]"
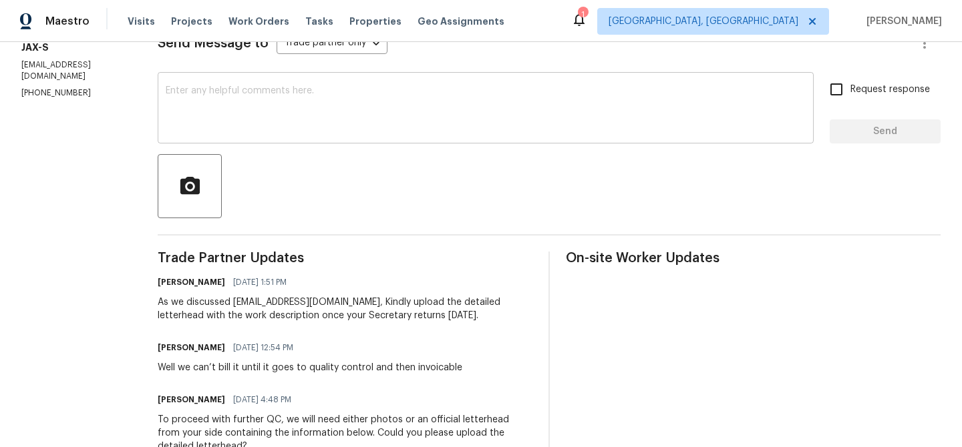
scroll to position [222, 0]
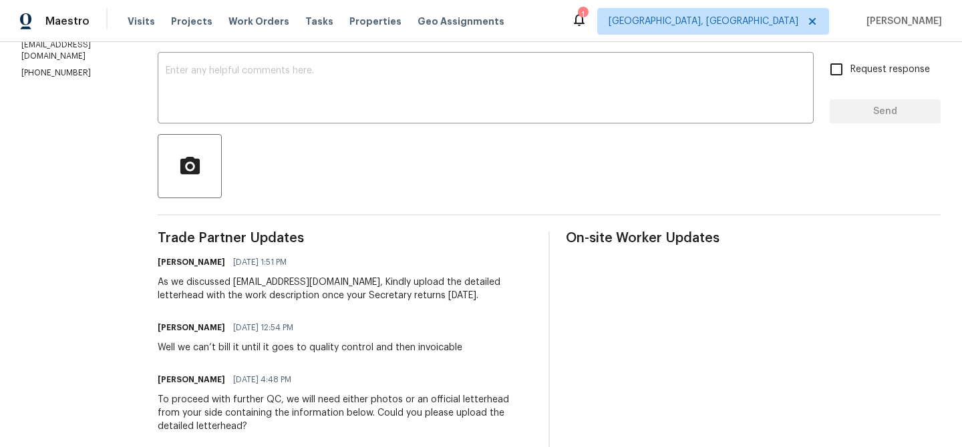
click at [78, 34] on h5 "Jack's Electric Service, INC - JAX-S" at bounding box center [73, 14] width 104 height 40
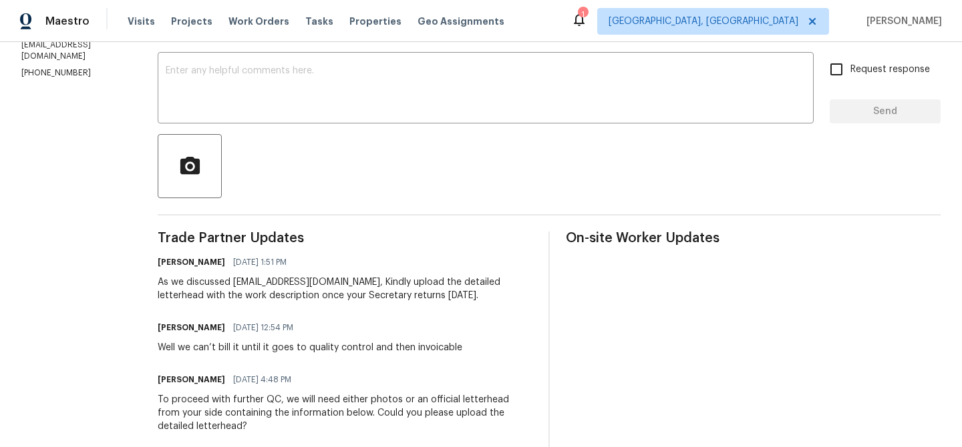
click at [78, 34] on h5 "Jack's Electric Service, INC - JAX-S" at bounding box center [73, 14] width 104 height 40
click at [68, 61] on p "all3pappys@gmail.com" at bounding box center [73, 50] width 104 height 23
copy p "all3pappys@gmail.com"
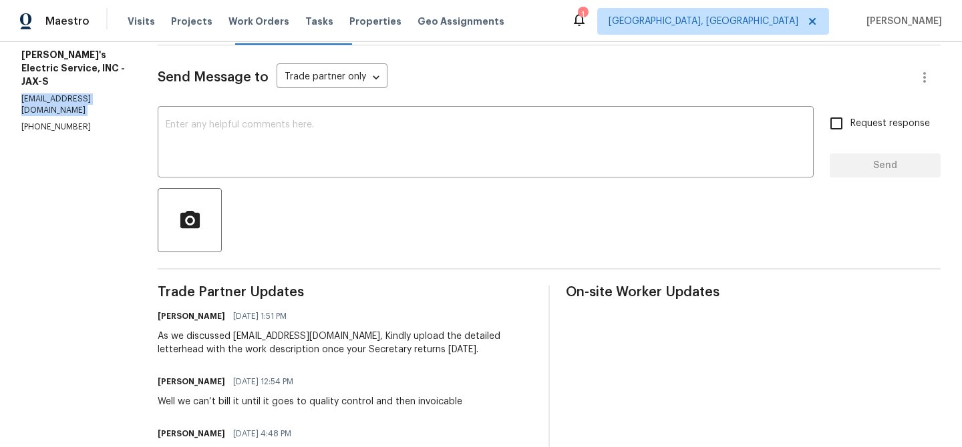
scroll to position [134, 0]
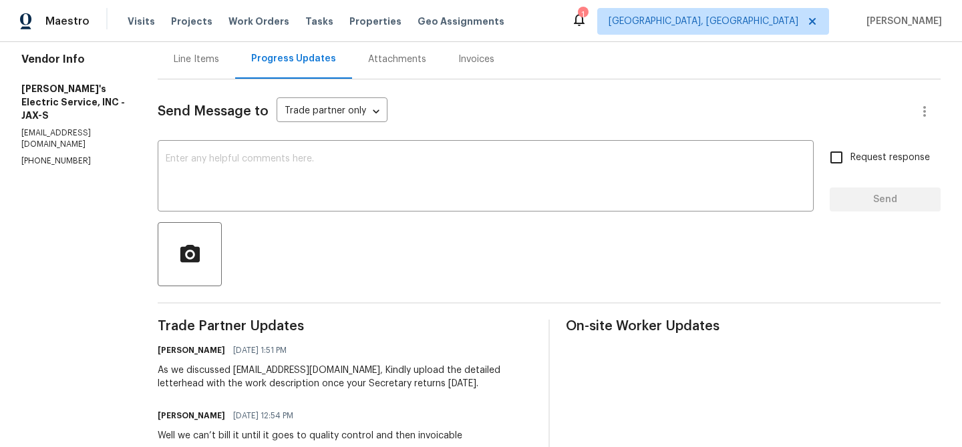
click at [176, 76] on div "Line Items" at bounding box center [196, 58] width 77 height 39
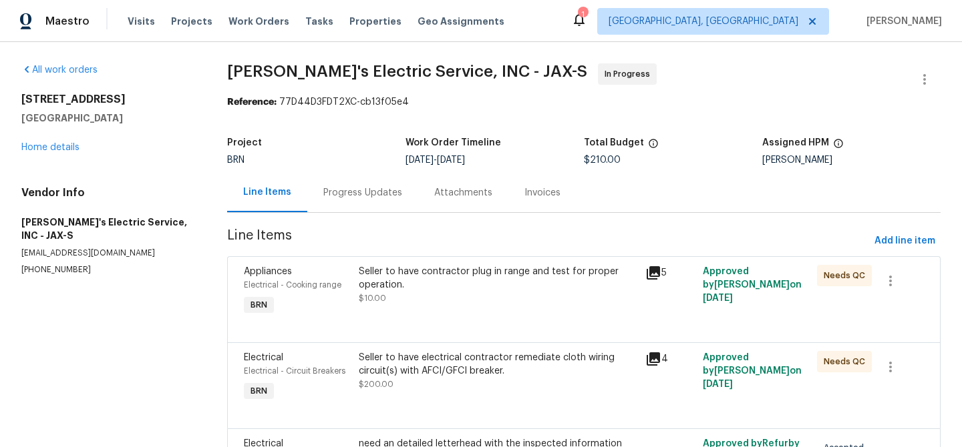
scroll to position [120, 0]
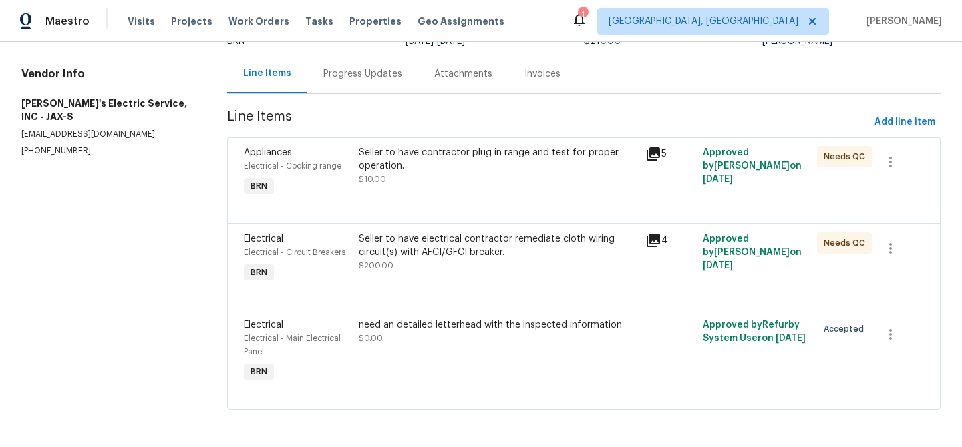
click at [72, 129] on p "all3pappys@gmail.com" at bounding box center [108, 134] width 174 height 11
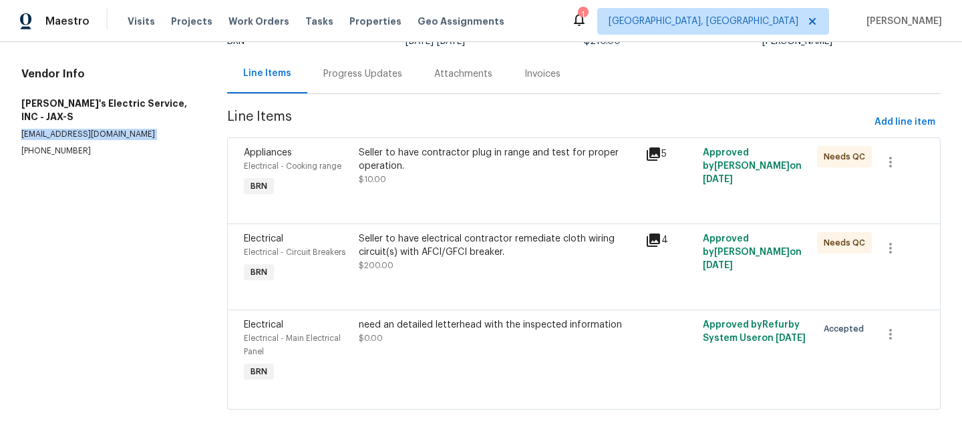
click at [72, 129] on p "all3pappys@gmail.com" at bounding box center [108, 134] width 174 height 11
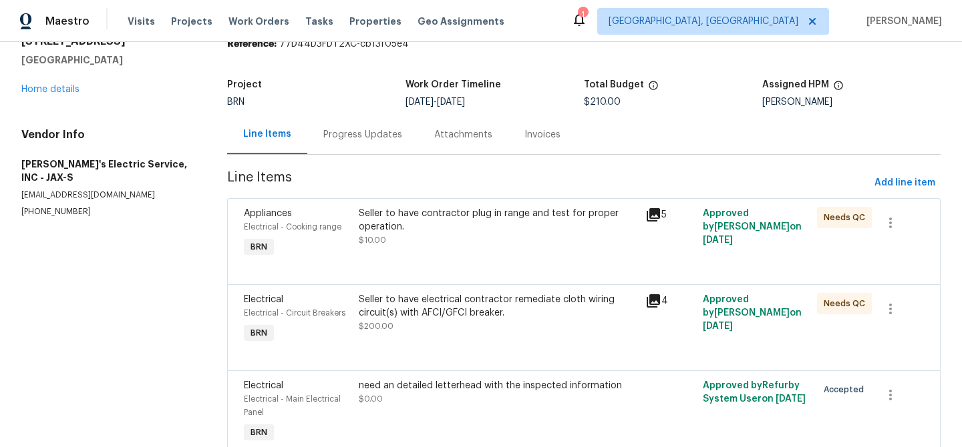
click at [362, 140] on div "Progress Updates" at bounding box center [362, 134] width 79 height 13
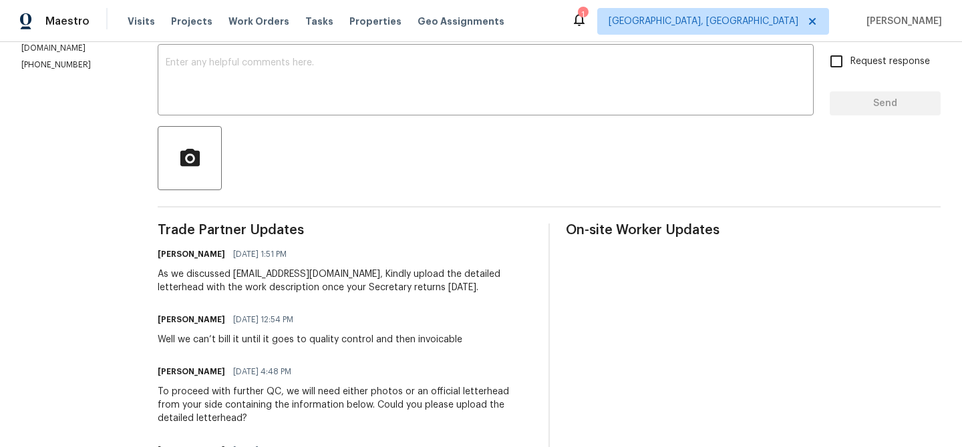
scroll to position [233, 0]
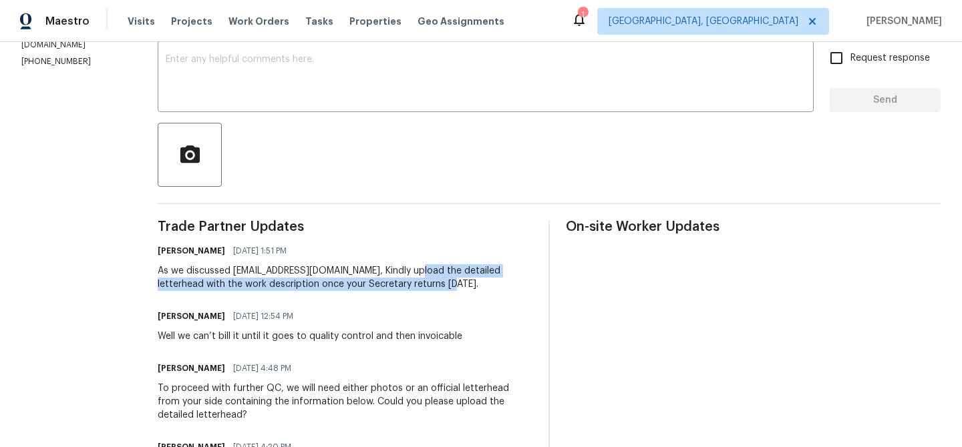
drag, startPoint x: 399, startPoint y: 272, endPoint x: 405, endPoint y: 287, distance: 15.9
click at [405, 287] on div "As we discussed all3pappys@gmail.com, Kindly upload the detailed letterhead wit…" at bounding box center [345, 277] width 375 height 27
copy div "detailed letterhead with the work description once your Secretary returns on Mo…"
click at [405, 287] on div "As we discussed all3pappys@gmail.com, Kindly upload the detailed letterhead wit…" at bounding box center [345, 277] width 375 height 27
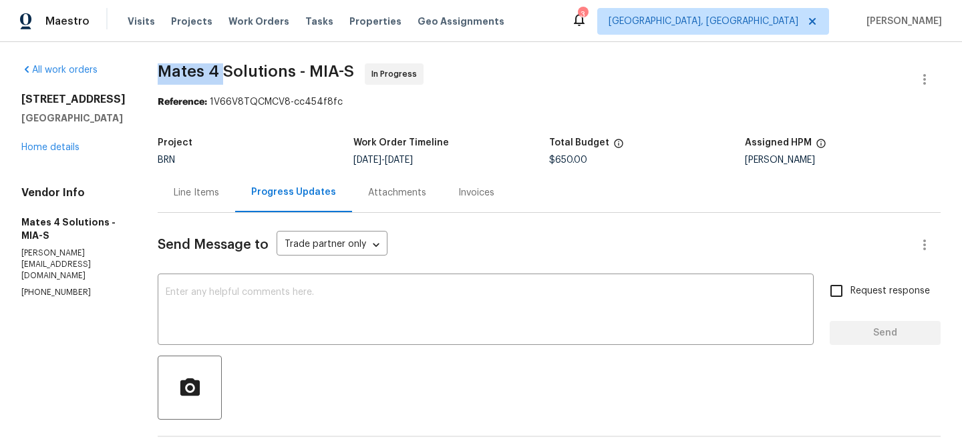
drag, startPoint x: 165, startPoint y: 74, endPoint x: 232, endPoint y: 73, distance: 67.5
copy span "Mates 4"
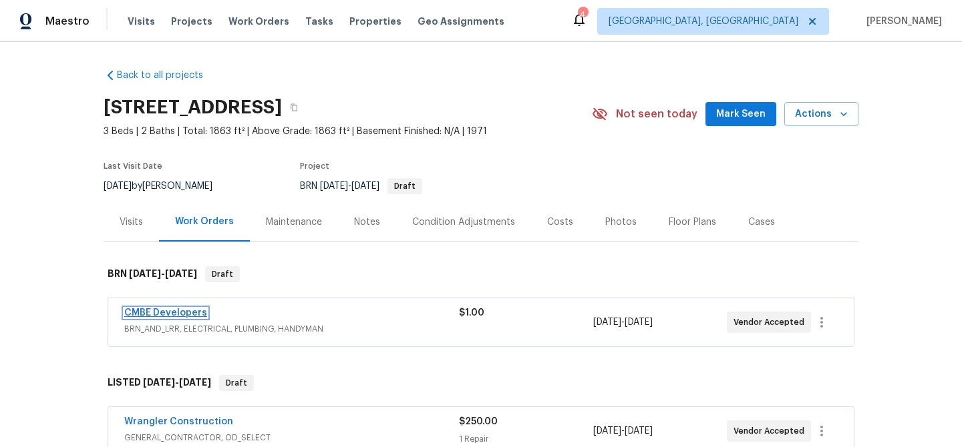
click at [165, 312] on link "CMBE Developers" at bounding box center [165, 313] width 83 height 9
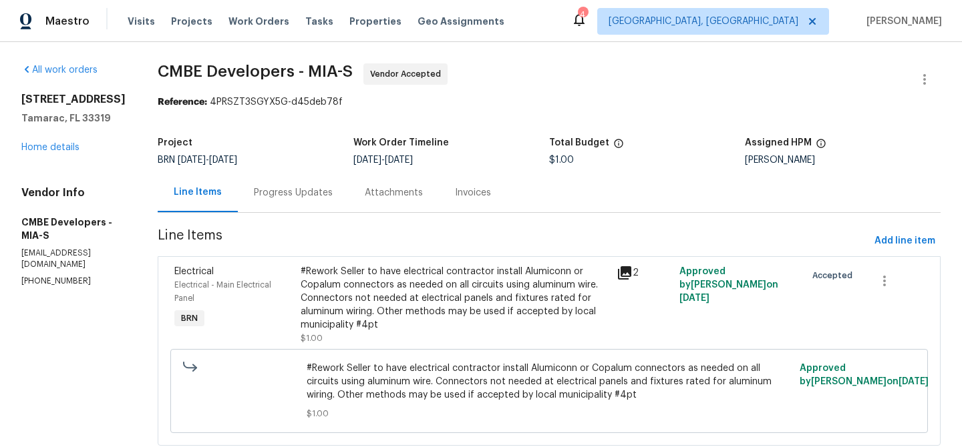
click at [317, 188] on div "Progress Updates" at bounding box center [293, 192] width 79 height 13
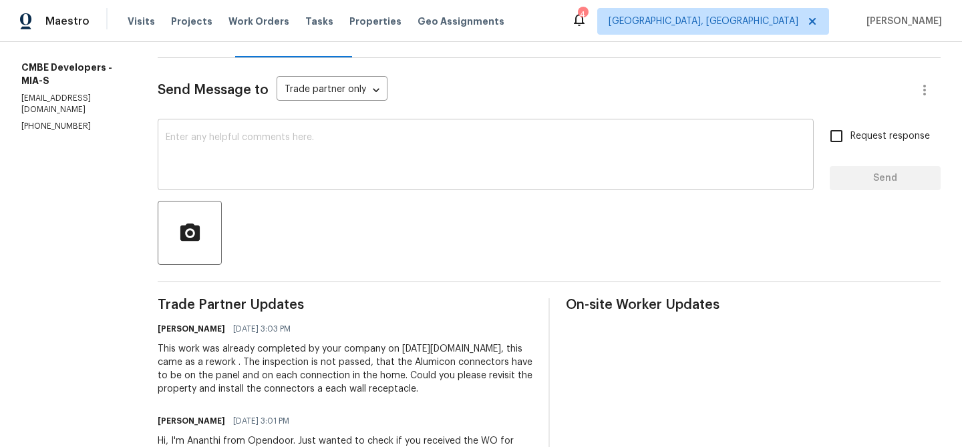
scroll to position [166, 0]
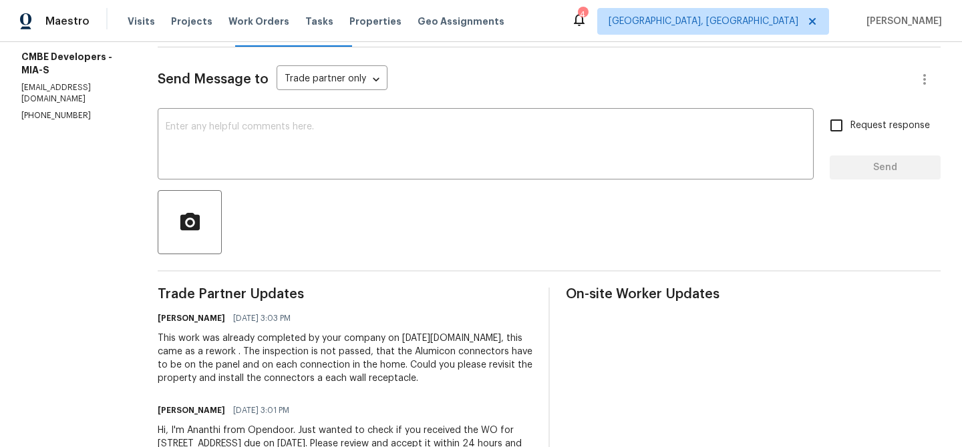
click at [43, 116] on section "All work orders [STREET_ADDRESS] Home details Vendor Info CMBE Developers - MIA…" at bounding box center [73, 202] width 104 height 609
copy p "[PHONE_NUMBER]"
click at [291, 159] on textarea at bounding box center [486, 145] width 640 height 47
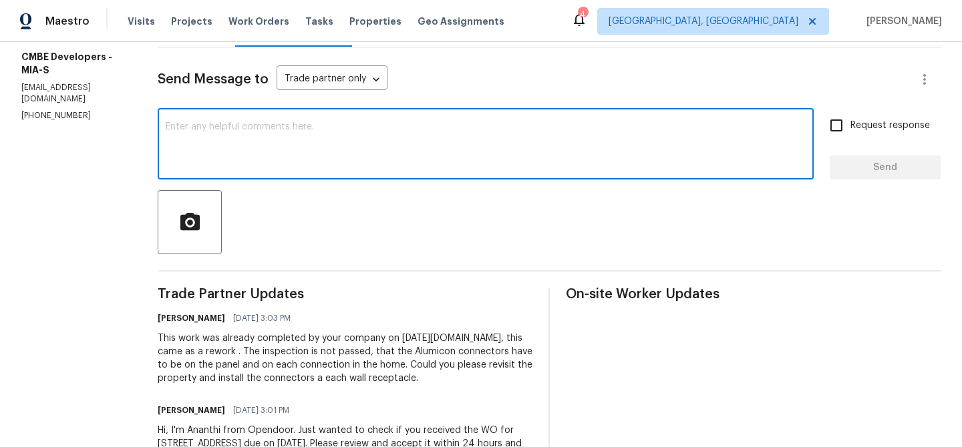
paste textarea "Could you please provide us with the scheduled date?"
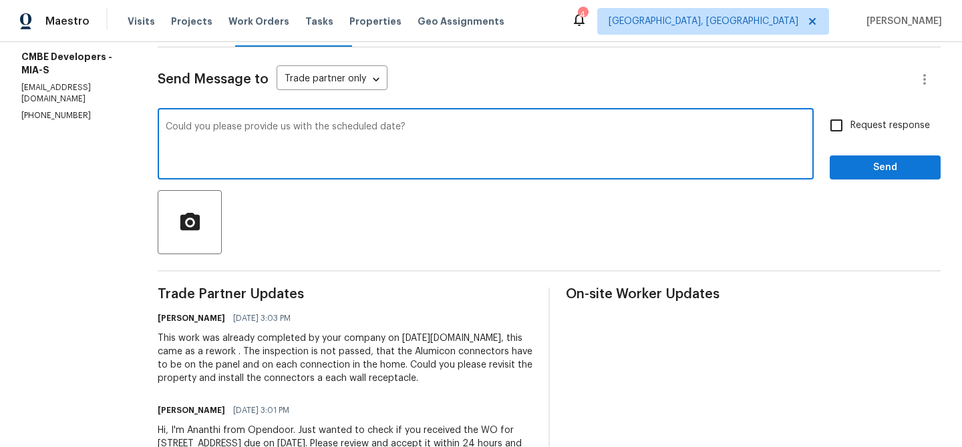
click at [172, 128] on textarea "Could you please provide us with the scheduled date?" at bounding box center [486, 145] width 640 height 47
drag, startPoint x: 369, startPoint y: 127, endPoint x: 621, endPoint y: 136, distance: 251.9
click at [620, 136] on textarea "The Property is set to close Tomorrow 08/26. Could you please provide us with t…" at bounding box center [486, 145] width 640 height 47
drag, startPoint x: 372, startPoint y: 132, endPoint x: 565, endPoint y: 128, distance: 193.1
click at [565, 129] on textarea "The Property is set to close Tomorrow 08/26. VCould you please try to i" at bounding box center [486, 145] width 640 height 47
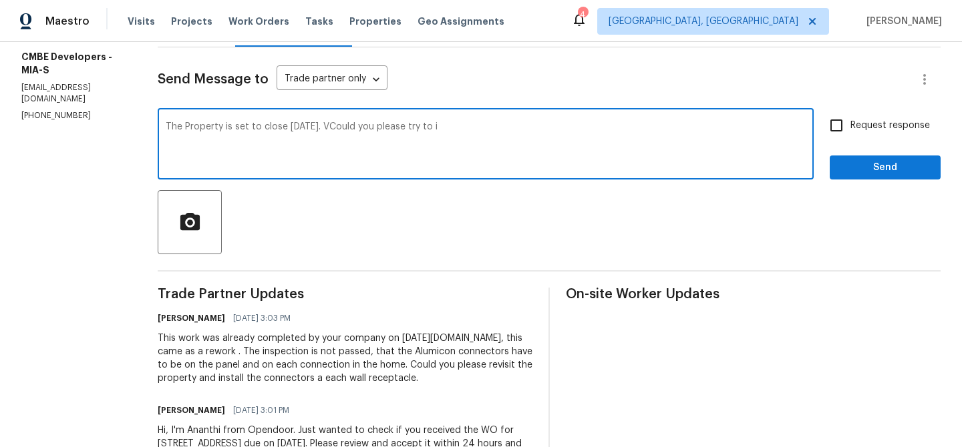
drag, startPoint x: 370, startPoint y: 128, endPoint x: 533, endPoint y: 127, distance: 163.0
click at [533, 127] on textarea "The Property is set to close Tomorrow 08/26. VCould you please try to i" at bounding box center [486, 145] width 640 height 47
type textarea "The Property is set to close Tomorrow 08/26. Could you please try to visit the …"
click at [482, 126] on textarea "The Property is set to close Tomorrow 08/26. Could you please try to visit the …" at bounding box center [486, 145] width 640 height 47
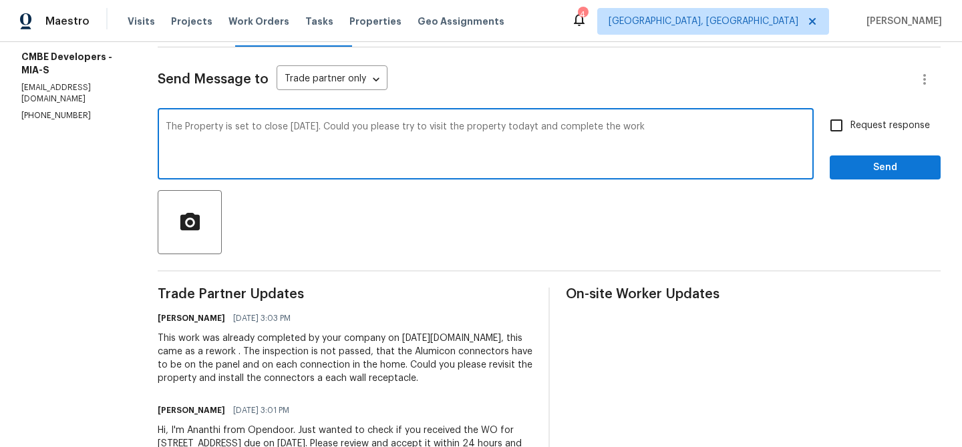
click at [482, 126] on textarea "The Property is set to close Tomorrow 08/26. Could you please try to visit the …" at bounding box center [486, 145] width 640 height 47
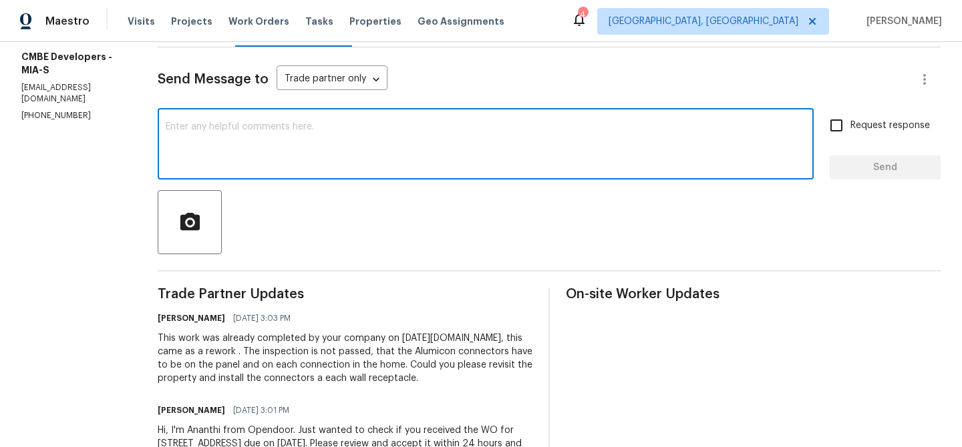
scroll to position [159, 0]
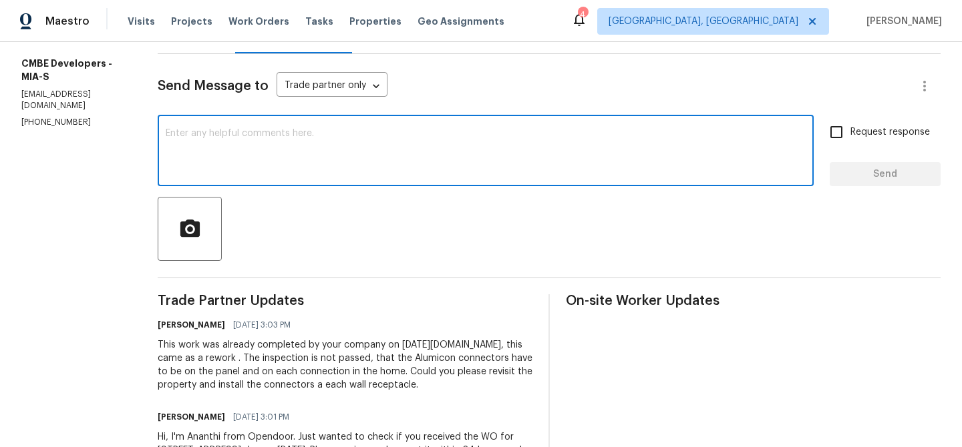
paste textarea "The property is scheduled to close tomorrow, 08/26. Could you please try to vis…"
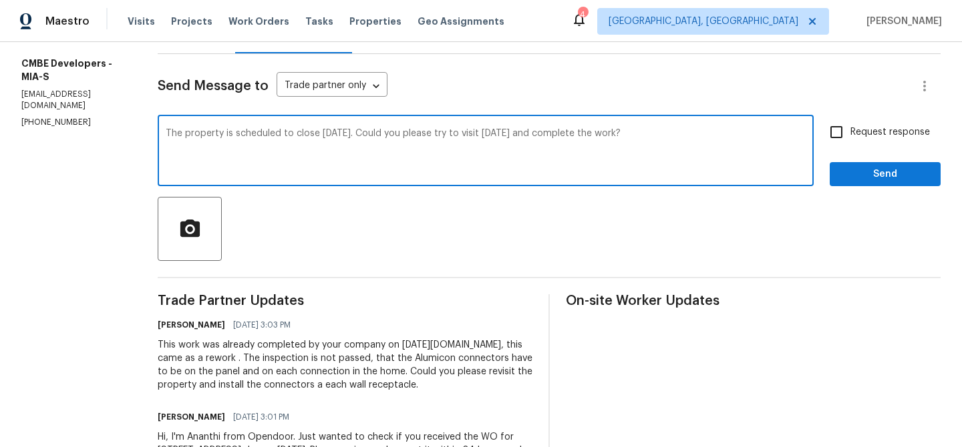
type textarea "The property is scheduled to close tomorrow, 08/26. Could you please try to vis…"
click at [840, 130] on input "Request response" at bounding box center [836, 132] width 28 height 28
checkbox input "true"
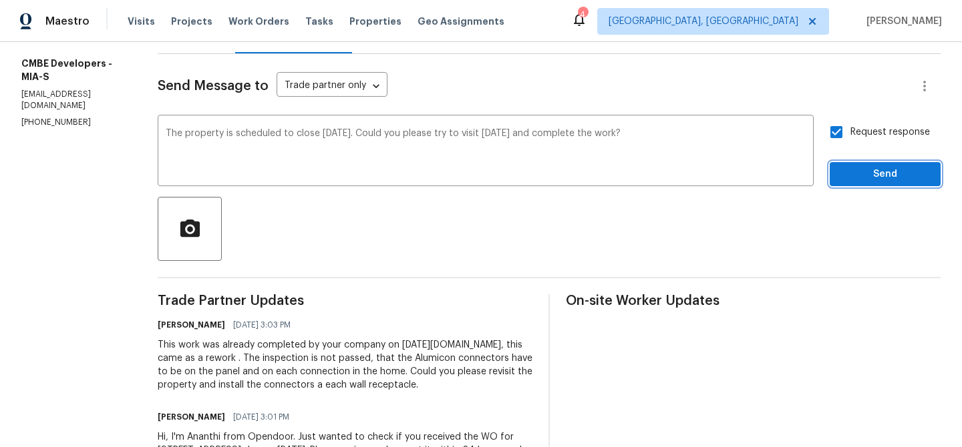
click at [842, 176] on span "Send" at bounding box center [884, 174] width 89 height 17
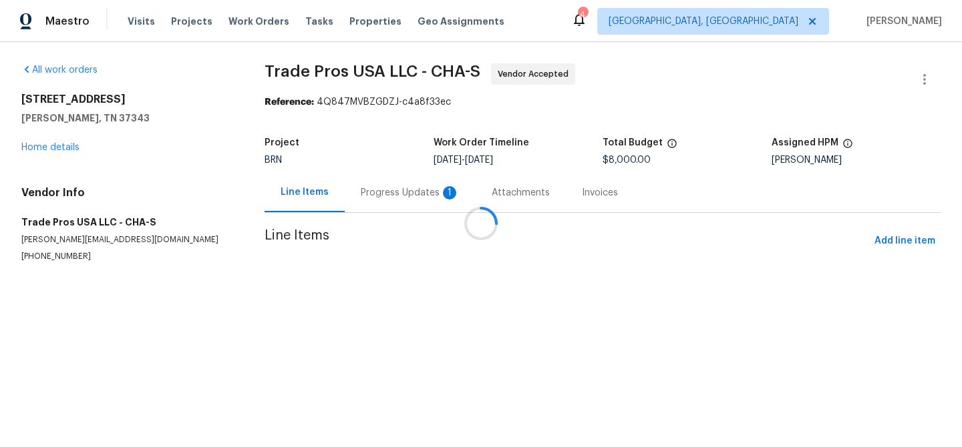
click at [340, 180] on div at bounding box center [481, 223] width 962 height 447
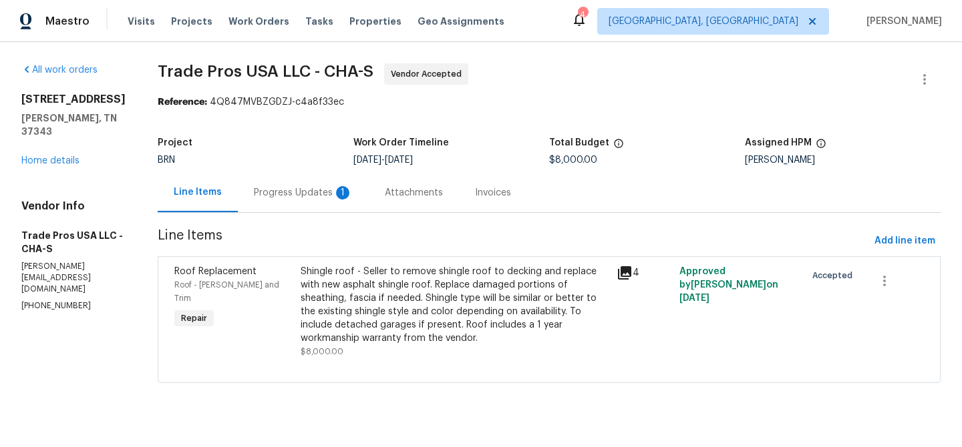
click at [341, 182] on div "Progress Updates 1" at bounding box center [303, 192] width 131 height 39
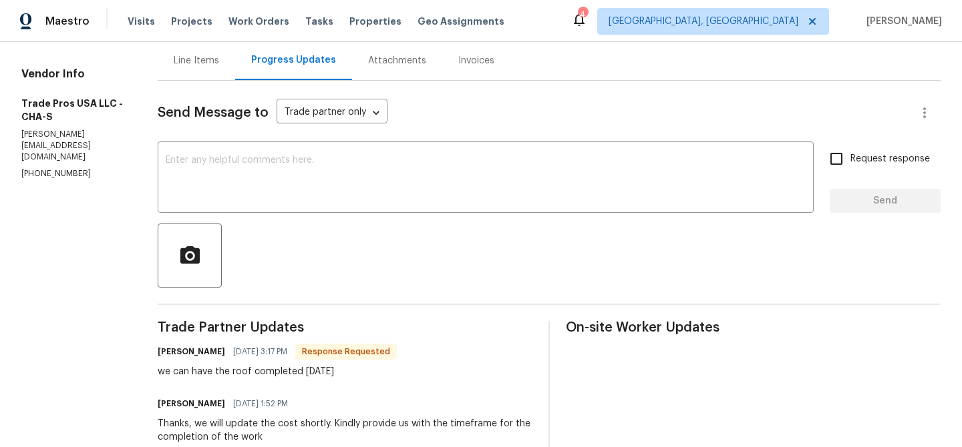
scroll to position [140, 0]
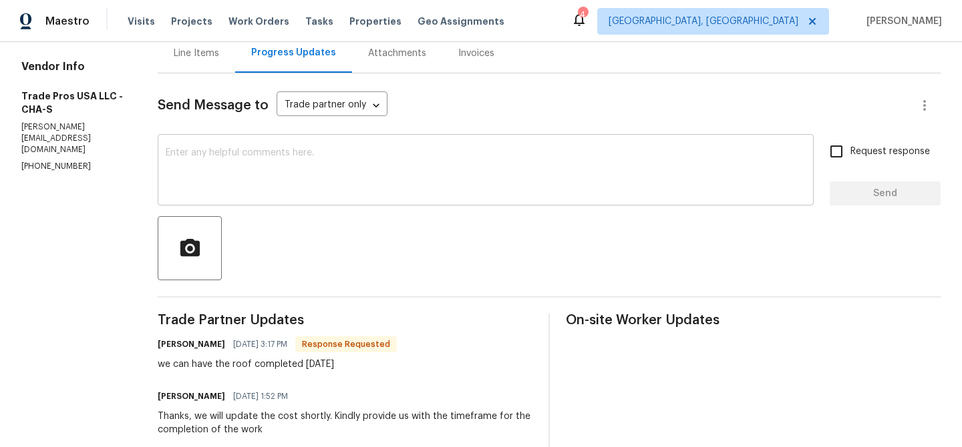
click at [198, 147] on div "x ​" at bounding box center [486, 172] width 656 height 68
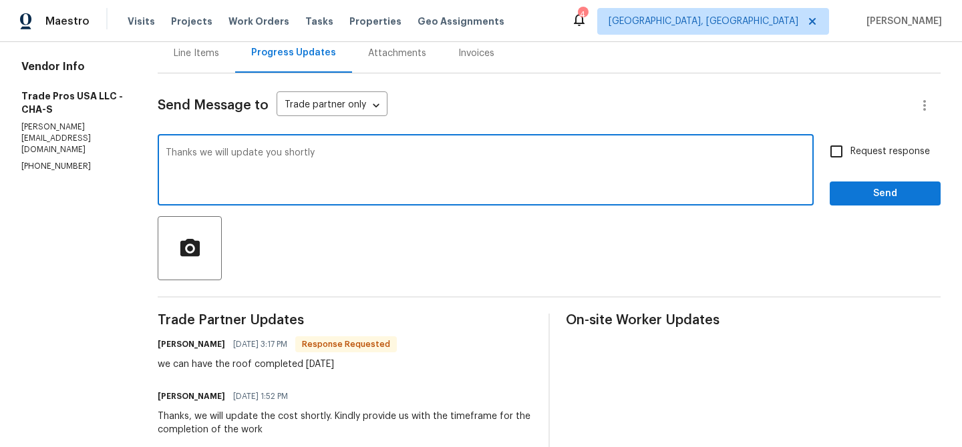
type textarea "Thanks we will update you shortly"
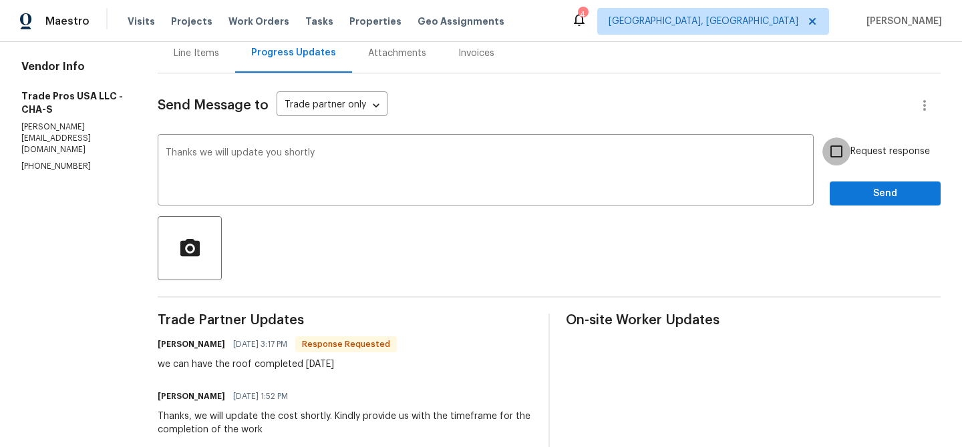
click at [832, 159] on input "Request response" at bounding box center [836, 152] width 28 height 28
checkbox input "true"
click at [844, 199] on span "Send" at bounding box center [884, 194] width 89 height 17
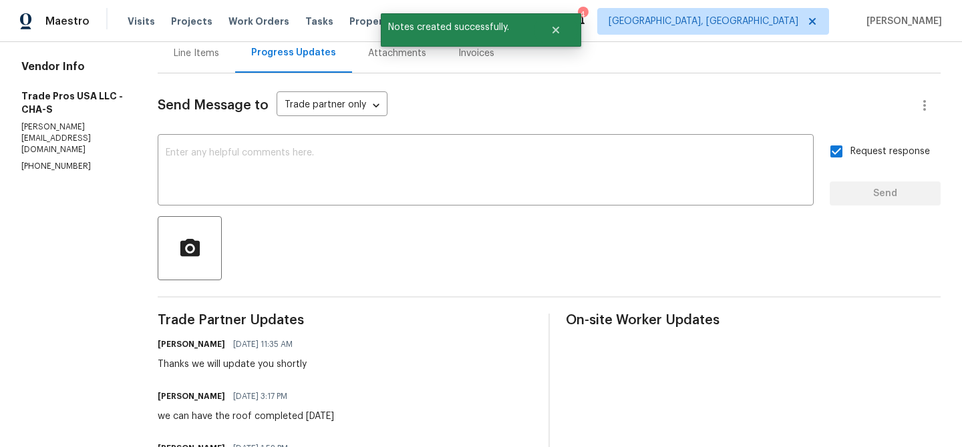
scroll to position [67, 0]
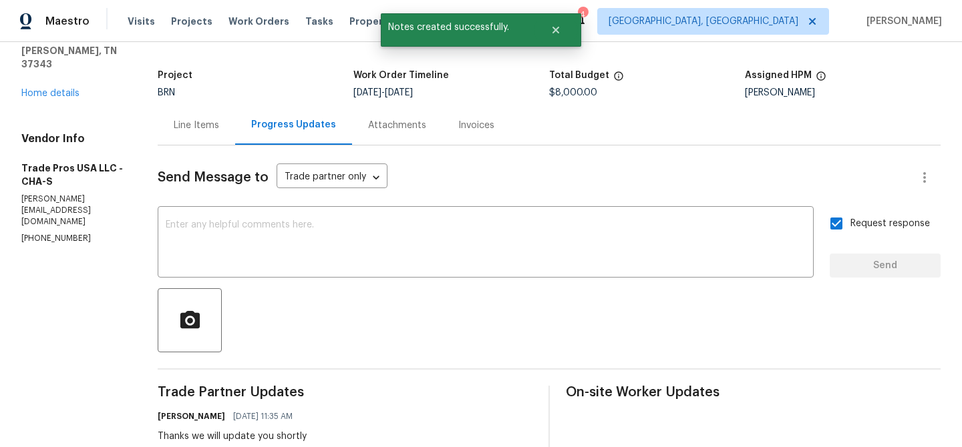
click at [50, 100] on div "All work orders 8127 Blue Spruce Dr Hixson, TN 37343 Home details Vendor Info T…" at bounding box center [73, 120] width 104 height 249
click at [55, 91] on link "Home details" at bounding box center [50, 93] width 58 height 9
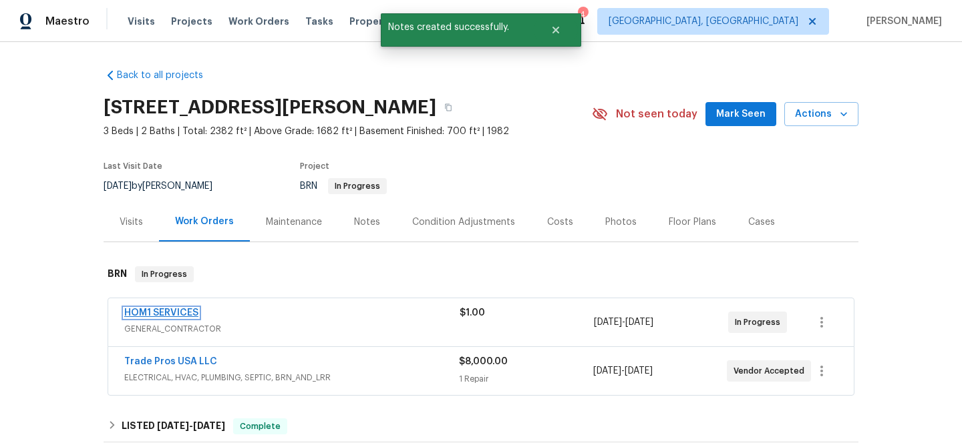
click at [163, 314] on link "HOM1 SERVICES" at bounding box center [161, 313] width 74 height 9
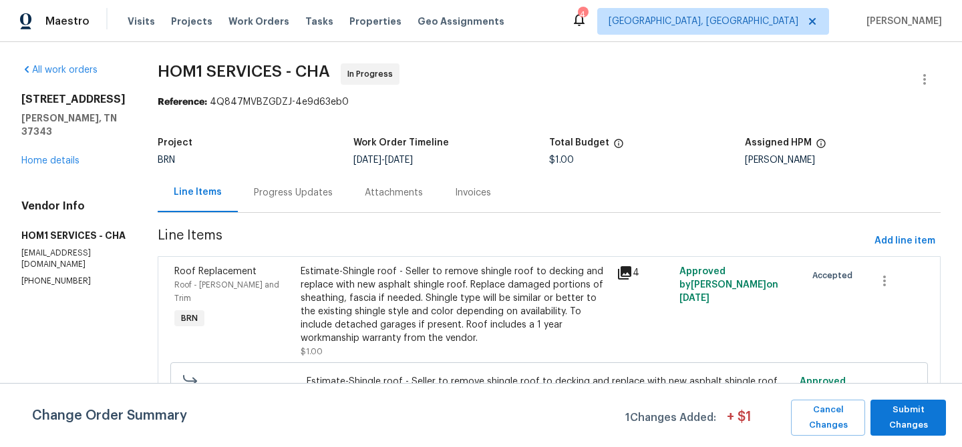
click at [298, 194] on div "Progress Updates" at bounding box center [293, 192] width 79 height 13
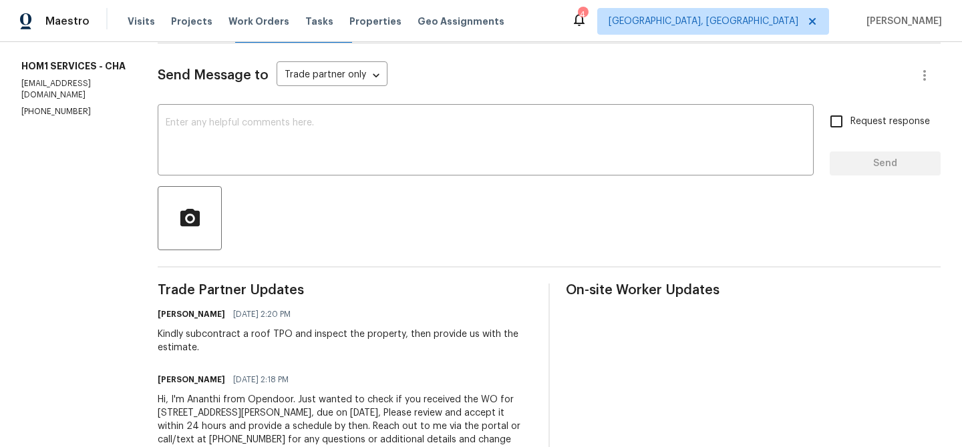
scroll to position [171, 0]
click at [216, 148] on textarea at bounding box center [486, 140] width 640 height 47
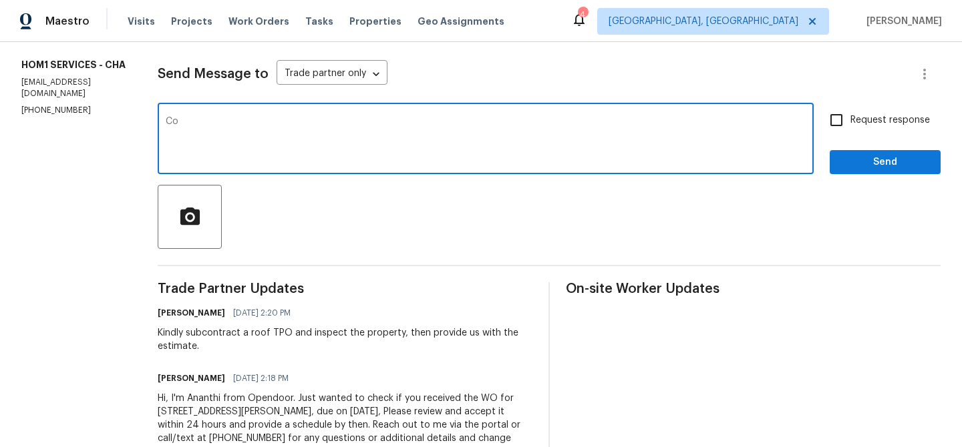
type textarea "C"
drag, startPoint x: 239, startPoint y: 122, endPoint x: 651, endPoint y: 121, distance: 411.4
click at [651, 121] on textarea "Could you please try to inspect the property today and obtain the estimates" at bounding box center [486, 140] width 640 height 47
type textarea "Could you please provide us with the estimates?"
click at [867, 112] on label "Request response" at bounding box center [876, 120] width 108 height 28
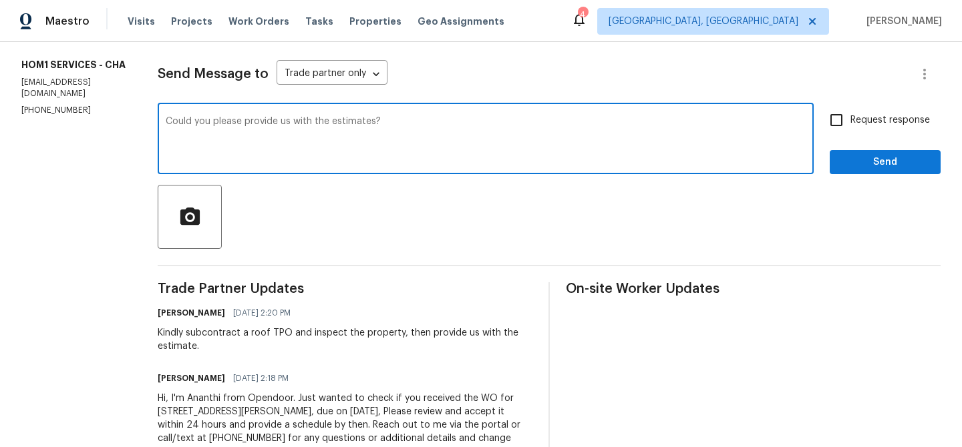
click at [850, 112] on input "Request response" at bounding box center [836, 120] width 28 height 28
checkbox input "true"
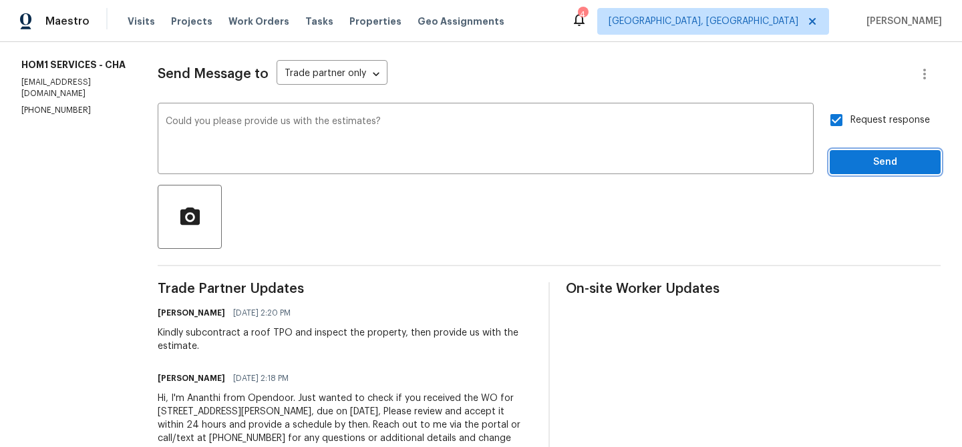
click at [852, 169] on span "Send" at bounding box center [884, 162] width 89 height 17
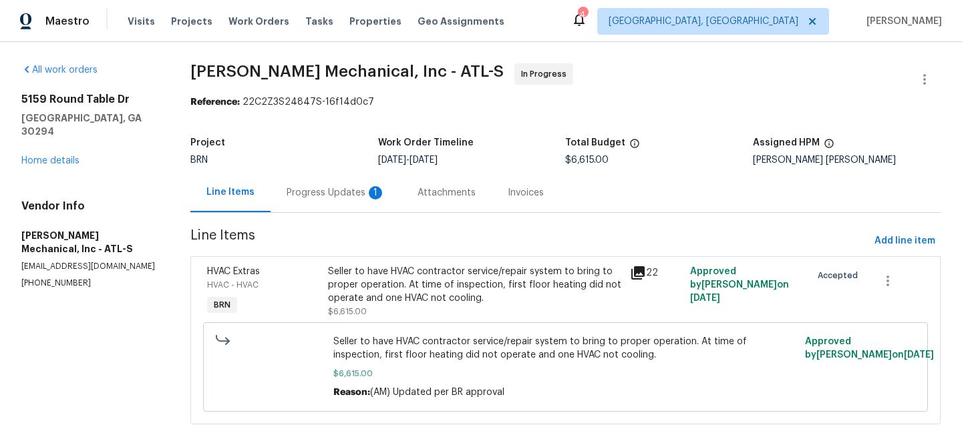
click at [354, 202] on div "Progress Updates 1" at bounding box center [335, 192] width 131 height 39
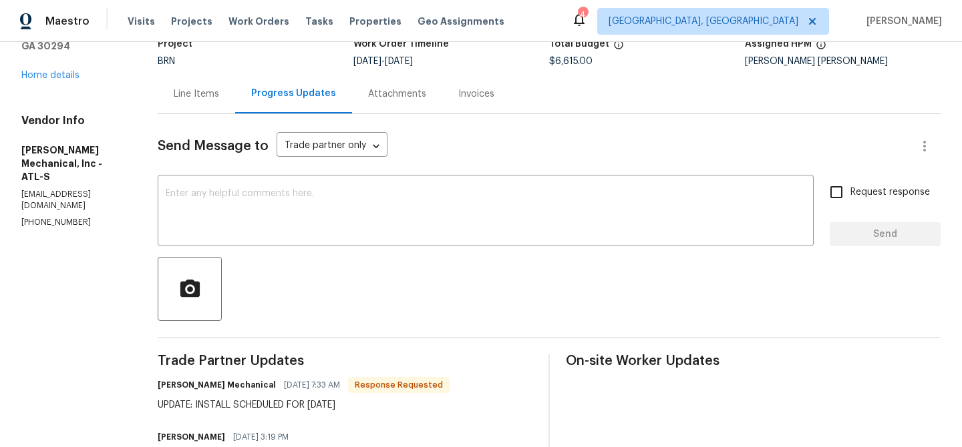
scroll to position [112, 0]
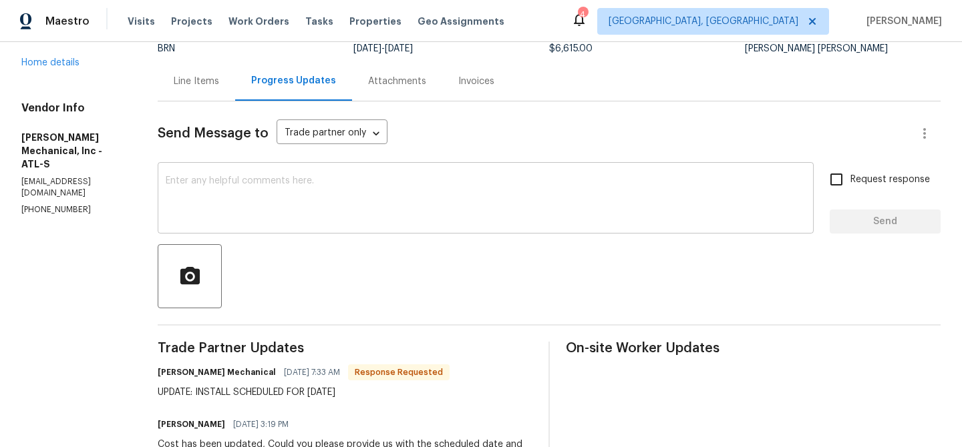
click at [234, 177] on textarea at bounding box center [486, 199] width 640 height 47
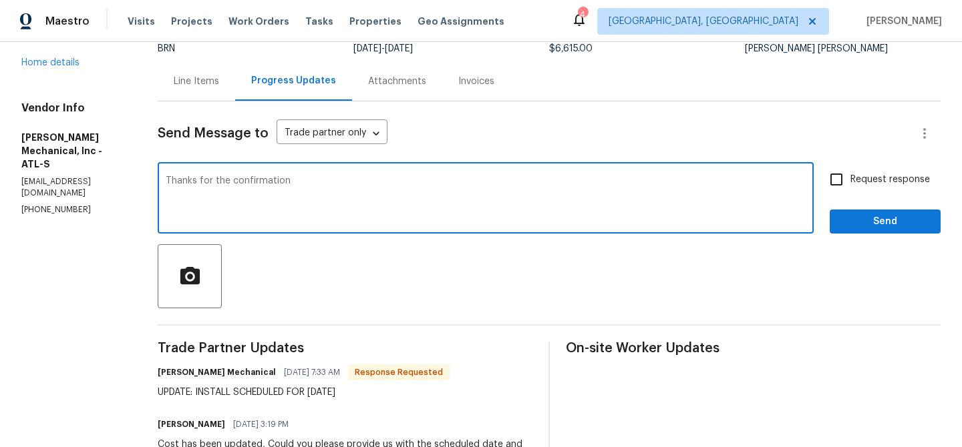
type textarea "Thanks for the confirmation"
click at [850, 179] on input "Request response" at bounding box center [836, 180] width 28 height 28
checkbox input "true"
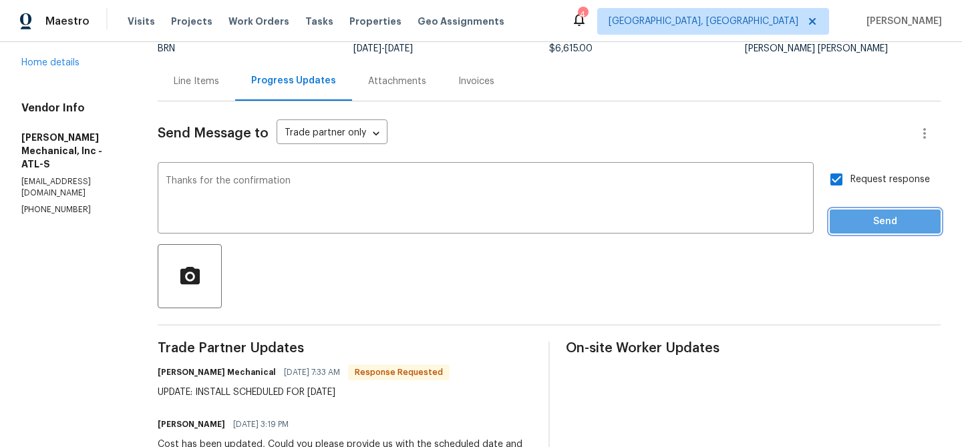
click at [843, 225] on span "Send" at bounding box center [884, 222] width 89 height 17
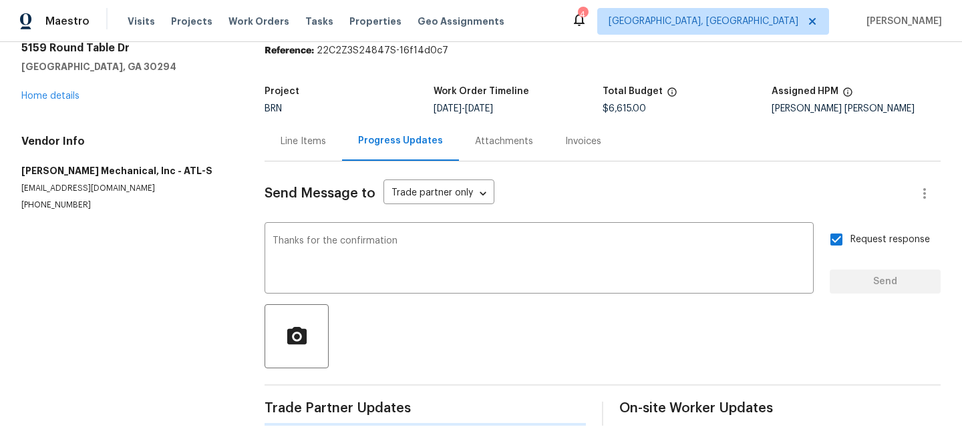
scroll to position [0, 0]
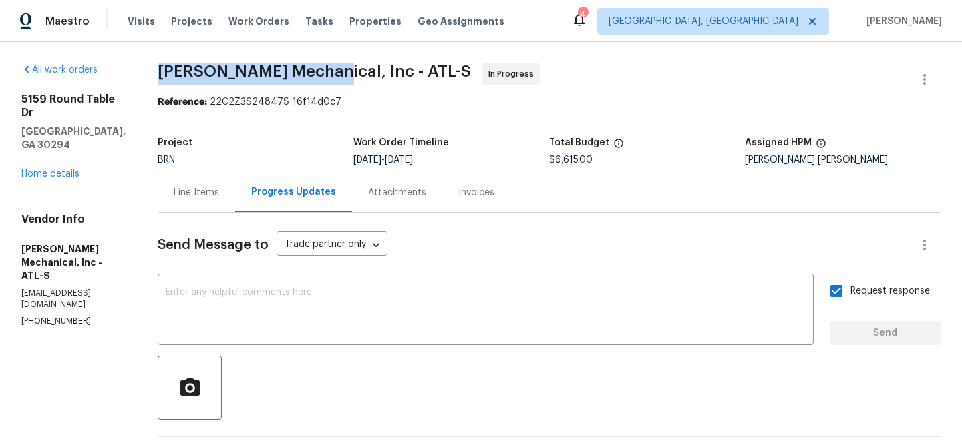
drag, startPoint x: 176, startPoint y: 68, endPoint x: 345, endPoint y: 68, distance: 169.6
copy span "JH Martin Mechanical"
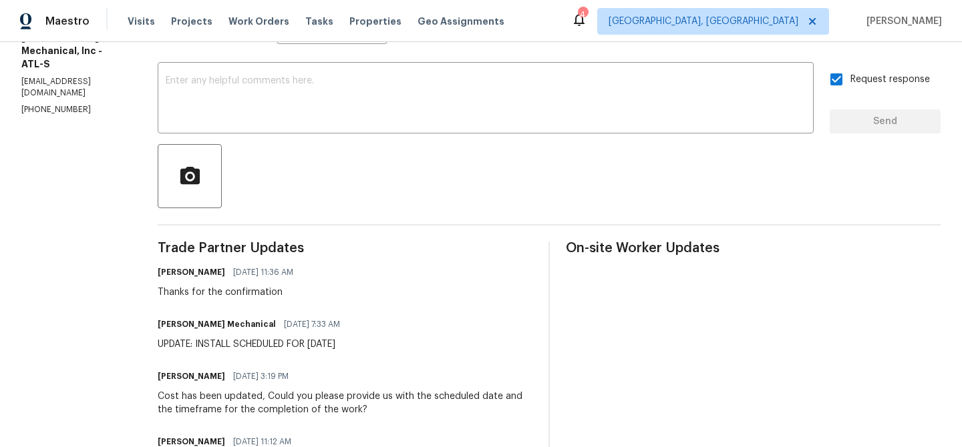
scroll to position [228, 0]
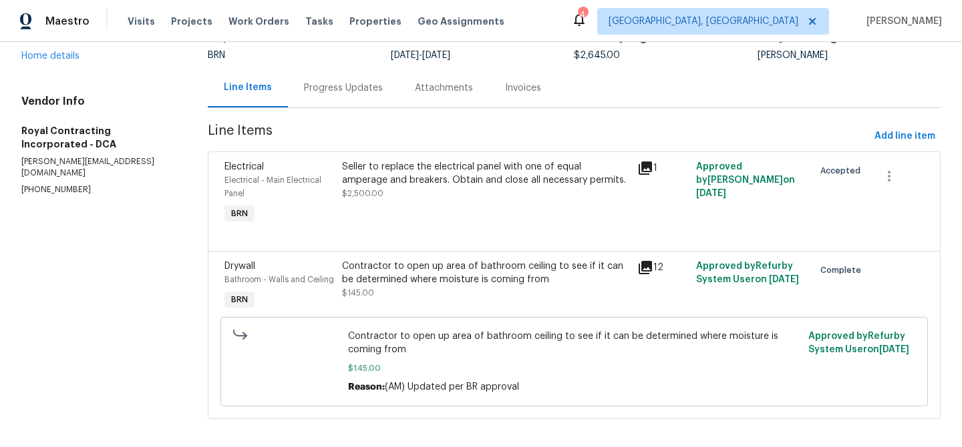
scroll to position [116, 0]
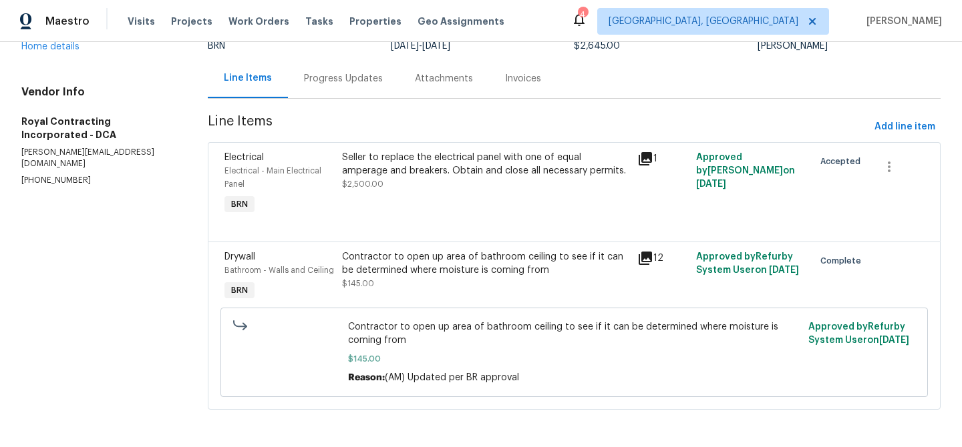
click at [303, 59] on div "Progress Updates" at bounding box center [343, 78] width 111 height 39
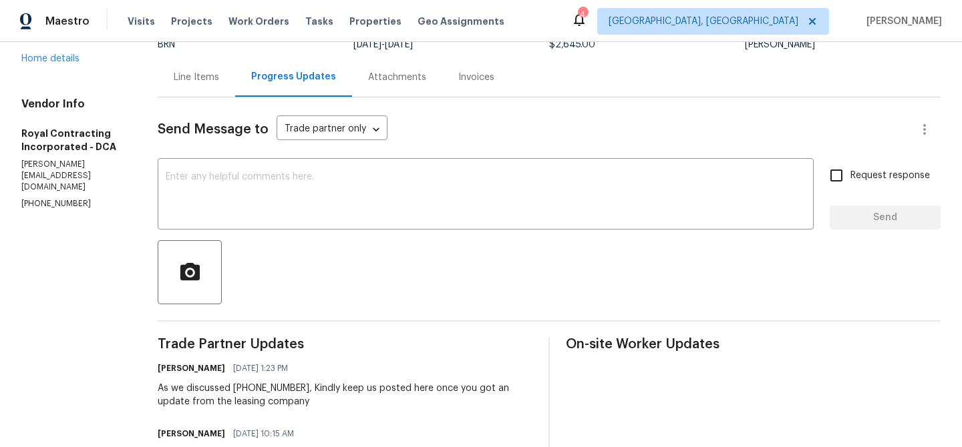
scroll to position [134, 0]
